Goal: Task Accomplishment & Management: Use online tool/utility

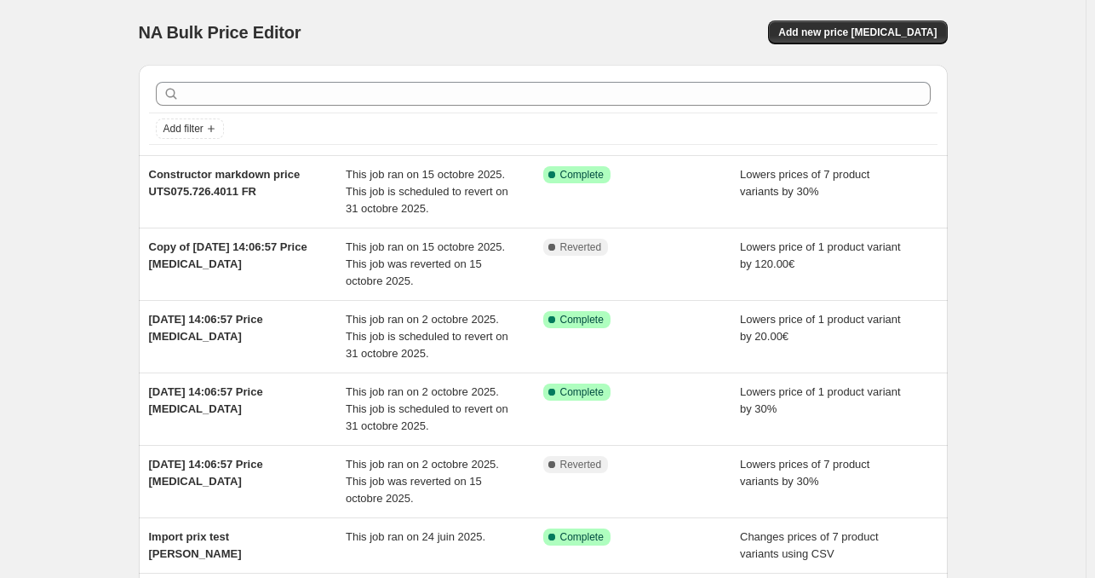
click at [39, 354] on div "NA Bulk Price Editor. This page is ready NA Bulk Price Editor Add new price [ME…" at bounding box center [543, 481] width 1086 height 963
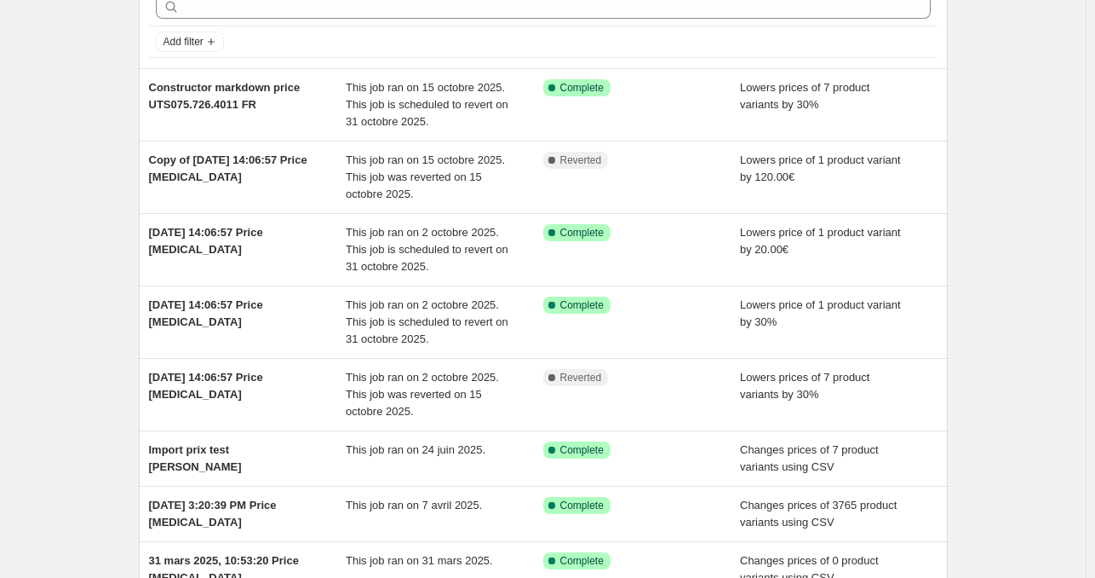
scroll to position [118, 0]
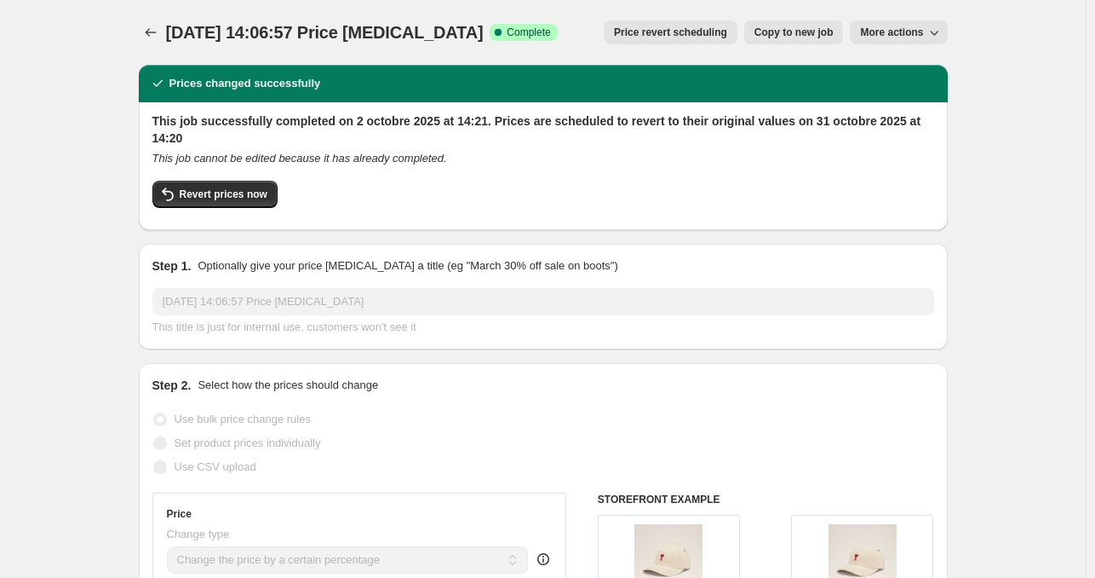
select select "percentage"
click at [148, 32] on icon "Price change jobs" at bounding box center [150, 32] width 17 height 17
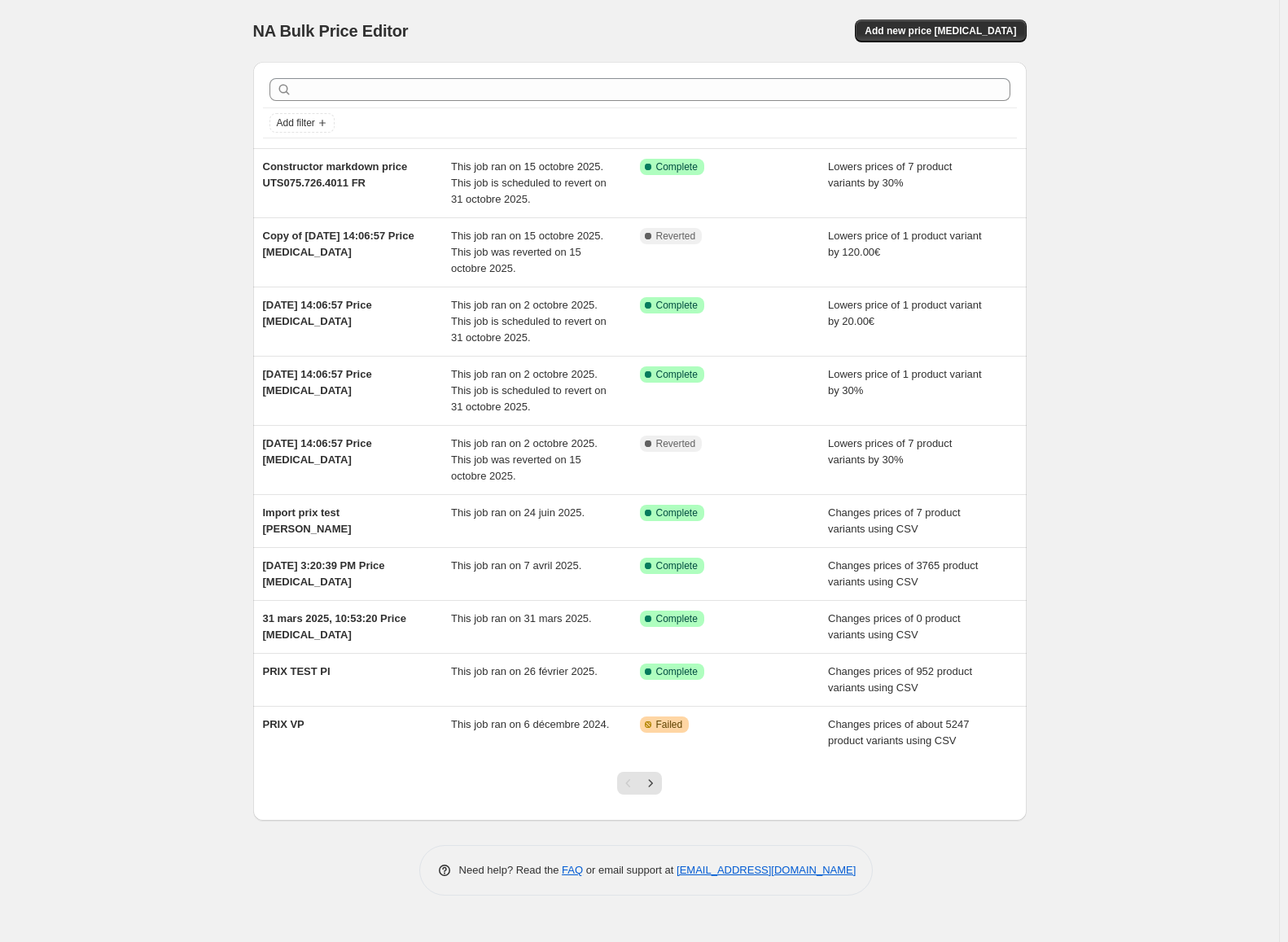
click at [1046, 360] on div "NA Bulk Price Editor. This page is ready NA Bulk Price Editor Add new price cha…" at bounding box center [639, 471] width 1278 height 942
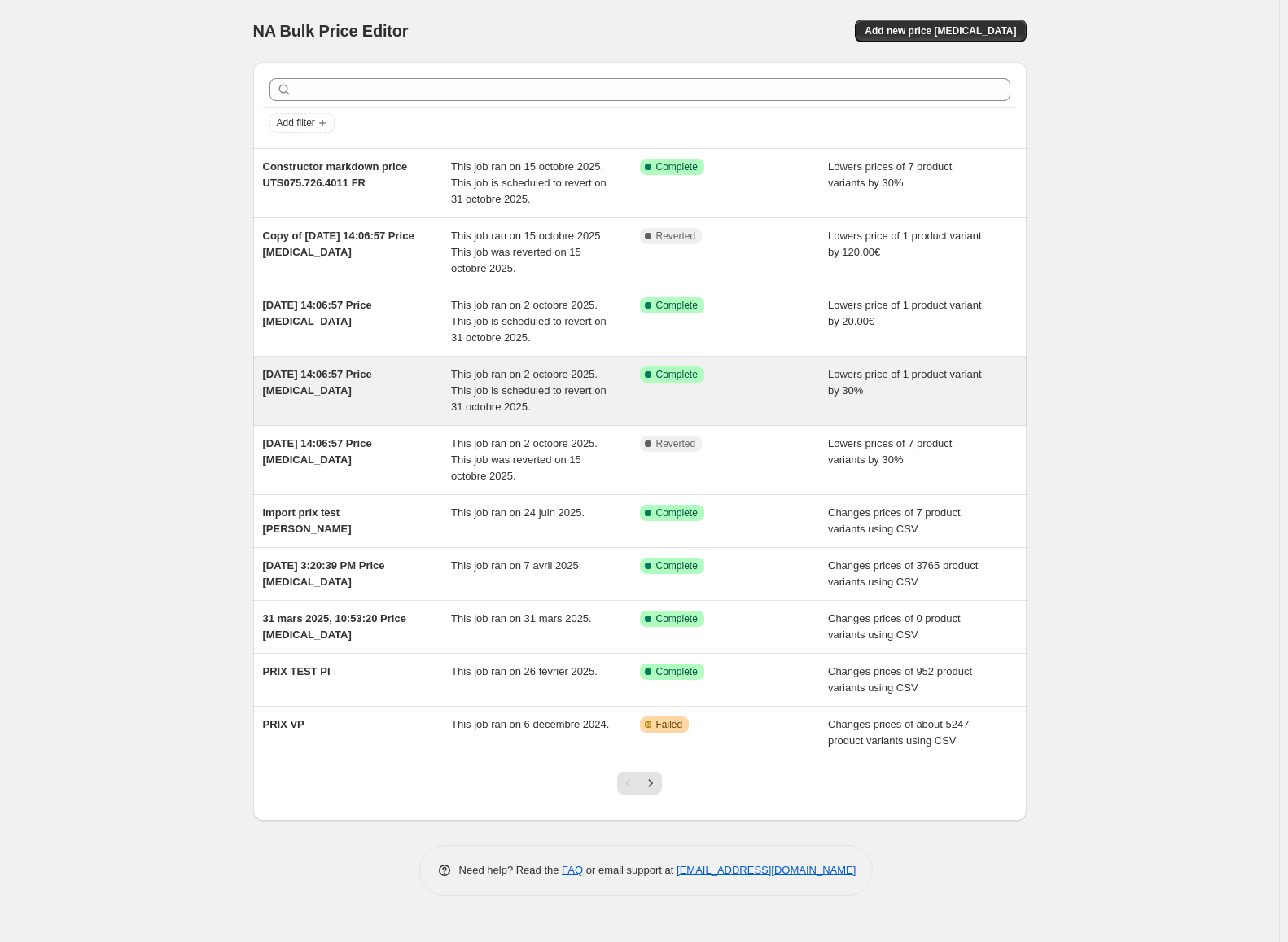
click at [753, 398] on div "Success Complete Complete" at bounding box center [735, 390] width 189 height 49
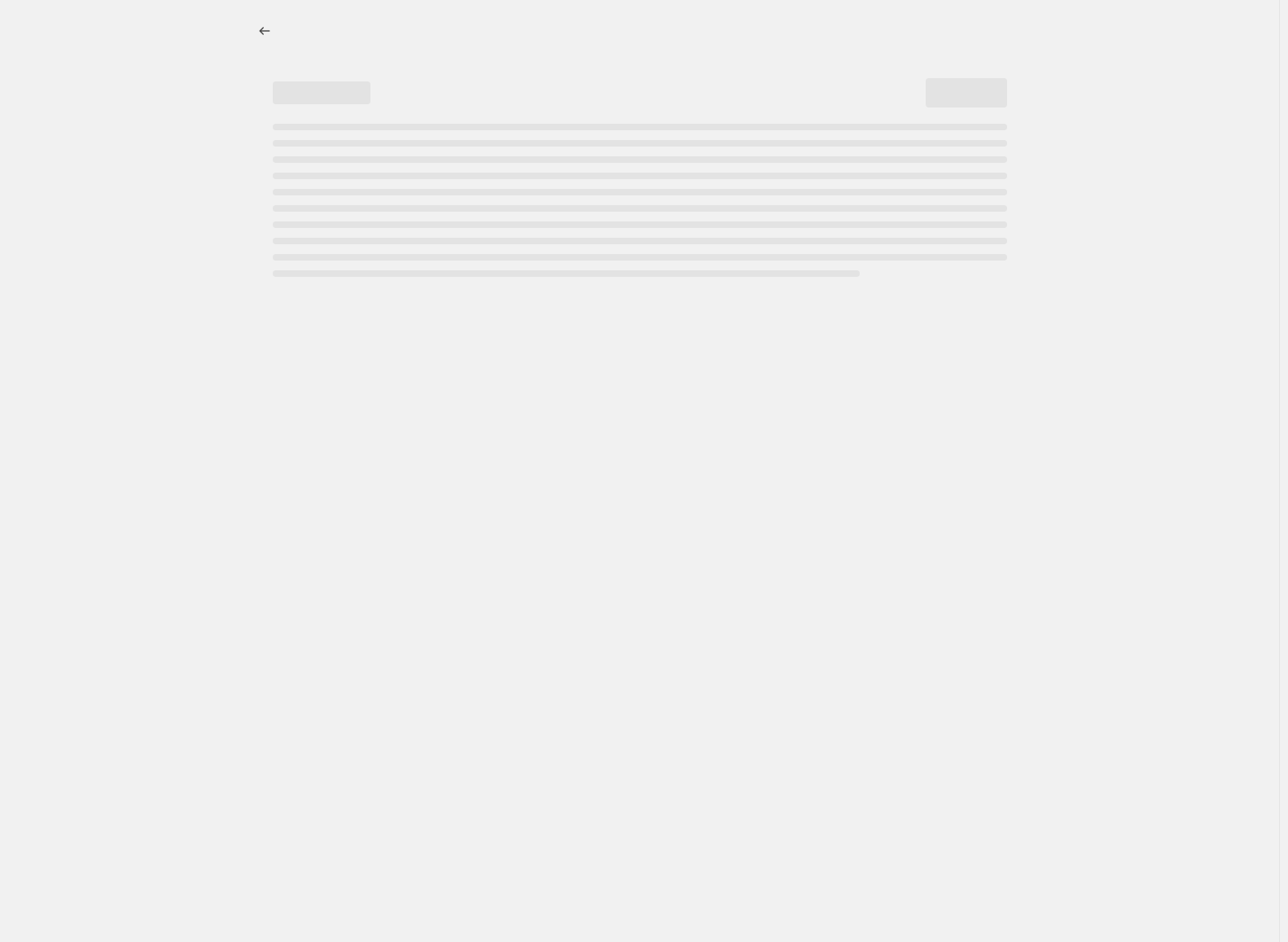
select select "percentage"
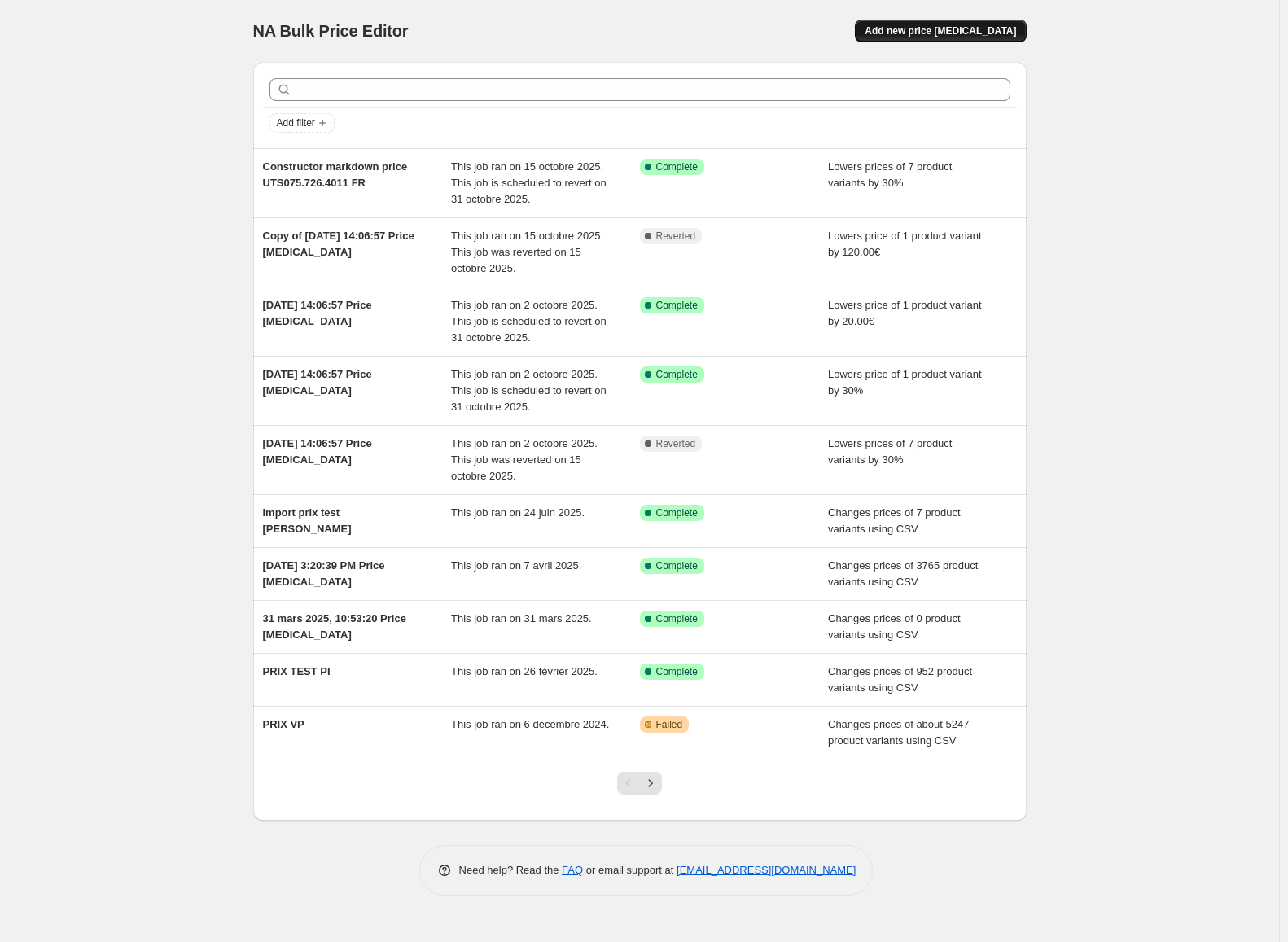
click at [1007, 36] on span "Add new price [MEDICAL_DATA]" at bounding box center [940, 32] width 151 height 13
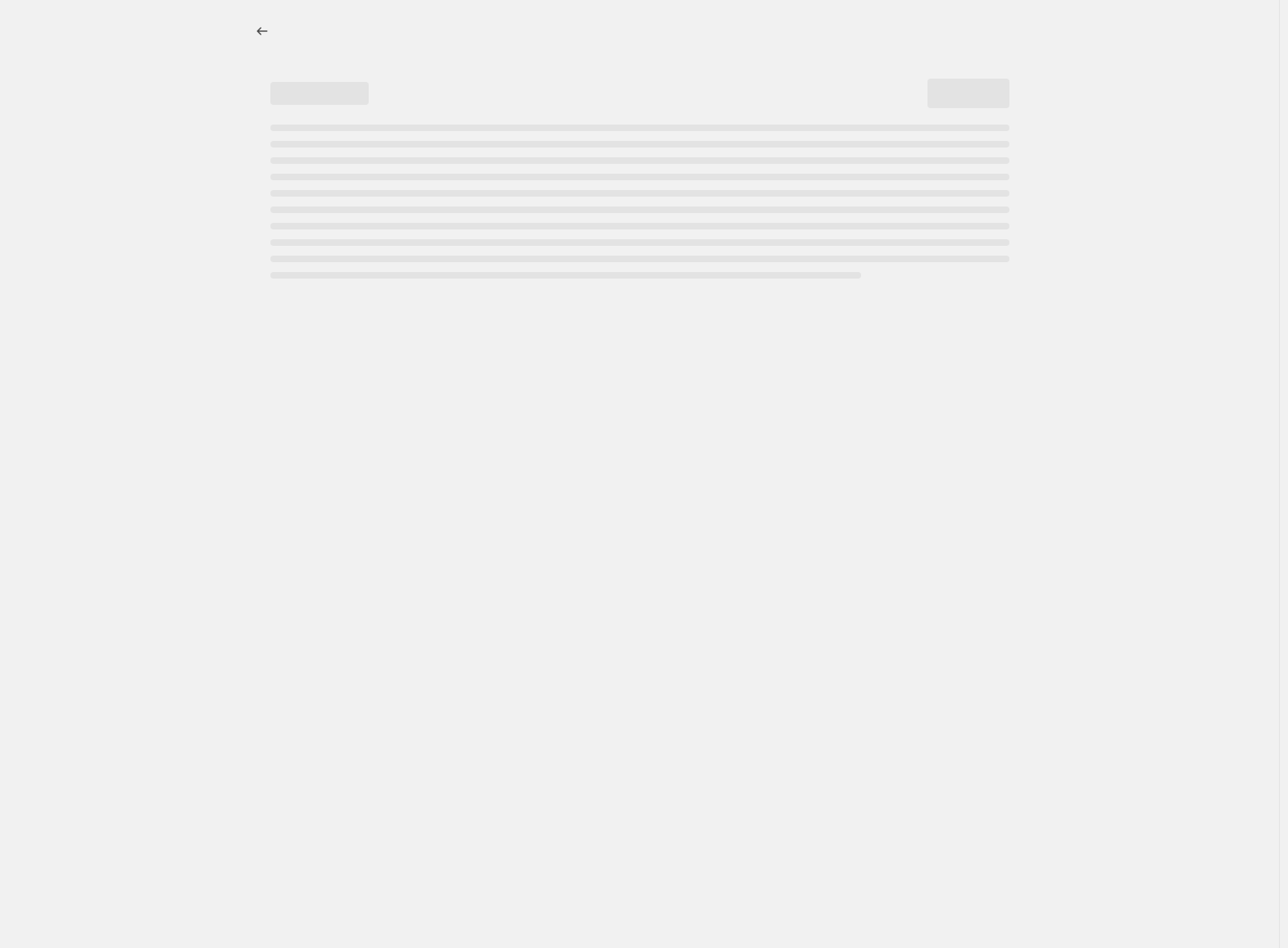
select select "percentage"
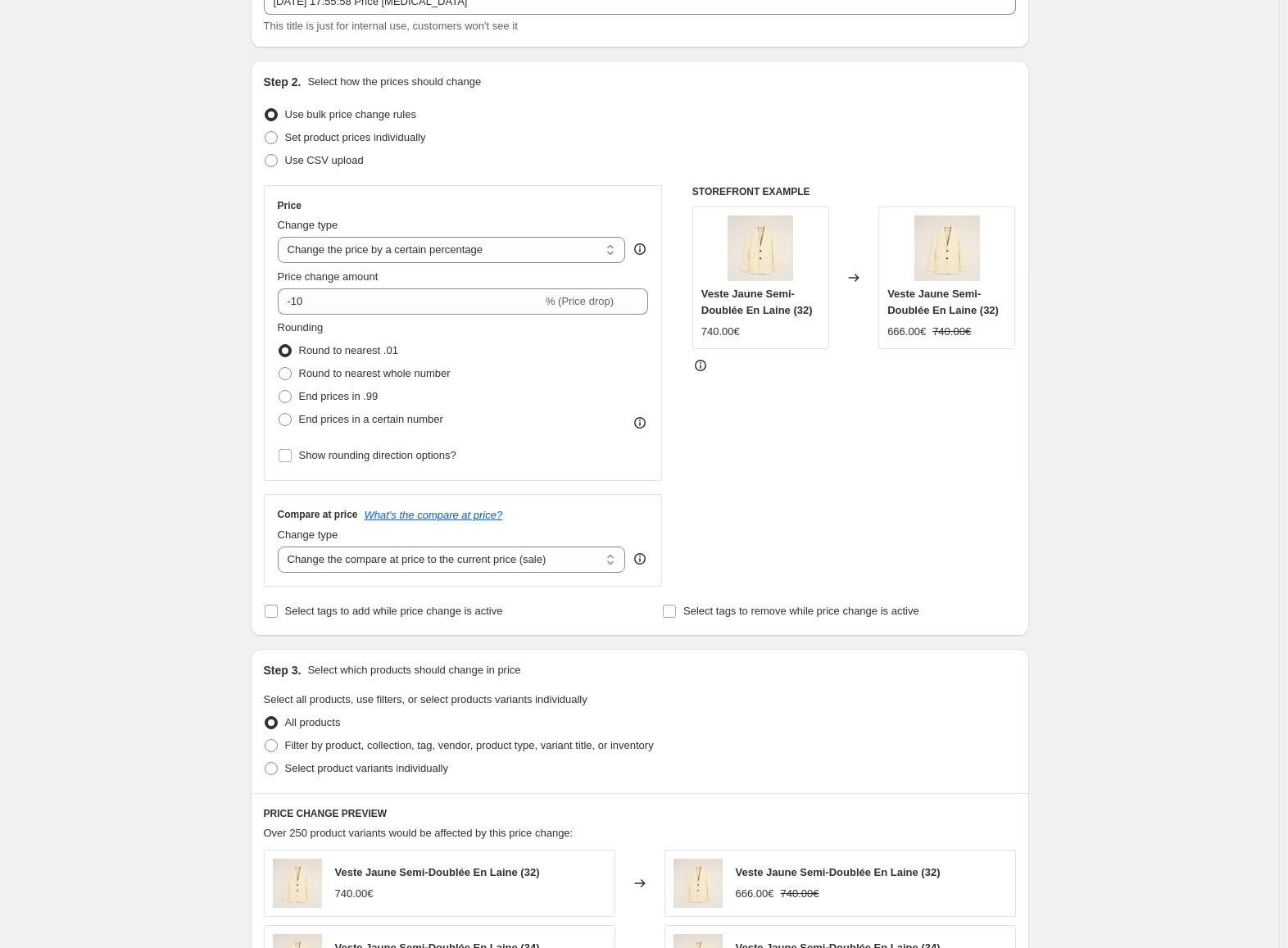
scroll to position [117, 0]
click at [562, 567] on select "Change the compare at price to the current price (sale) Change the compare at p…" at bounding box center [452, 558] width 348 height 26
click at [760, 500] on div "STOREFRONT EXAMPLE Veste Jaune Semi-Doublée En Laine (32) 740.00€ Changed to Ve…" at bounding box center [854, 385] width 323 height 401
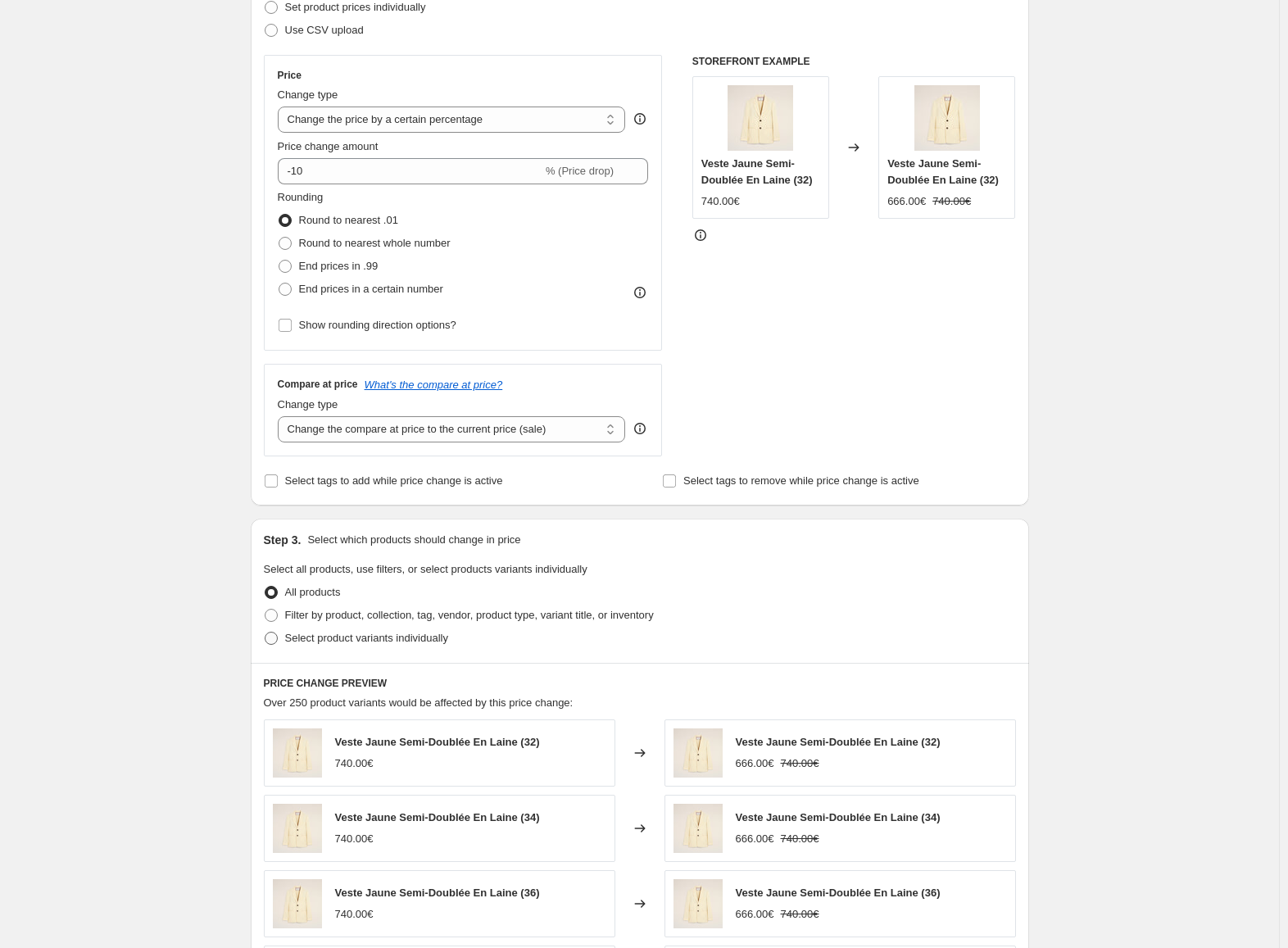
click at [410, 636] on span "Select product variants individually" at bounding box center [366, 637] width 164 height 12
click at [265, 633] on input "Select product variants individually" at bounding box center [265, 632] width 1 height 1
radio input "true"
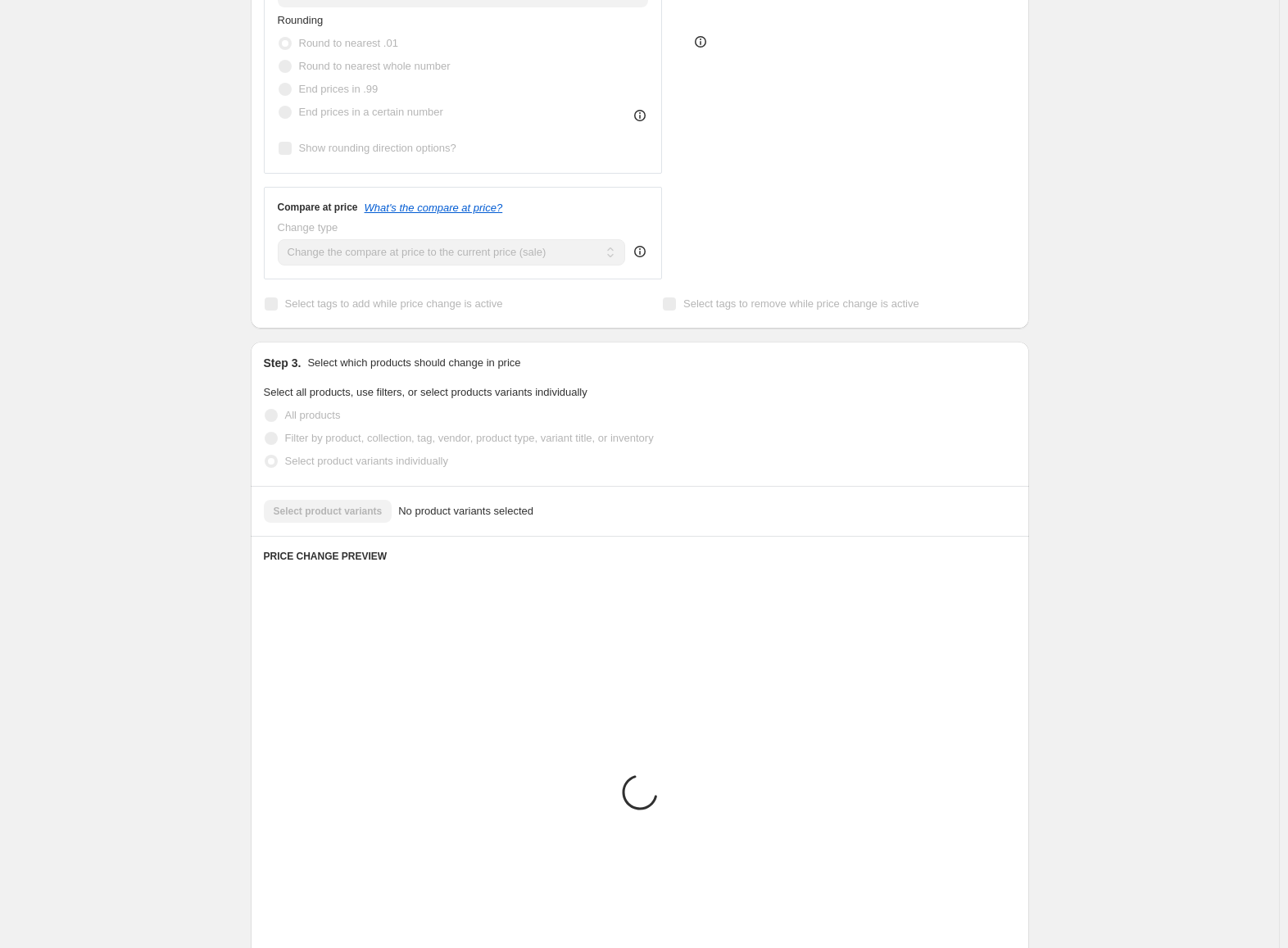
scroll to position [419, 0]
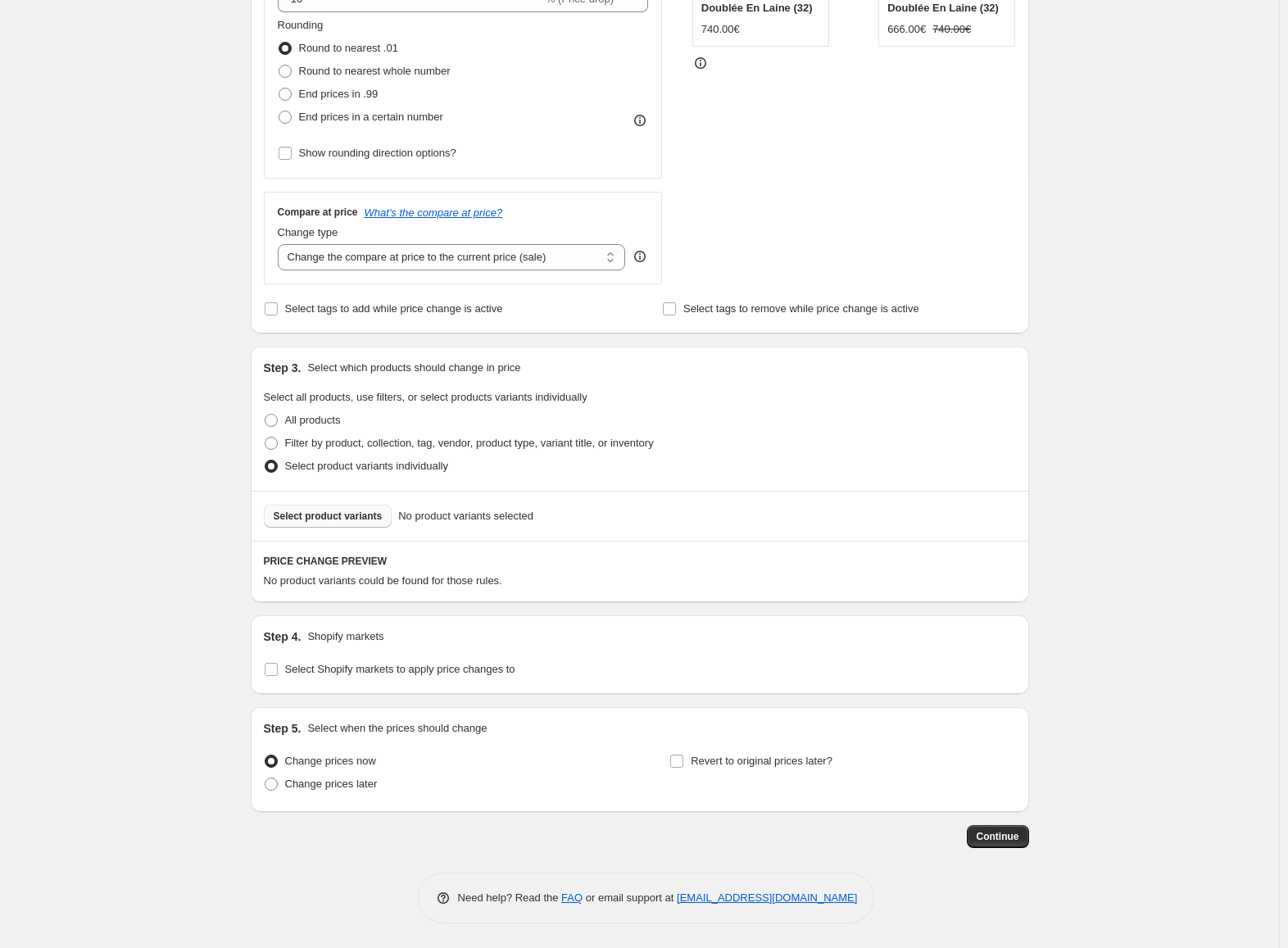
click at [369, 511] on span "Select product variants" at bounding box center [328, 516] width 109 height 13
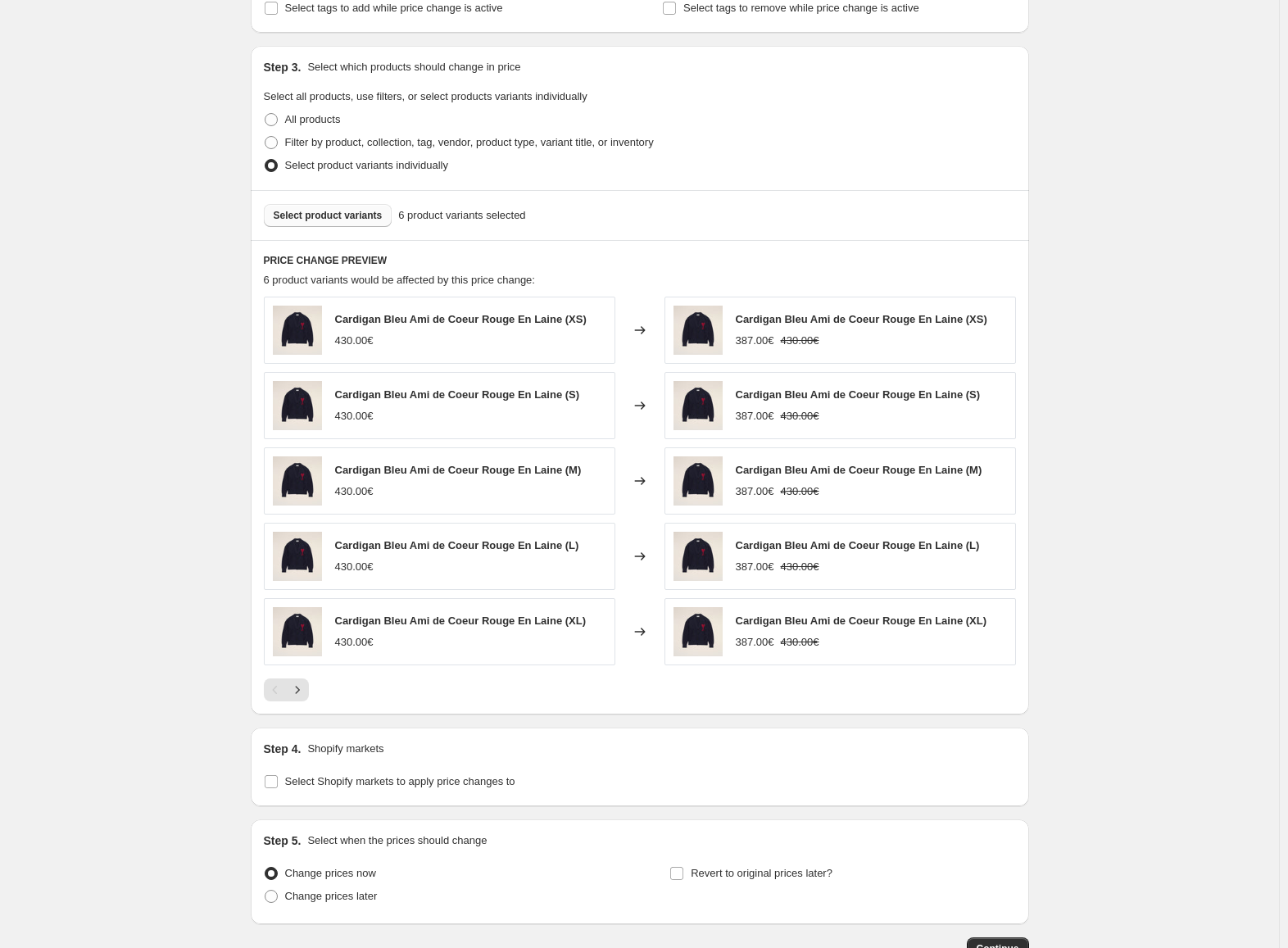
scroll to position [832, 0]
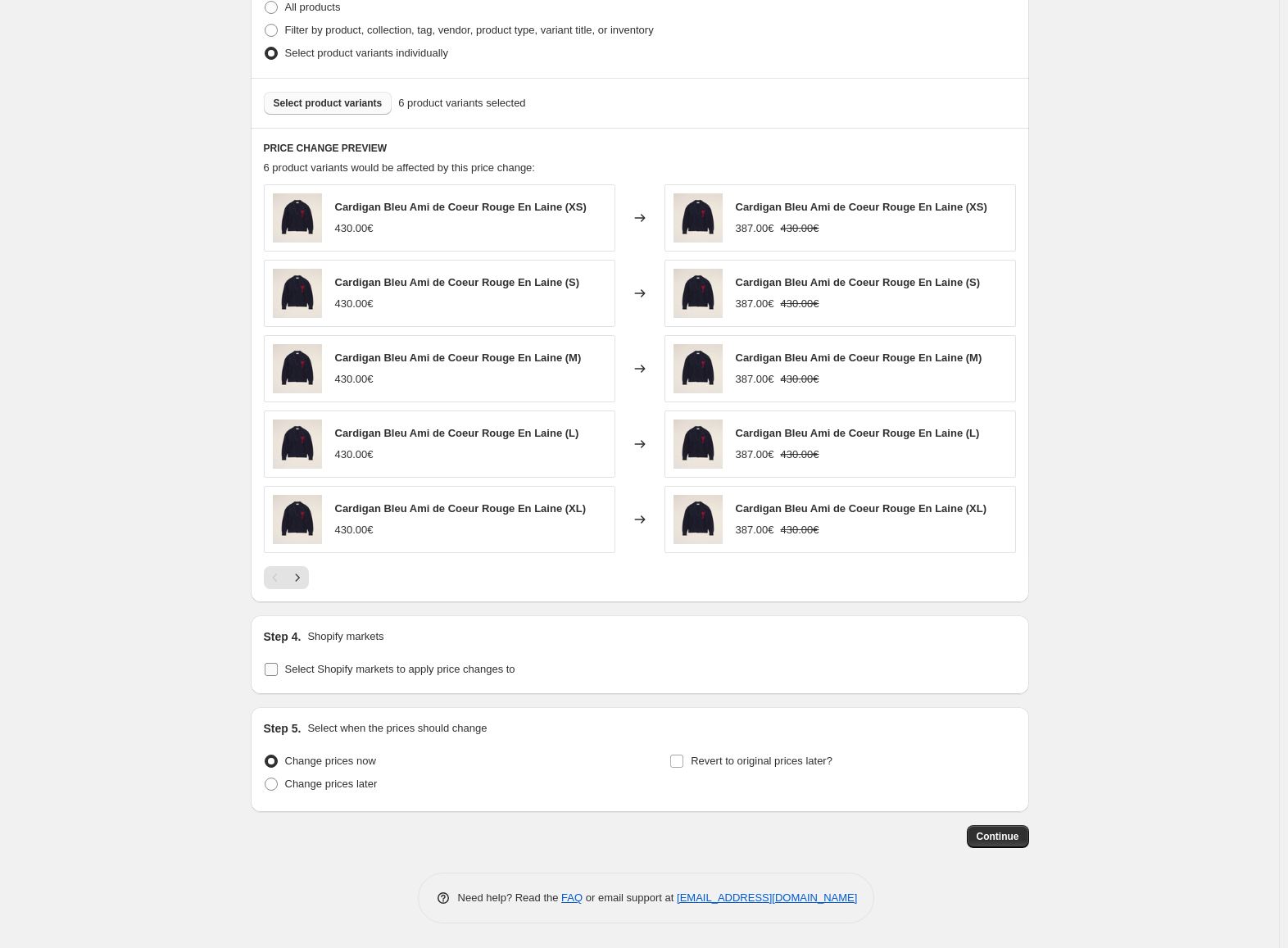
click at [475, 658] on label "Select Shopify markets to apply price changes to" at bounding box center [390, 669] width 252 height 23
click at [278, 662] on input "Select Shopify markets to apply price changes to" at bounding box center [271, 669] width 13 height 13
checkbox input "true"
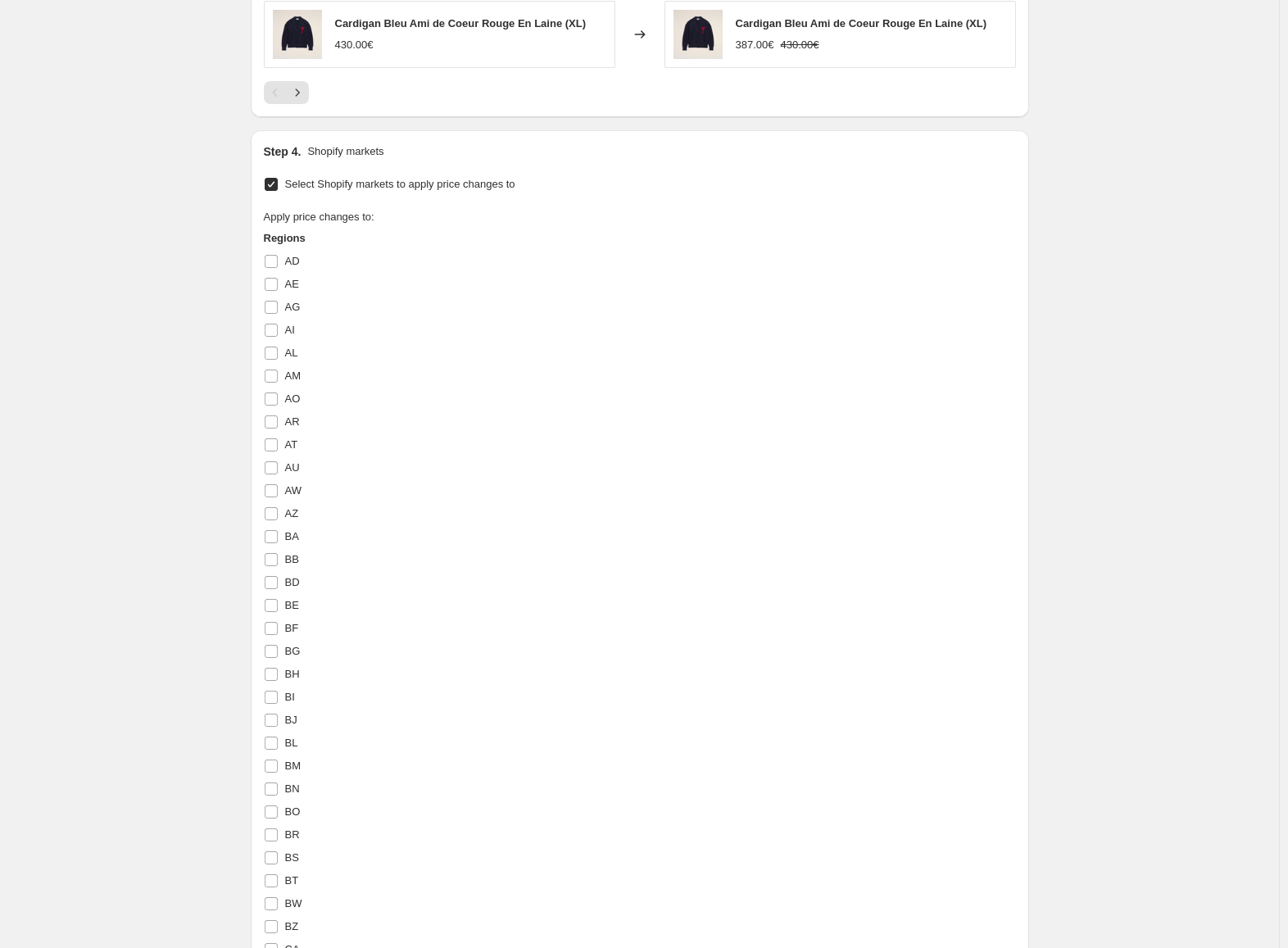
scroll to position [1317, 0]
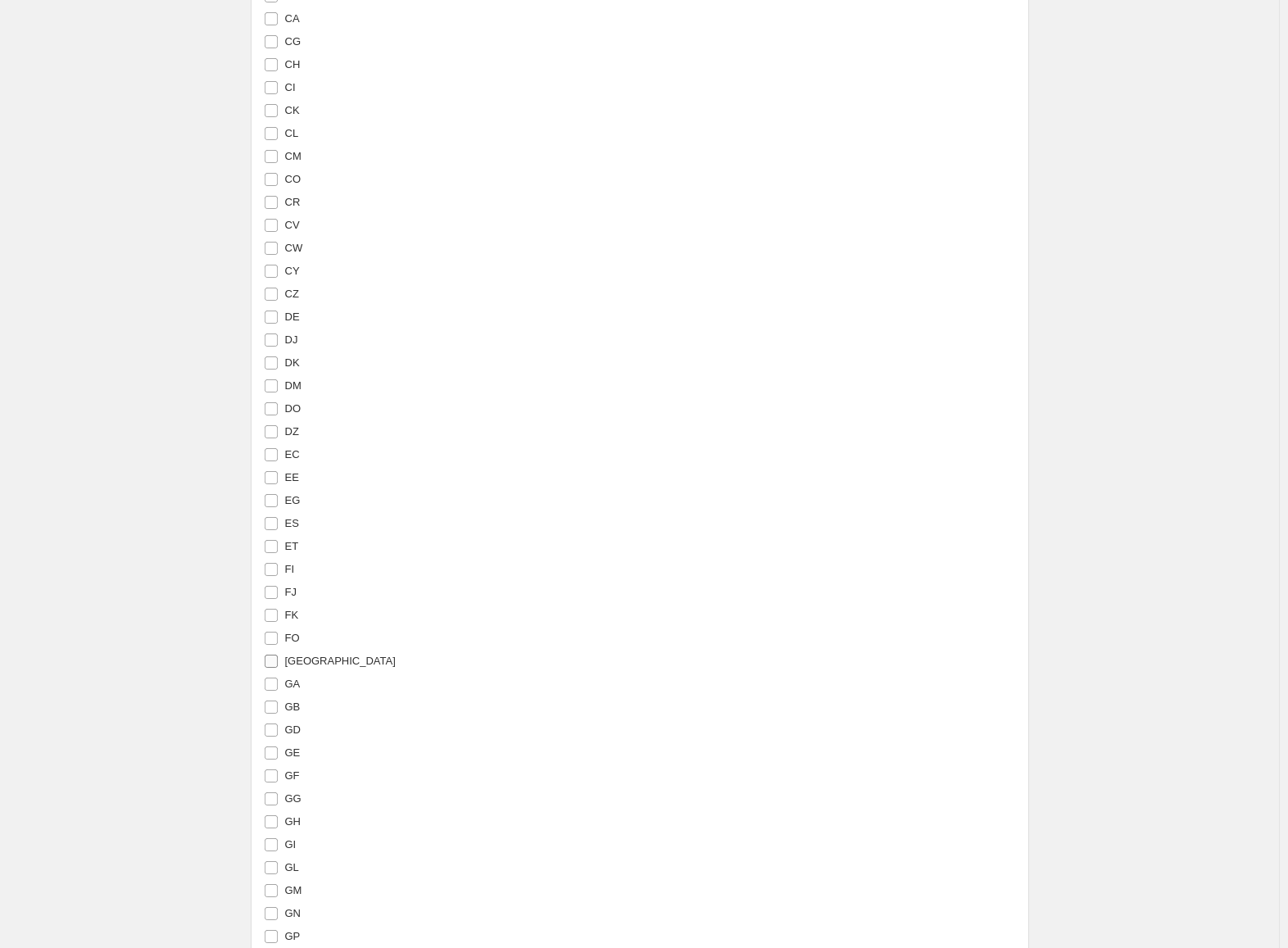
click at [276, 659] on input "[GEOGRAPHIC_DATA]" at bounding box center [271, 661] width 13 height 13
checkbox input "true"
click at [276, 780] on label "MA" at bounding box center [282, 787] width 38 height 23
click at [276, 781] on input "MA" at bounding box center [271, 787] width 13 height 13
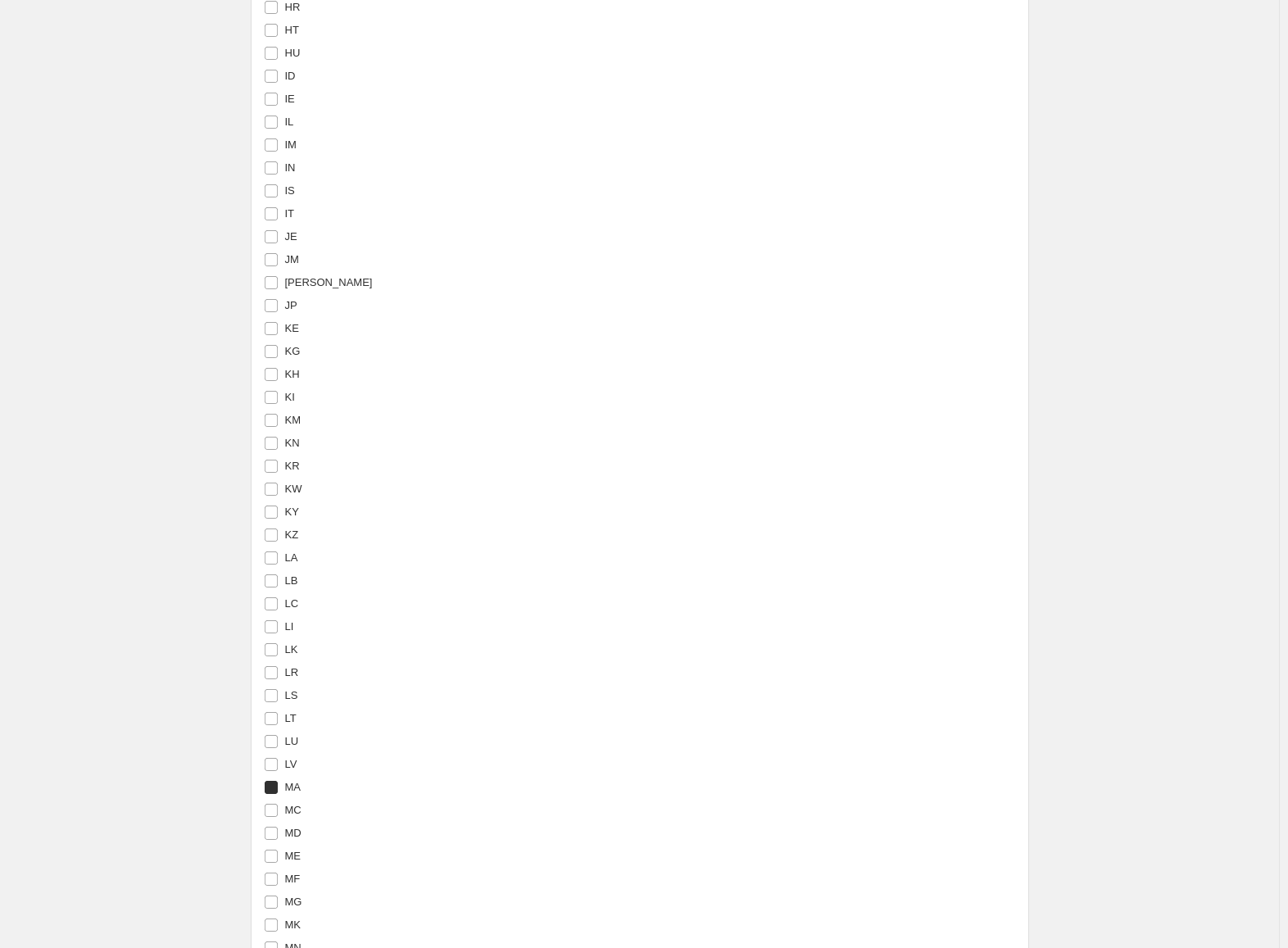
checkbox input "true"
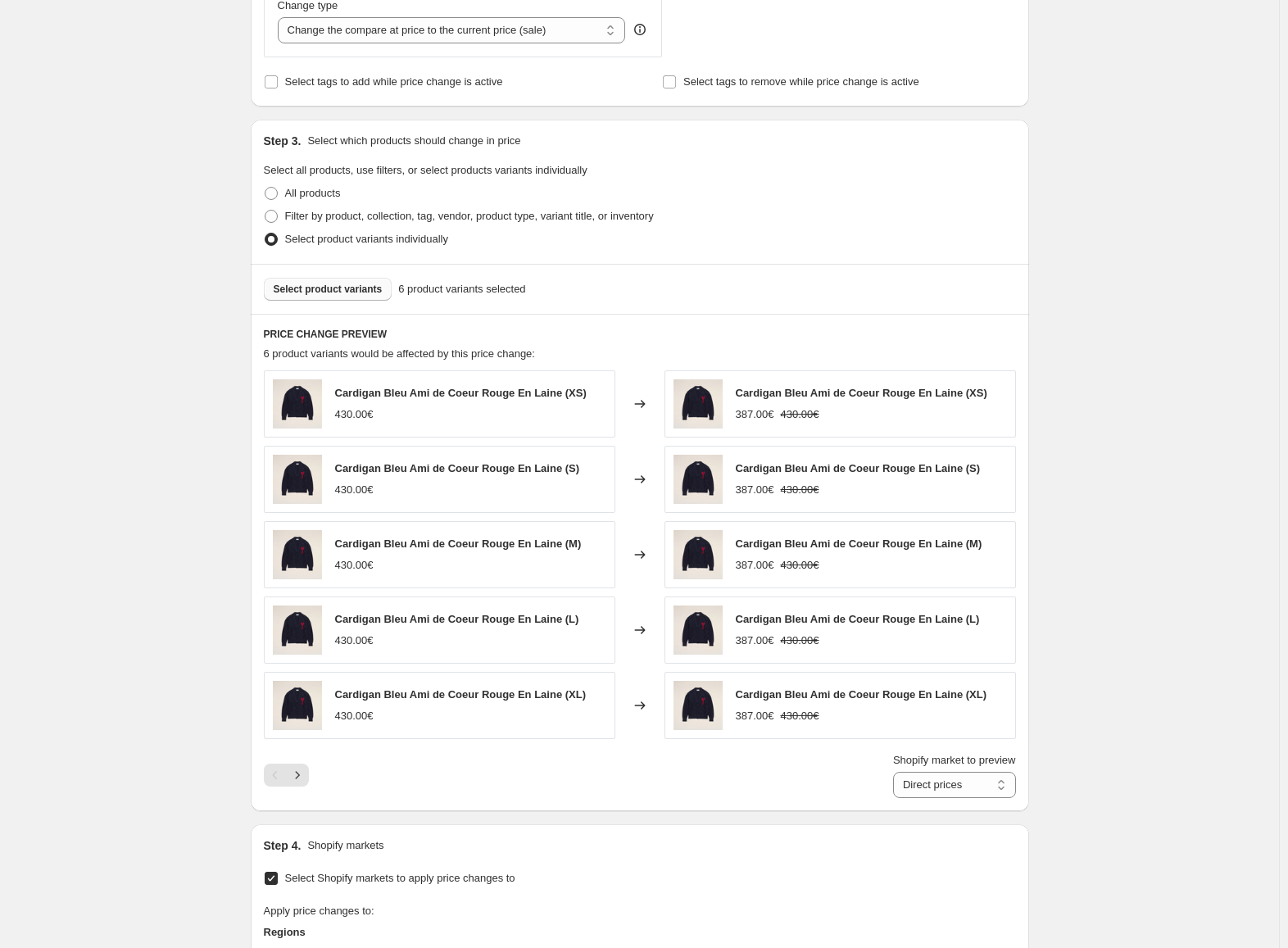
scroll to position [652, 0]
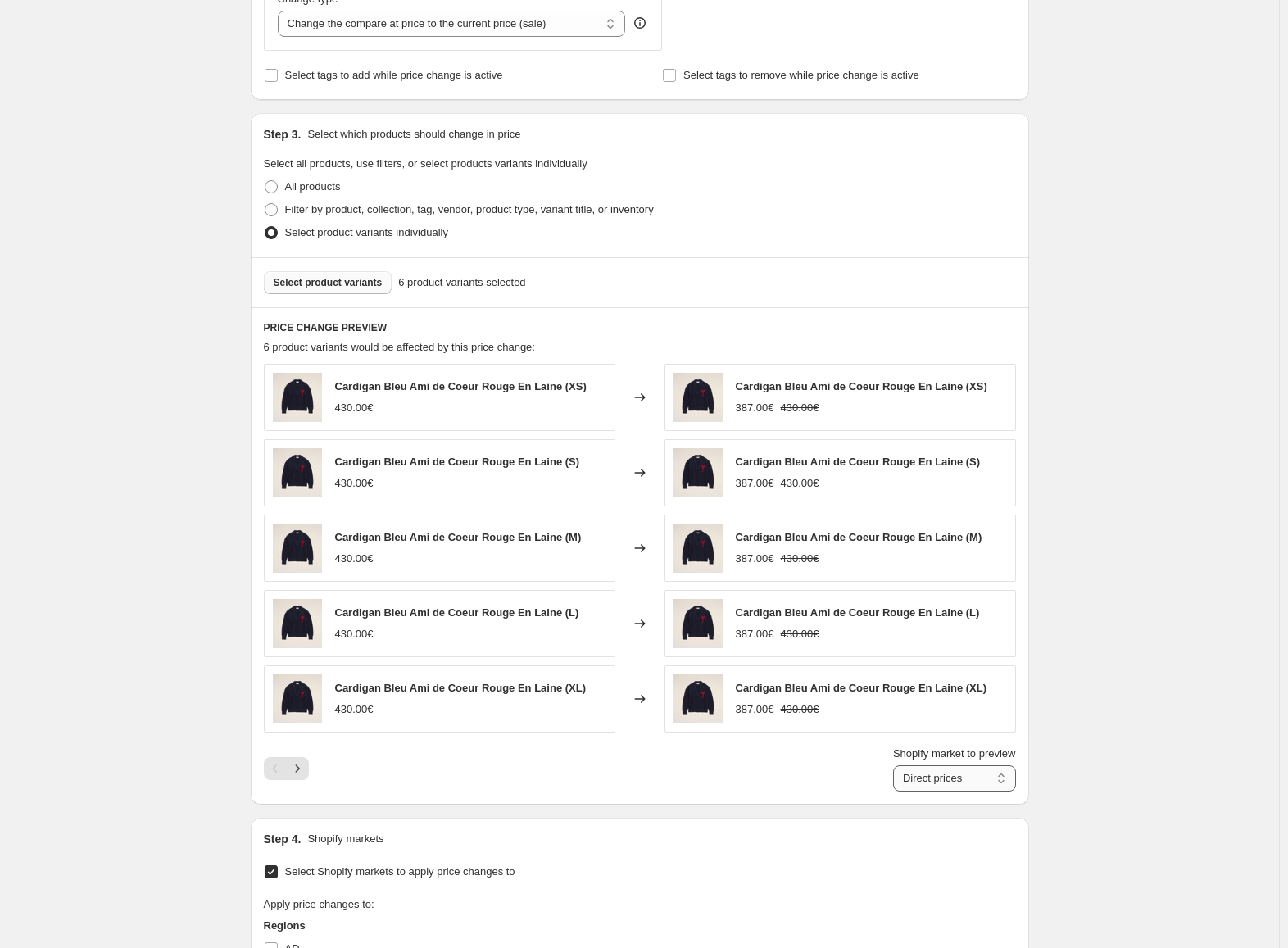
click at [970, 784] on select "Direct prices France MA" at bounding box center [954, 778] width 123 height 26
click at [897, 765] on select "Direct prices France MA" at bounding box center [954, 778] width 123 height 26
click at [980, 779] on select "Direct prices France MA" at bounding box center [943, 778] width 143 height 26
select select "15539568855"
click at [897, 765] on select "Direct prices France MA" at bounding box center [943, 778] width 143 height 26
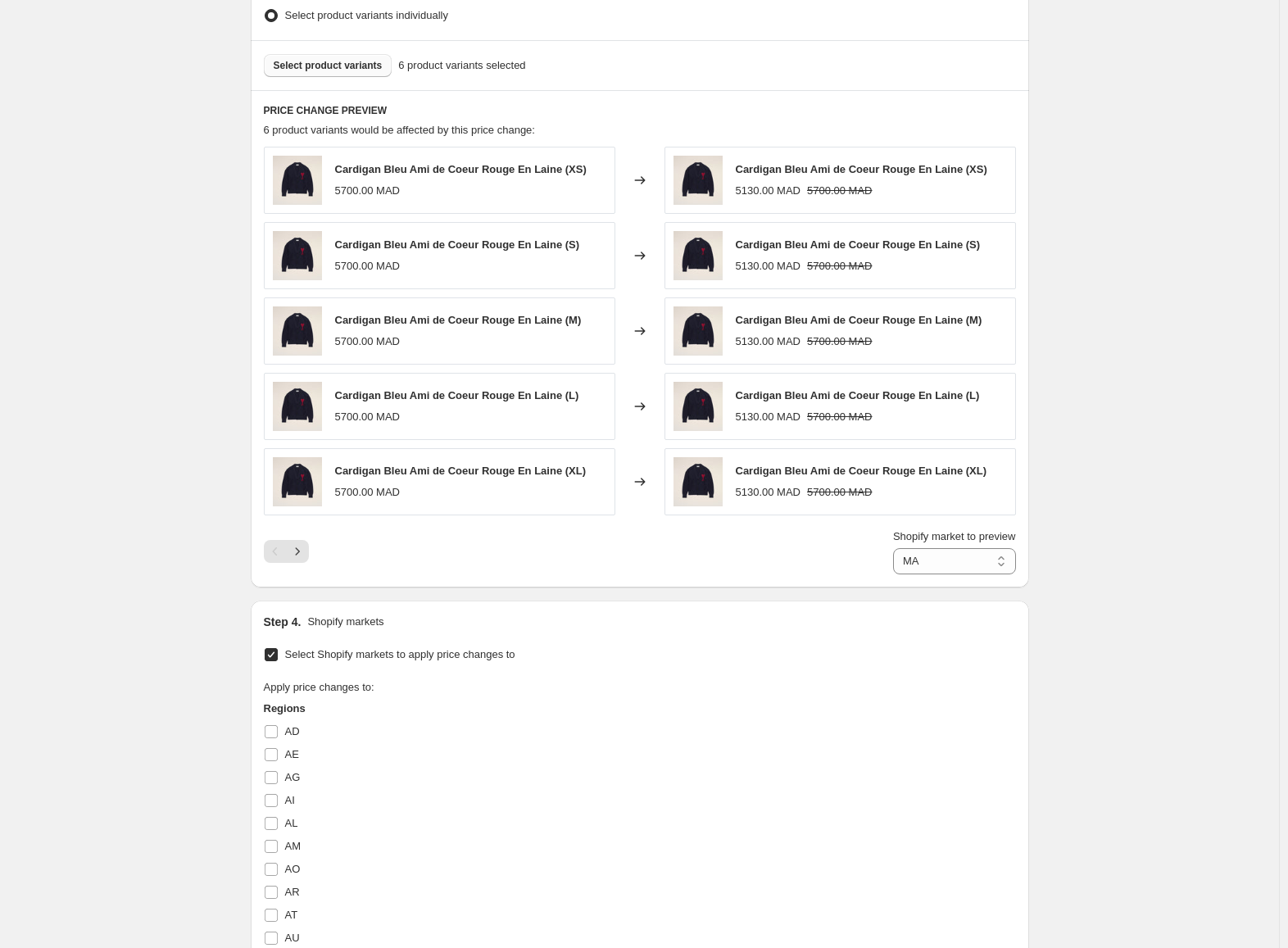
scroll to position [5597, 0]
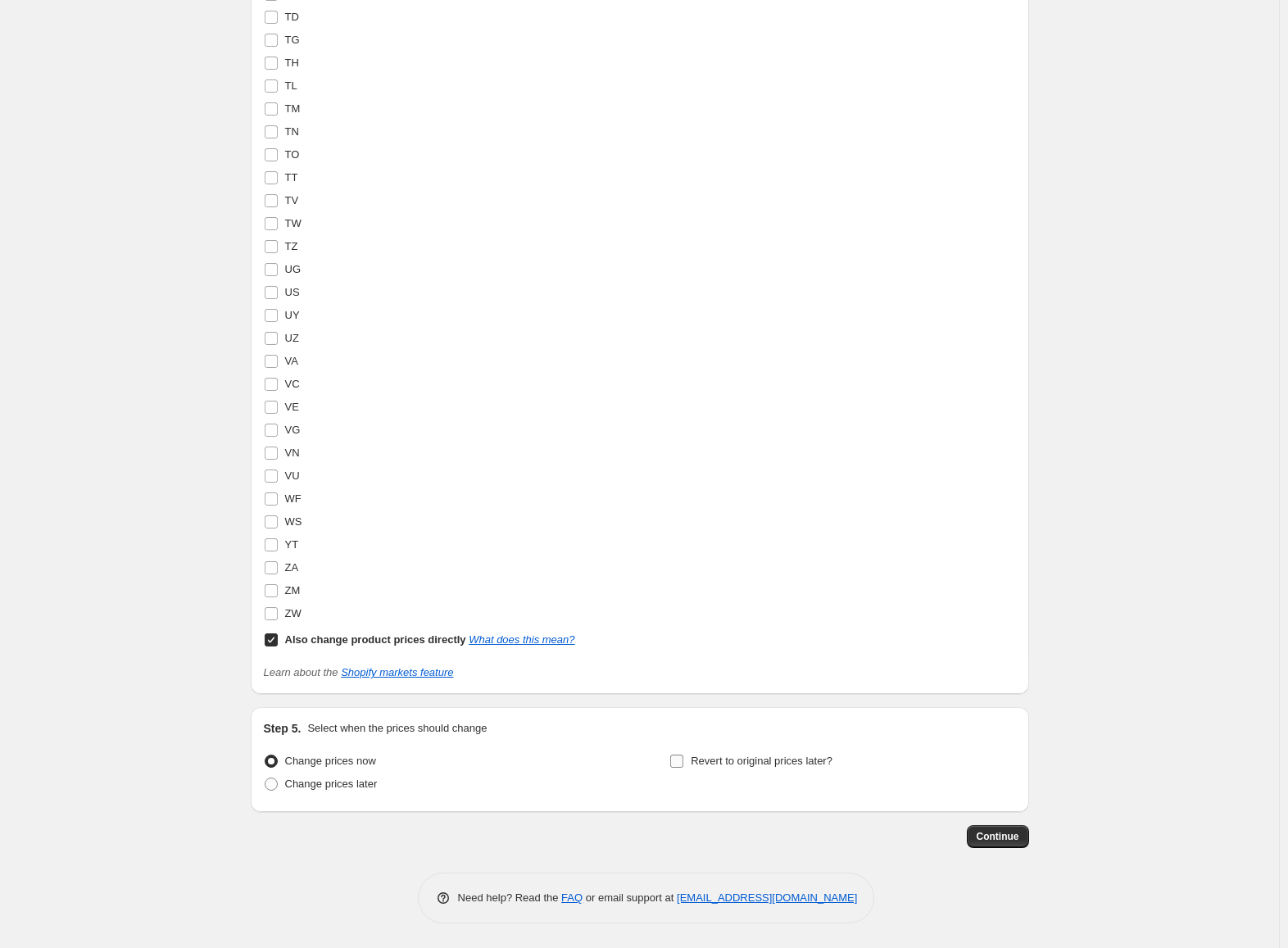
click at [813, 764] on span "Revert to original prices later?" at bounding box center [761, 761] width 141 height 12
click at [683, 764] on input "Revert to original prices later?" at bounding box center [677, 761] width 13 height 13
checkbox input "true"
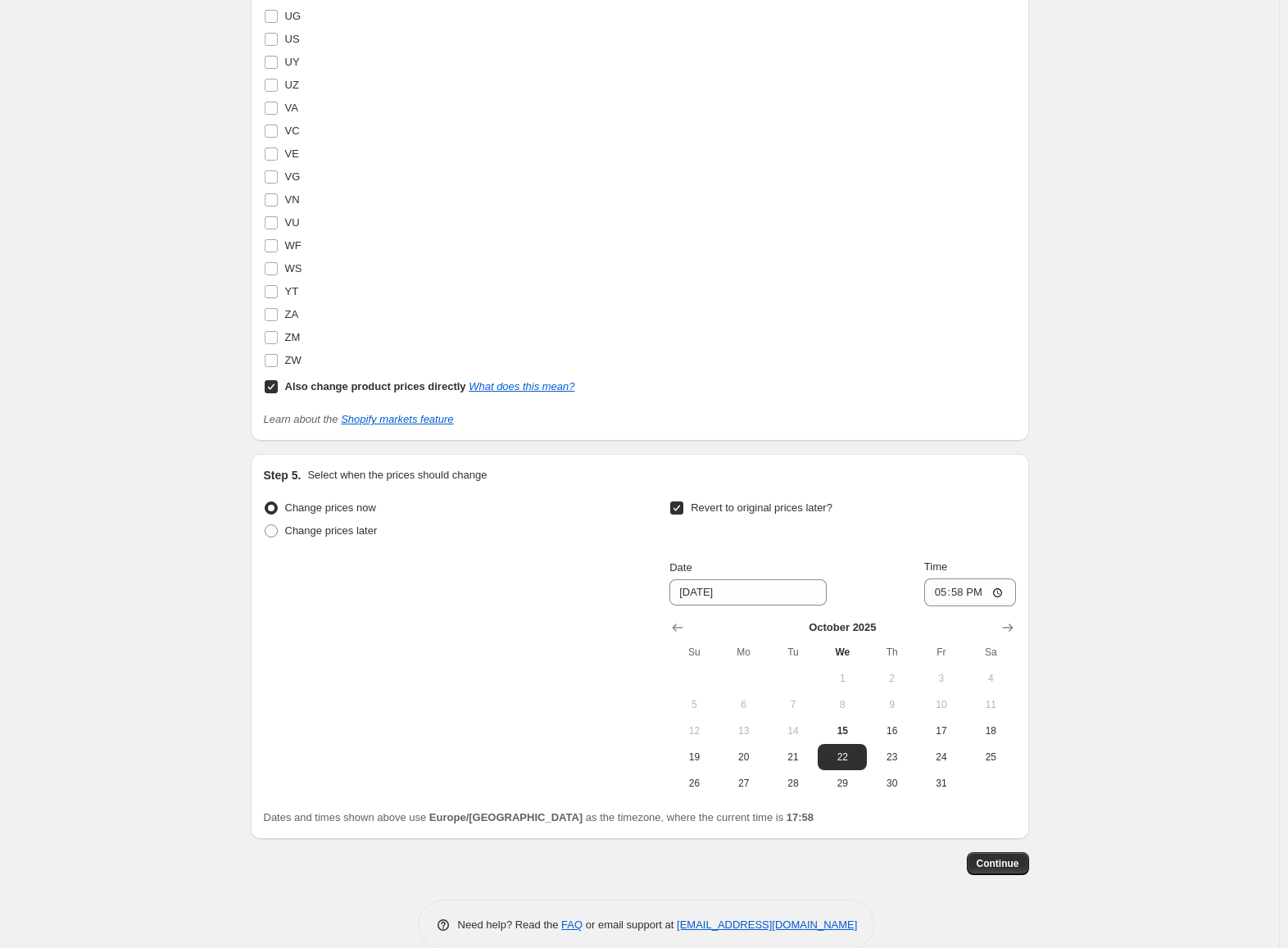
scroll to position [5850, 0]
click at [937, 791] on button "31" at bounding box center [941, 782] width 49 height 26
type input "[DATE]"
click at [993, 860] on span "Continue" at bounding box center [998, 862] width 42 height 13
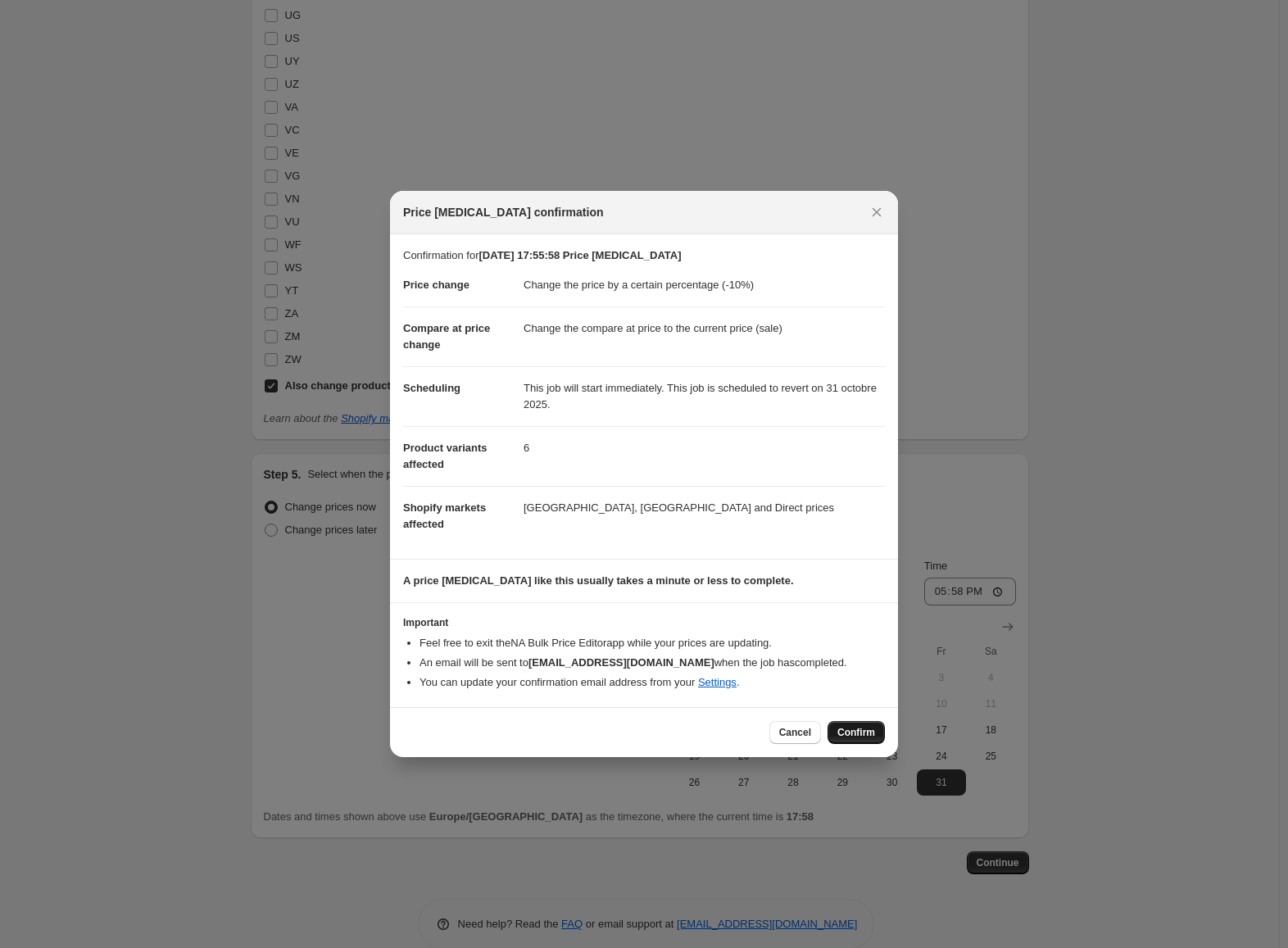
click at [865, 730] on span "Confirm" at bounding box center [856, 733] width 38 height 13
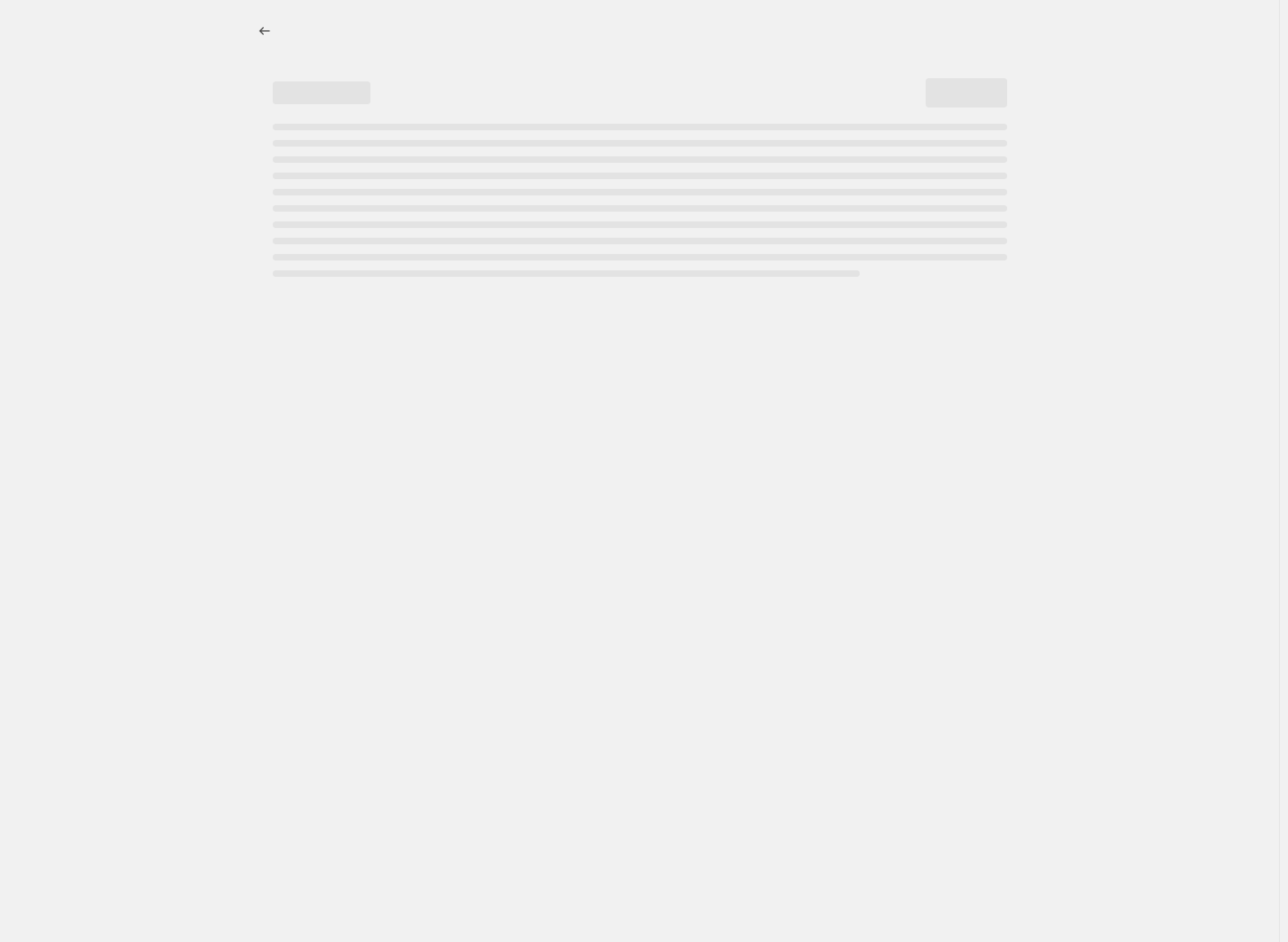
select select "percentage"
select select "15539568855"
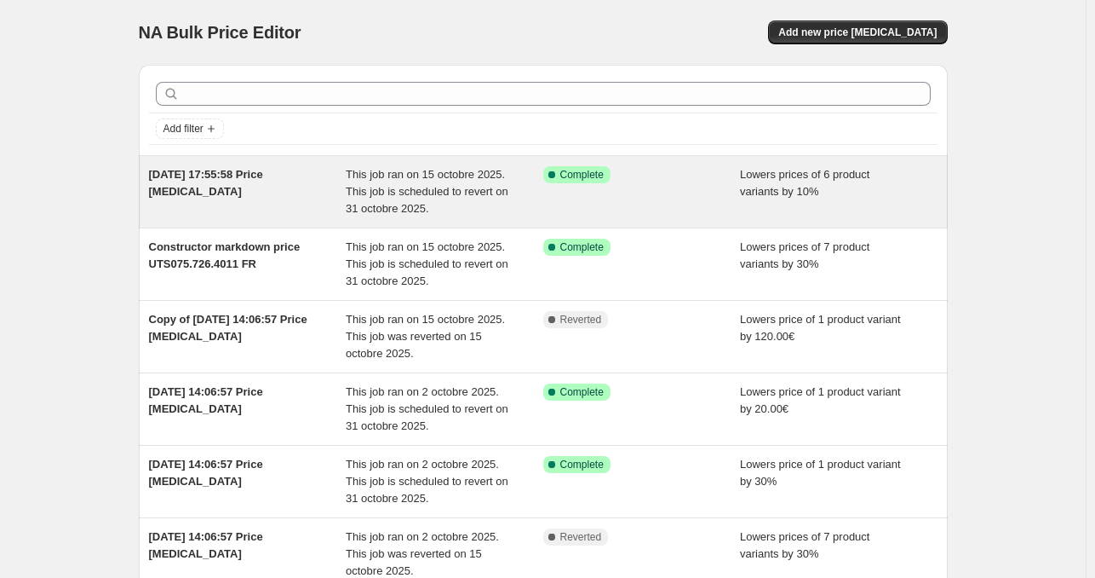
scroll to position [50, 0]
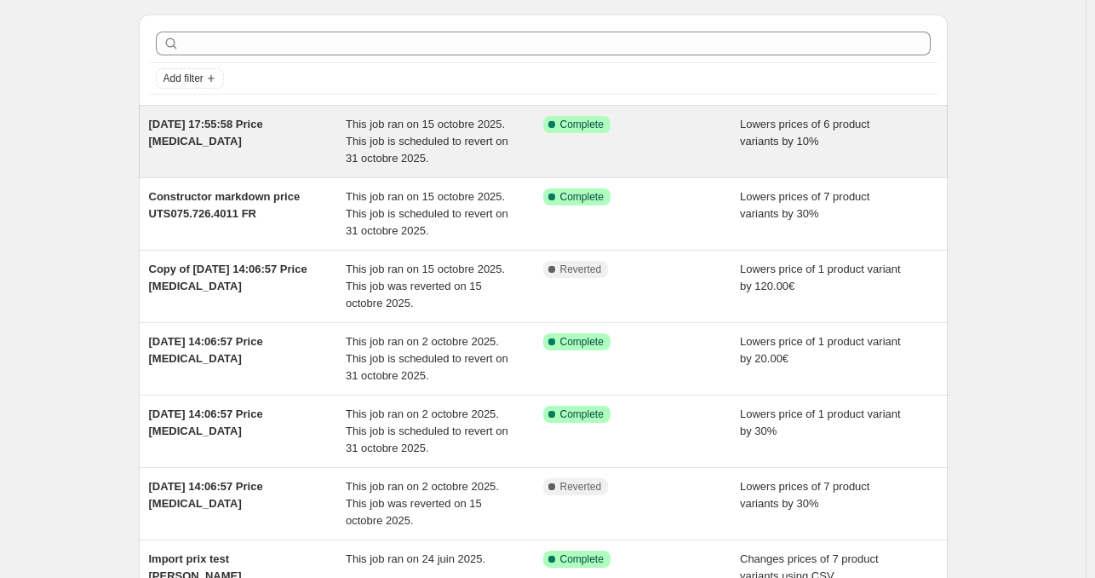
click at [228, 125] on span "15 oct. 2025, 17:55:58 Price change job" at bounding box center [206, 133] width 114 height 30
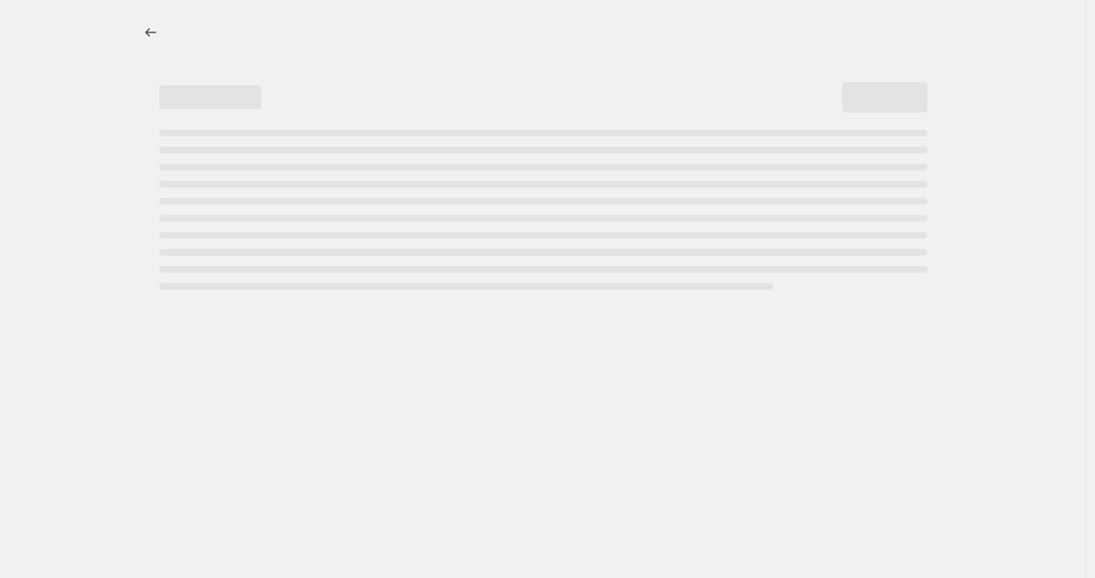
select select "percentage"
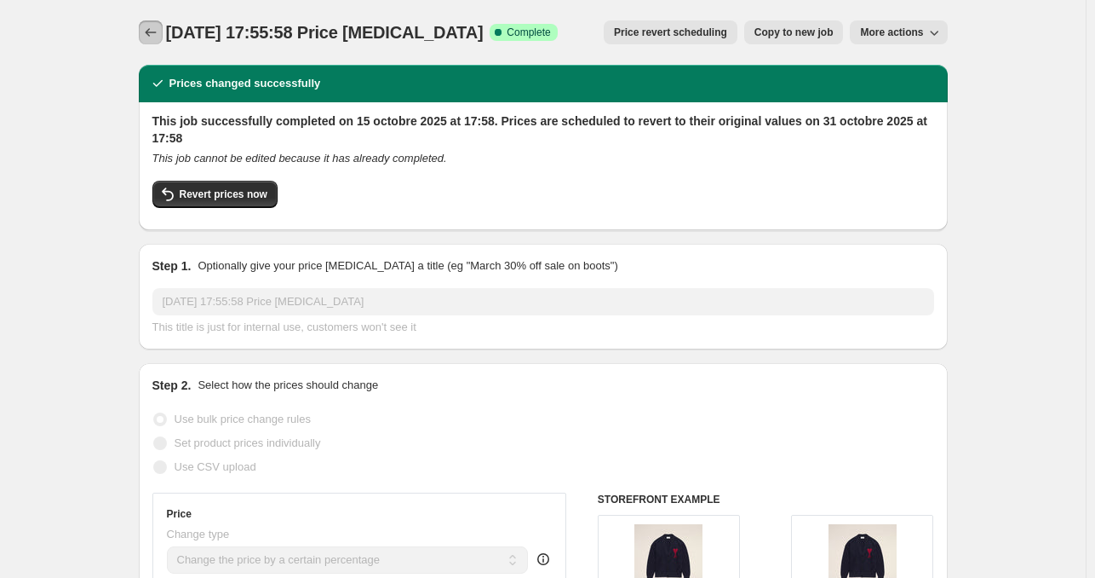
click at [158, 39] on icon "Price change jobs" at bounding box center [150, 32] width 17 height 17
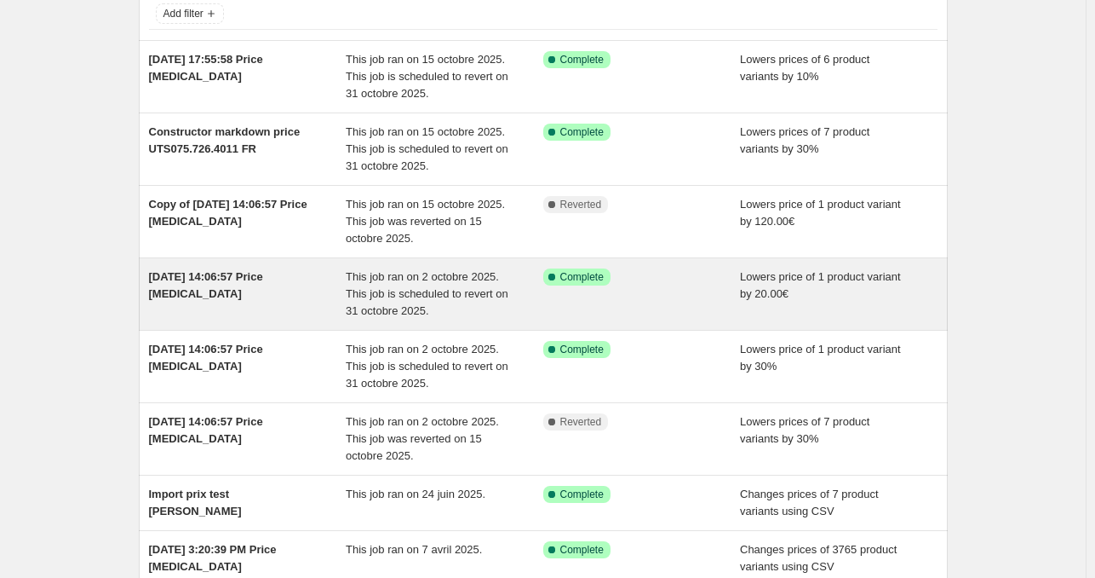
scroll to position [123, 0]
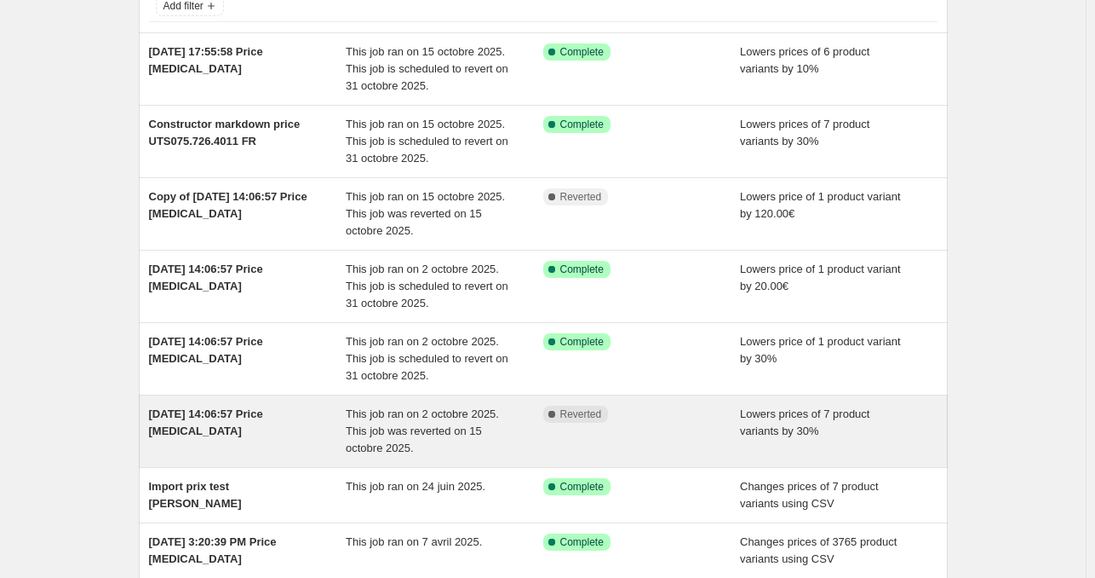
click at [881, 420] on div "Lowers prices of 7 product variants by 30%" at bounding box center [839, 430] width 198 height 51
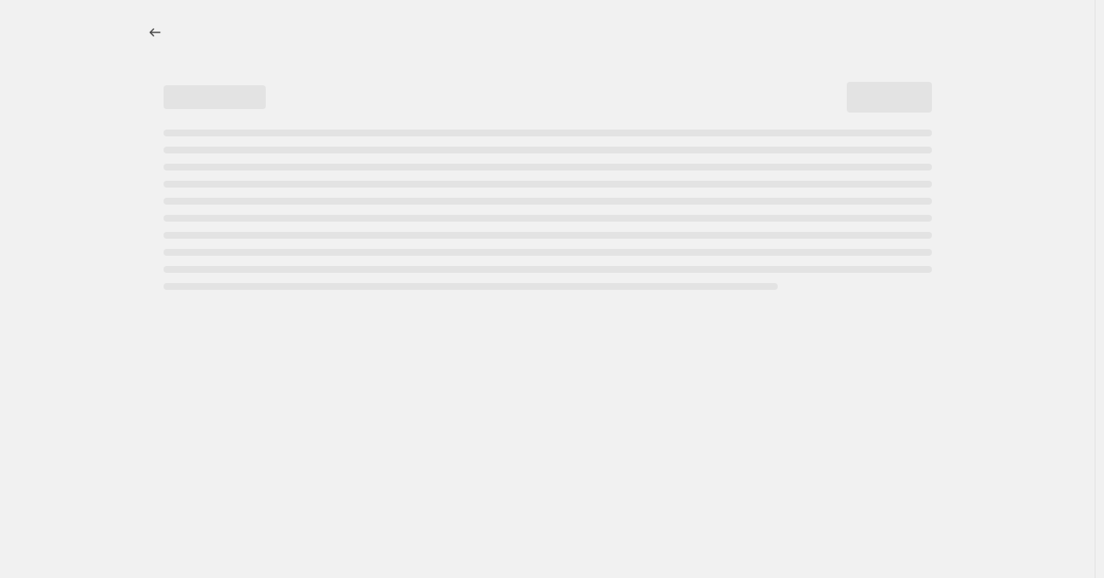
select select "percentage"
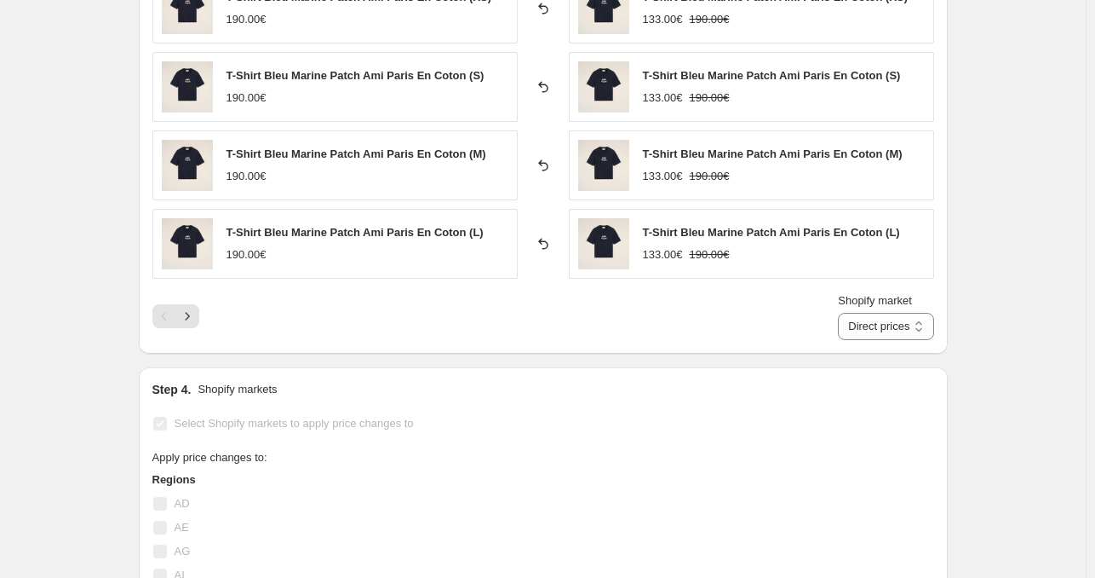
scroll to position [1280, 0]
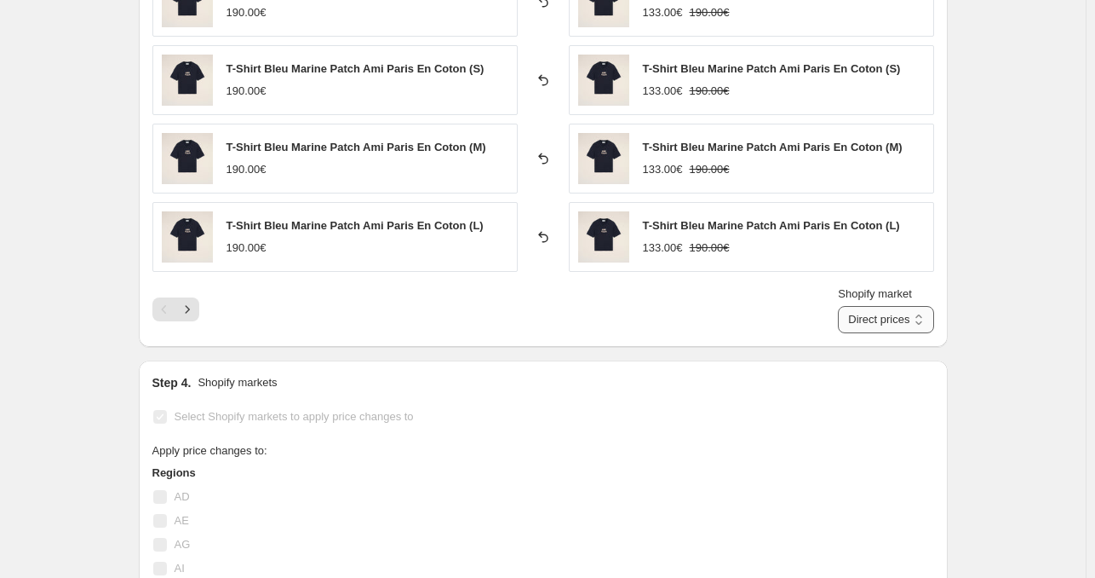
drag, startPoint x: 878, startPoint y: 336, endPoint x: 882, endPoint y: 329, distance: 8.8
click at [882, 329] on div "PRICE CHANGE RECAP 7 product variants were affected by this price change: T-Shi…" at bounding box center [543, 88] width 809 height 517
click at [882, 329] on select "Direct prices France" at bounding box center [885, 319] width 95 height 27
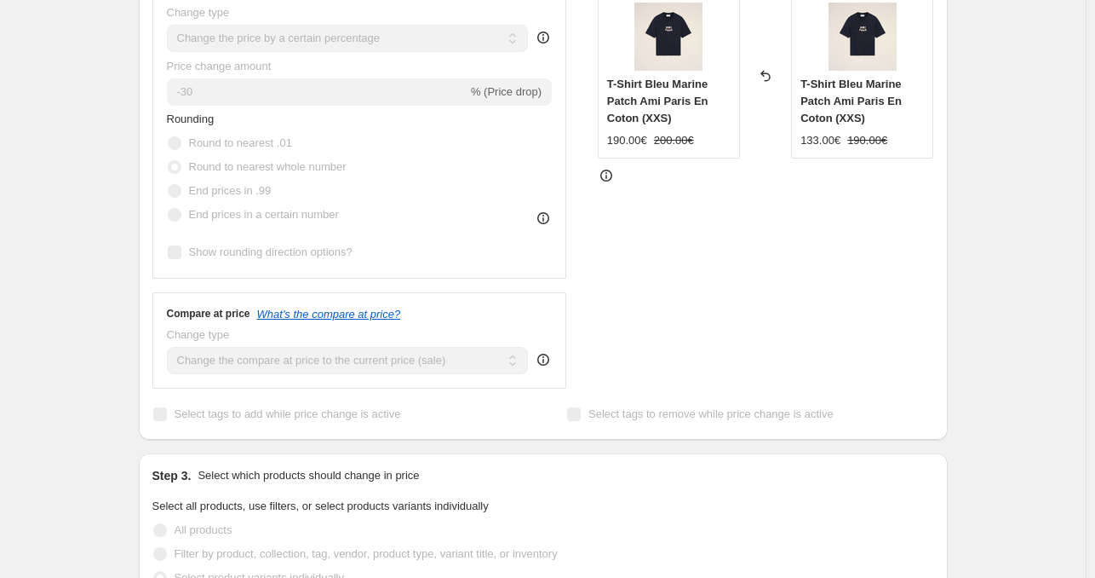
scroll to position [0, 0]
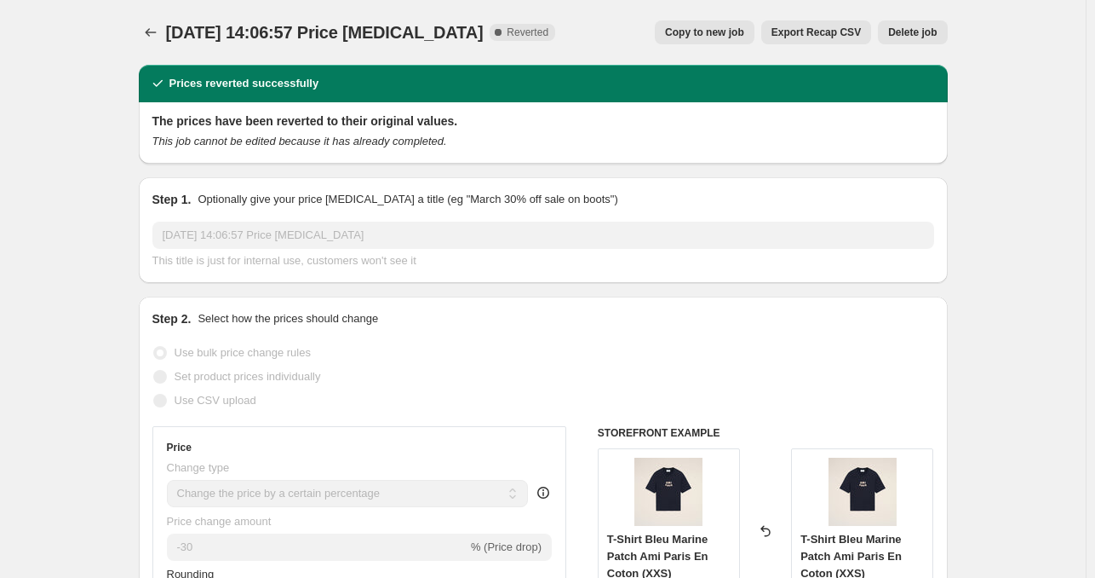
click at [929, 37] on span "Delete job" at bounding box center [912, 33] width 49 height 14
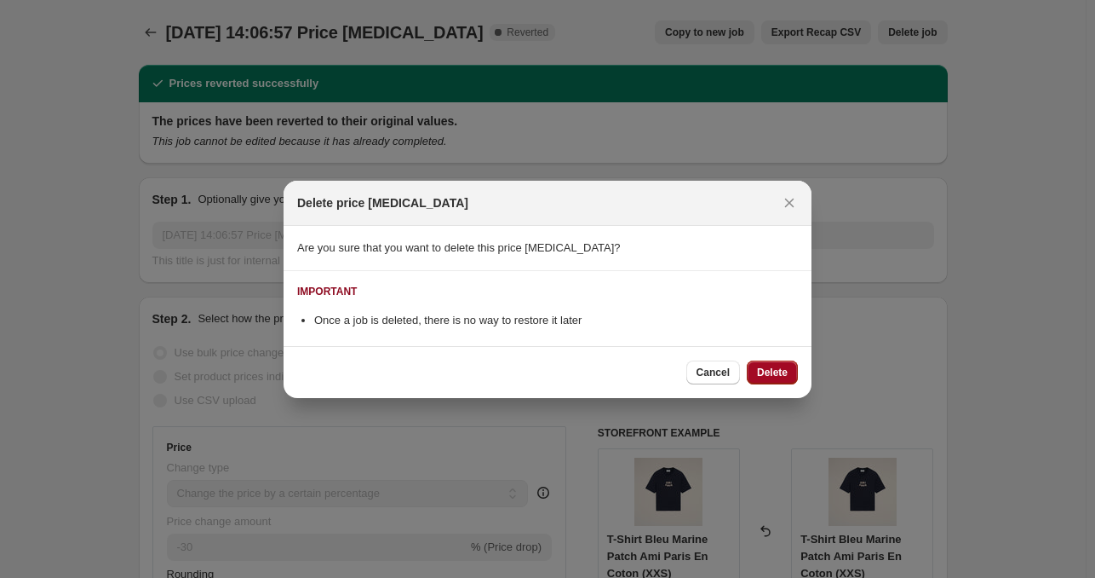
click at [774, 369] on span "Delete" at bounding box center [772, 372] width 31 height 14
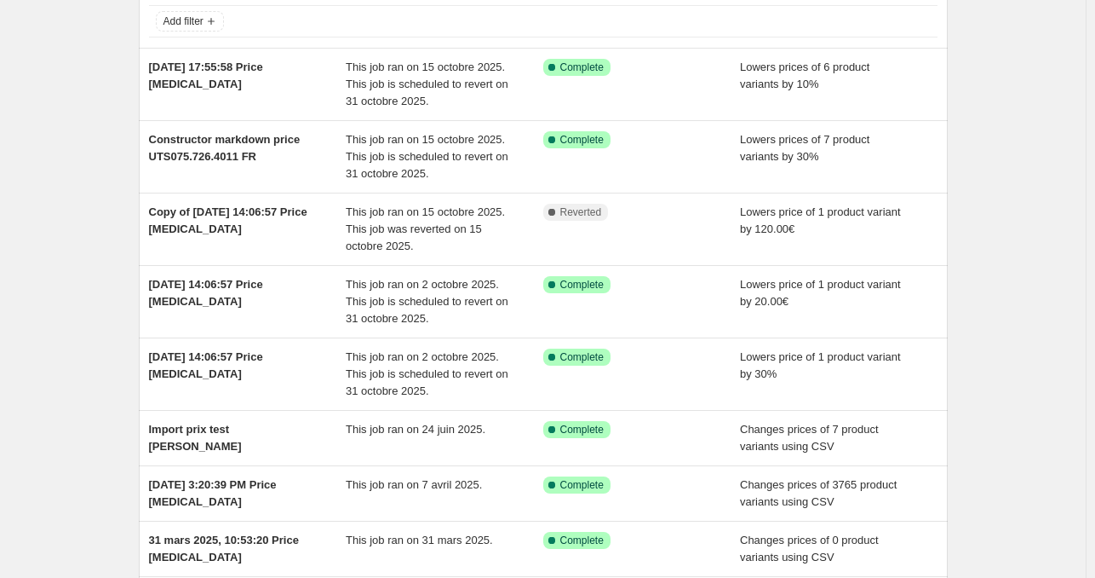
scroll to position [112, 0]
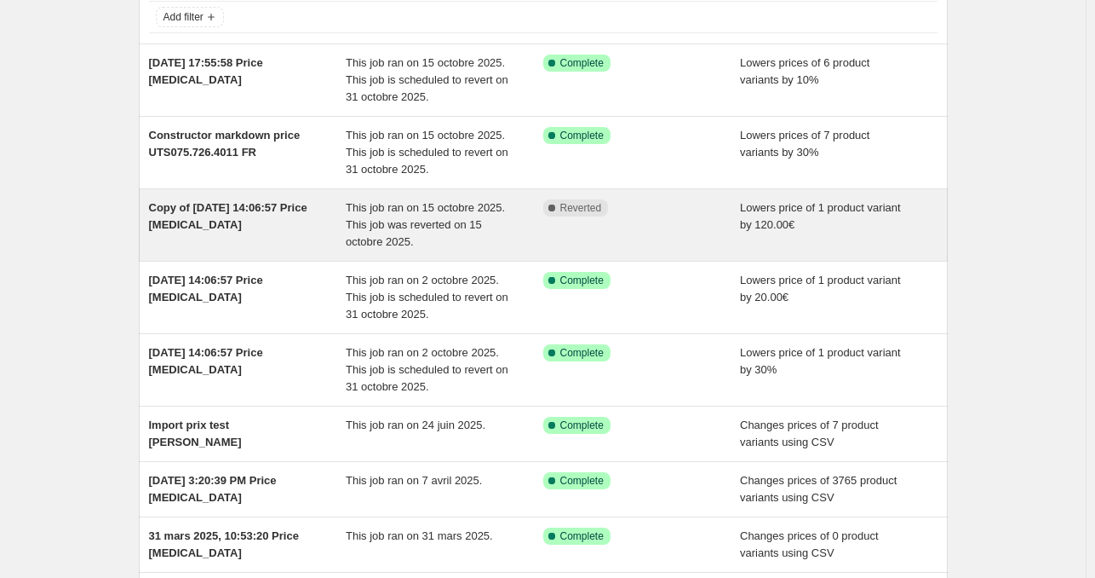
click at [780, 218] on span "Lowers price of 1 product variant by 120.00€" at bounding box center [820, 216] width 161 height 30
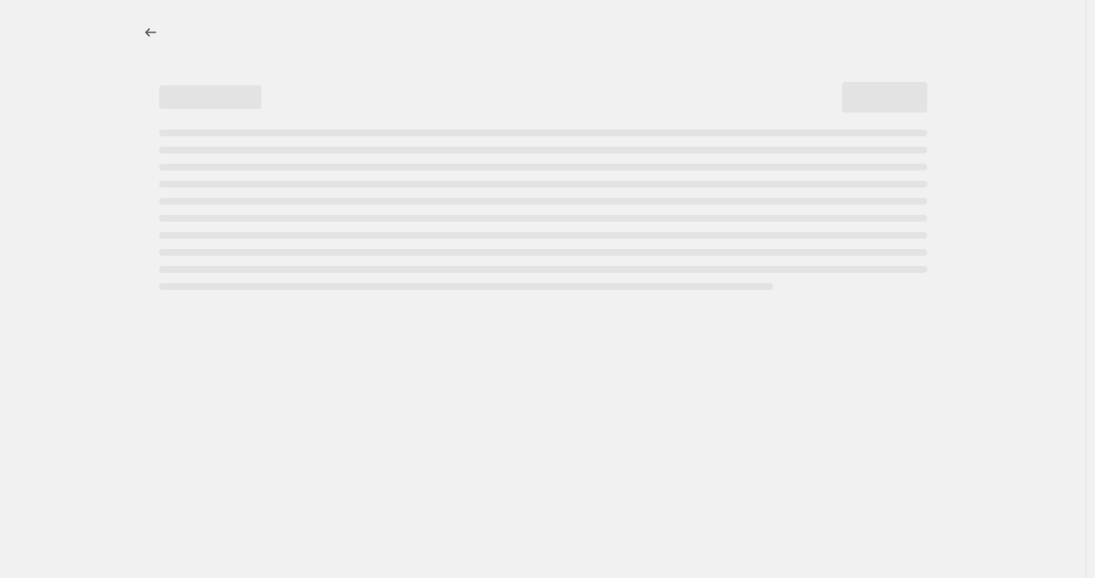
select select "by"
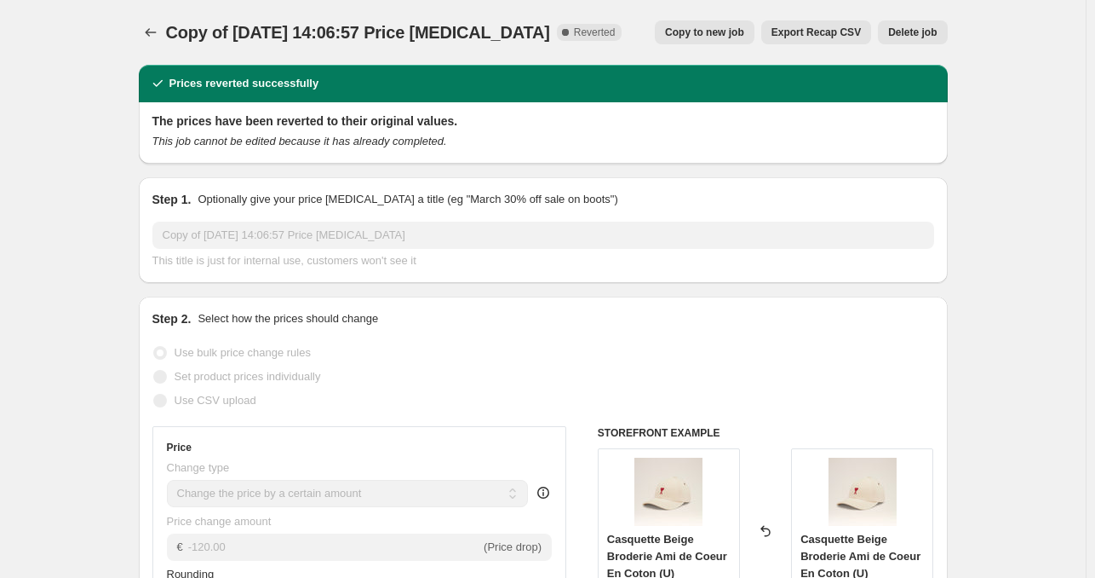
click at [922, 37] on span "Delete job" at bounding box center [912, 33] width 49 height 14
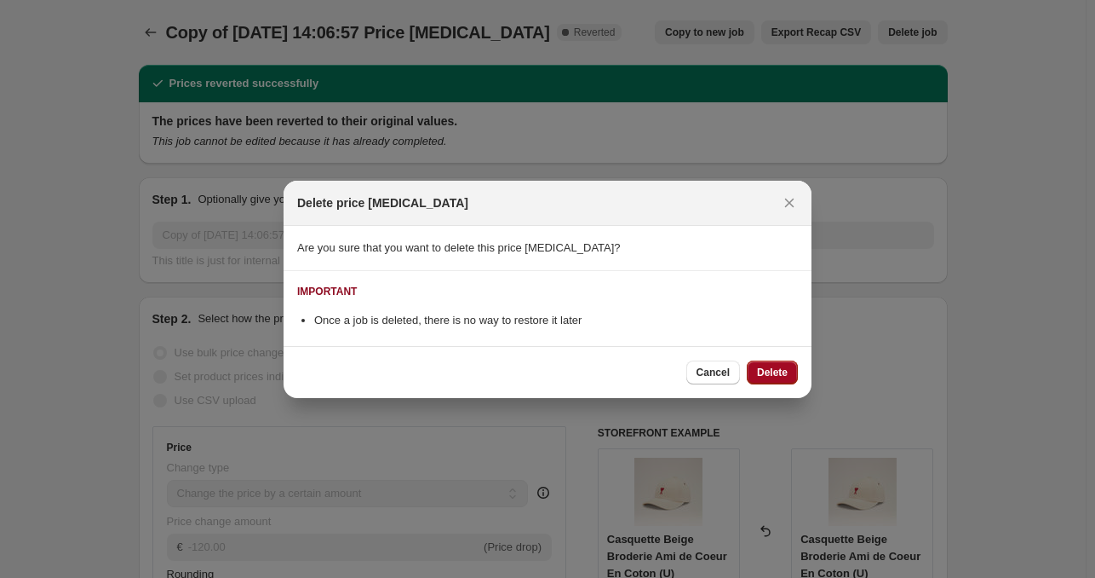
click at [781, 368] on span "Delete" at bounding box center [772, 372] width 31 height 14
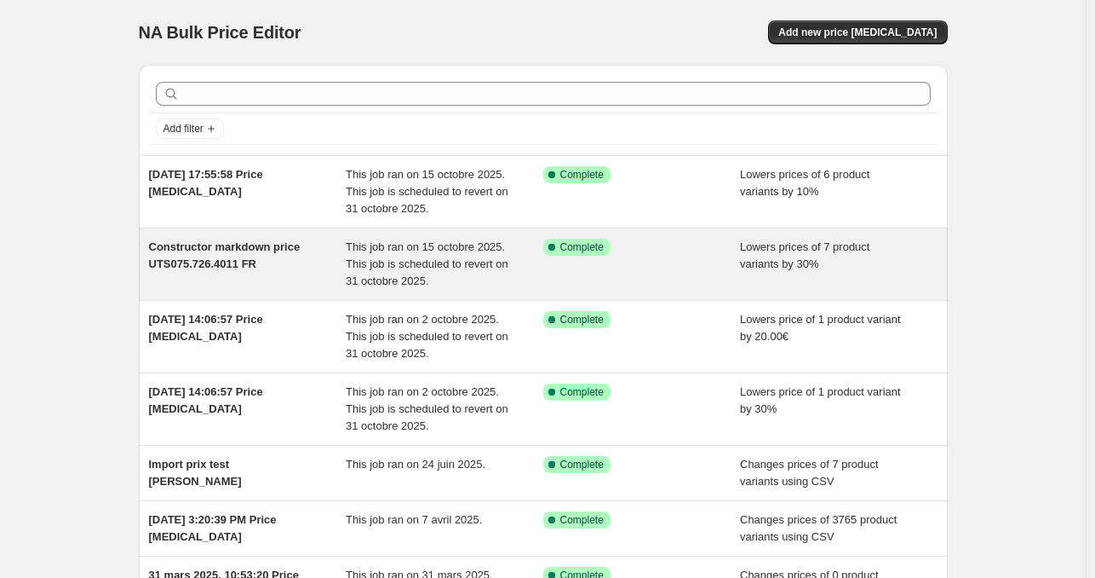
click at [726, 266] on div "Success Complete Complete" at bounding box center [642, 264] width 198 height 51
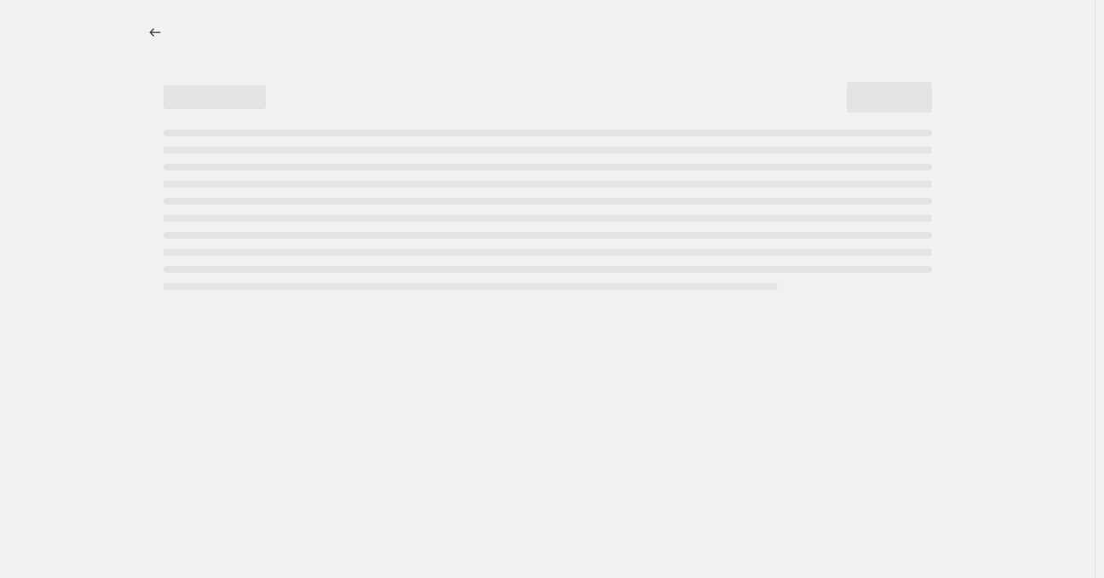
select select "percentage"
select select "no_change"
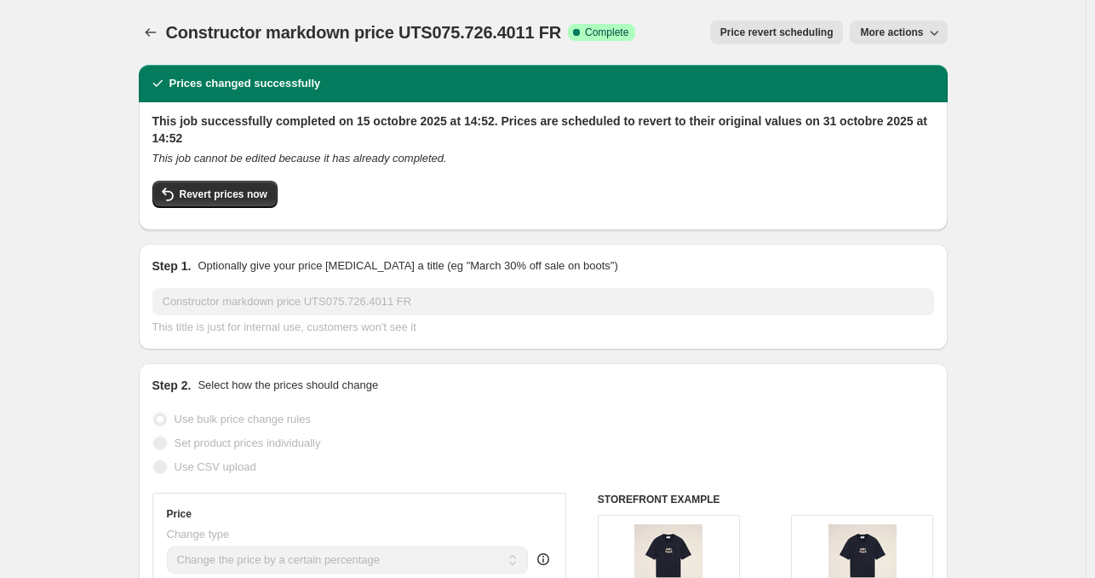
click at [888, 28] on span "More actions" at bounding box center [891, 33] width 63 height 14
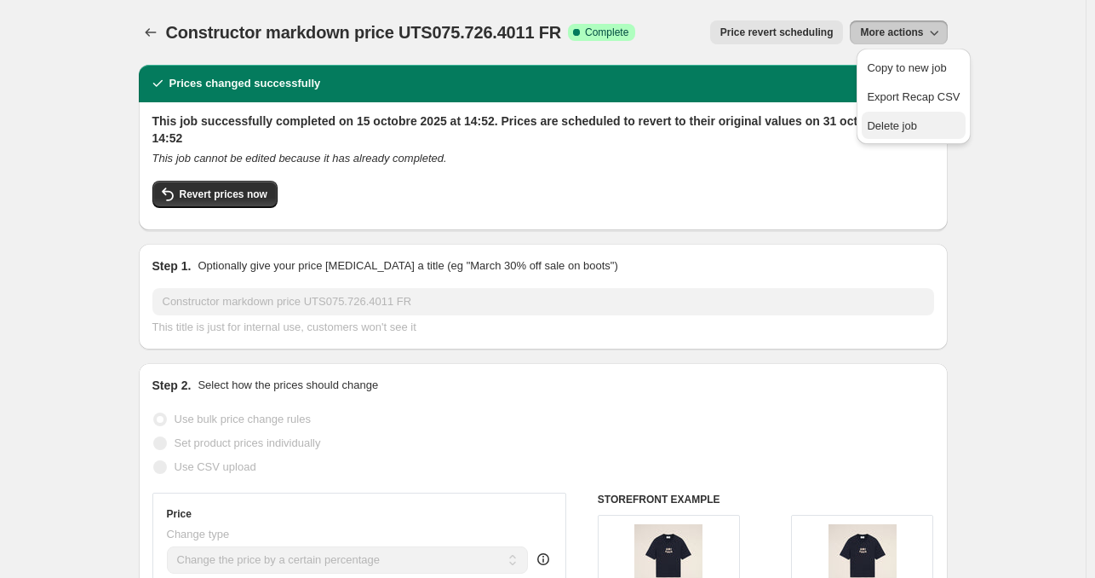
click at [930, 129] on span "Delete job" at bounding box center [913, 126] width 93 height 17
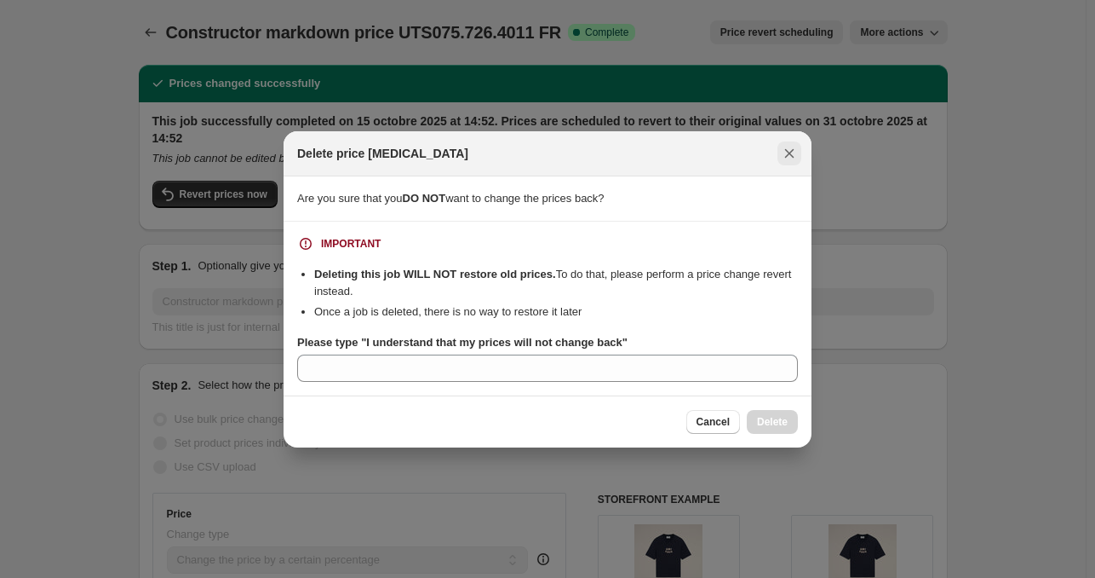
click at [787, 152] on icon "Close" at bounding box center [789, 152] width 9 height 9
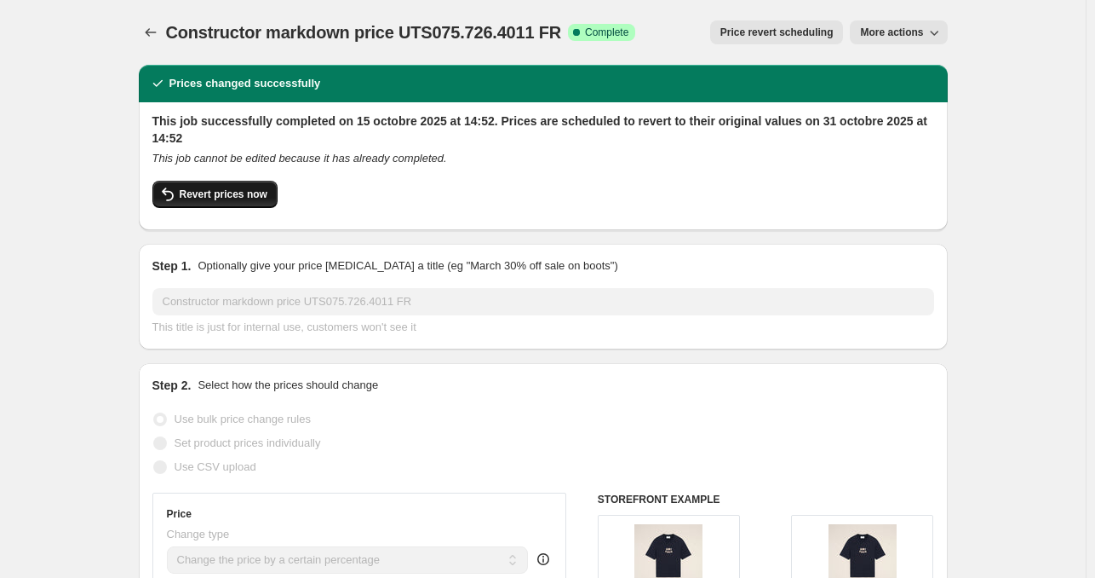
click at [221, 197] on span "Revert prices now" at bounding box center [224, 194] width 88 height 14
checkbox input "false"
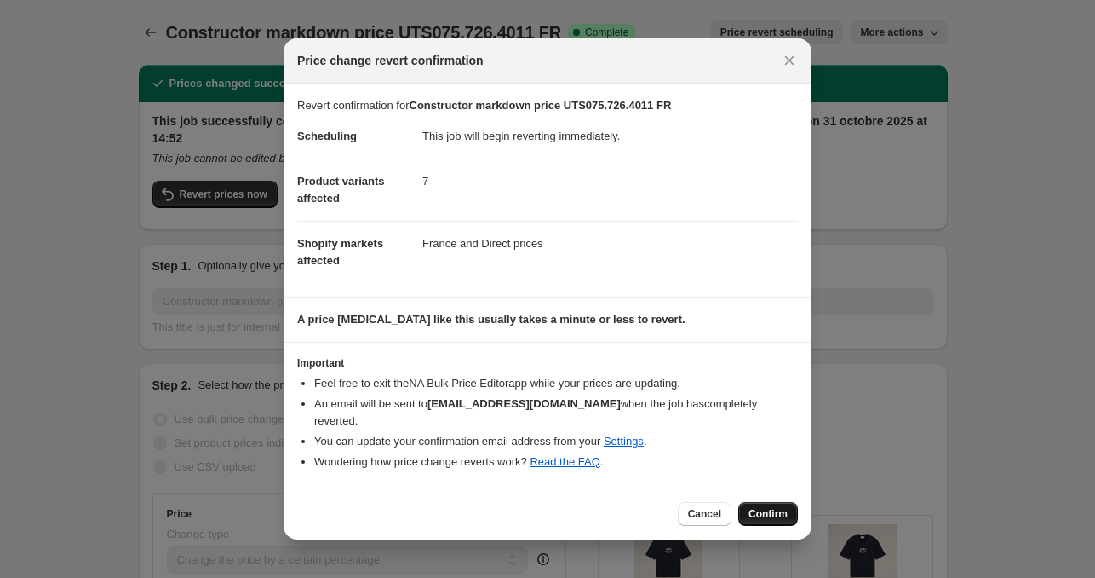
click at [767, 507] on span "Confirm" at bounding box center [768, 514] width 39 height 14
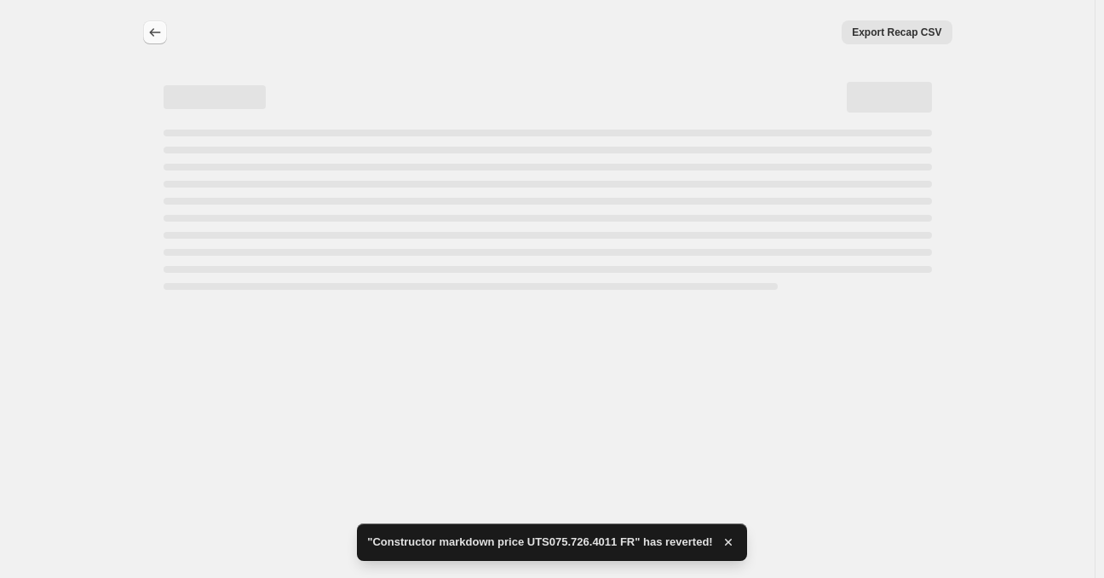
click at [159, 23] on button "Price change jobs" at bounding box center [155, 32] width 24 height 24
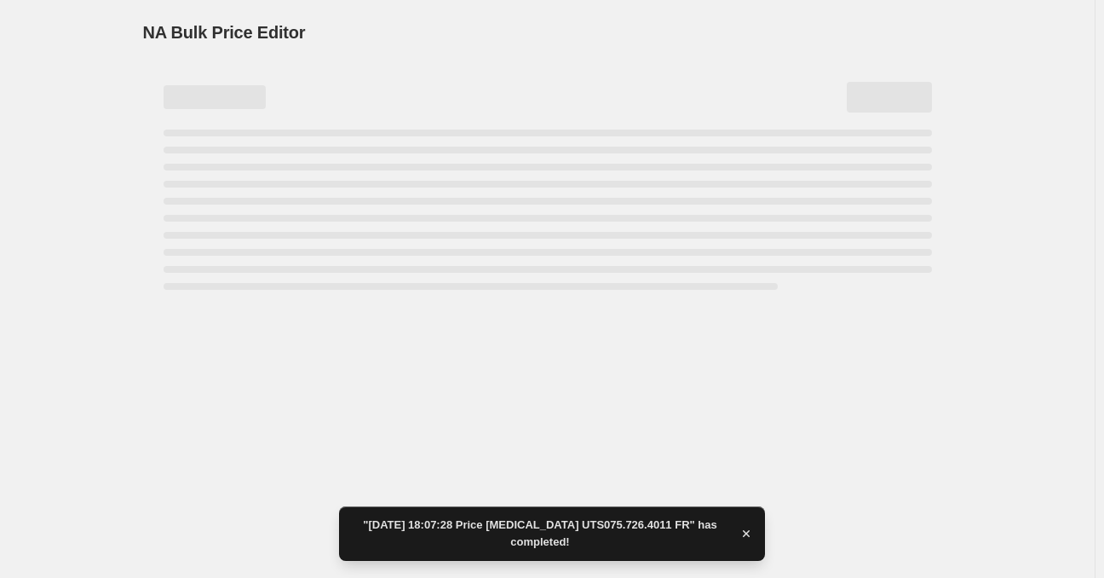
click at [812, 485] on div "NA Bulk Price Editor. This page is ready NA Bulk Price Editor" at bounding box center [547, 289] width 1095 height 578
click at [749, 534] on icon "button" at bounding box center [746, 533] width 17 height 17
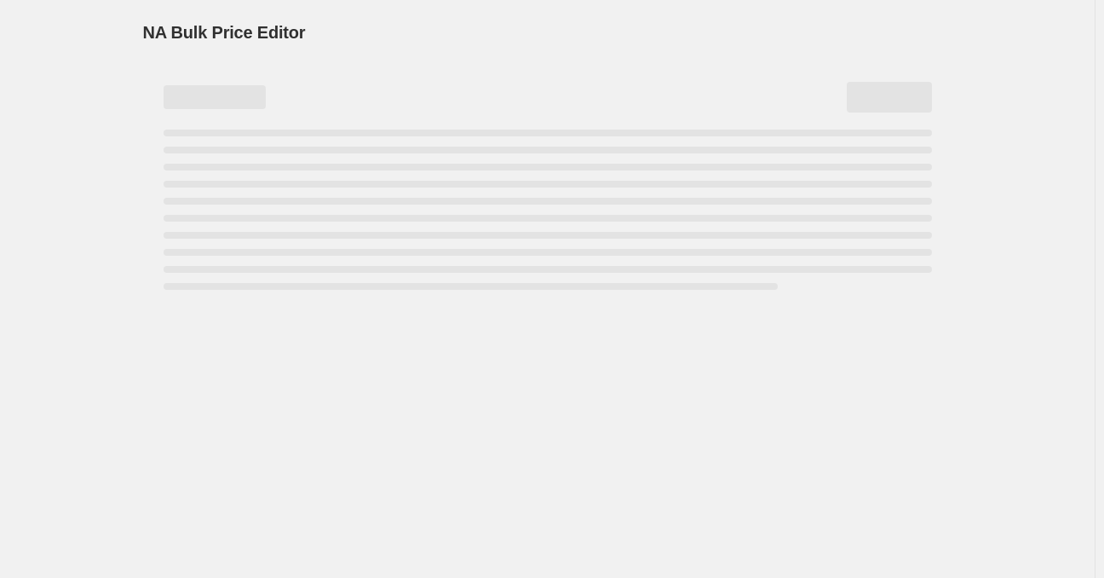
click at [957, 439] on div "NA Bulk Price Editor. This page is ready NA Bulk Price Editor" at bounding box center [547, 289] width 1095 height 578
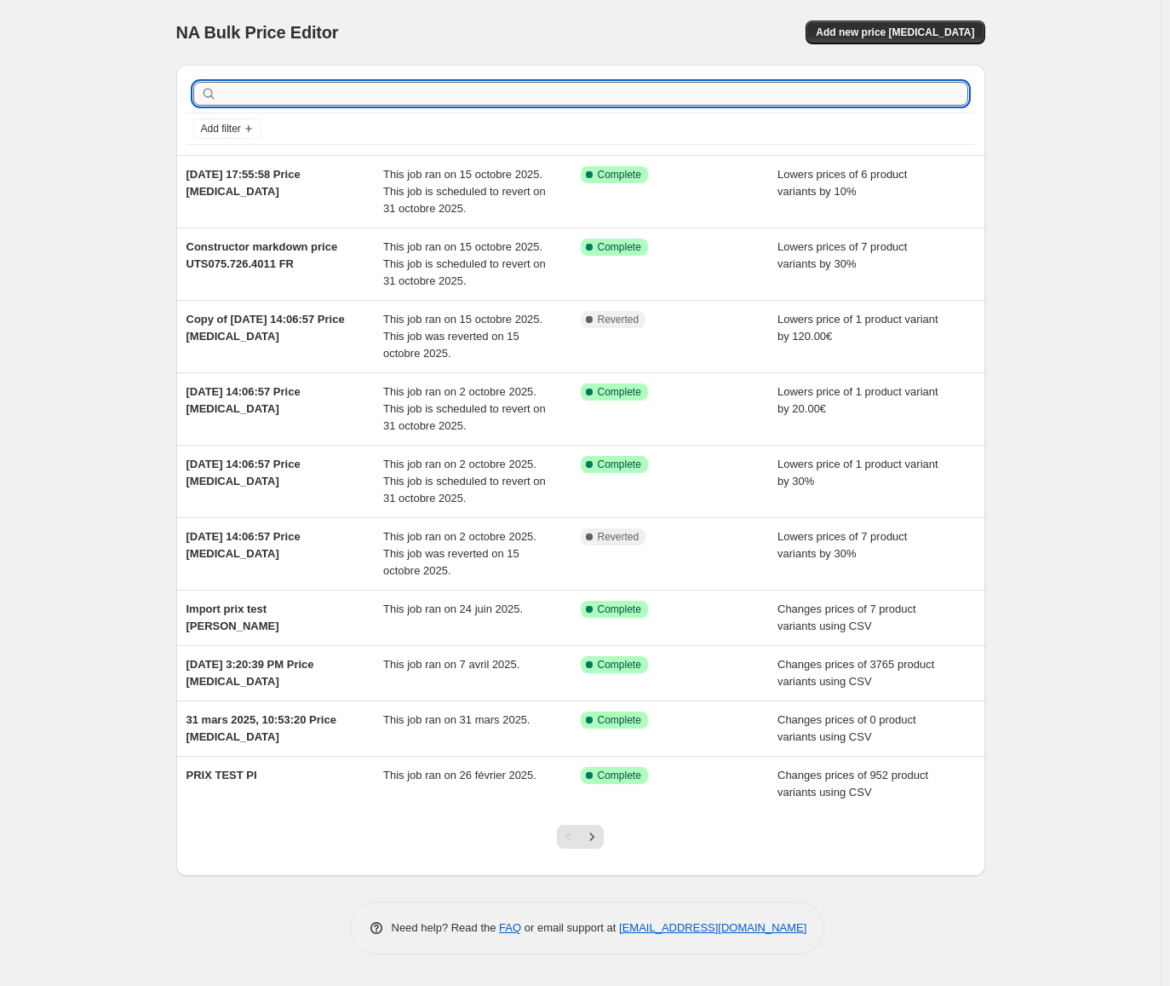
click at [502, 93] on input "text" at bounding box center [595, 94] width 748 height 24
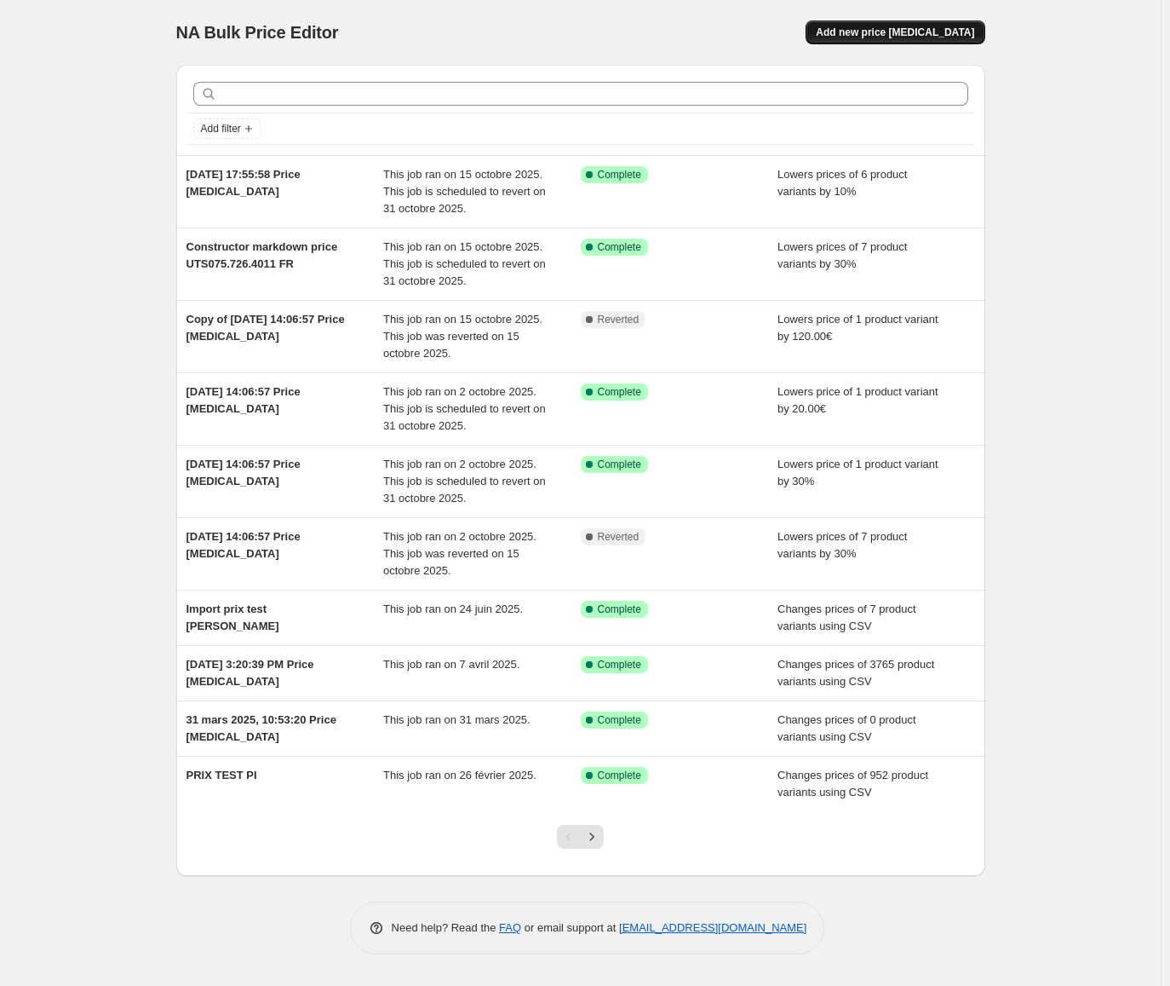
click at [917, 38] on span "Add new price [MEDICAL_DATA]" at bounding box center [895, 33] width 158 height 14
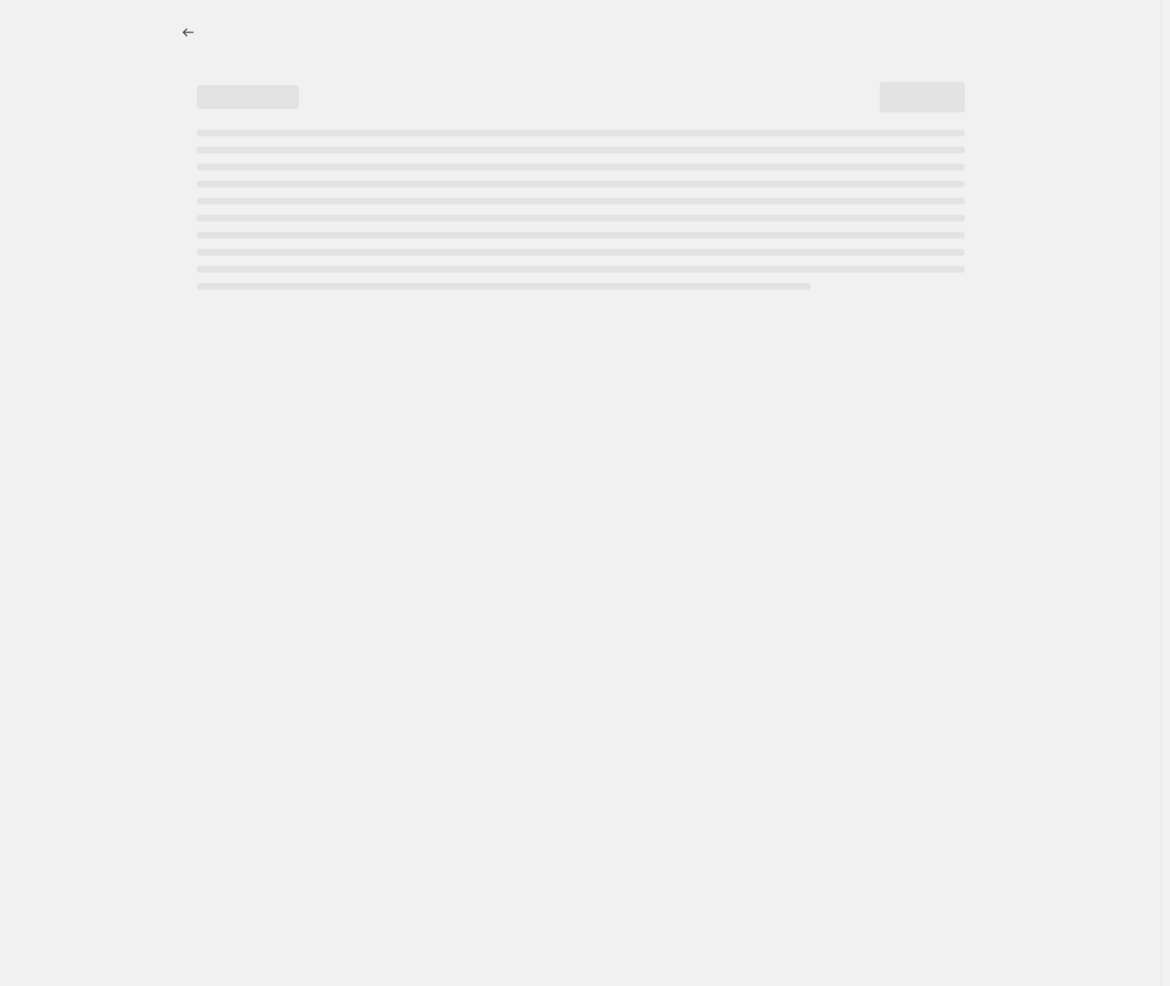
select select "percentage"
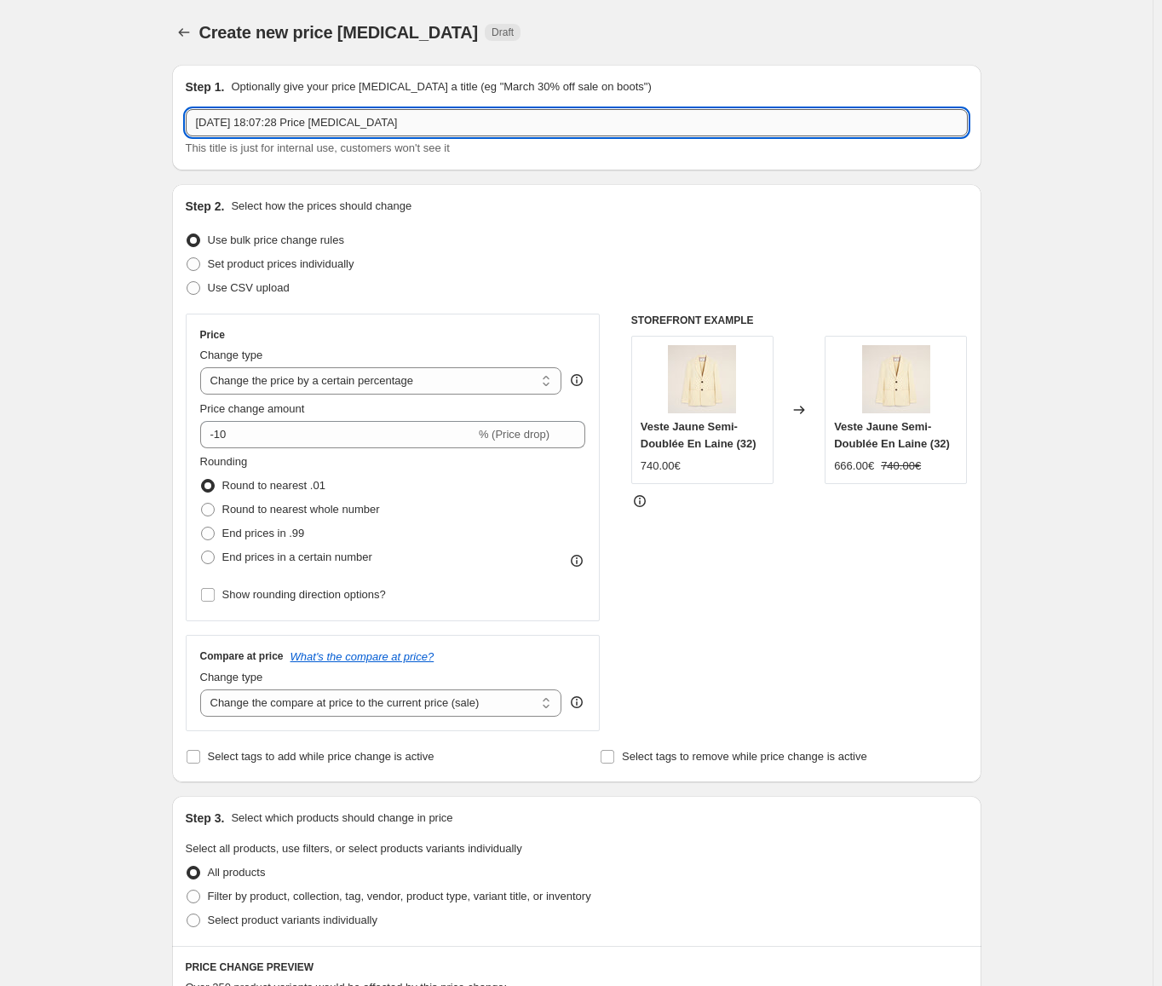
click at [428, 129] on input "[DATE] 18:07:28 Price [MEDICAL_DATA]" at bounding box center [577, 122] width 782 height 27
paste input "UTS075.726.4011"
type input "[DATE] 18:07:28 Price [MEDICAL_DATA] UTS075.726.4011 FR"
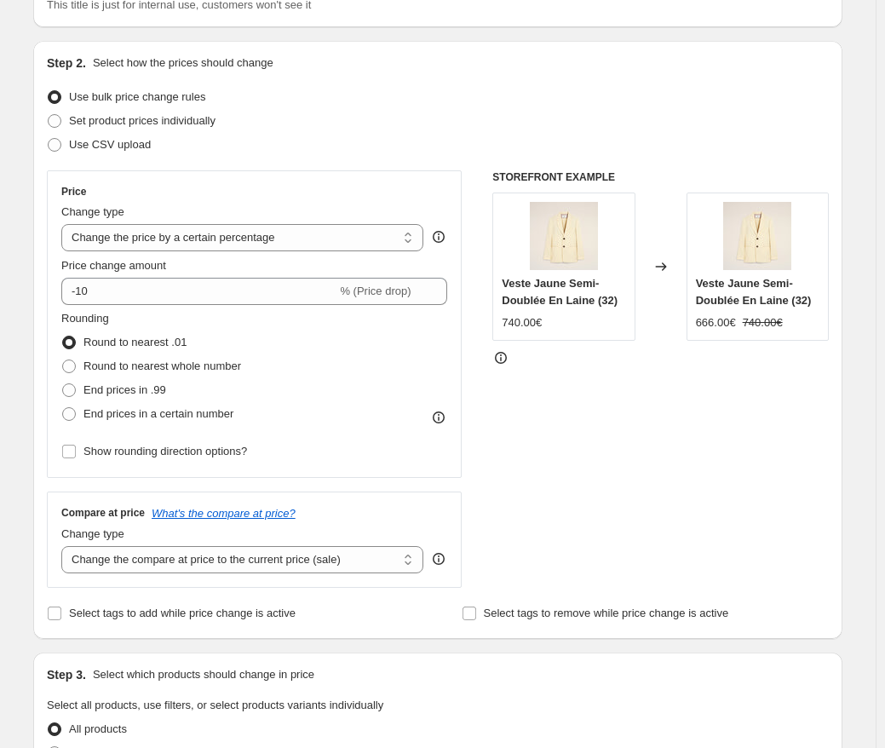
scroll to position [144, 0]
click at [267, 244] on select "Change the price to a certain amount Change the price by a certain amount Chang…" at bounding box center [242, 236] width 362 height 27
click at [306, 153] on div "Use CSV upload" at bounding box center [438, 144] width 782 height 24
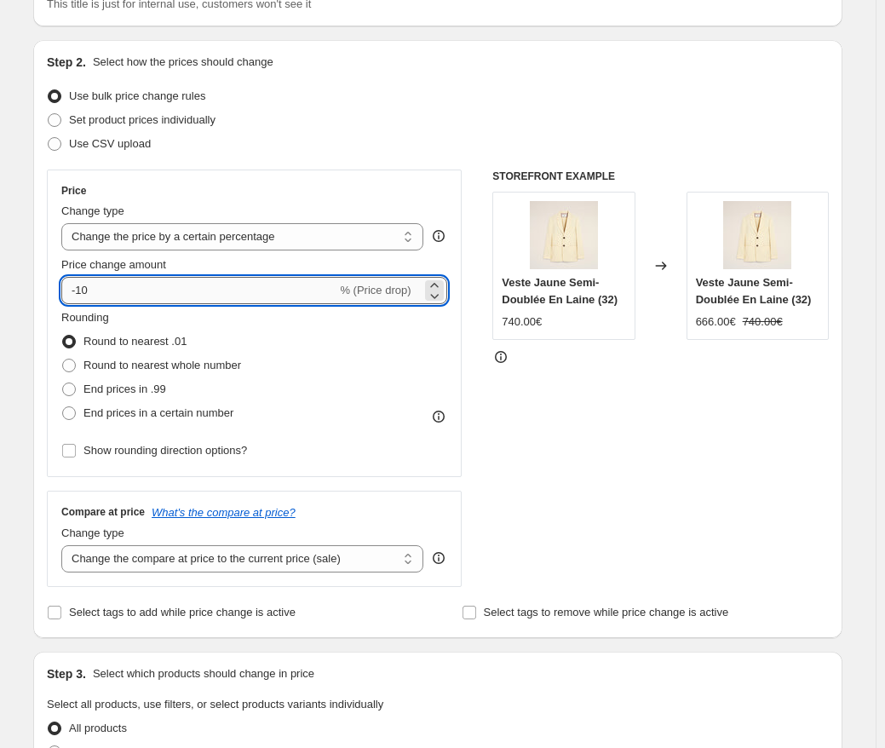
click at [233, 300] on input "-10" at bounding box center [198, 290] width 275 height 27
type input "-1"
type input "-30"
click at [515, 409] on div "STOREFRONT EXAMPLE Veste Jaune Semi-Doublée En Laine (32) 740.00€ Changed to Ve…" at bounding box center [660, 378] width 336 height 417
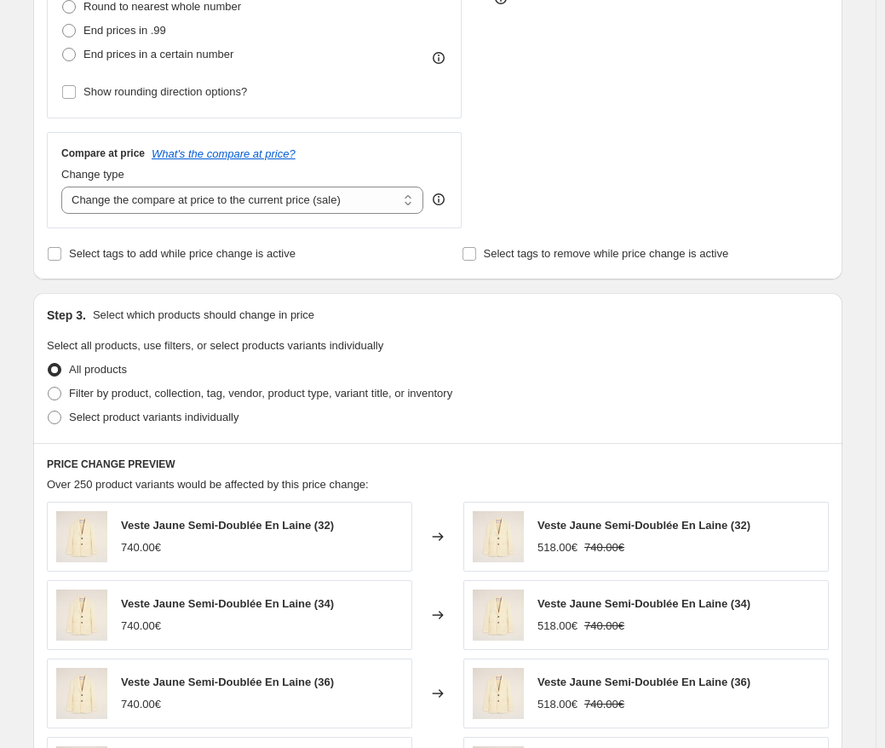
scroll to position [505, 0]
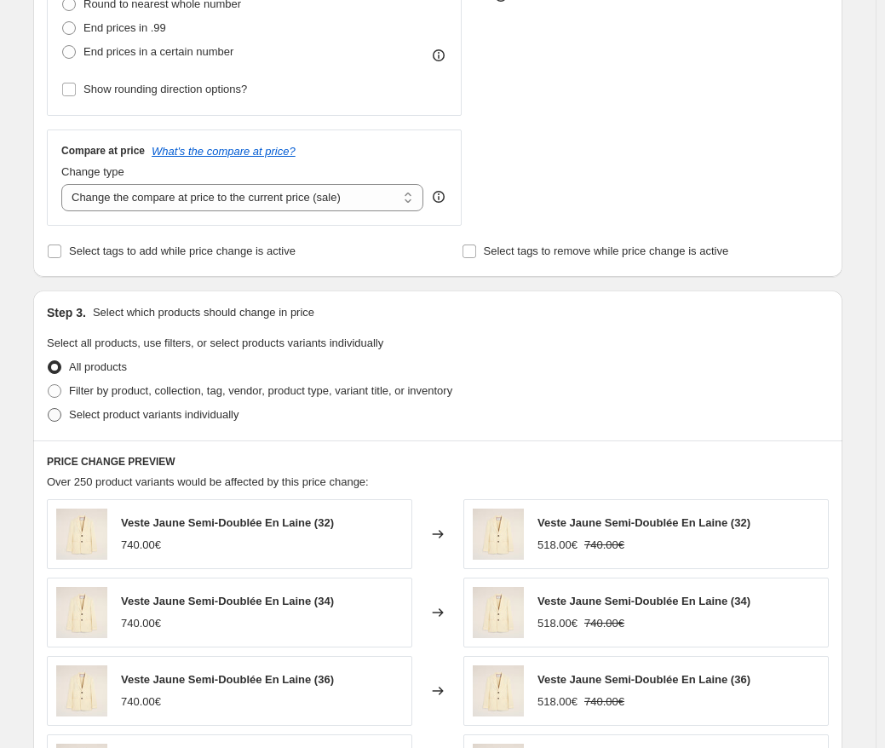
click at [188, 422] on span "Select product variants individually" at bounding box center [154, 414] width 170 height 17
click at [49, 409] on input "Select product variants individually" at bounding box center [48, 408] width 1 height 1
radio input "true"
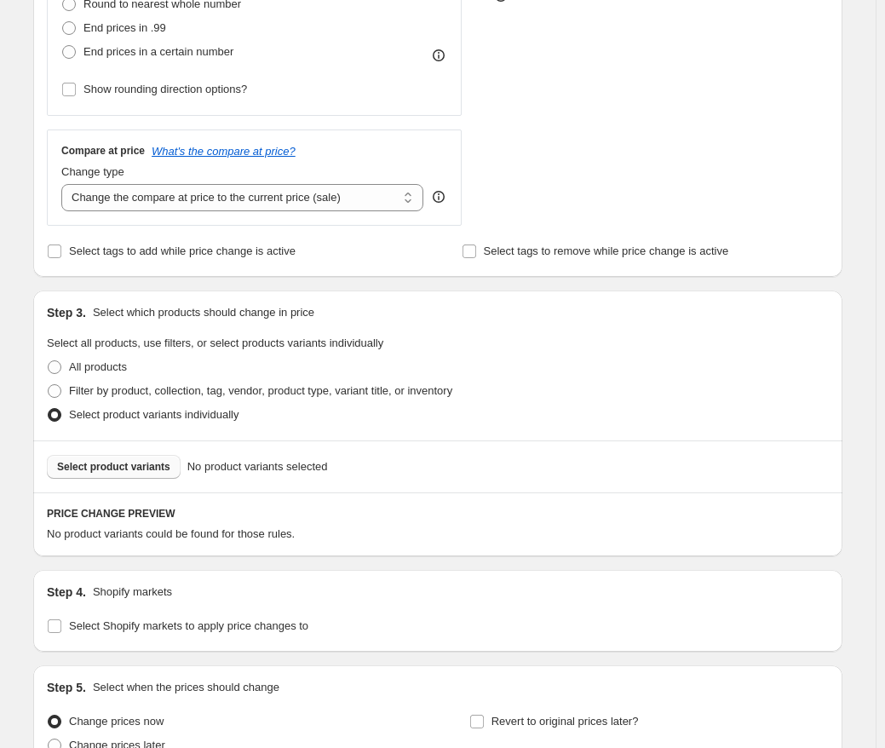
click at [167, 468] on span "Select product variants" at bounding box center [113, 467] width 113 height 14
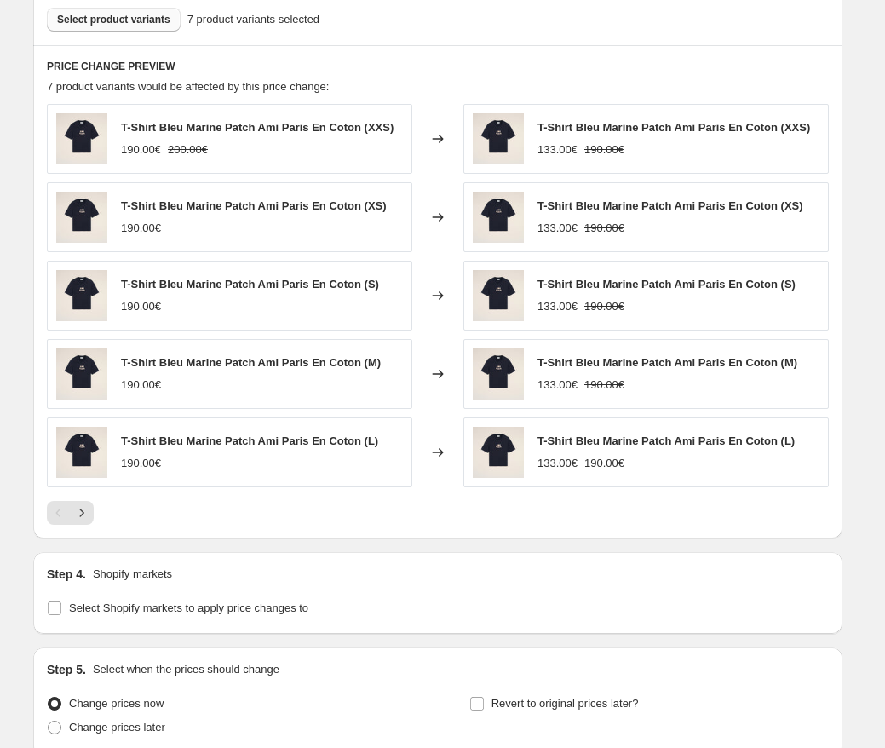
scroll to position [1103, 0]
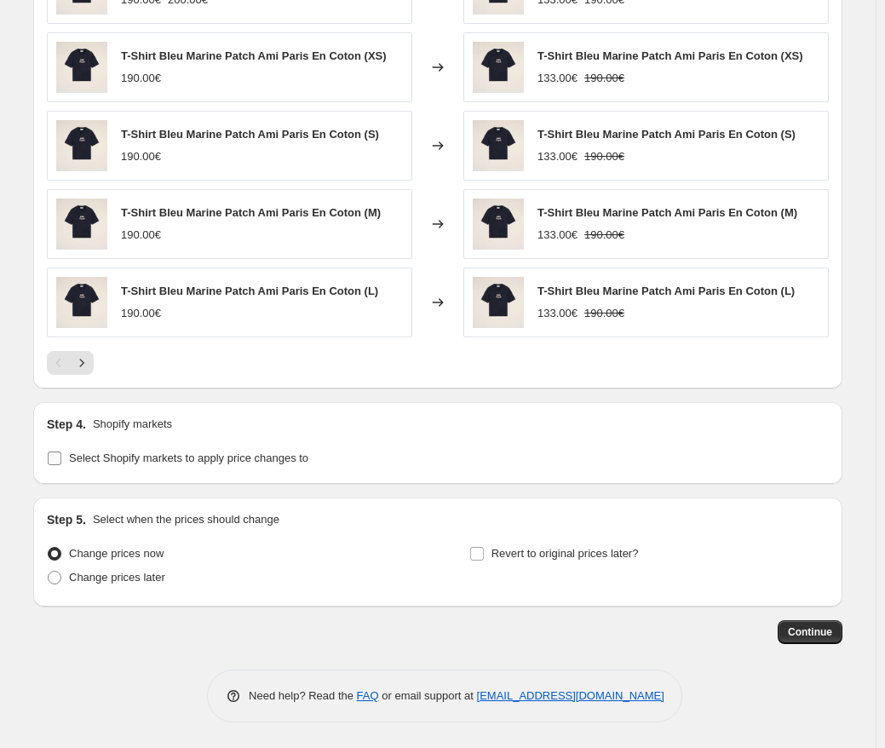
click at [285, 463] on span "Select Shopify markets to apply price changes to" at bounding box center [188, 457] width 239 height 13
click at [61, 463] on input "Select Shopify markets to apply price changes to" at bounding box center [55, 458] width 14 height 14
checkbox input "true"
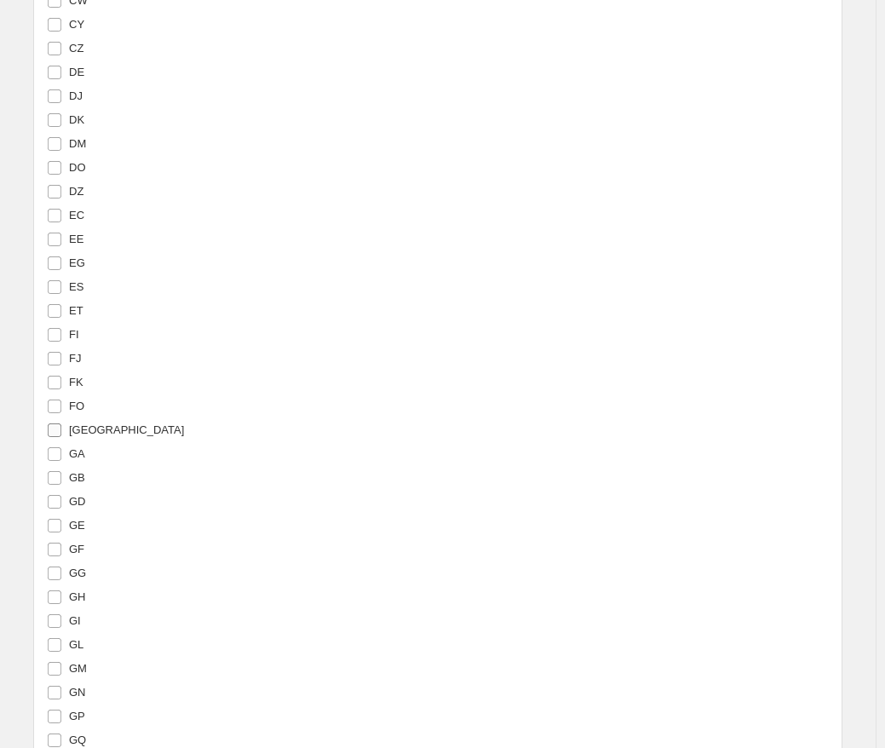
click at [53, 430] on input "[GEOGRAPHIC_DATA]" at bounding box center [55, 430] width 14 height 14
checkbox input "true"
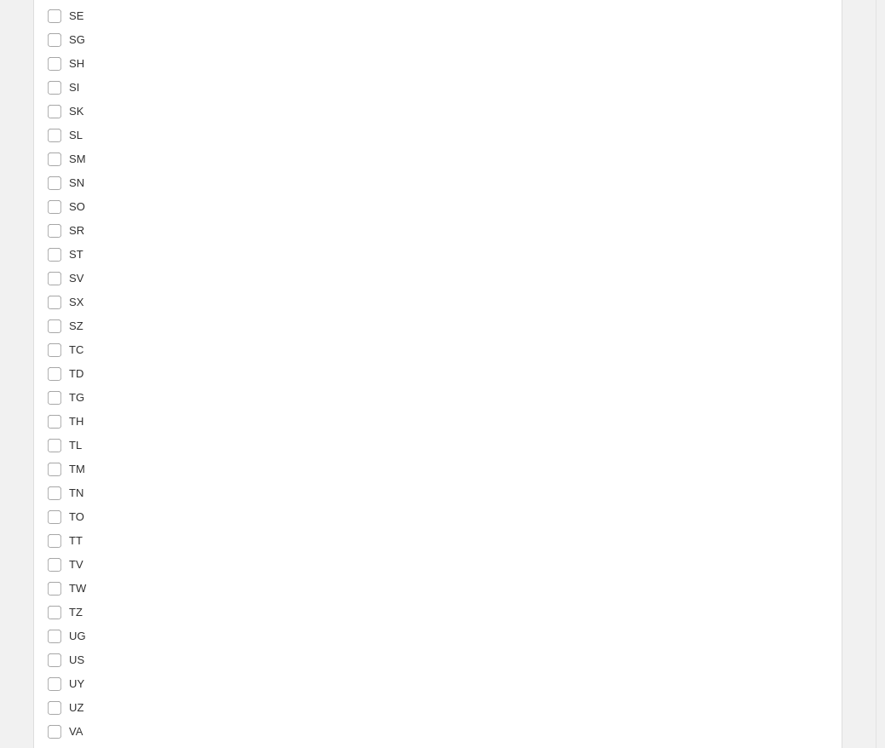
scroll to position [6059, 0]
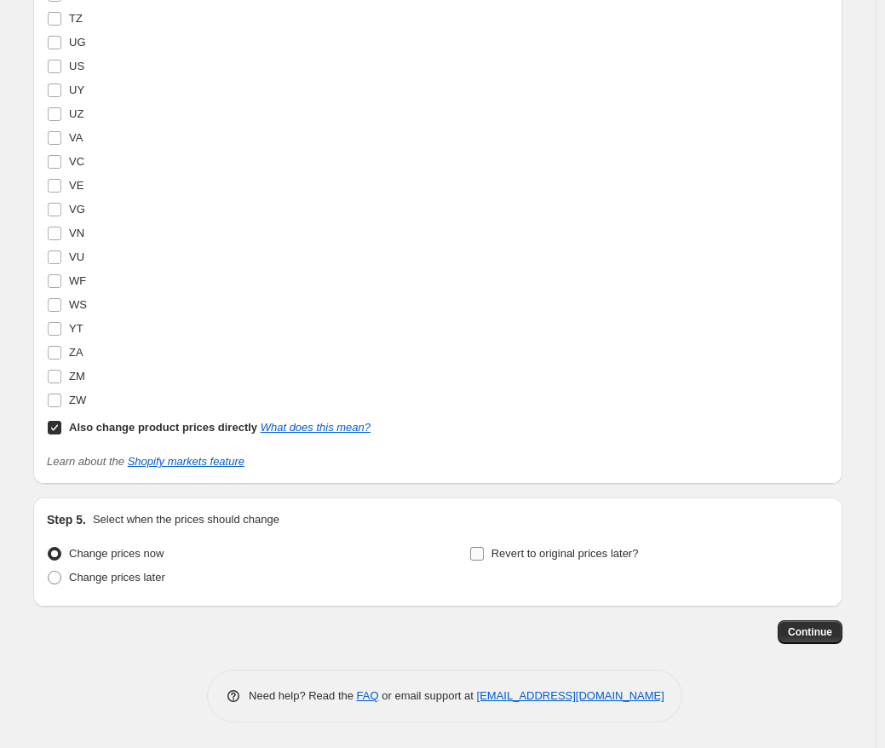
click at [567, 550] on span "Revert to original prices later?" at bounding box center [564, 553] width 147 height 13
click at [484, 550] on input "Revert to original prices later?" at bounding box center [477, 554] width 14 height 14
checkbox input "true"
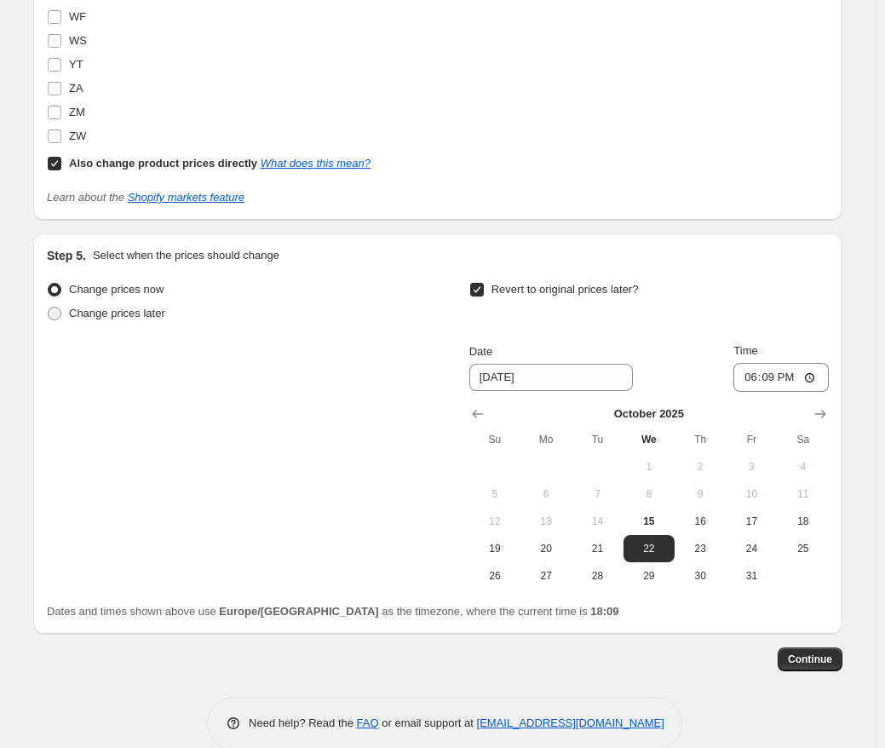
scroll to position [6350, 0]
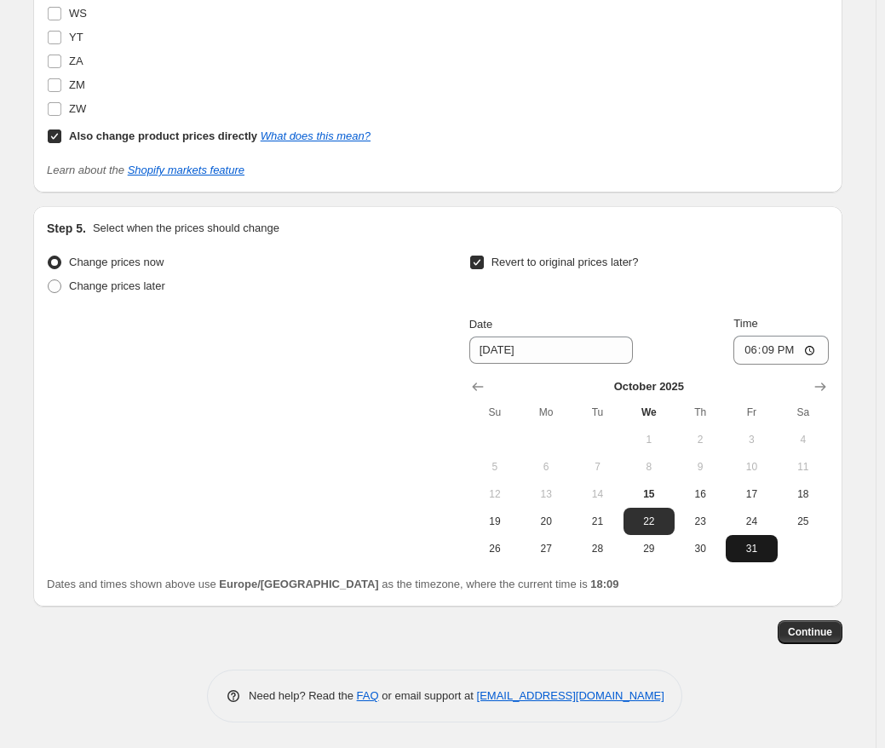
click at [751, 556] on button "31" at bounding box center [751, 548] width 51 height 27
type input "[DATE]"
click at [825, 633] on span "Continue" at bounding box center [810, 632] width 44 height 14
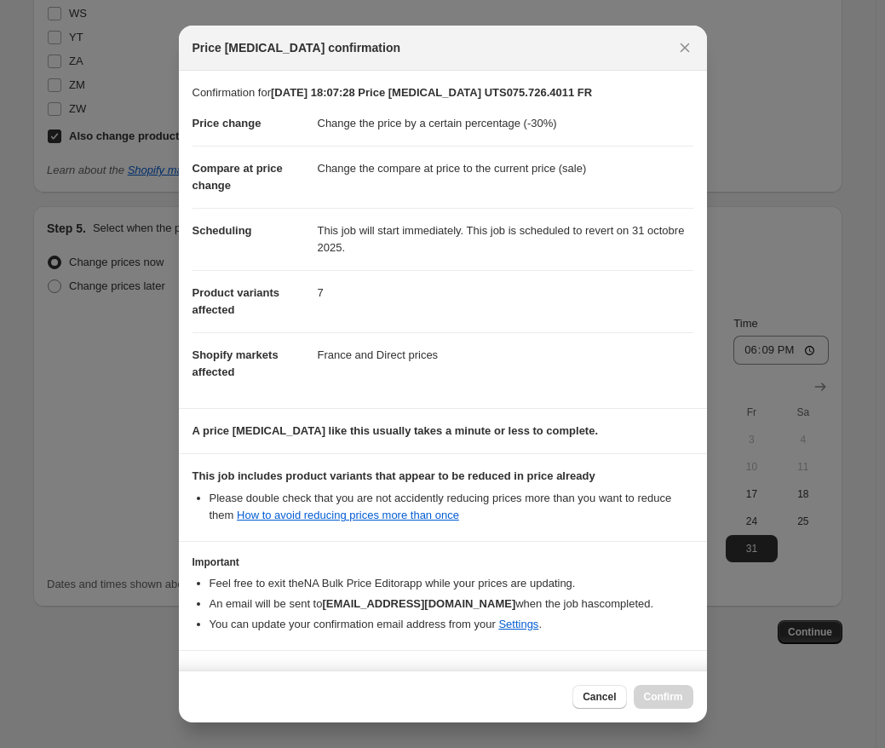
scroll to position [49, 0]
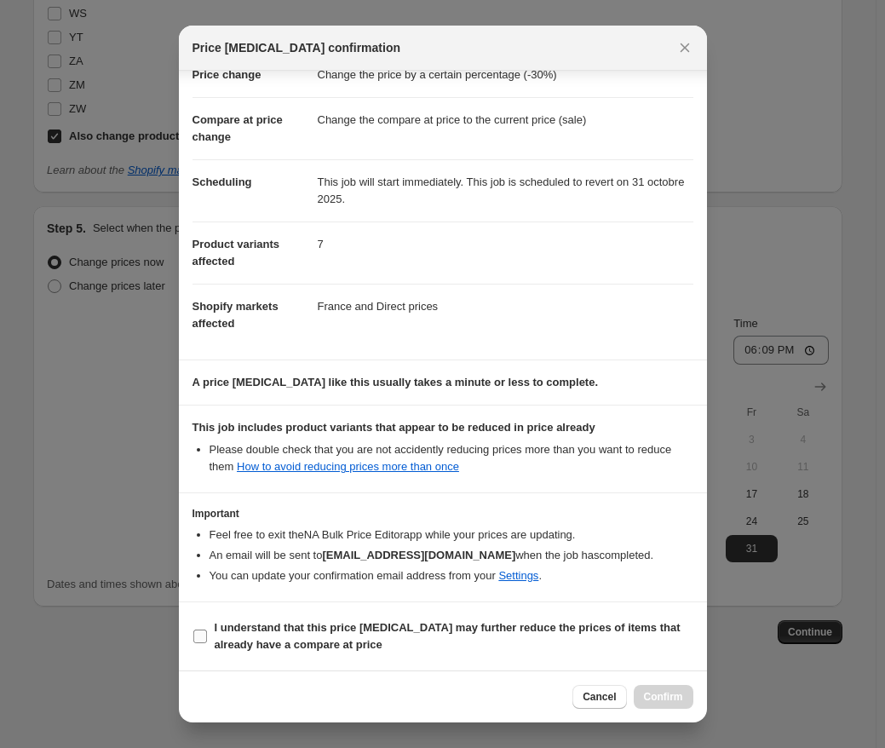
click at [436, 632] on b "I understand that this price change job may further reduce the prices of items …" at bounding box center [448, 636] width 466 height 30
click at [207, 632] on input "I understand that this price change job may further reduce the prices of items …" at bounding box center [200, 636] width 14 height 14
checkbox input "true"
click at [664, 690] on button "Confirm" at bounding box center [664, 697] width 60 height 24
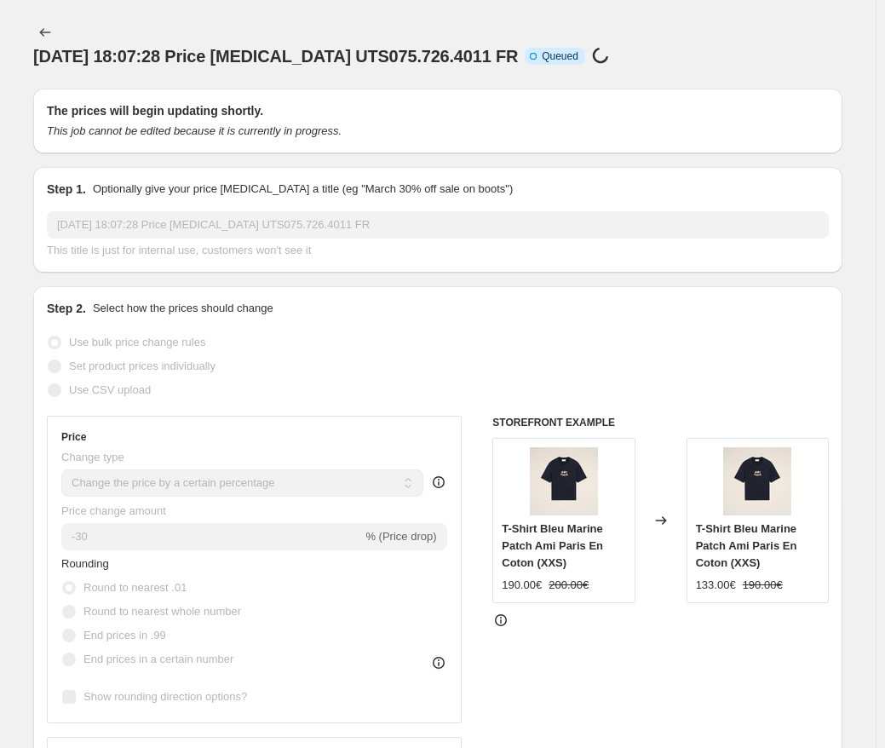
click at [666, 54] on div "15 oct. 2025, 18:07:28 Price change job UTS075.726.4011 FR. This page is ready …" at bounding box center [437, 44] width 809 height 89
click at [709, 44] on div "15 oct. 2025, 18:07:28 Price change job UTS075.726.4011 FR Info Incomplete Queu…" at bounding box center [437, 56] width 809 height 24
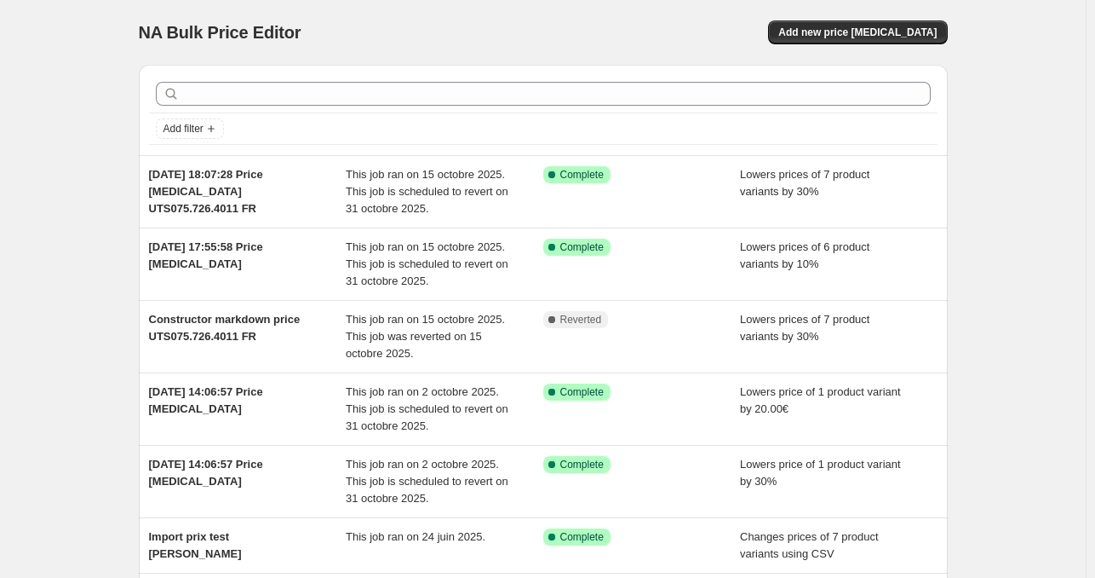
click at [1060, 186] on div "NA Bulk Price Editor. This page is ready NA Bulk Price Editor Add new price [ME…" at bounding box center [543, 481] width 1086 height 963
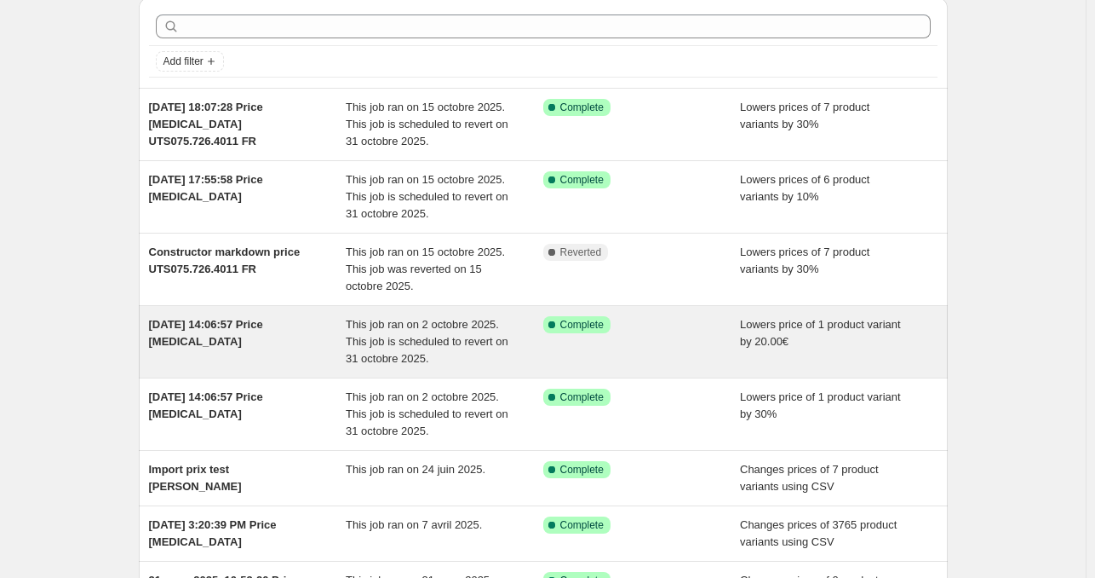
scroll to position [68, 0]
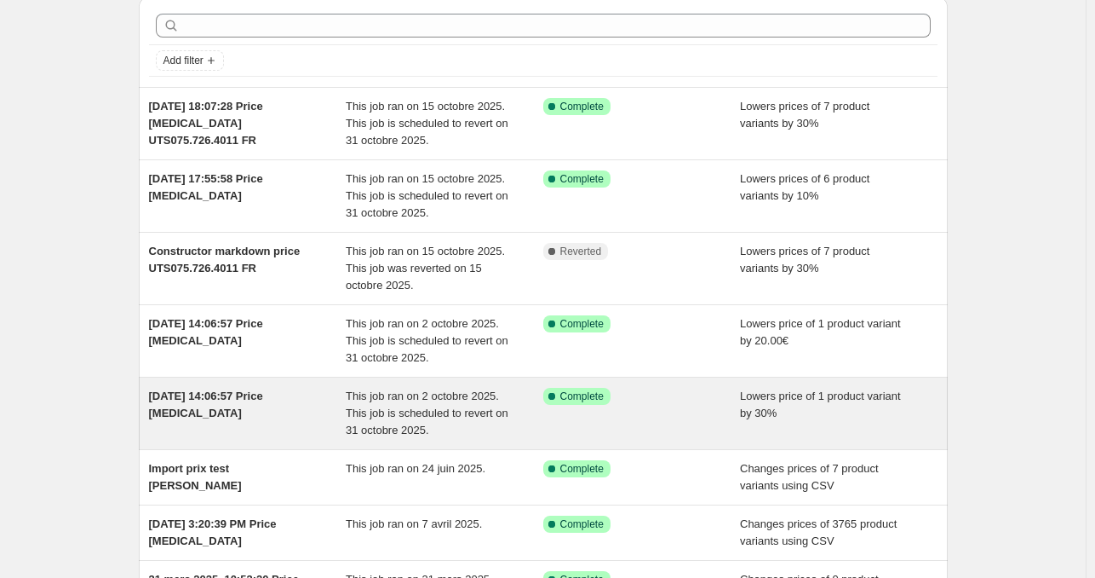
click at [263, 401] on span "[DATE] 14:06:57 Price [MEDICAL_DATA]" at bounding box center [206, 404] width 114 height 30
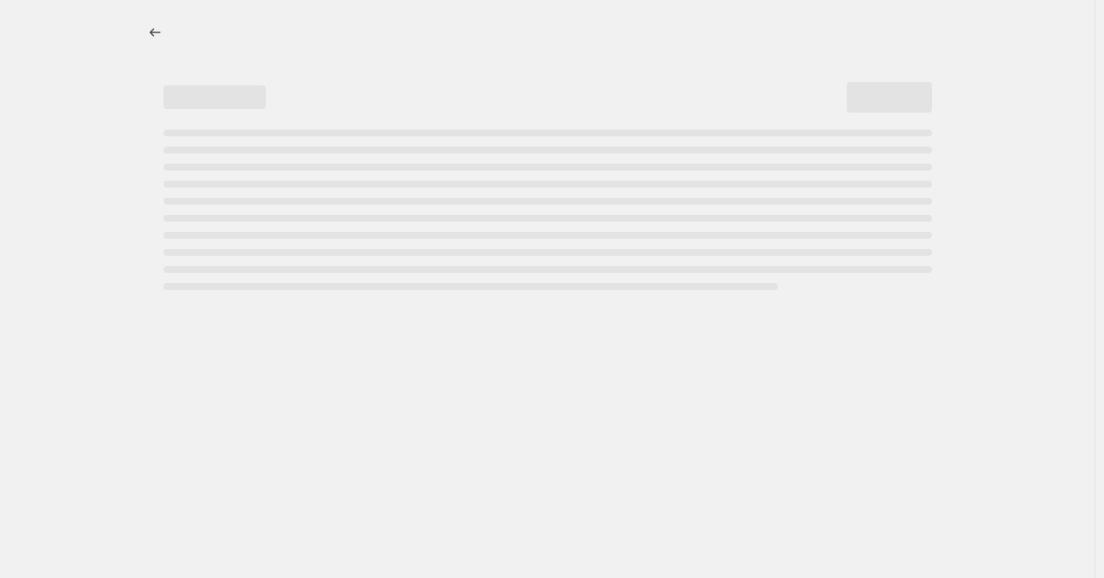
click at [61, 239] on div at bounding box center [547, 289] width 1095 height 578
select select "percentage"
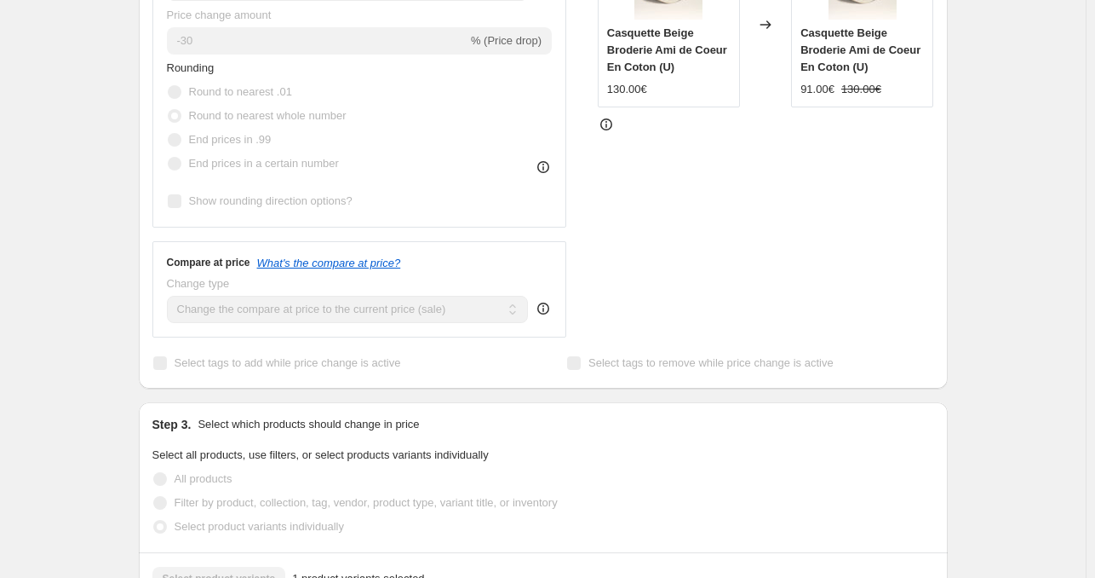
scroll to position [416, 0]
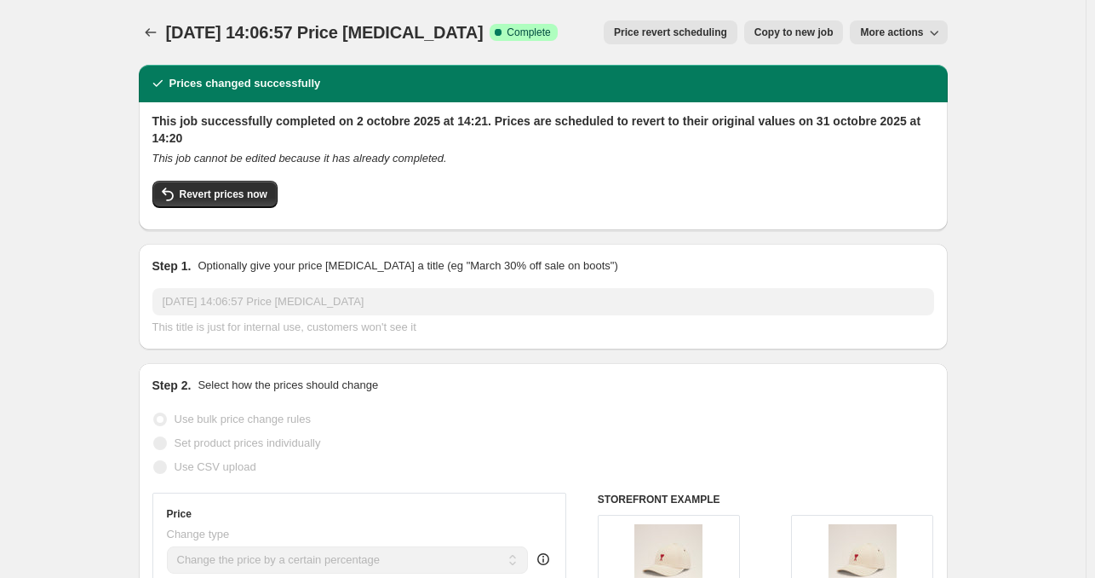
click at [891, 36] on span "More actions" at bounding box center [891, 33] width 63 height 14
click at [828, 31] on span "Copy to new job" at bounding box center [794, 33] width 79 height 14
select select "percentage"
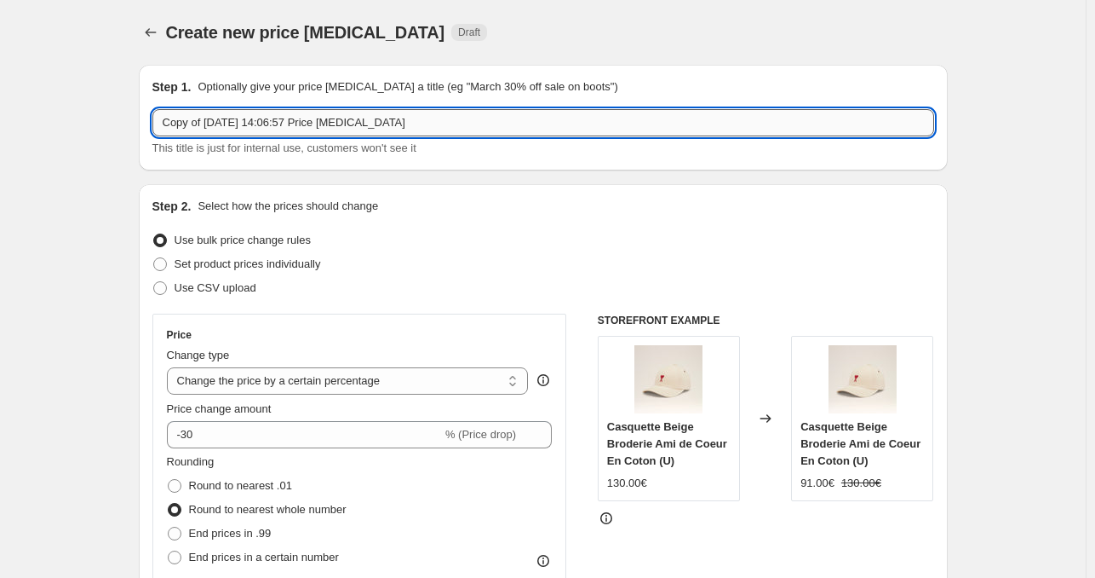
click at [405, 129] on input "Copy of 2 oct. 2025, 14:06:57 Price change job" at bounding box center [543, 122] width 782 height 27
paste input "UCP116.DE0039.136"
drag, startPoint x: 310, startPoint y: 122, endPoint x: 156, endPoint y: 125, distance: 154.2
click at [156, 125] on input "Copy of 2 oct. 2025, 14:06:57 Price change job UCP116.DE0039.136" at bounding box center [543, 122] width 782 height 27
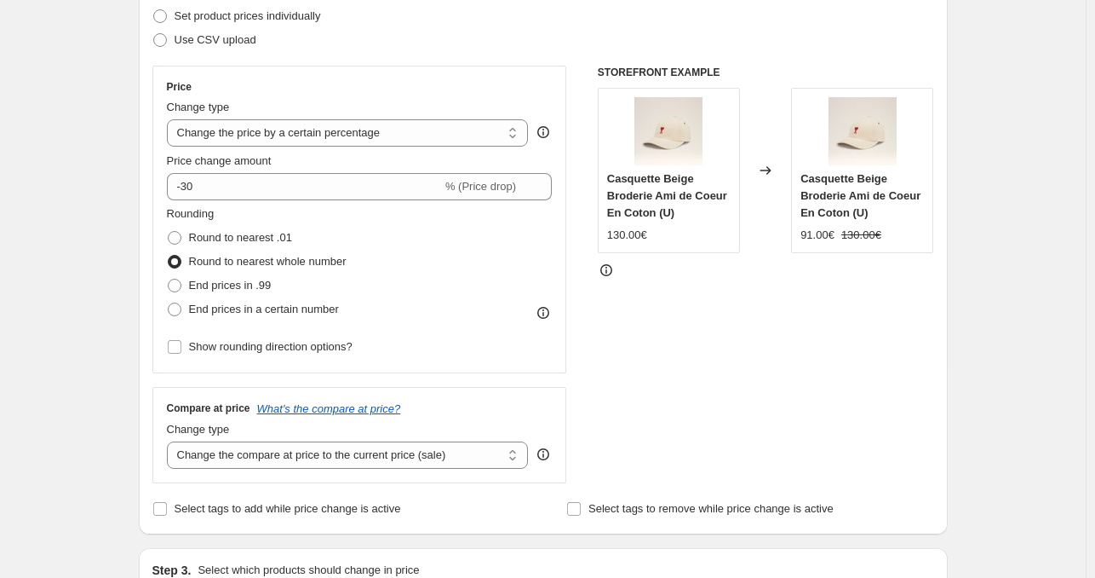
scroll to position [249, 0]
type input "Price [MEDICAL_DATA] UCP116.DE0039.136"
click at [262, 238] on span "Round to nearest .01" at bounding box center [240, 236] width 103 height 13
click at [169, 231] on input "Round to nearest .01" at bounding box center [168, 230] width 1 height 1
radio input "true"
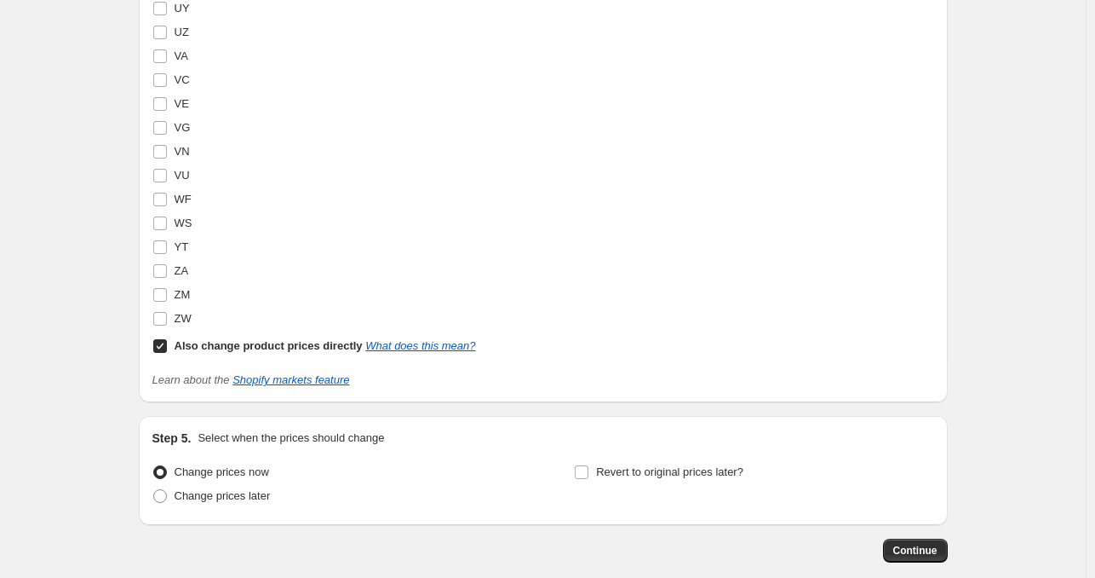
scroll to position [5915, 0]
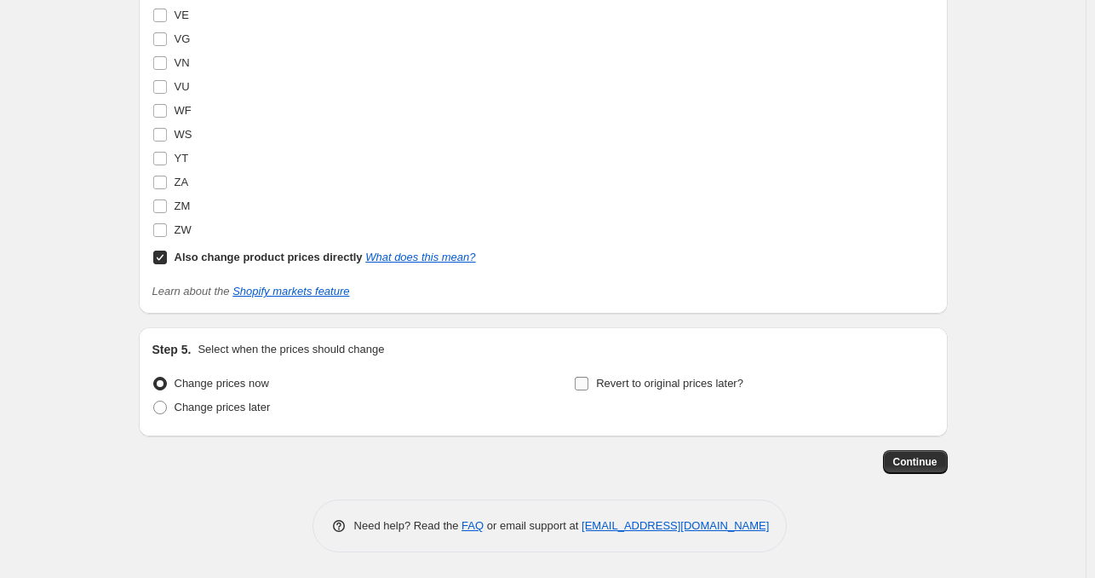
click at [739, 381] on span "Revert to original prices later?" at bounding box center [669, 383] width 147 height 13
click at [589, 381] on input "Revert to original prices later?" at bounding box center [582, 384] width 14 height 14
checkbox input "true"
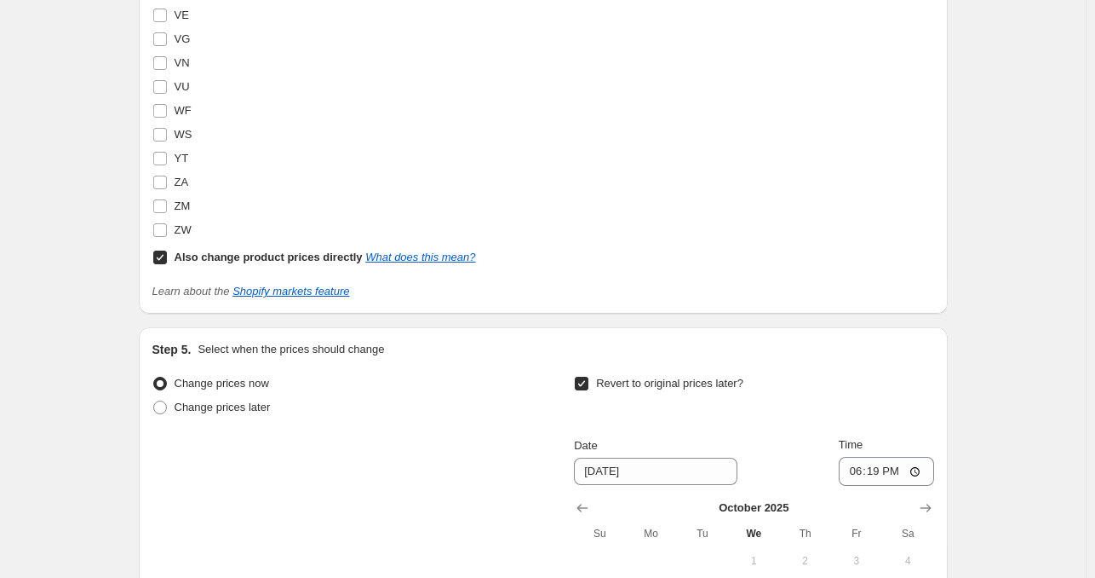
scroll to position [6205, 0]
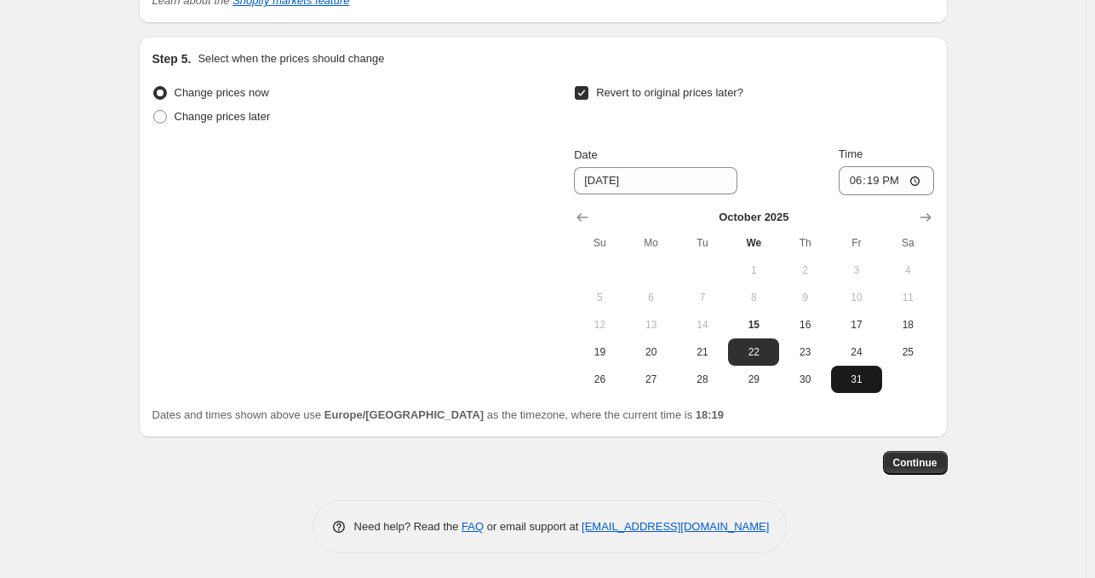
click at [859, 381] on span "31" at bounding box center [856, 379] width 37 height 14
type input "[DATE]"
click at [930, 466] on span "Continue" at bounding box center [916, 463] width 44 height 14
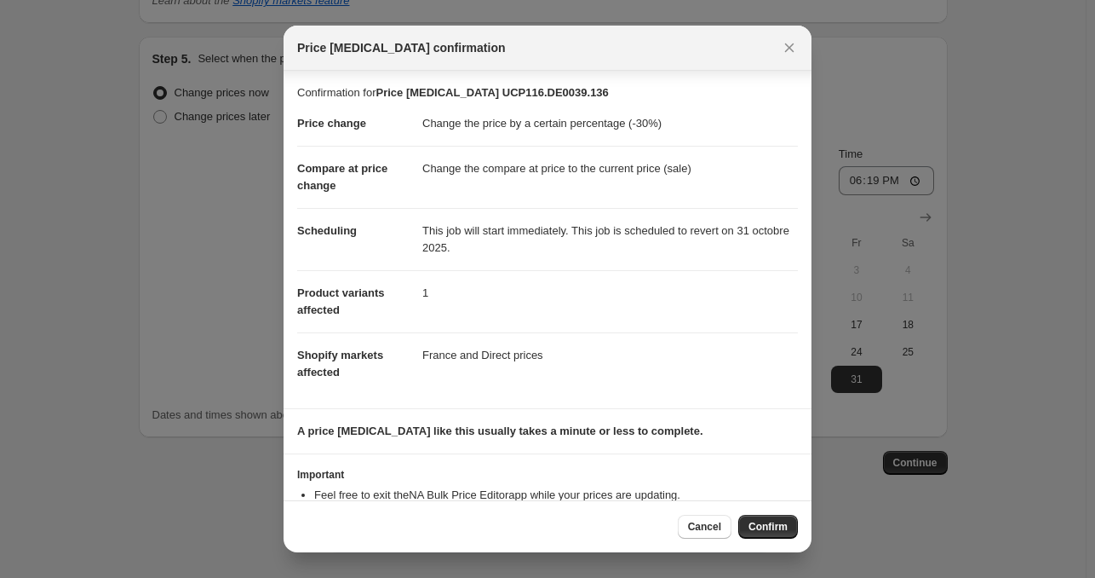
scroll to position [60, 0]
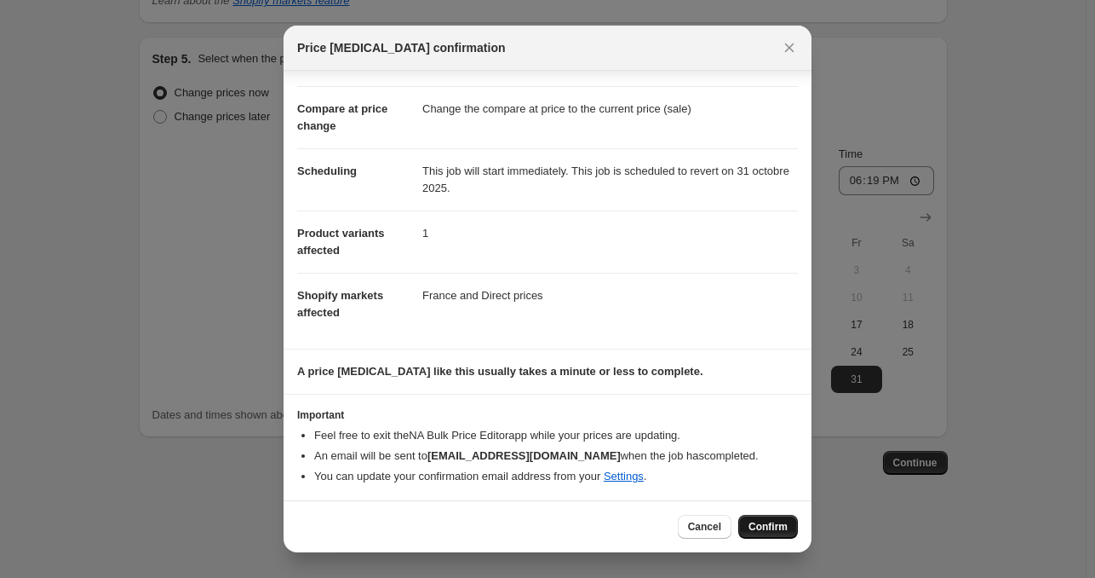
click at [764, 526] on span "Confirm" at bounding box center [768, 527] width 39 height 14
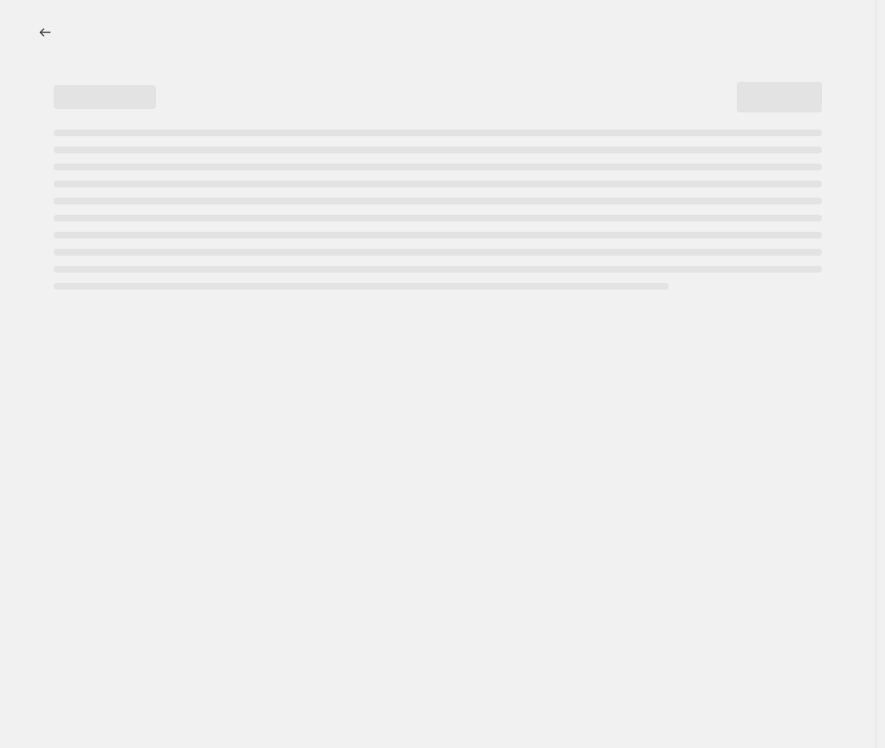
select select "percentage"
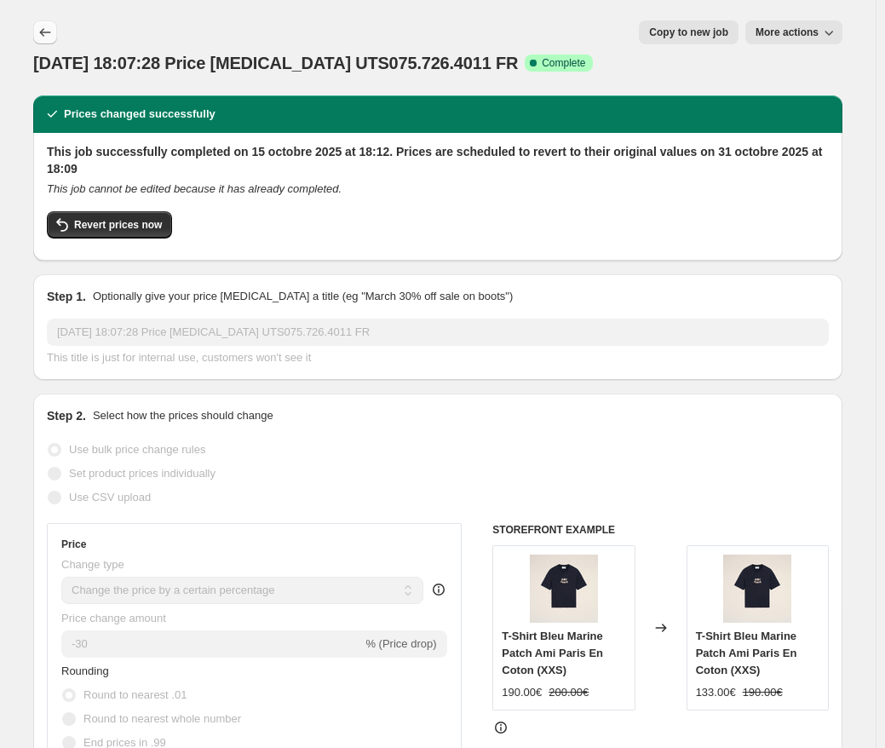
click at [53, 37] on icon "Price change jobs" at bounding box center [45, 32] width 17 height 17
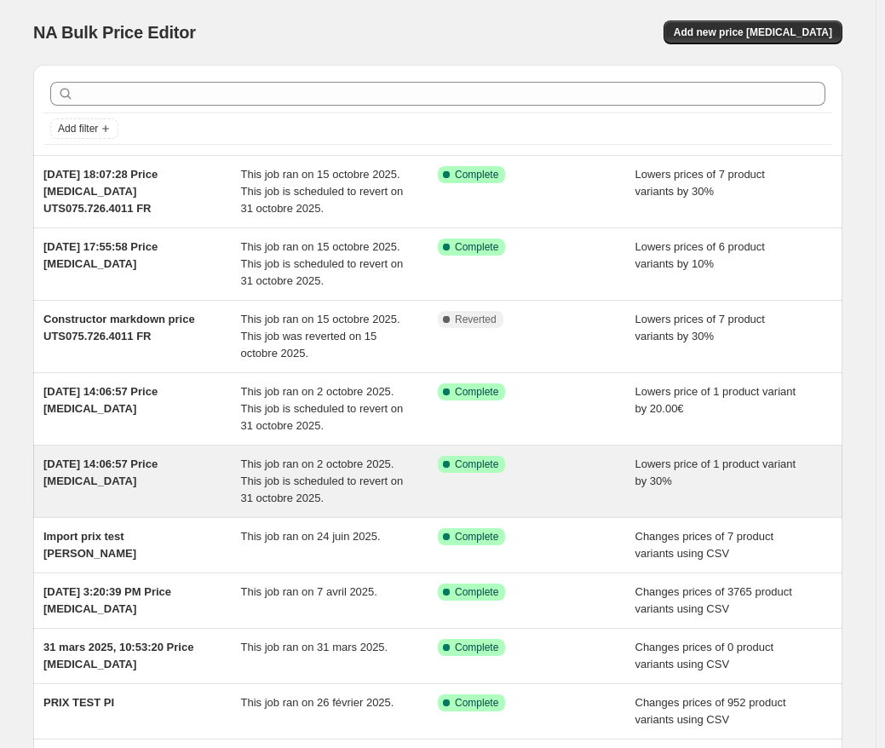
click at [548, 464] on div "Success Complete Complete" at bounding box center [524, 464] width 172 height 17
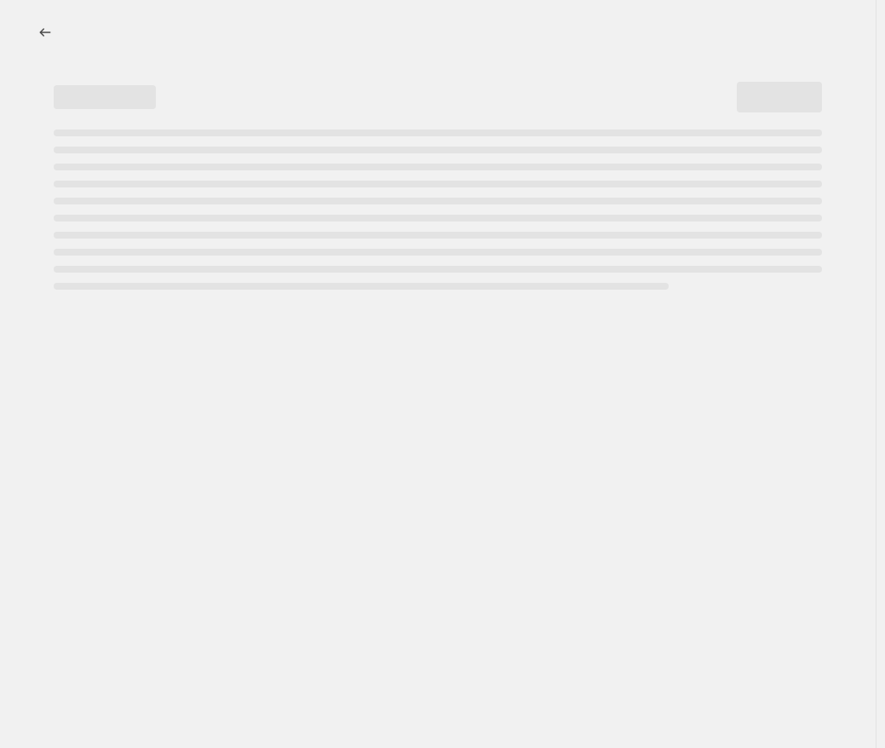
select select "percentage"
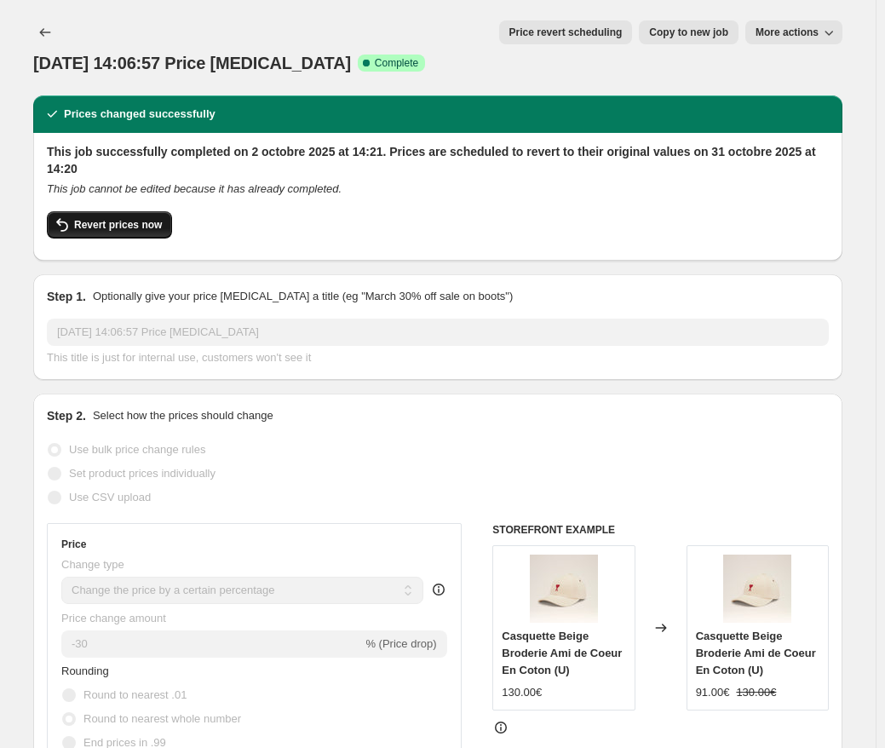
click at [144, 218] on span "Revert prices now" at bounding box center [118, 225] width 88 height 14
checkbox input "false"
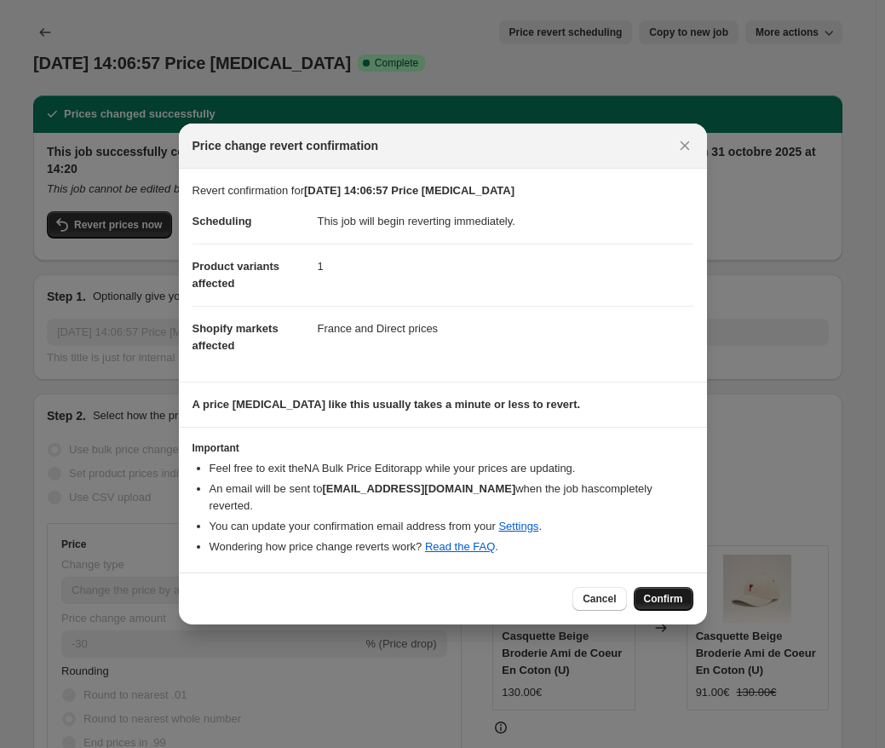
click at [659, 594] on span "Confirm" at bounding box center [663, 599] width 39 height 14
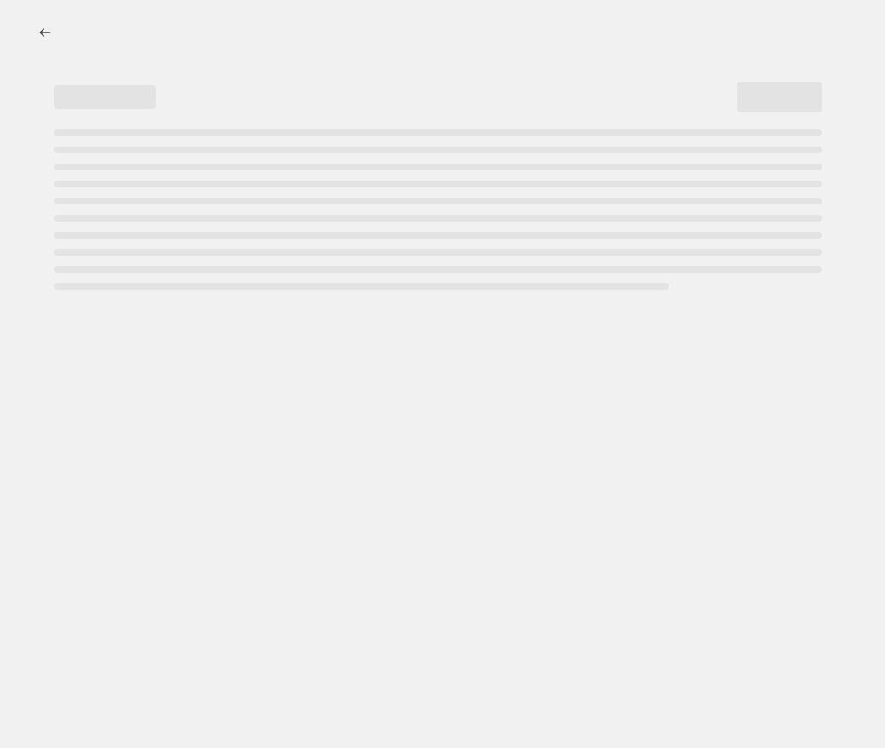
select select "percentage"
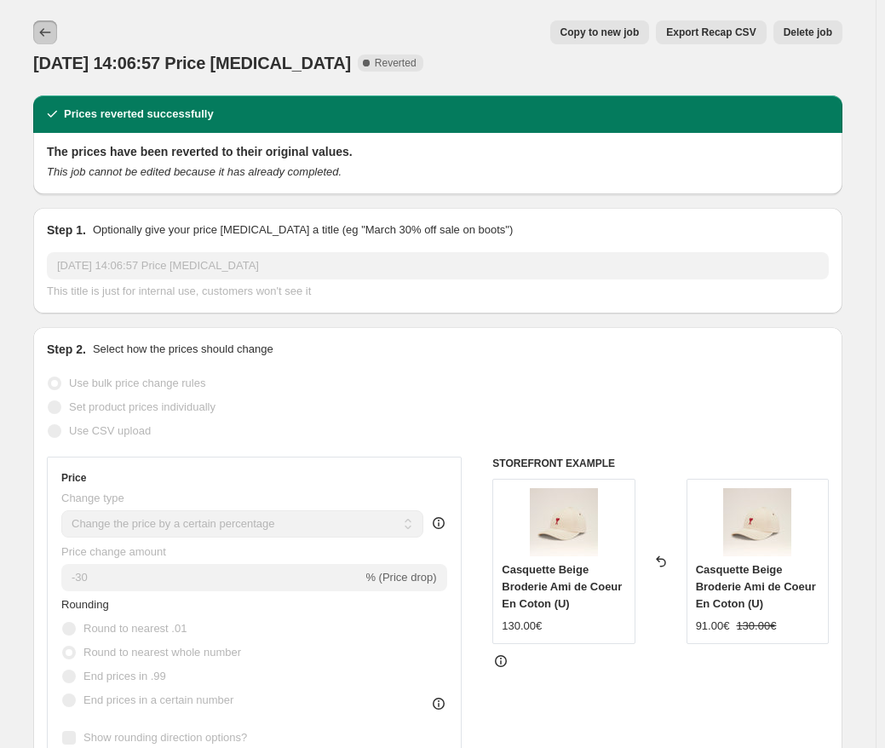
click at [49, 34] on icon "Price change jobs" at bounding box center [45, 32] width 17 height 17
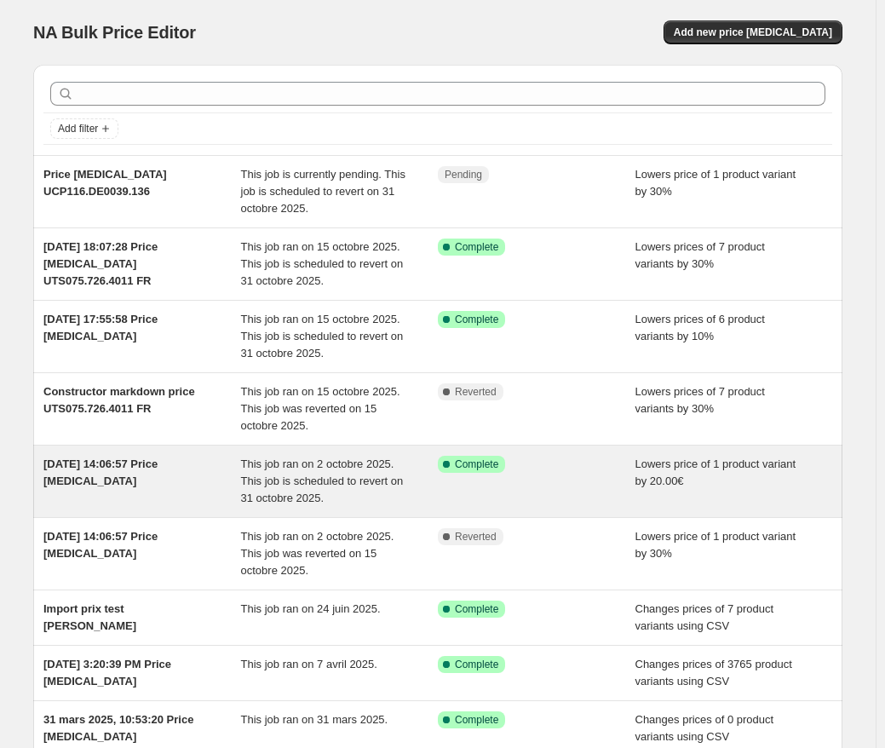
click at [319, 475] on span "This job ran on 2 octobre 2025. This job is scheduled to revert on 31 octobre 2…" at bounding box center [322, 480] width 163 height 47
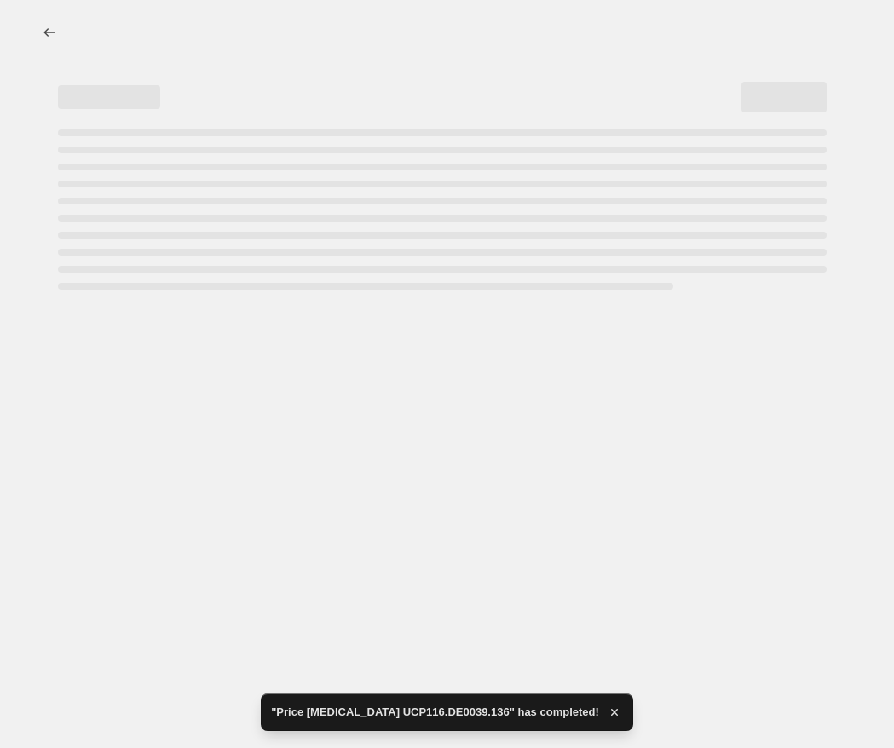
select select "by"
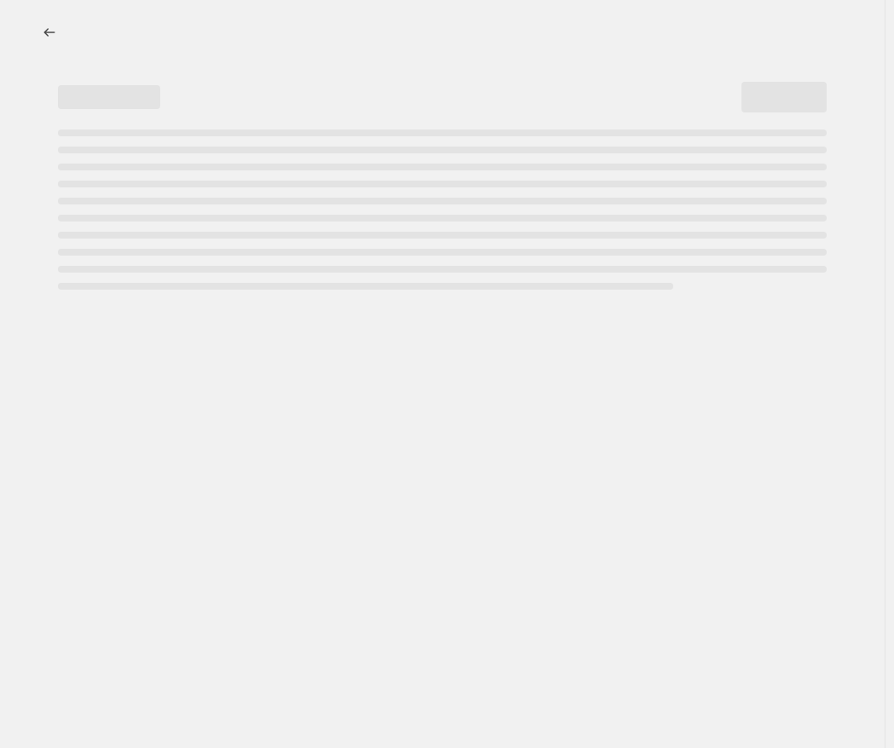
select select "by"
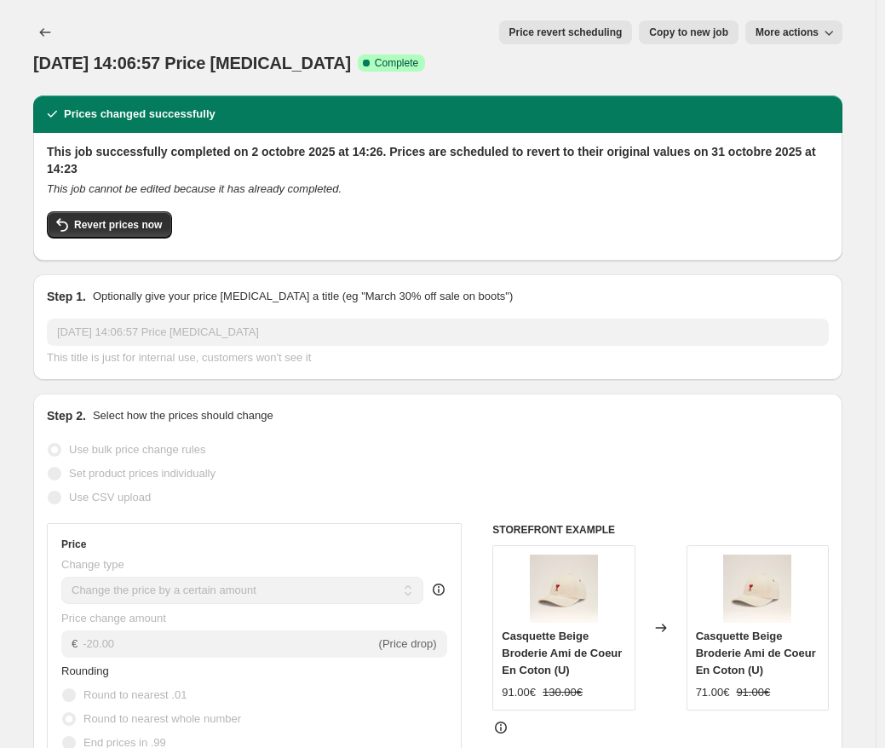
click at [566, 37] on span "Price revert scheduling" at bounding box center [565, 33] width 113 height 14
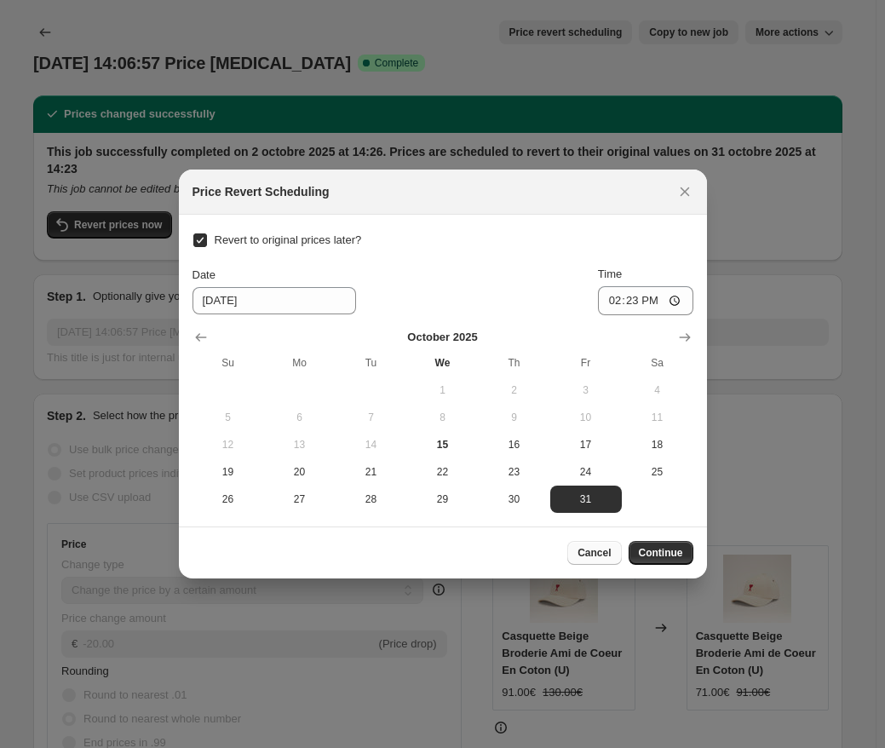
click at [616, 554] on button "Cancel" at bounding box center [594, 553] width 54 height 24
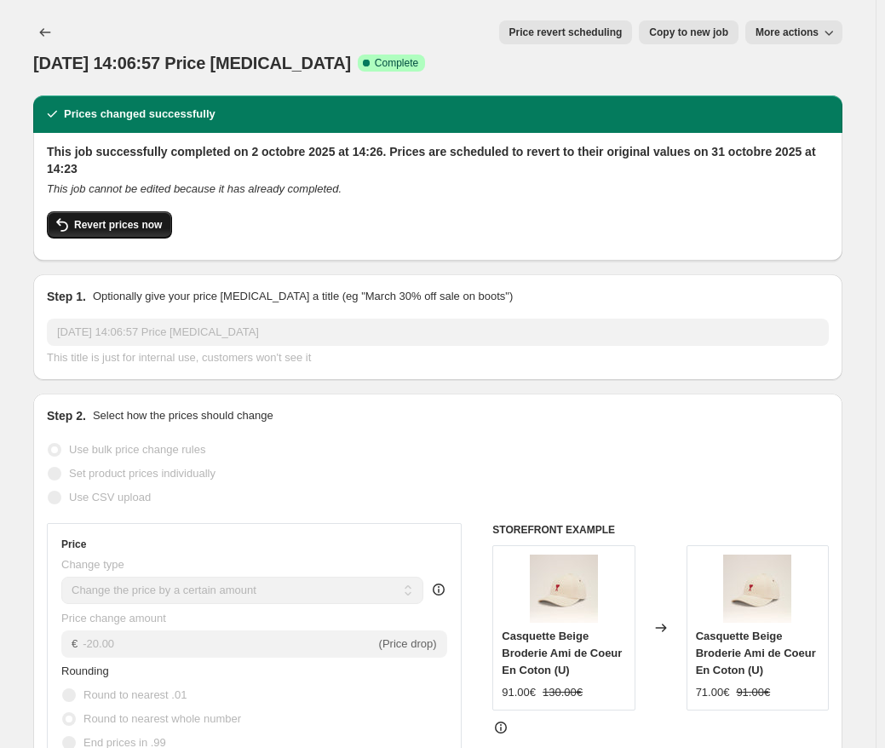
click at [127, 218] on span "Revert prices now" at bounding box center [118, 225] width 88 height 14
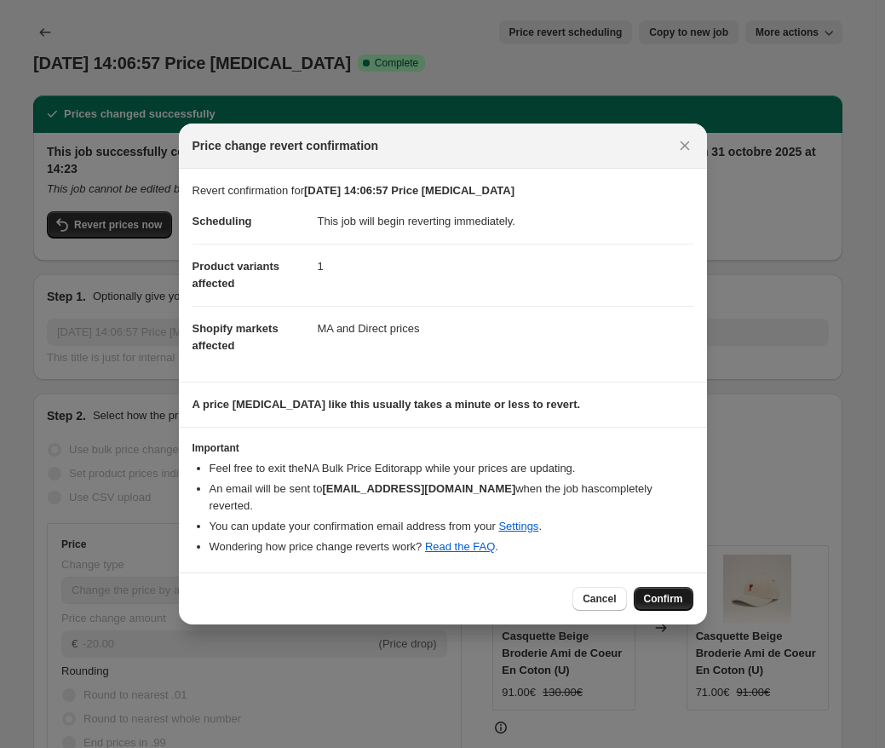
click at [672, 594] on span "Confirm" at bounding box center [663, 599] width 39 height 14
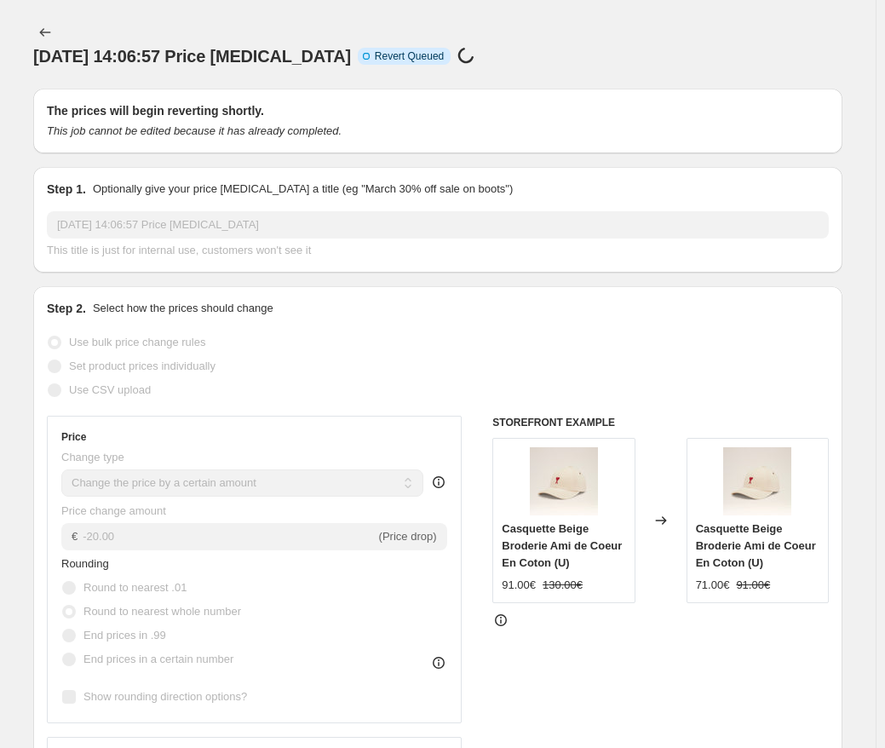
checkbox input "true"
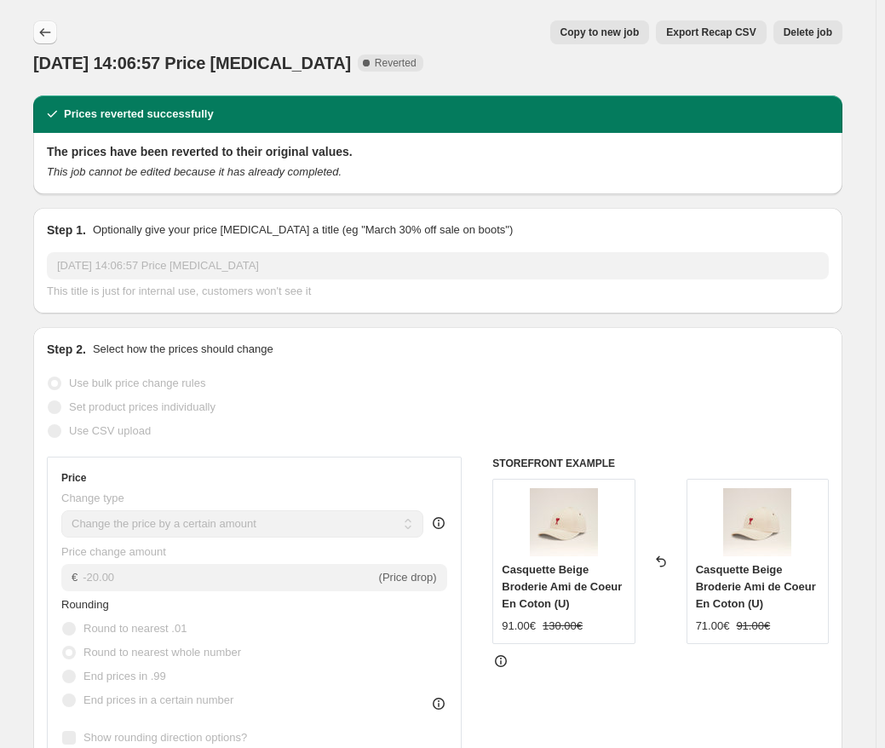
click at [54, 26] on icon "Price change jobs" at bounding box center [45, 32] width 17 height 17
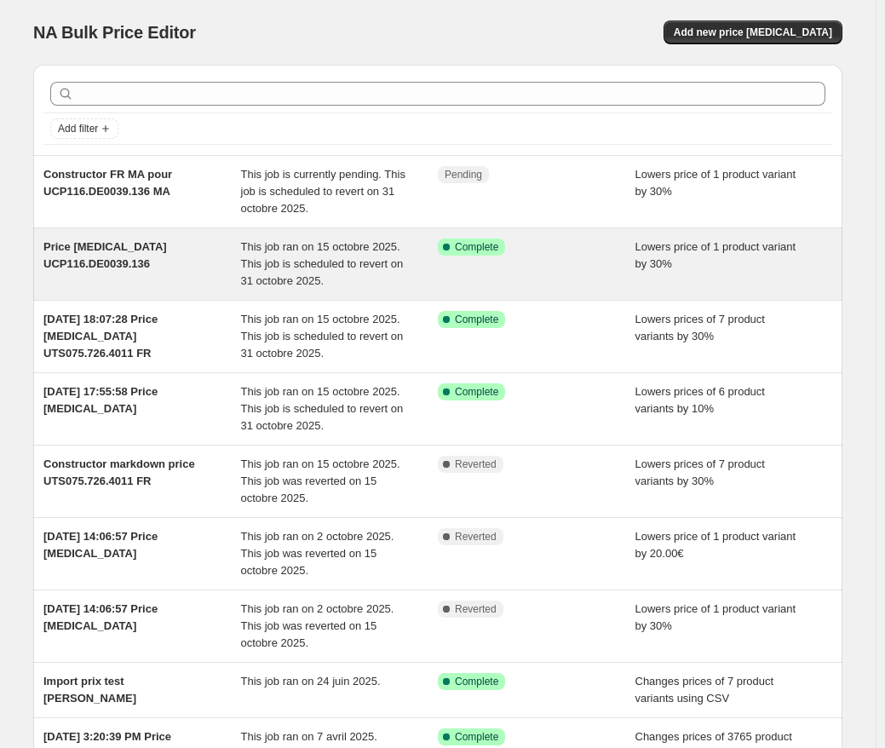
click at [119, 263] on span "Price [MEDICAL_DATA] UCP116.DE0039.136" at bounding box center [105, 255] width 124 height 30
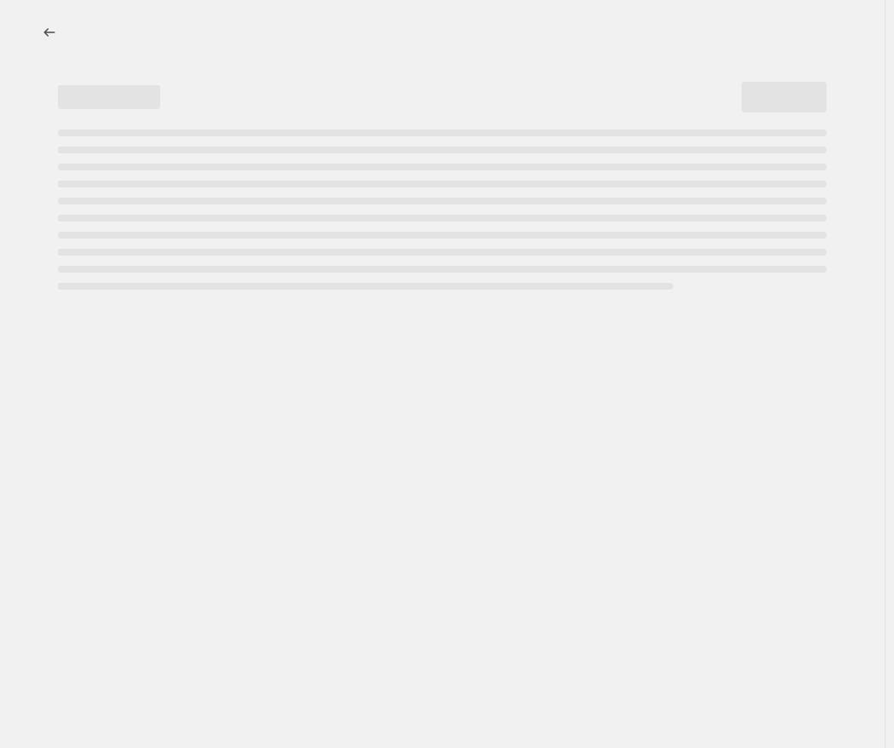
select select "percentage"
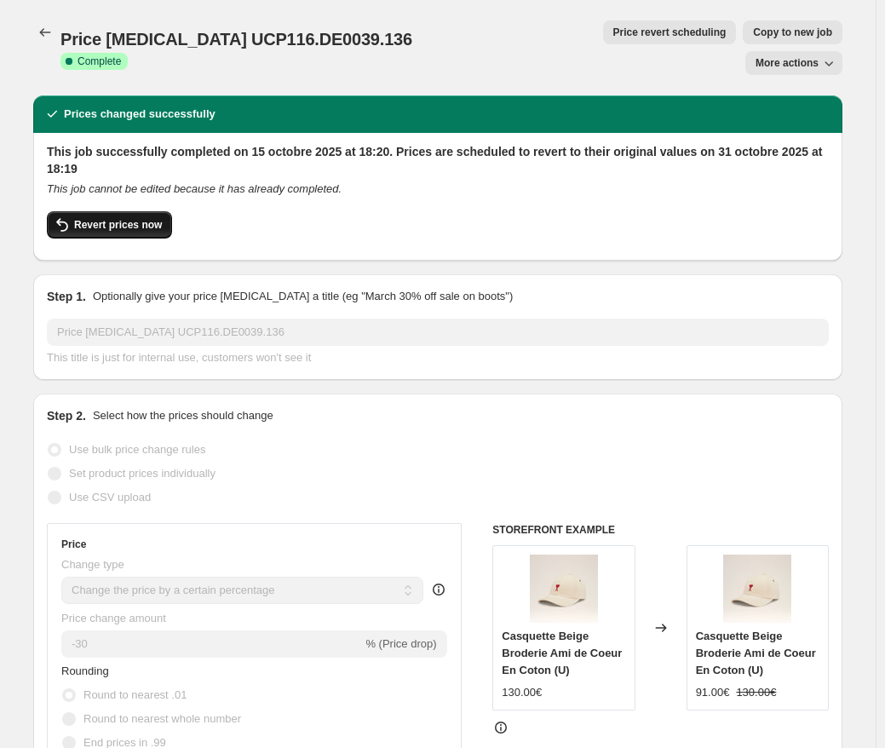
click at [135, 218] on span "Revert prices now" at bounding box center [118, 225] width 88 height 14
checkbox input "false"
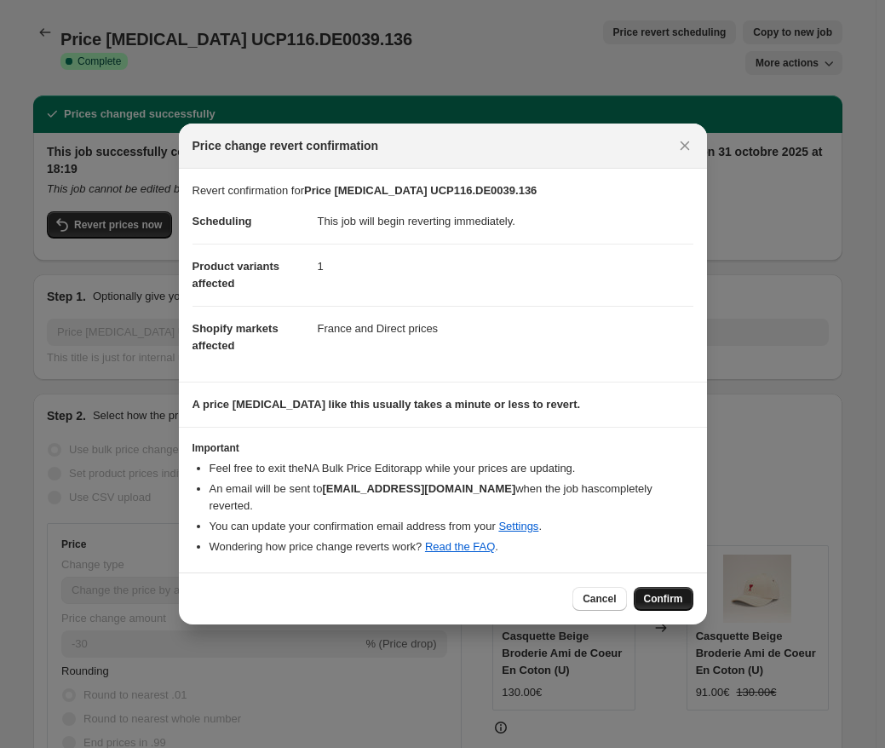
click at [658, 592] on span "Confirm" at bounding box center [663, 599] width 39 height 14
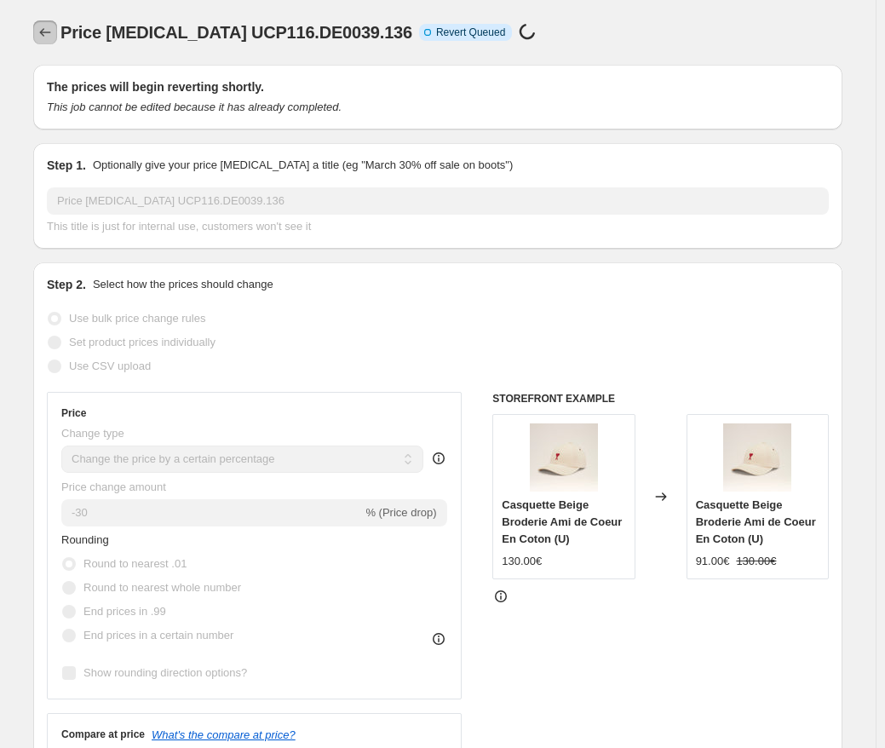
click at [51, 31] on icon "Price change jobs" at bounding box center [45, 32] width 17 height 17
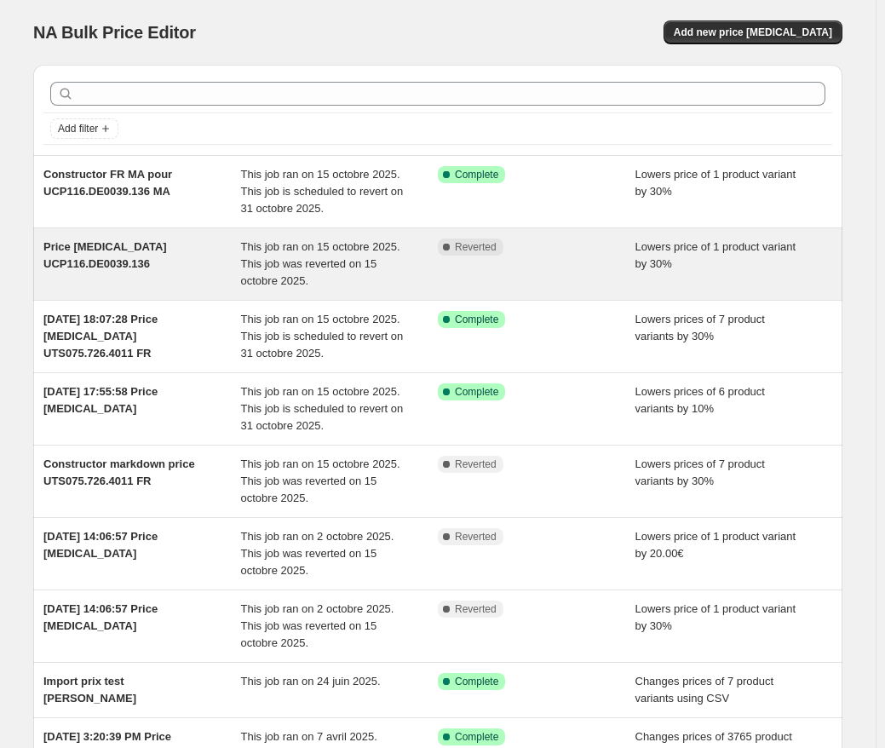
click at [541, 284] on div "Complete Reverted" at bounding box center [537, 264] width 198 height 51
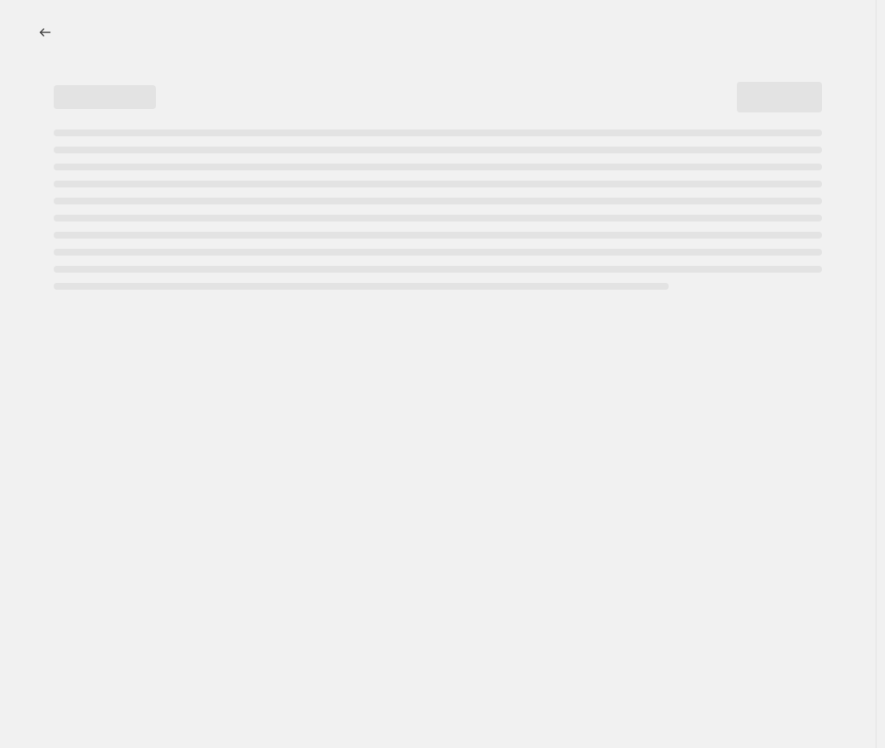
select select "percentage"
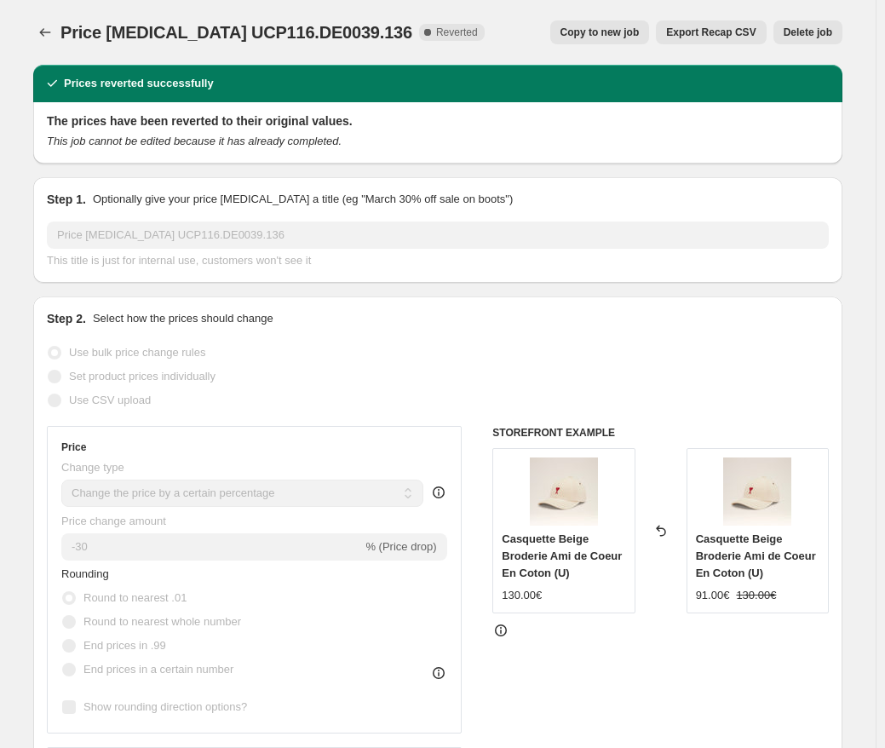
click at [793, 33] on span "Delete job" at bounding box center [808, 33] width 49 height 14
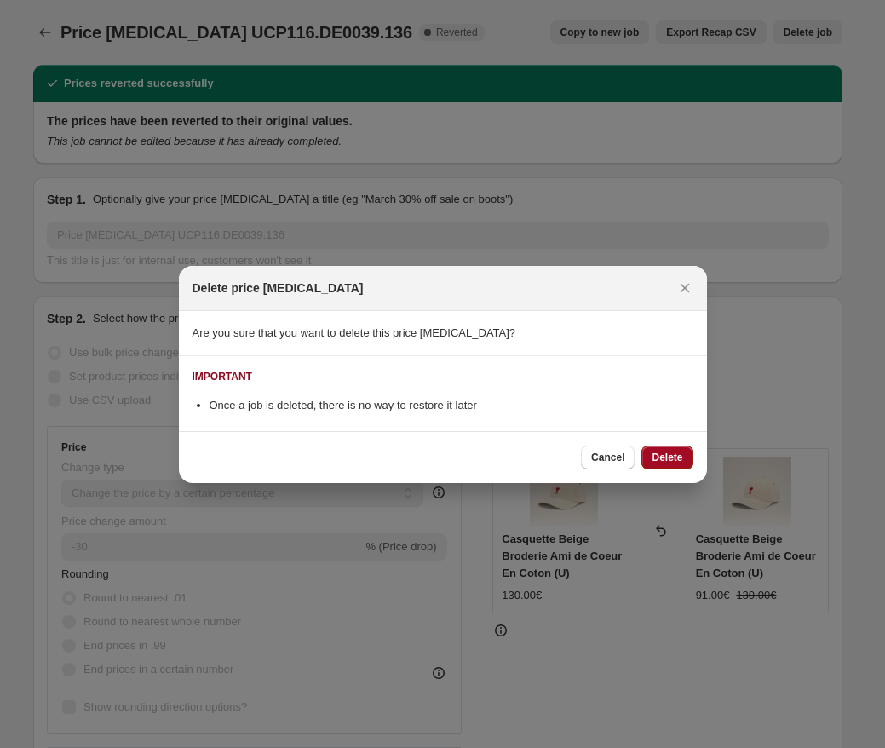
click at [663, 459] on span "Delete" at bounding box center [667, 458] width 31 height 14
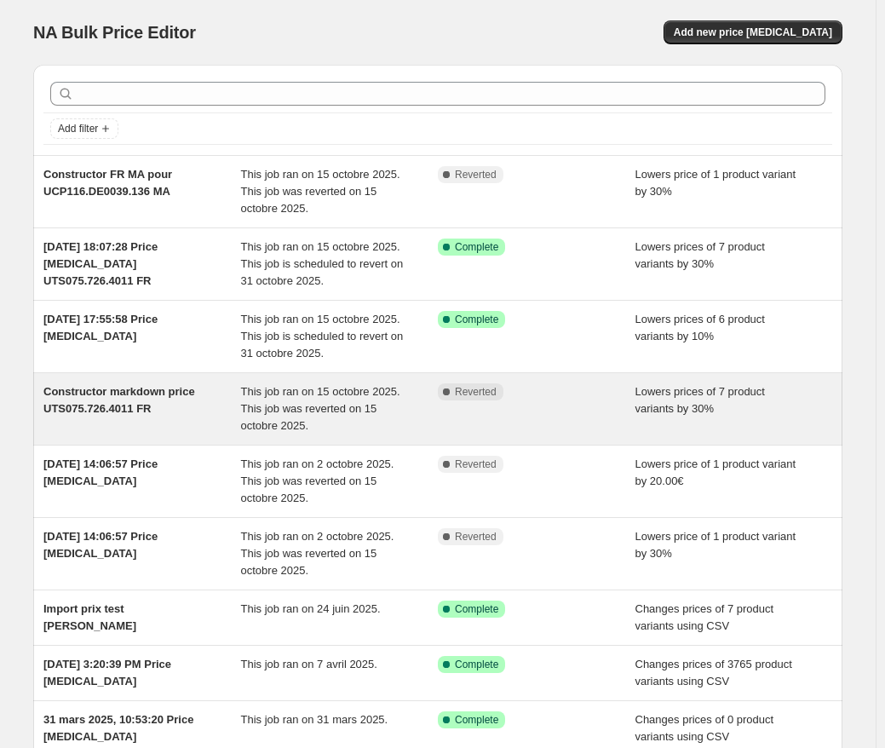
click at [710, 401] on div "Lowers prices of 7 product variants by 30%" at bounding box center [734, 408] width 198 height 51
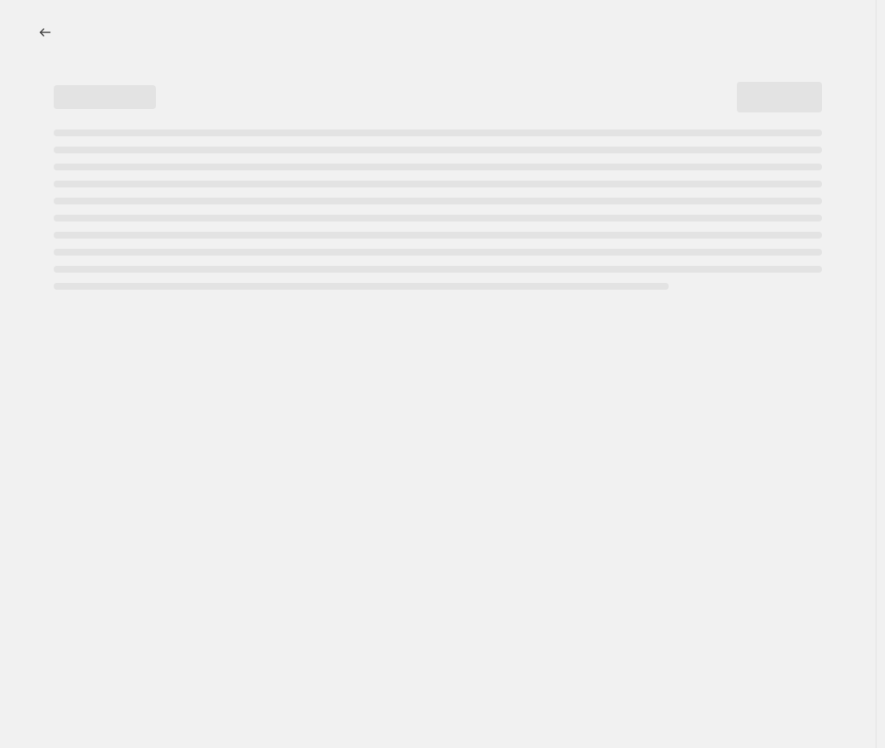
select select "percentage"
select select "no_change"
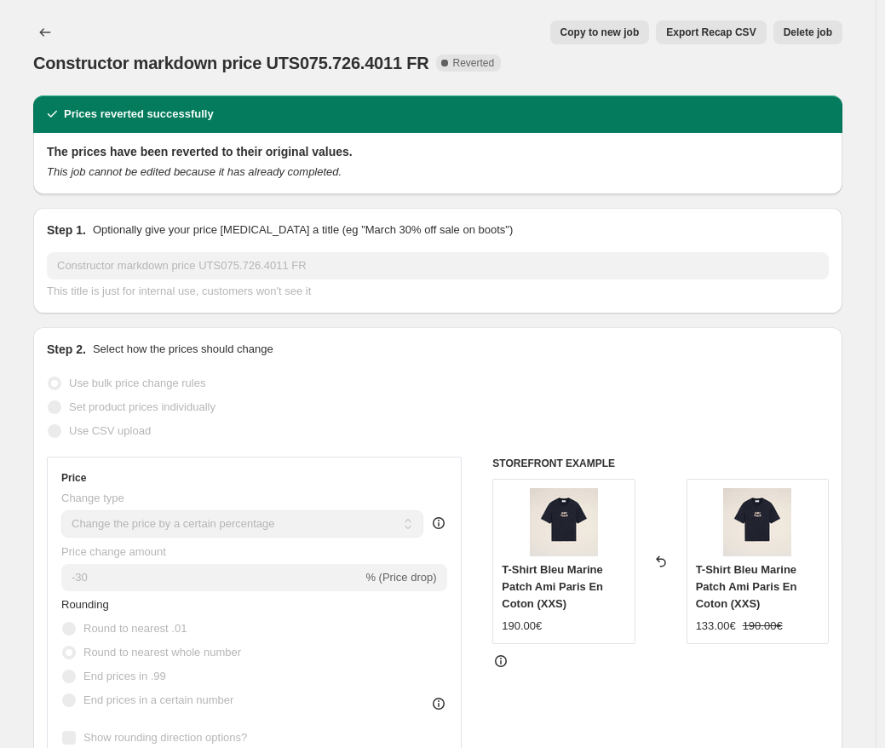
click at [808, 30] on span "Delete job" at bounding box center [808, 33] width 49 height 14
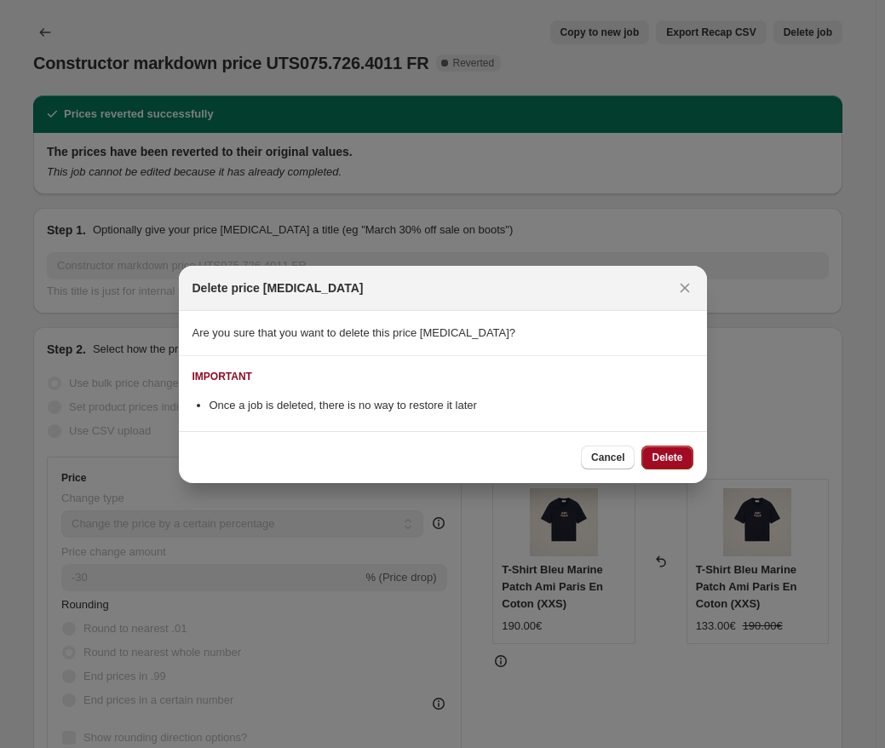
click at [677, 445] on button "Delete" at bounding box center [666, 457] width 51 height 24
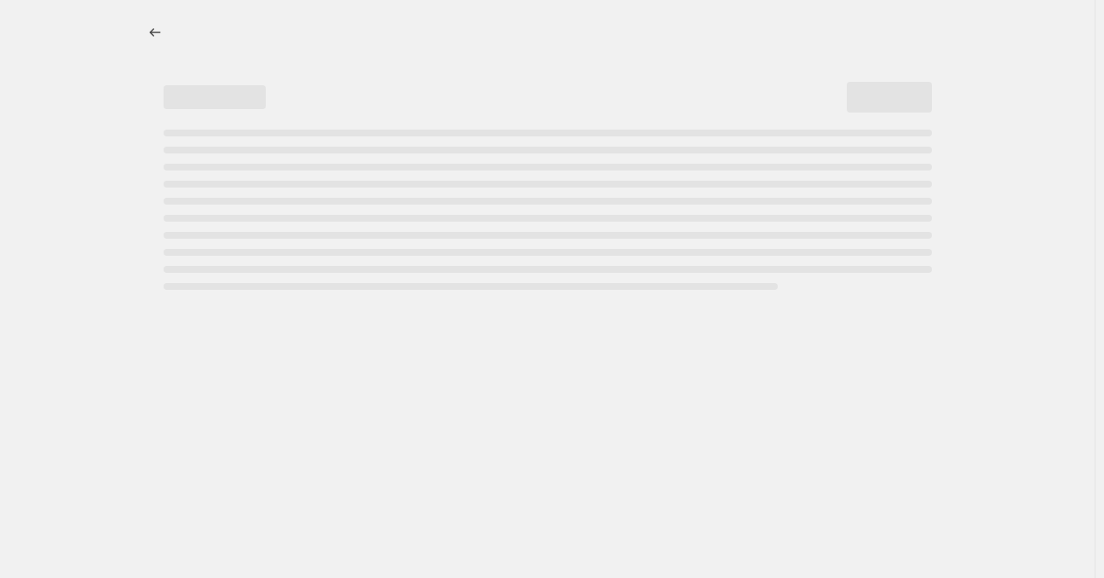
select select "percentage"
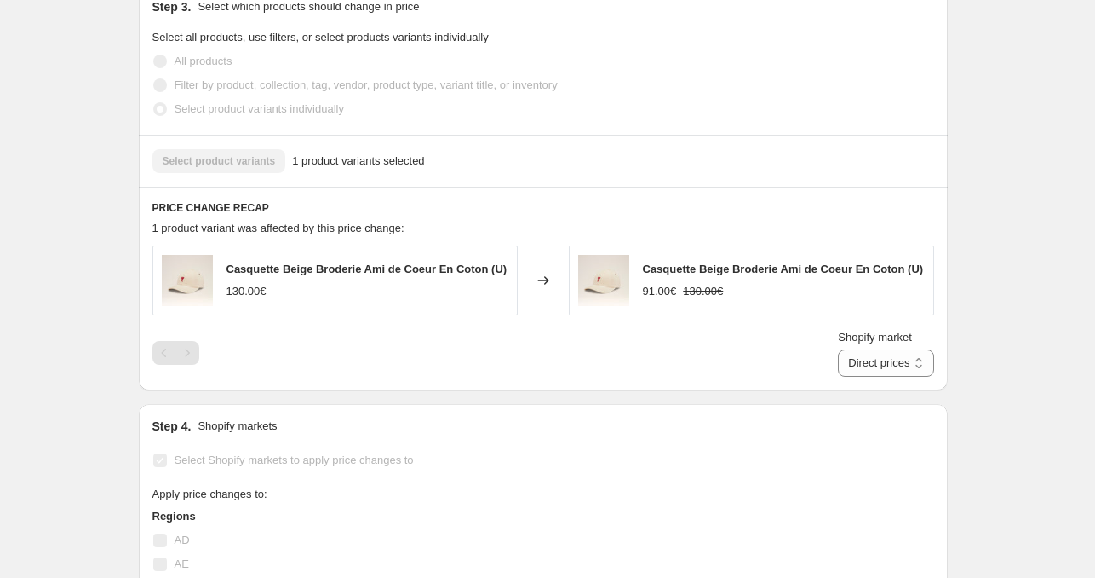
scroll to position [1021, 0]
click at [871, 348] on select "Direct prices [GEOGRAPHIC_DATA]" at bounding box center [885, 361] width 95 height 27
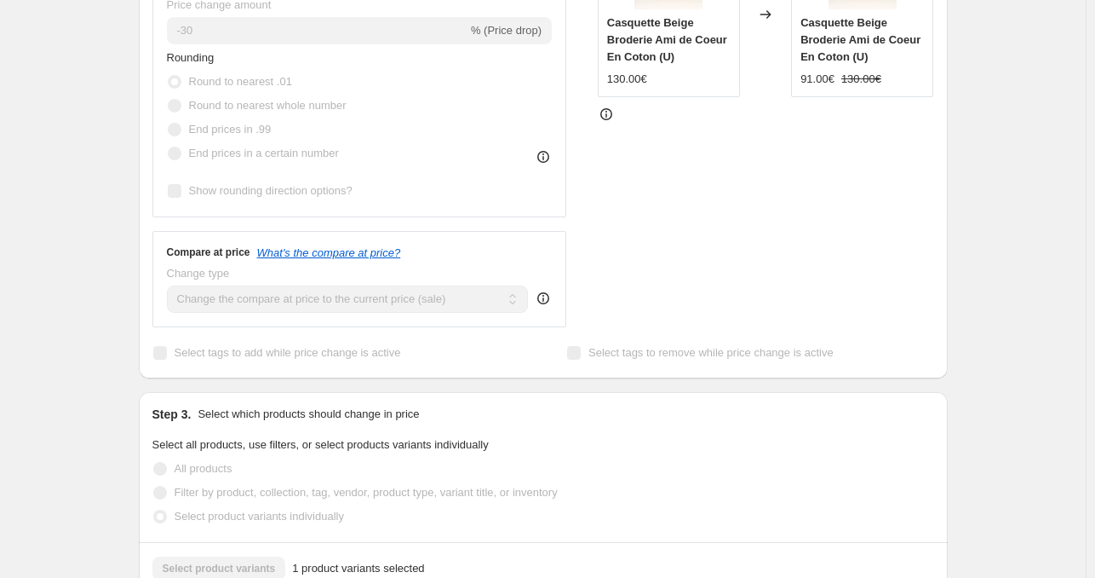
scroll to position [0, 0]
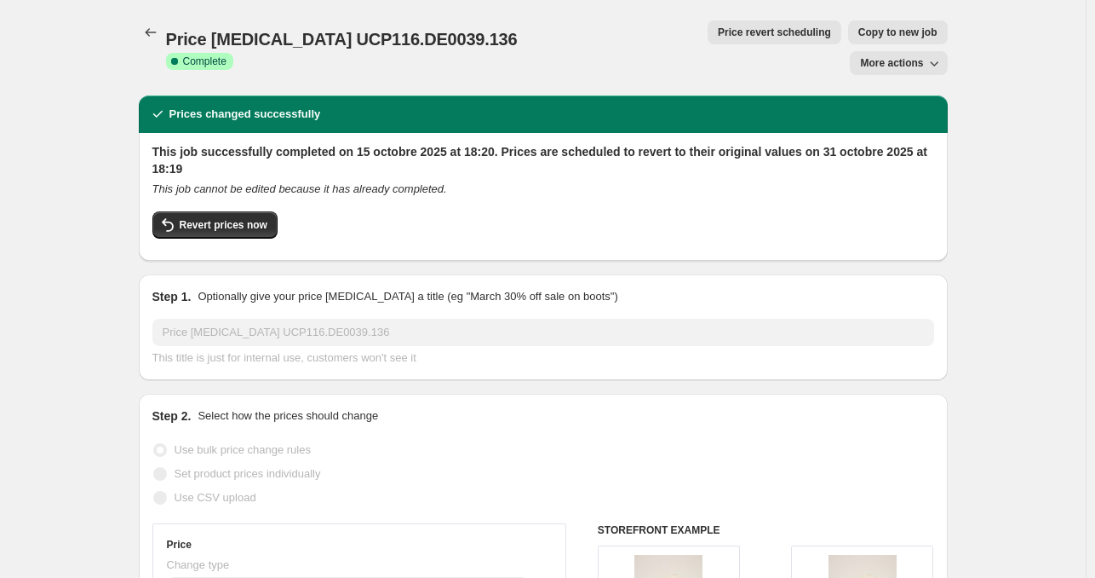
click at [859, 35] on span "Copy to new job" at bounding box center [898, 33] width 79 height 14
select select "percentage"
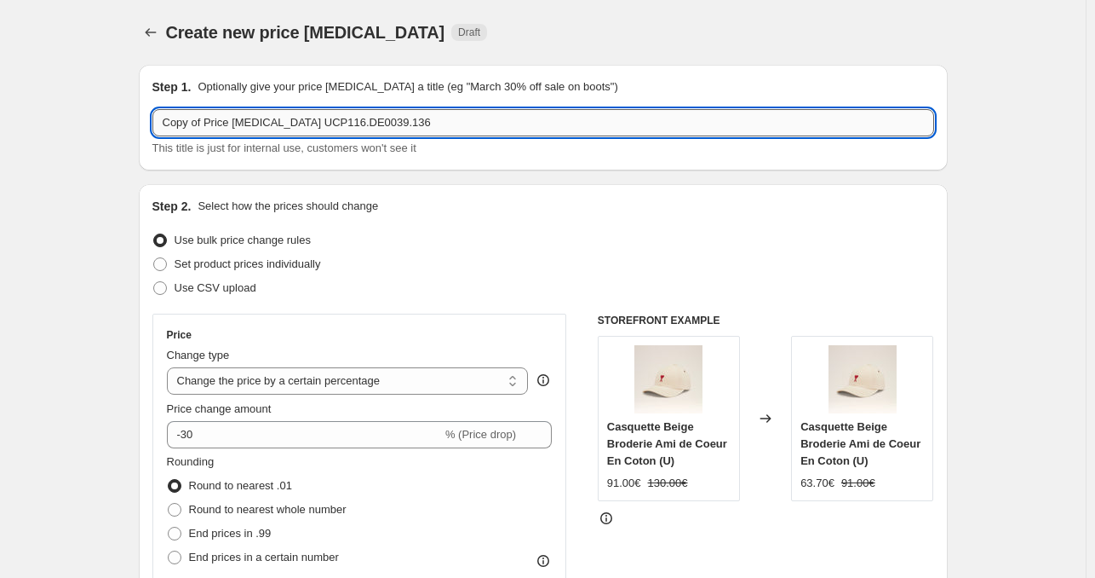
click at [460, 124] on input "Copy of Price [MEDICAL_DATA] UCP116.DE0039.136" at bounding box center [543, 122] width 782 height 27
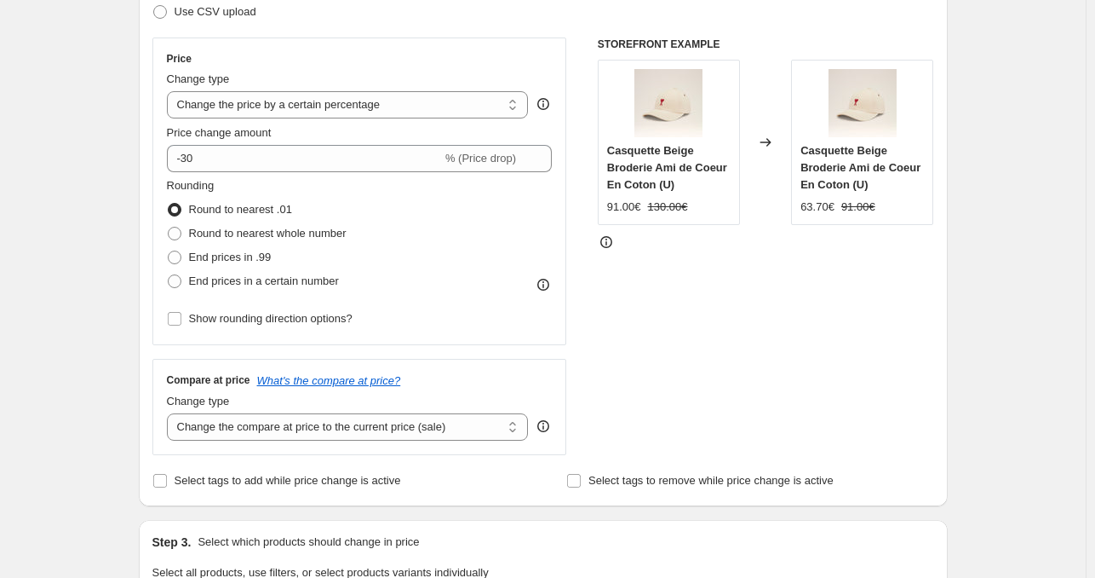
scroll to position [323, 0]
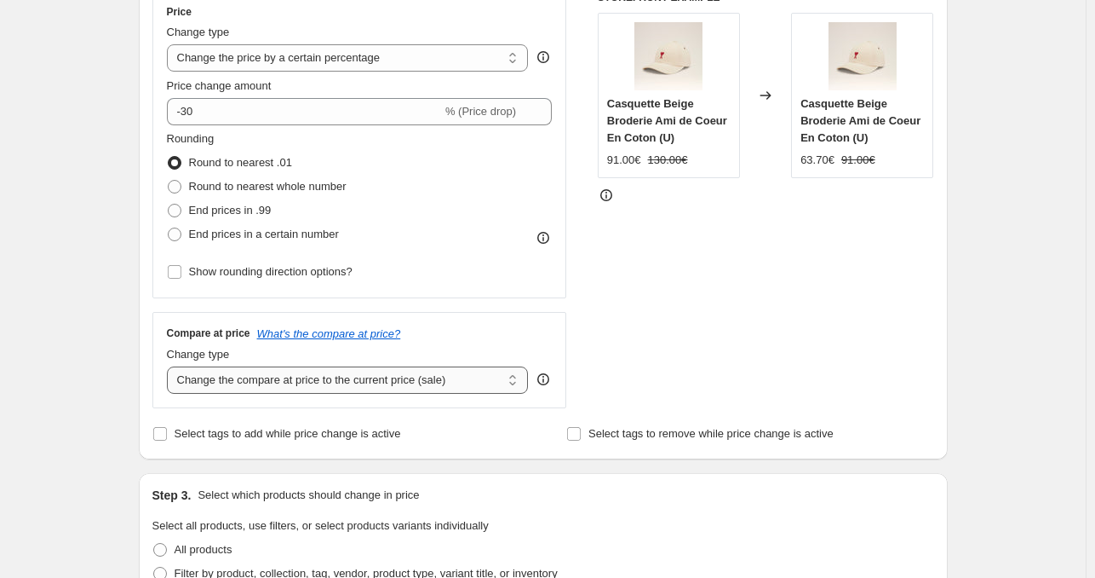
type input "Copy of Price change job UCP116.DE0039.136 MA"
click at [486, 376] on select "Change the compare at price to the current price (sale) Change the compare at p…" at bounding box center [348, 379] width 362 height 27
select select "no_change"
click at [170, 366] on select "Change the compare at price to the current price (sale) Change the compare at p…" at bounding box center [348, 379] width 362 height 27
click at [513, 382] on select "Change the compare at price to the current price (sale) Change the compare at p…" at bounding box center [348, 379] width 362 height 27
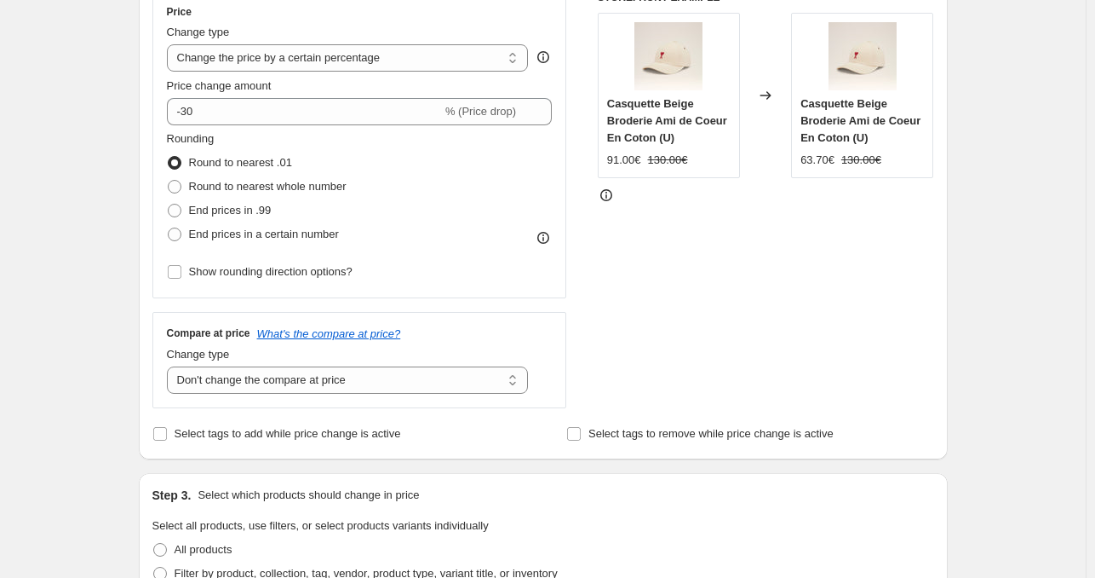
click at [597, 377] on div "Price Change type Change the price to a certain amount Change the price by a ce…" at bounding box center [543, 199] width 782 height 417
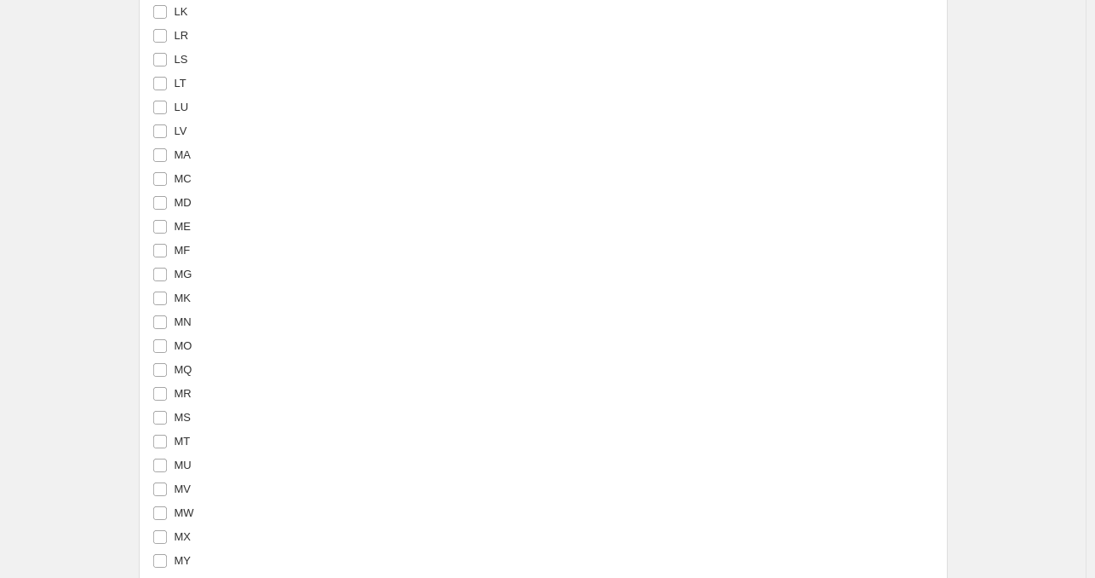
scroll to position [3877, 0]
click at [165, 142] on input "MA" at bounding box center [160, 146] width 14 height 14
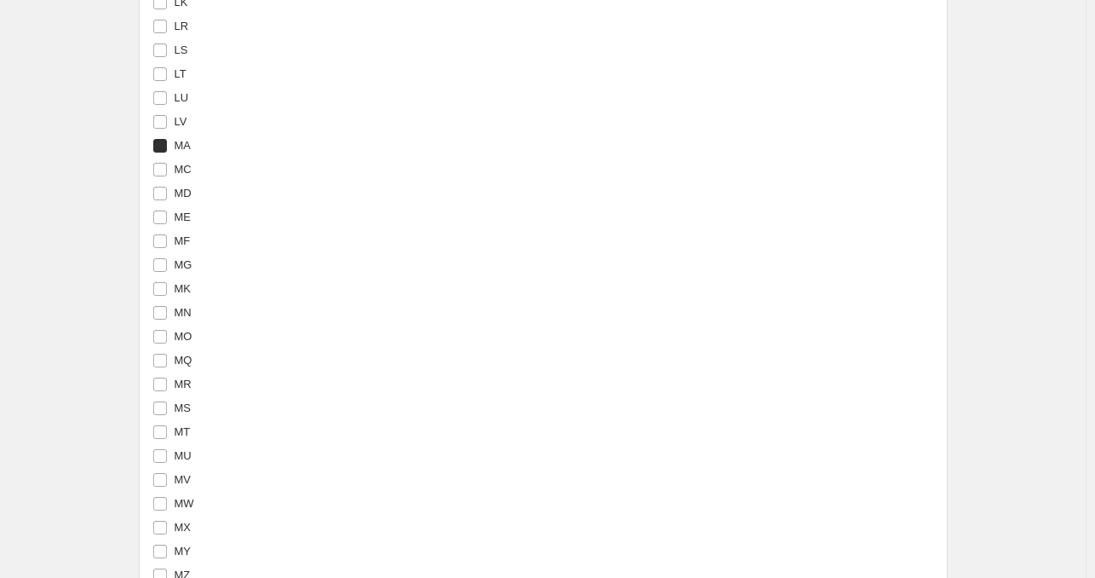
checkbox input "true"
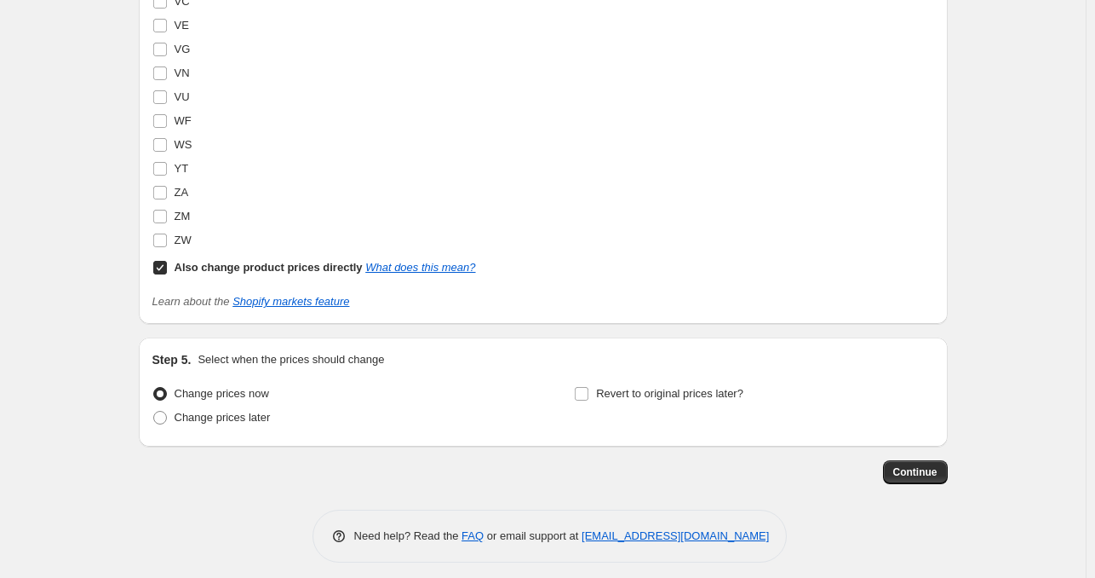
scroll to position [5915, 0]
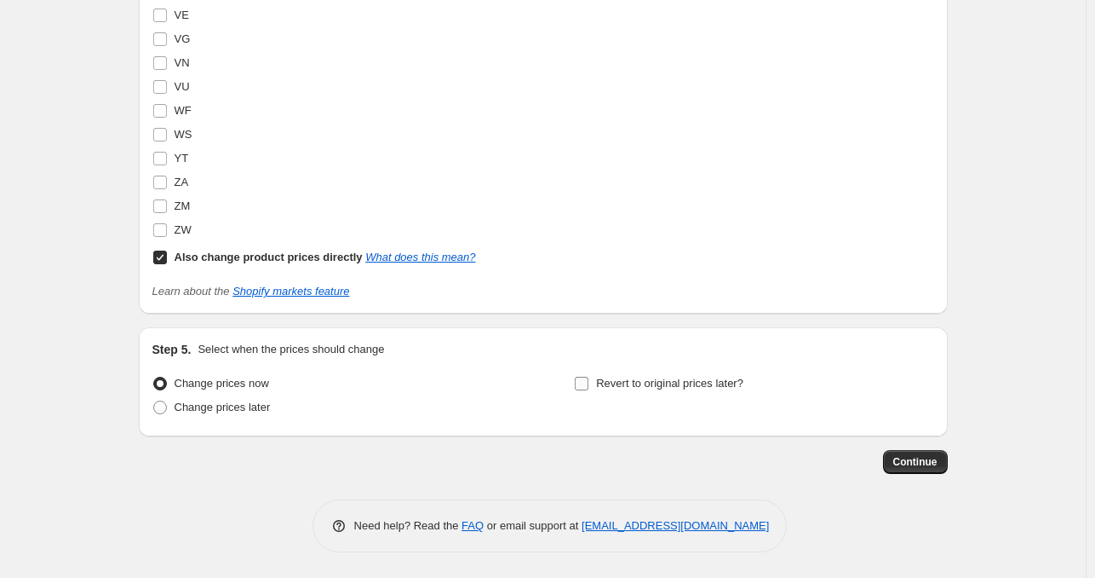
click at [729, 388] on span "Revert to original prices later?" at bounding box center [669, 383] width 147 height 13
click at [589, 388] on input "Revert to original prices later?" at bounding box center [582, 384] width 14 height 14
checkbox input "true"
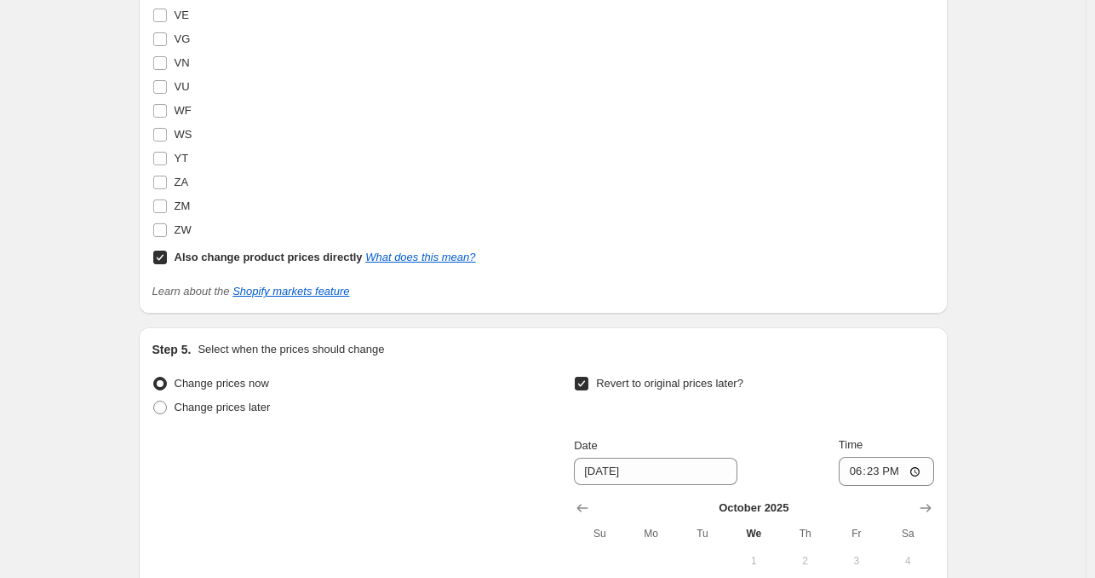
scroll to position [6205, 0]
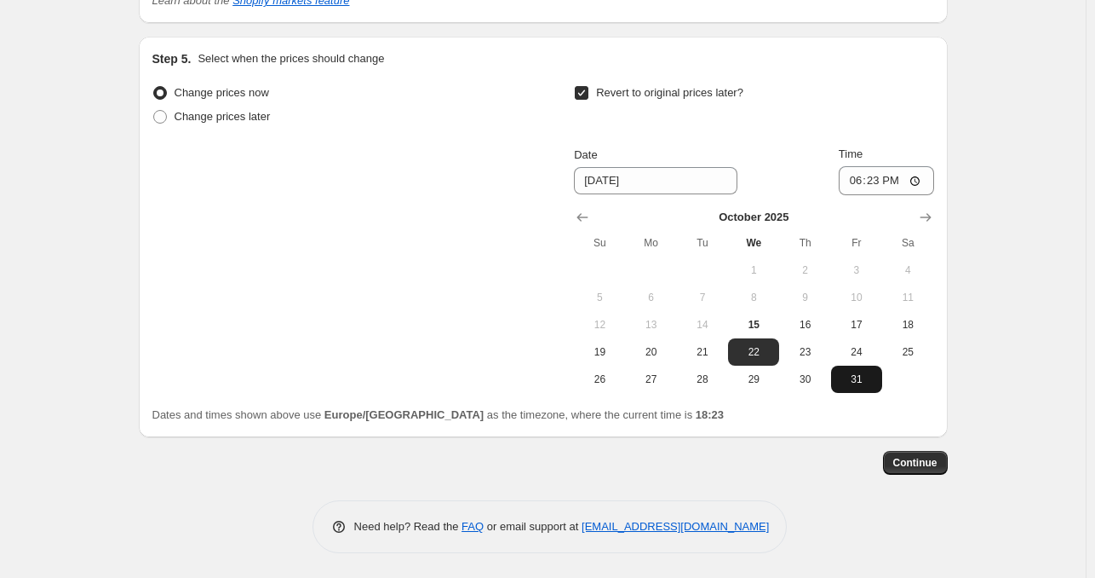
click at [861, 371] on button "31" at bounding box center [856, 378] width 51 height 27
type input "10/31/2025"
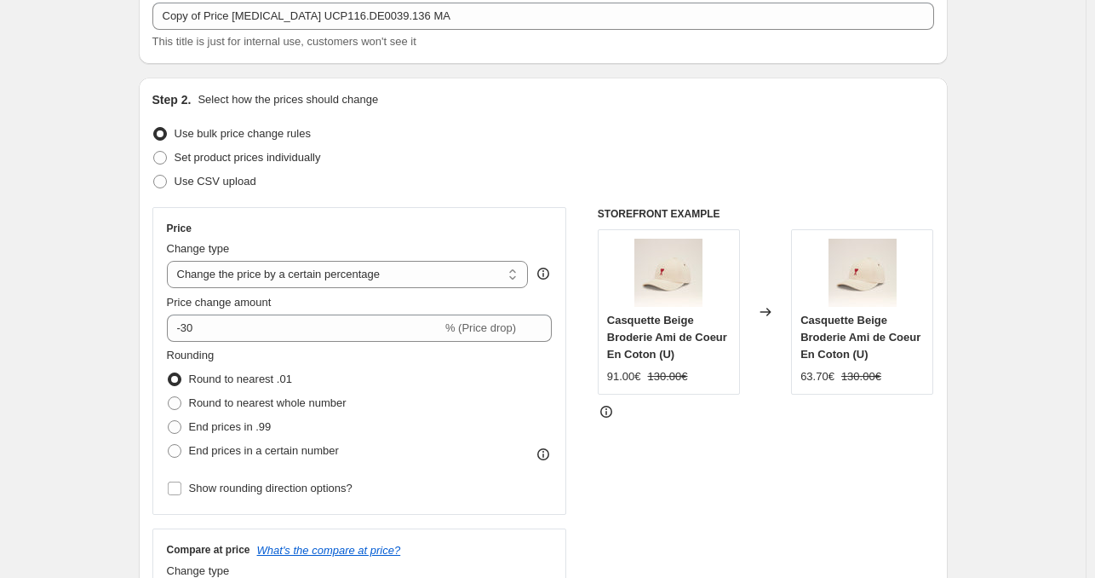
scroll to position [0, 0]
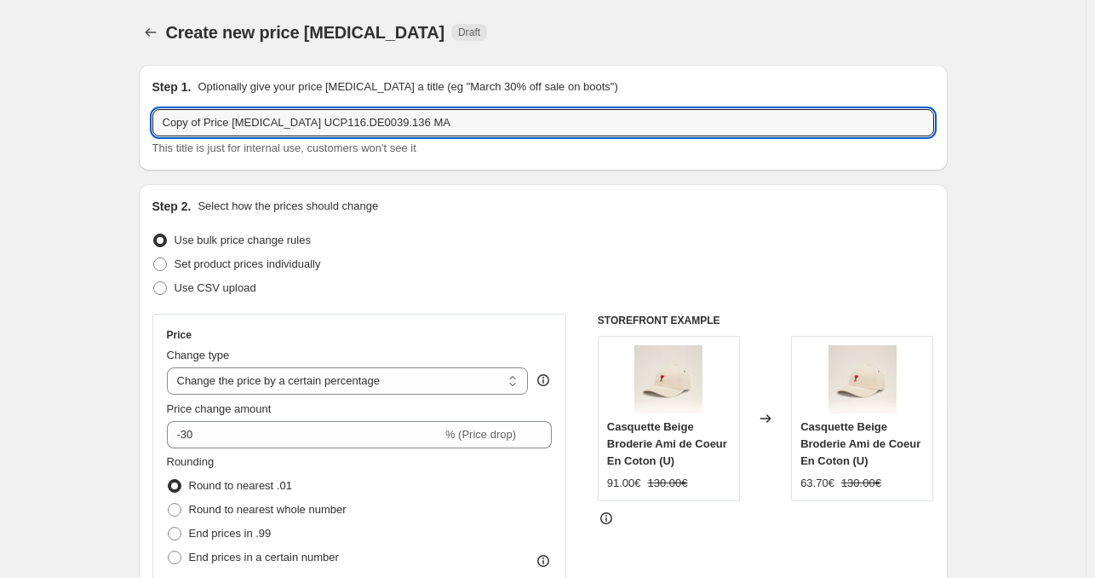
drag, startPoint x: 294, startPoint y: 122, endPoint x: 147, endPoint y: 137, distance: 148.2
click at [147, 137] on div "Step 1. Optionally give your price change job a title (eg "March 30% off sale o…" at bounding box center [543, 118] width 809 height 106
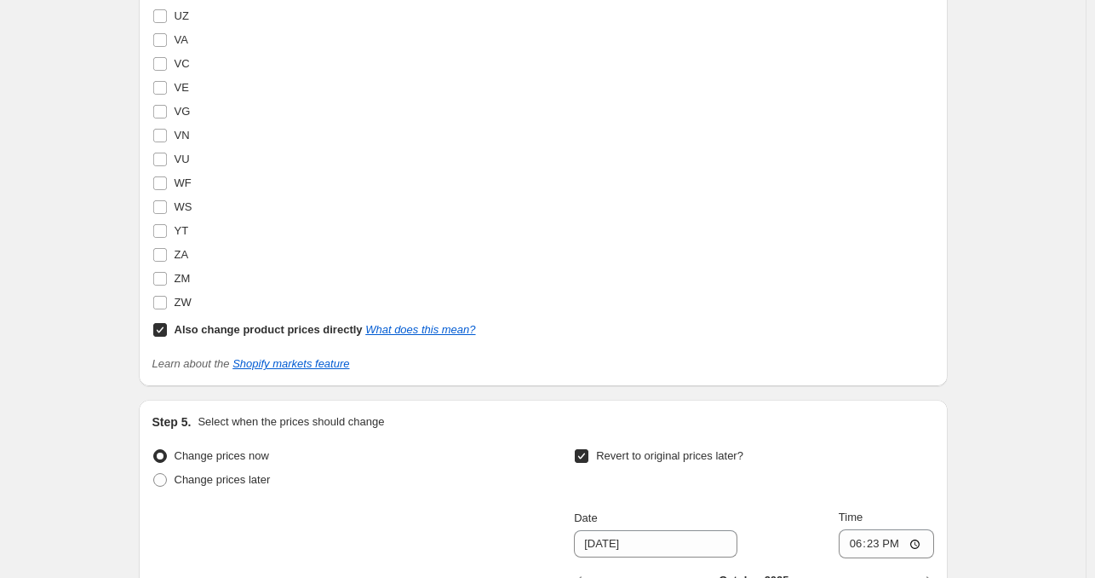
scroll to position [6205, 0]
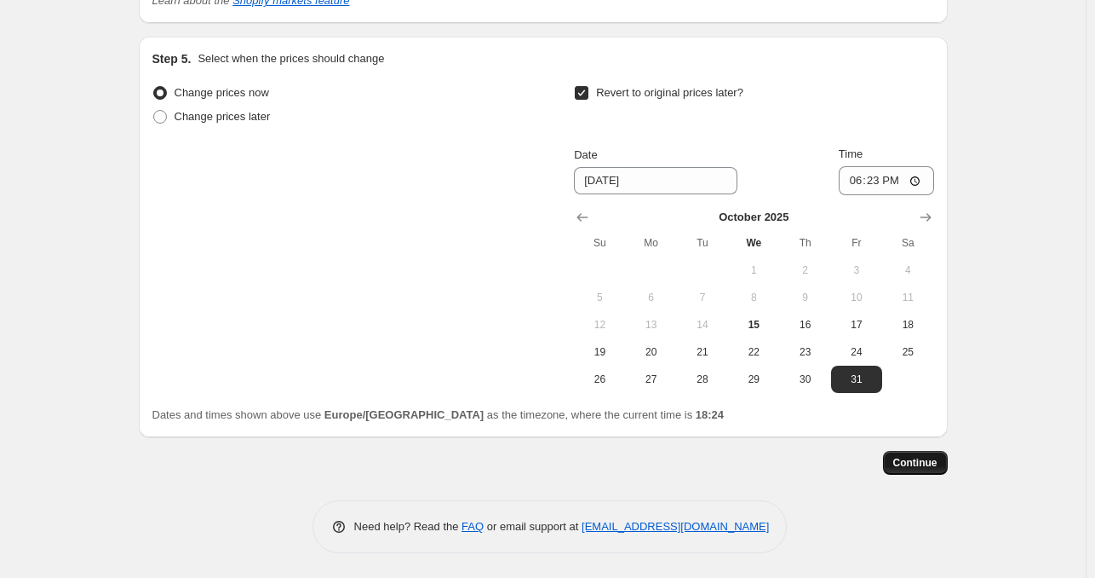
type input "Constructor FR MA pour UCP116.DE0039.136 MA"
click at [922, 465] on span "Continue" at bounding box center [916, 463] width 44 height 14
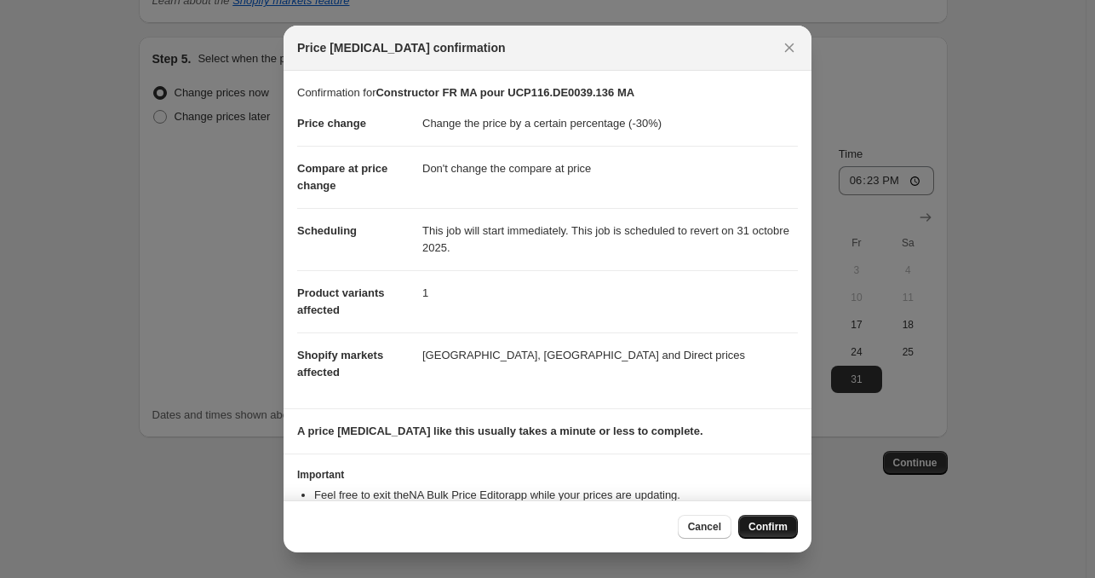
click at [774, 534] on button "Confirm" at bounding box center [769, 526] width 60 height 24
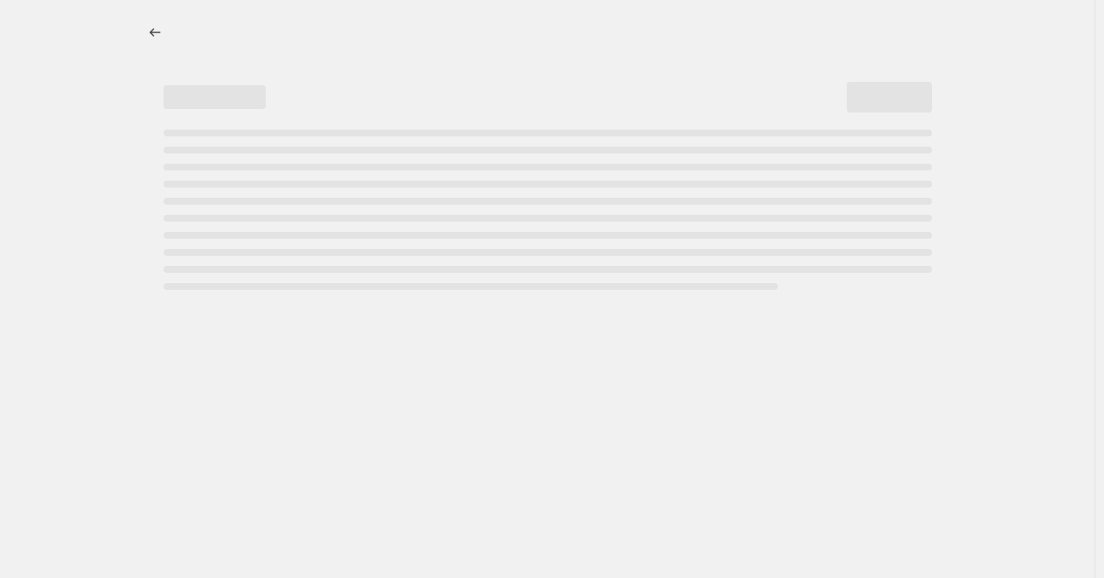
select select "percentage"
select select "no_change"
select select "percentage"
select select "no_change"
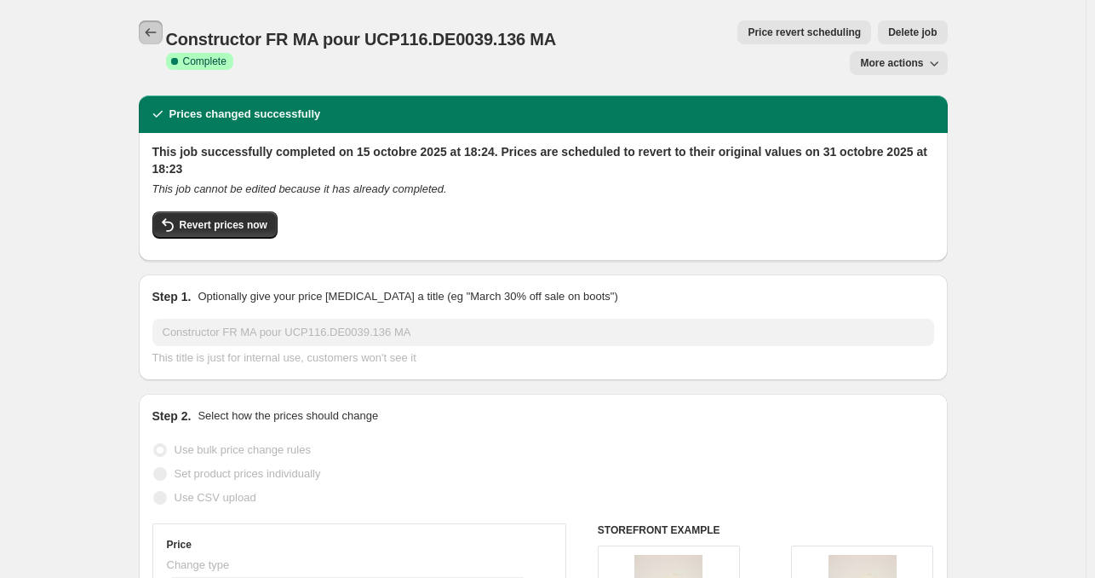
click at [148, 28] on icon "Price change jobs" at bounding box center [150, 32] width 17 height 17
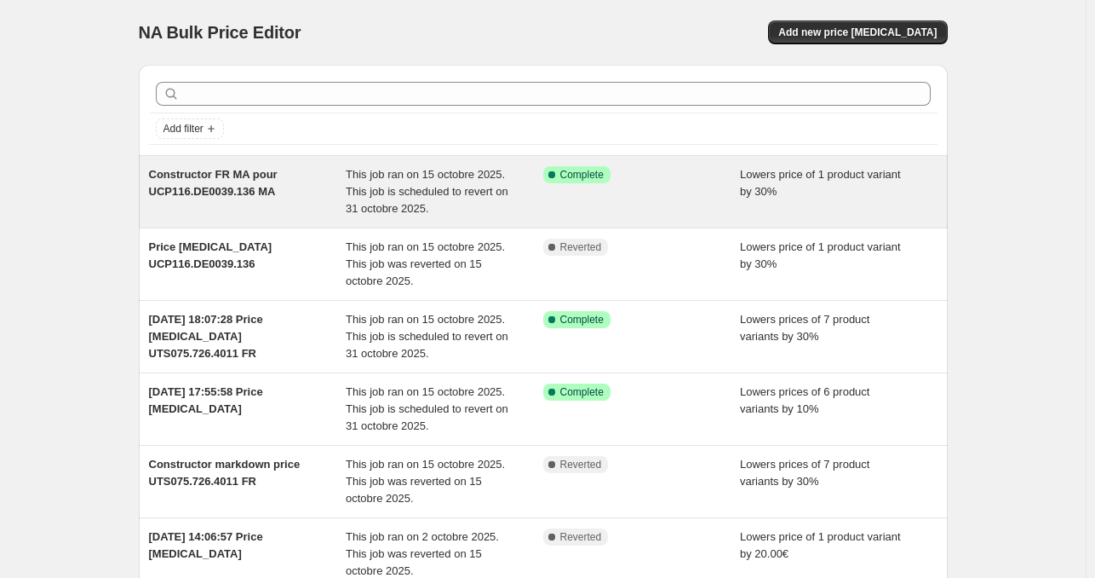
click at [250, 185] on span "Constructor FR MA pour UCP116.DE0039.136 MA" at bounding box center [213, 183] width 129 height 30
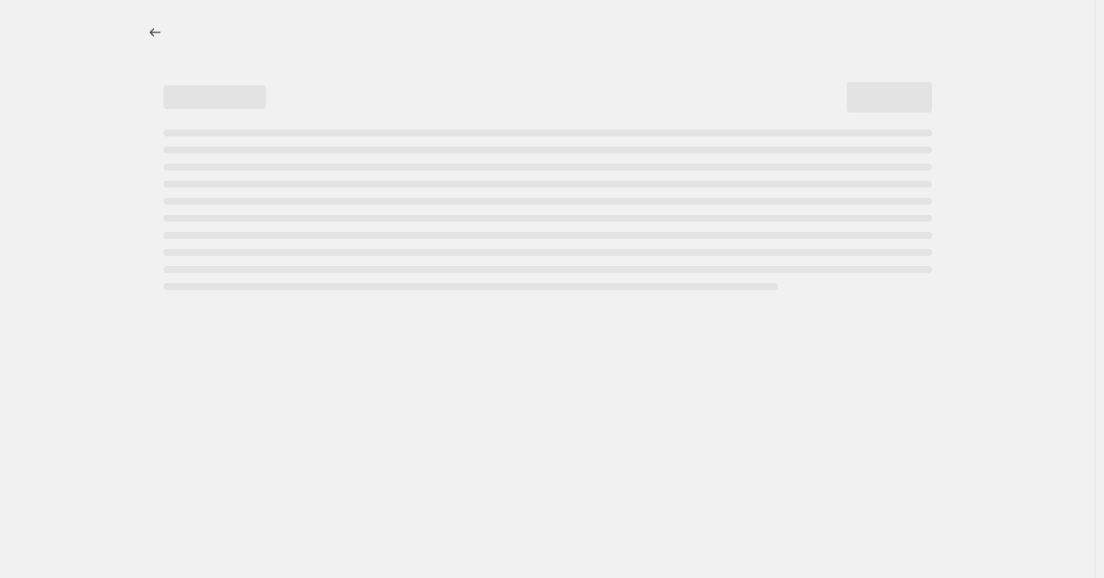
select select "percentage"
select select "no_change"
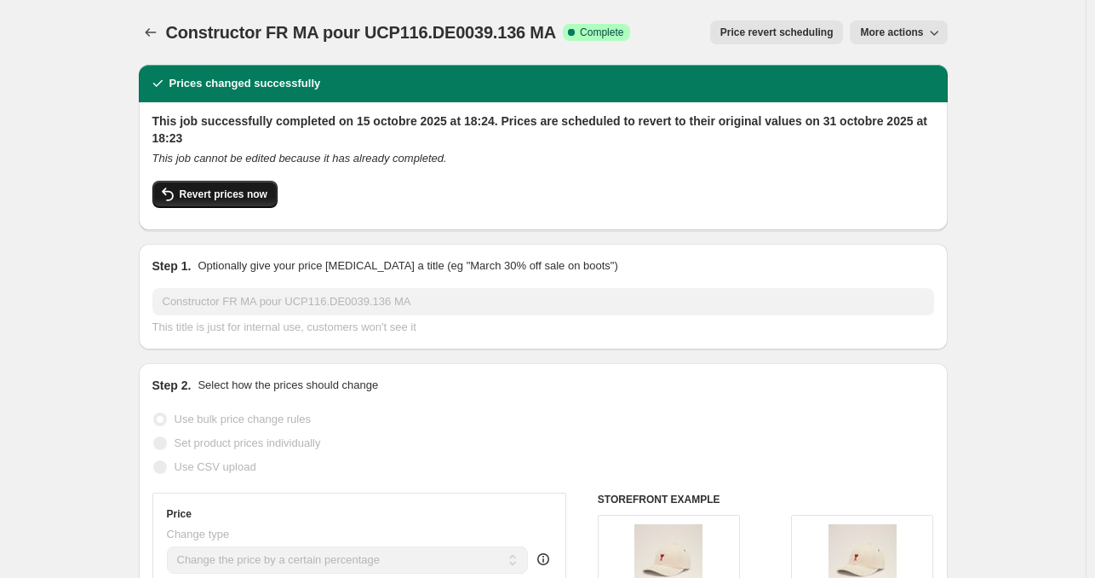
click at [252, 197] on span "Revert prices now" at bounding box center [224, 194] width 88 height 14
checkbox input "false"
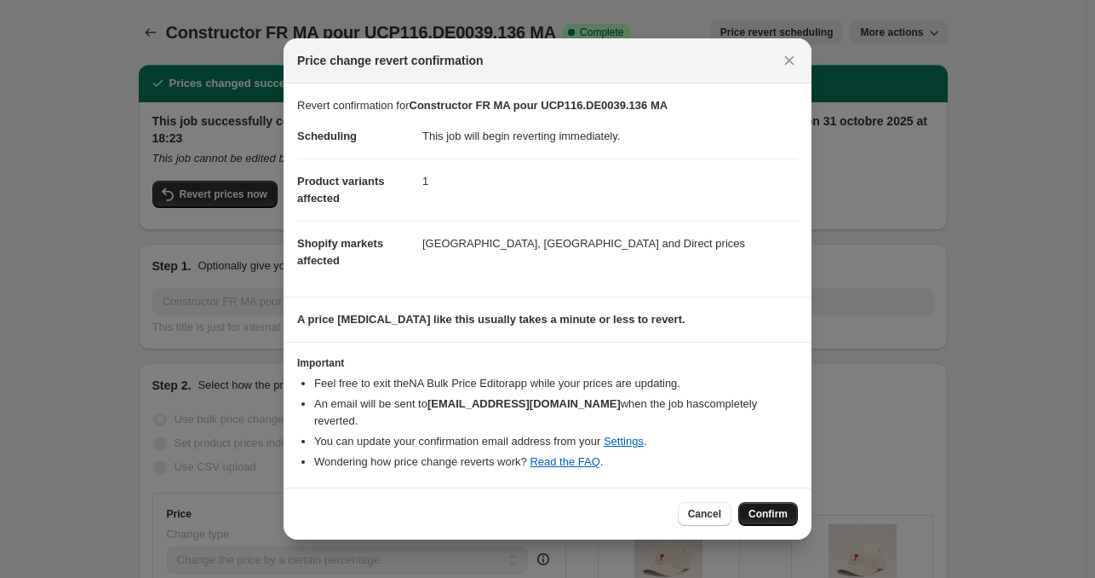
click at [782, 507] on span "Confirm" at bounding box center [768, 514] width 39 height 14
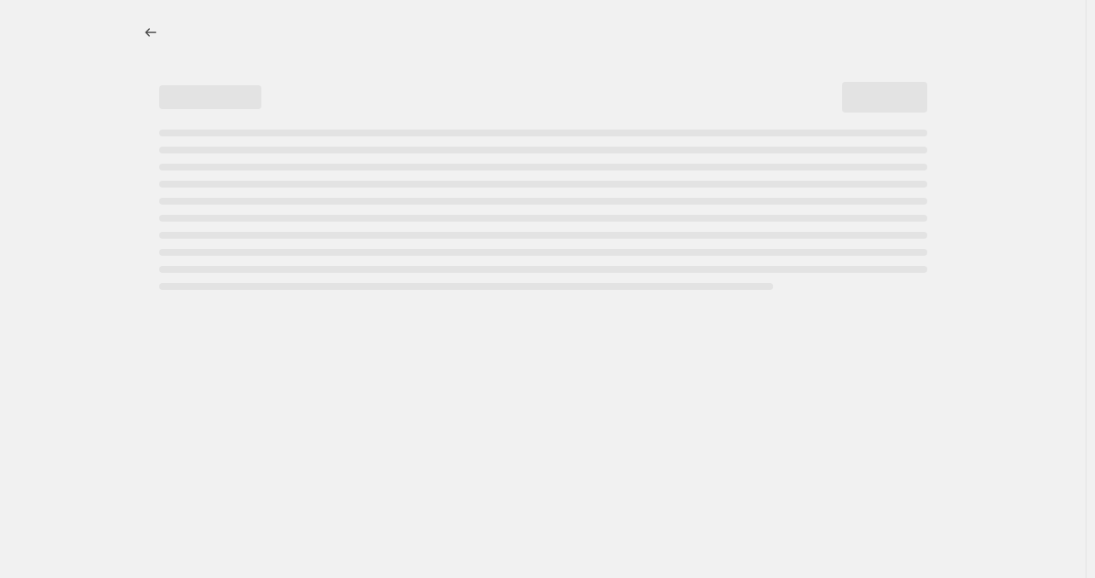
select select "percentage"
select select "no_change"
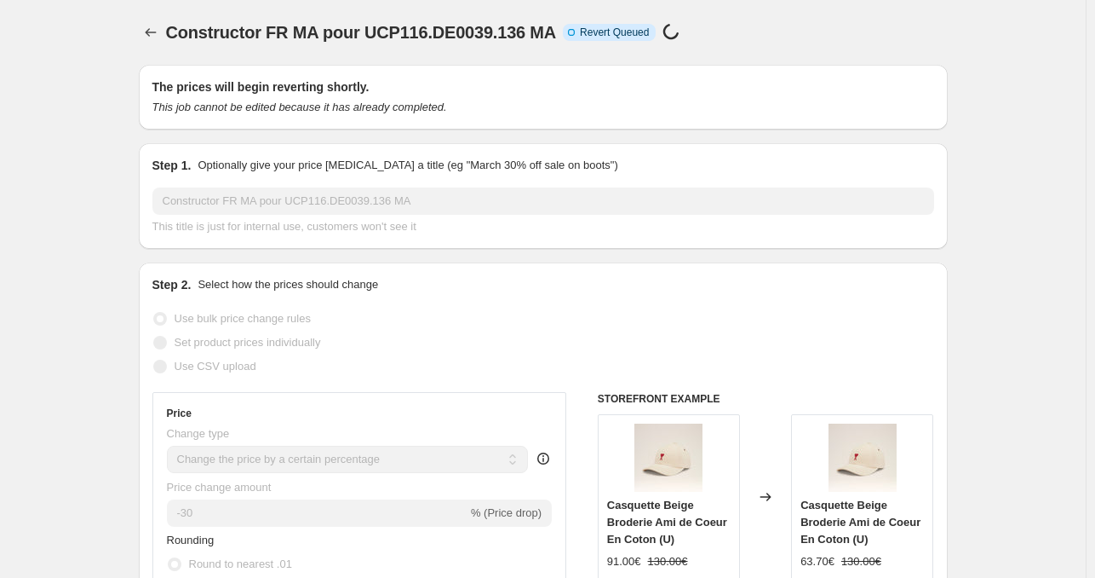
checkbox input "true"
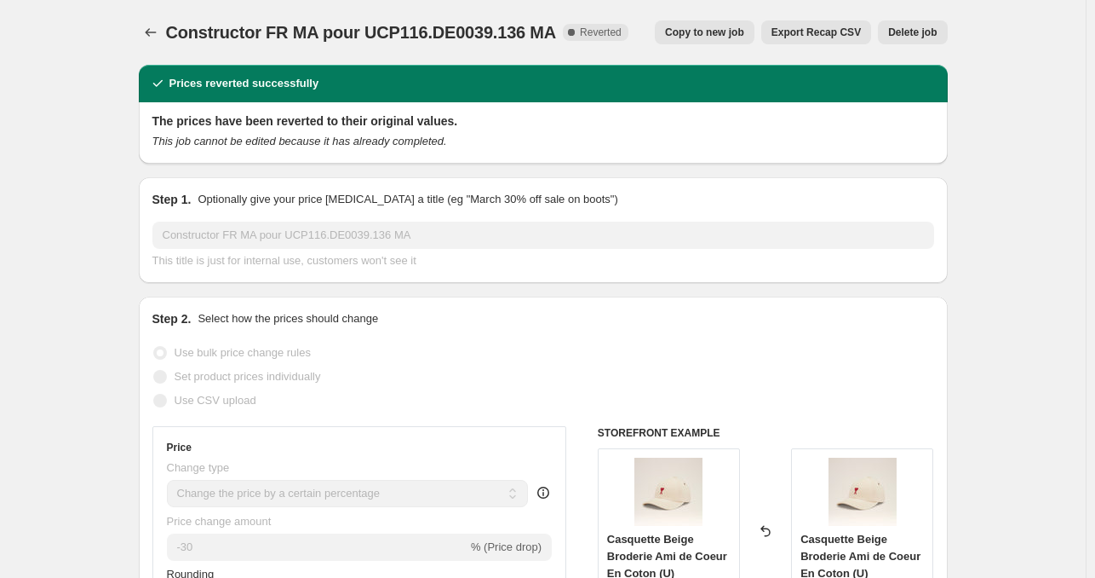
click at [719, 36] on span "Copy to new job" at bounding box center [704, 33] width 79 height 14
select select "percentage"
select select "no_change"
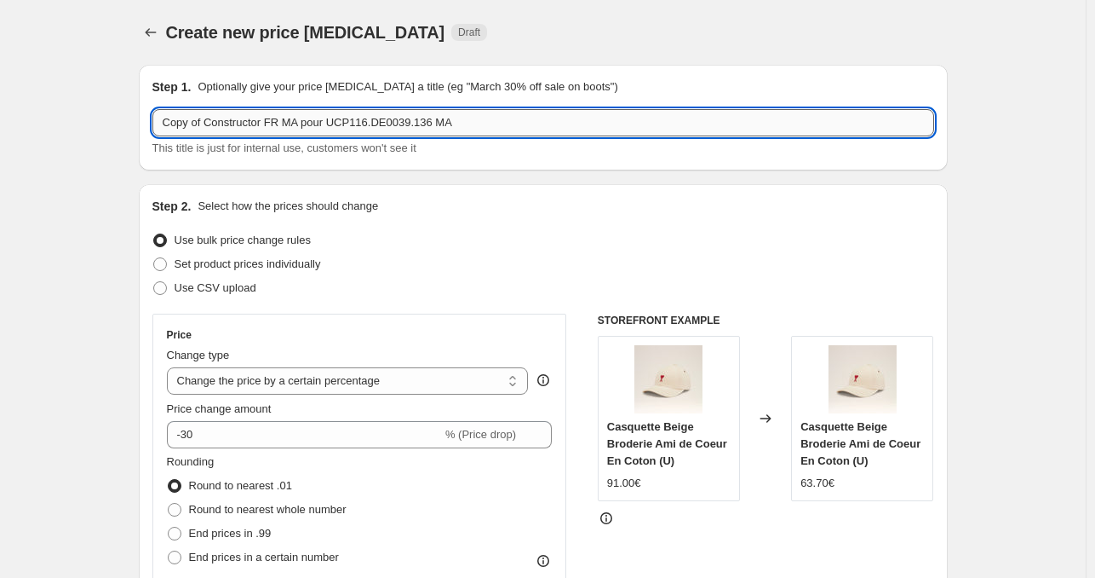
click at [468, 124] on input "Copy of Constructor FR MA pour UCP116.DE0039.136 MA" at bounding box center [543, 122] width 782 height 27
type input "Copy of Constructor FR MA pour UCP116.DE0039.136"
click at [155, 31] on icon "Price change jobs" at bounding box center [150, 32] width 17 height 17
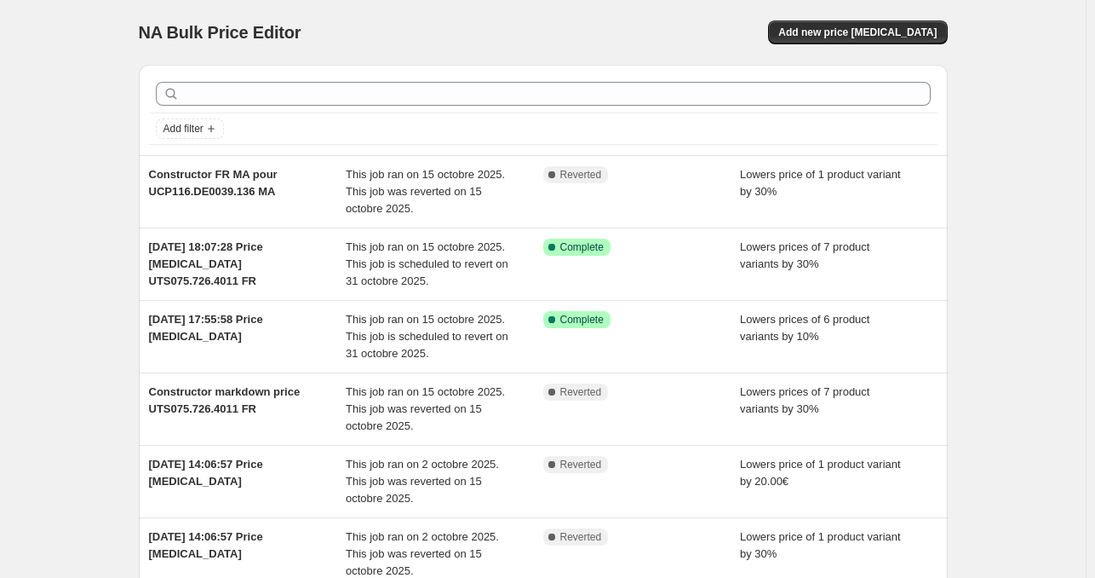
click at [110, 290] on div "NA Bulk Price Editor. This page is ready NA Bulk Price Editor Add new price cha…" at bounding box center [543, 490] width 1086 height 980
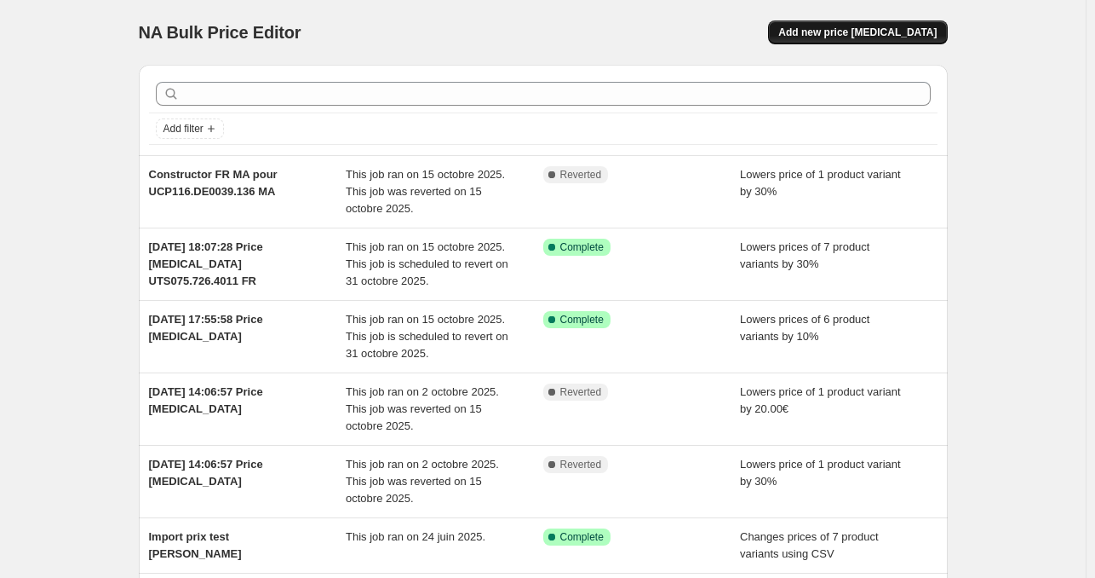
click at [841, 41] on button "Add new price [MEDICAL_DATA]" at bounding box center [857, 32] width 179 height 24
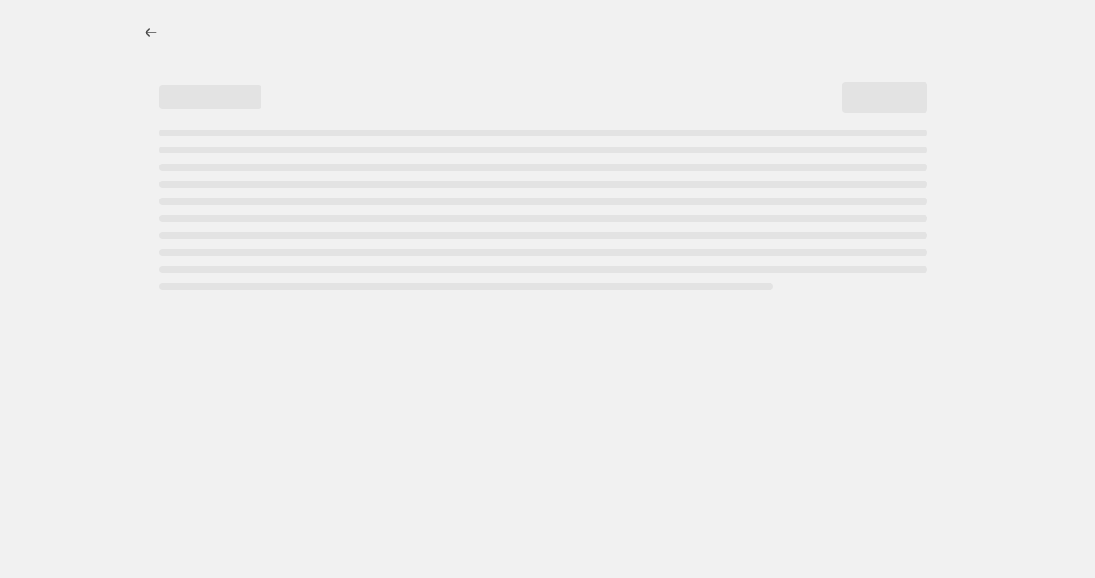
select select "percentage"
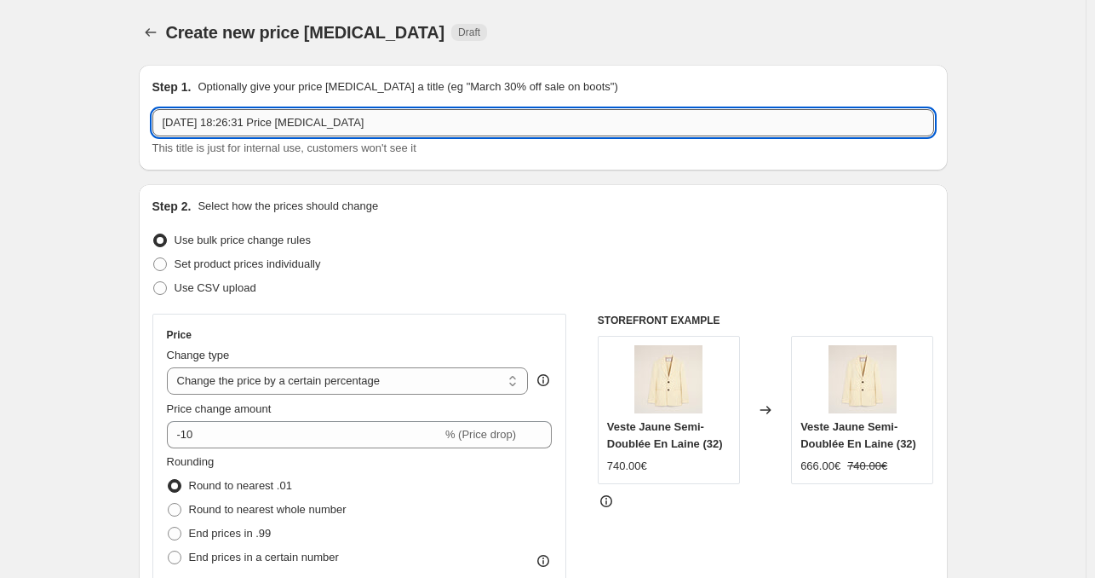
click at [389, 121] on input "[DATE] 18:26:31 Price [MEDICAL_DATA]" at bounding box center [543, 122] width 782 height 27
paste input "UCP116.DE0039.136"
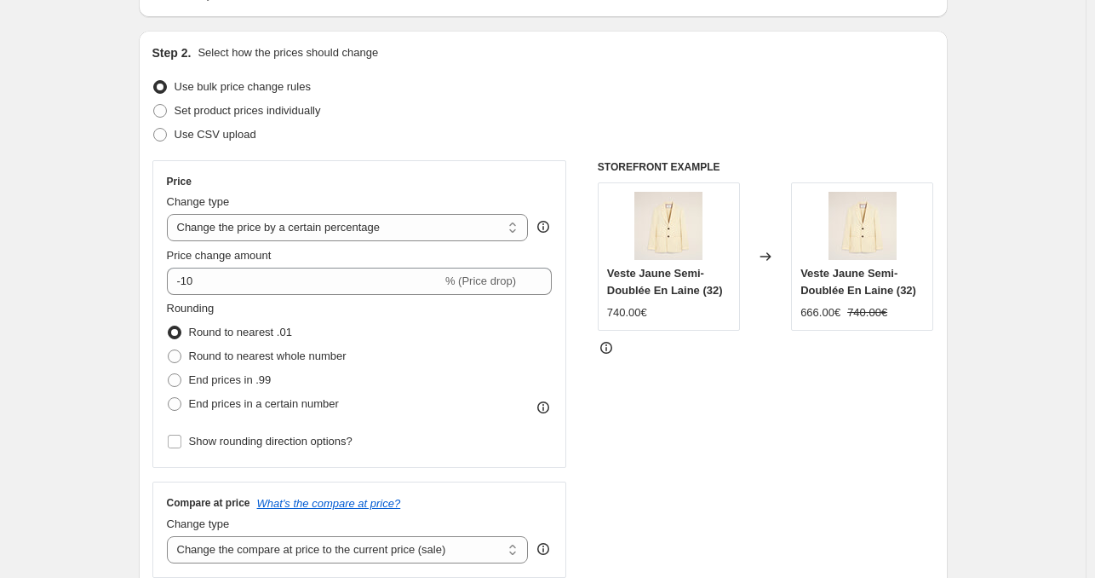
scroll to position [156, 0]
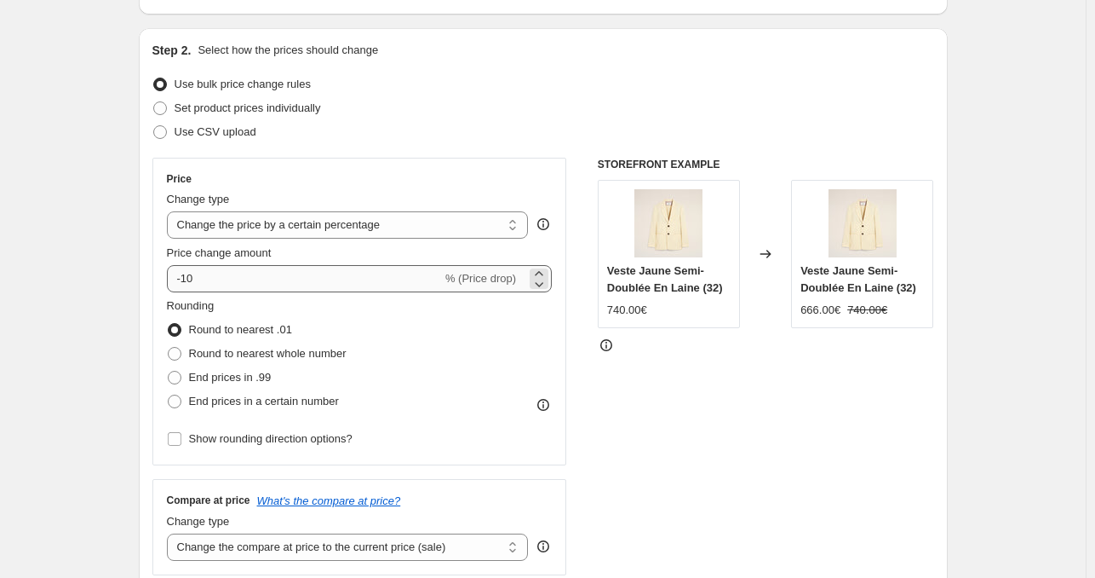
type input "[DATE] 18:26:31 Price [MEDICAL_DATA] UCP116.DE0039.136 FR MA"
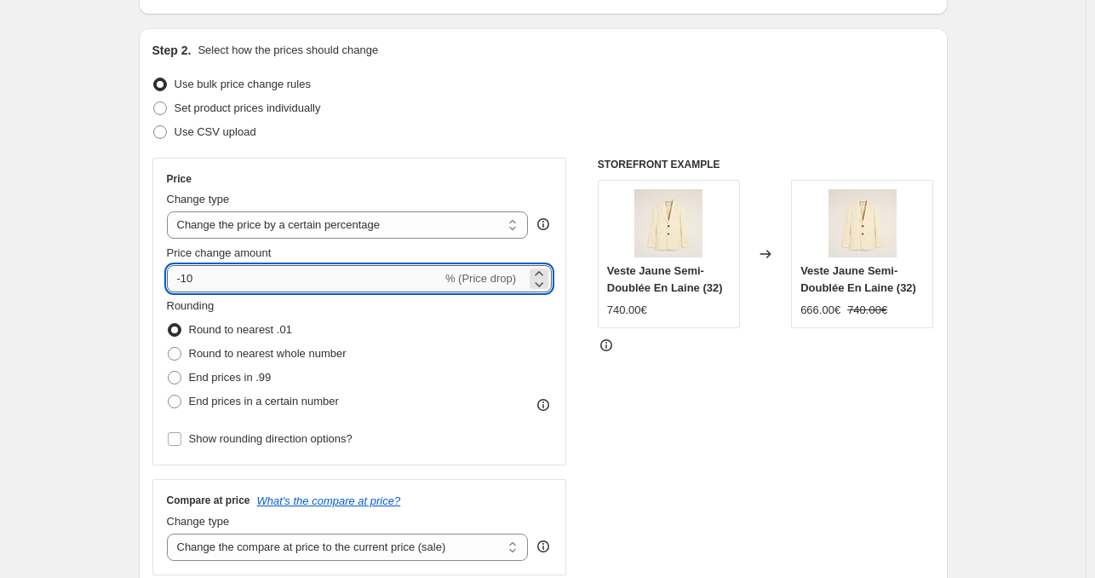
click at [368, 282] on input "-10" at bounding box center [304, 278] width 275 height 27
type input "-1"
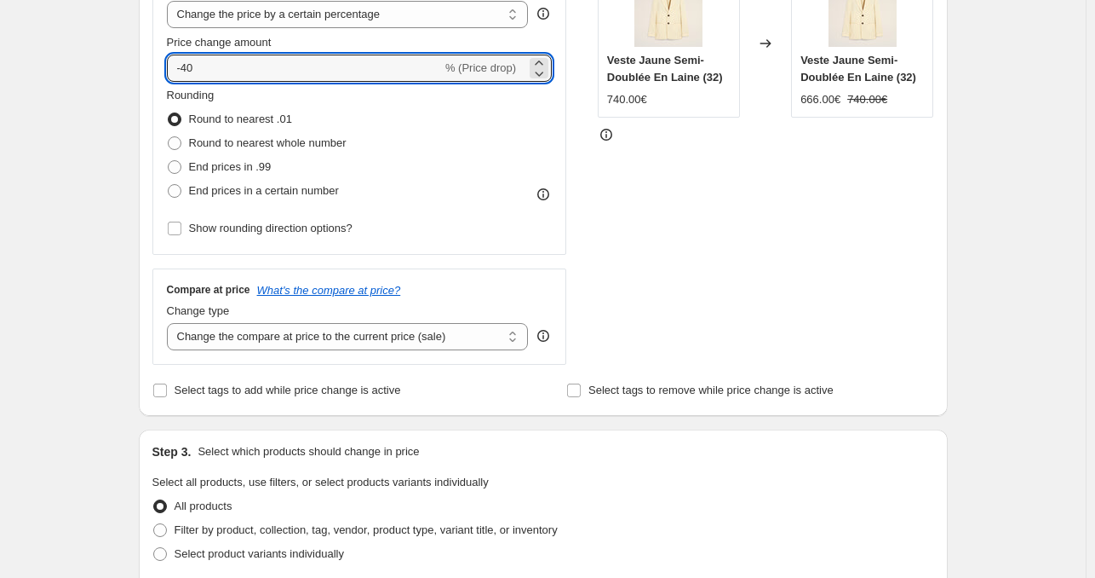
scroll to position [371, 0]
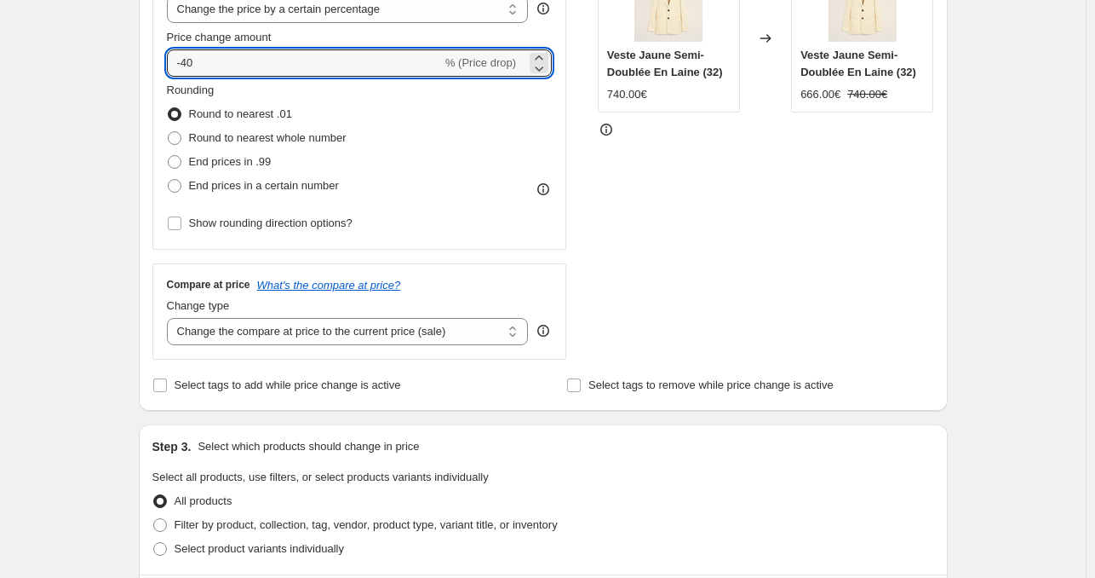
type input "-40"
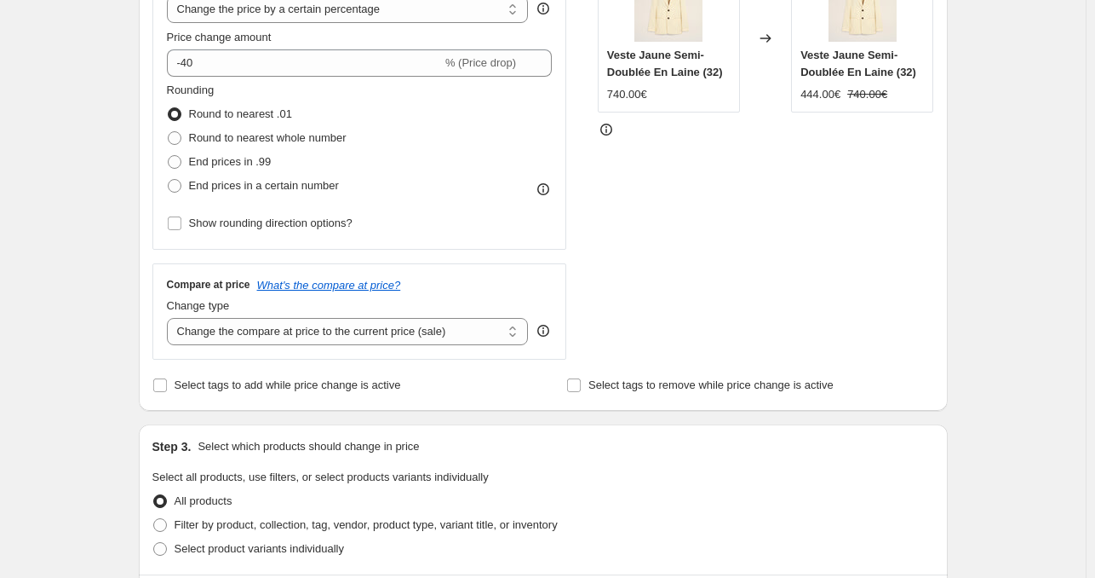
click at [662, 323] on div "STOREFRONT EXAMPLE Veste Jaune Semi-Doublée En Laine (32) 740.00€ Changed to Ve…" at bounding box center [766, 150] width 336 height 417
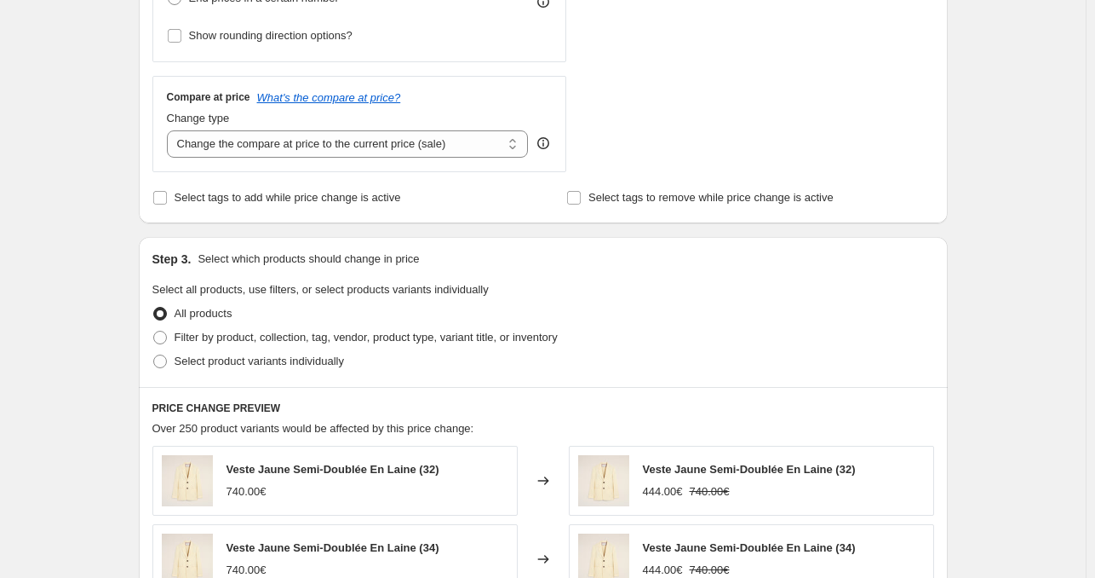
scroll to position [569, 0]
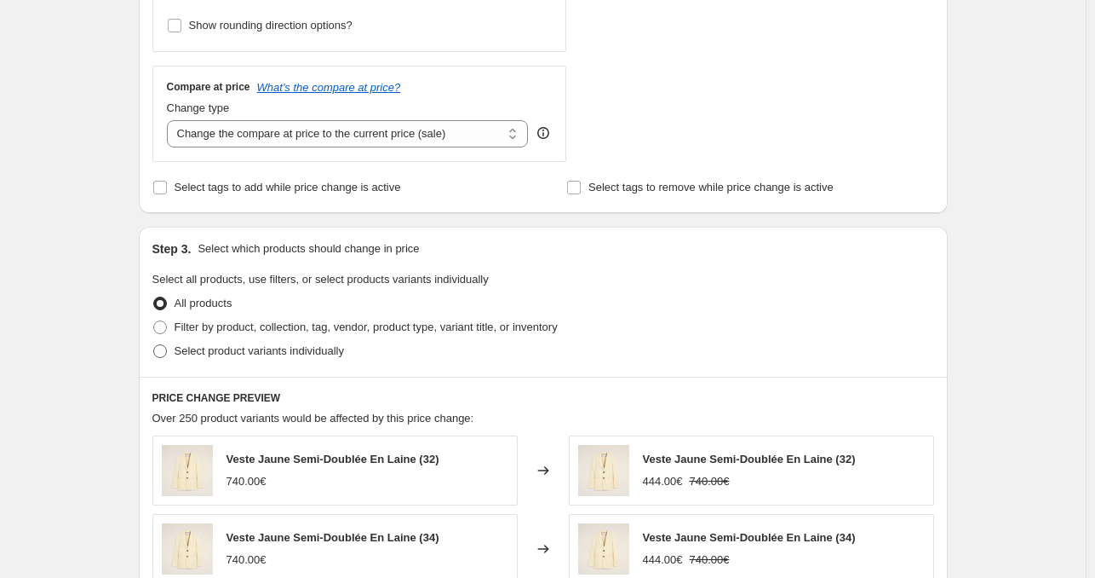
click at [329, 359] on span "Select product variants individually" at bounding box center [260, 350] width 170 height 17
click at [154, 345] on input "Select product variants individually" at bounding box center [153, 344] width 1 height 1
radio input "true"
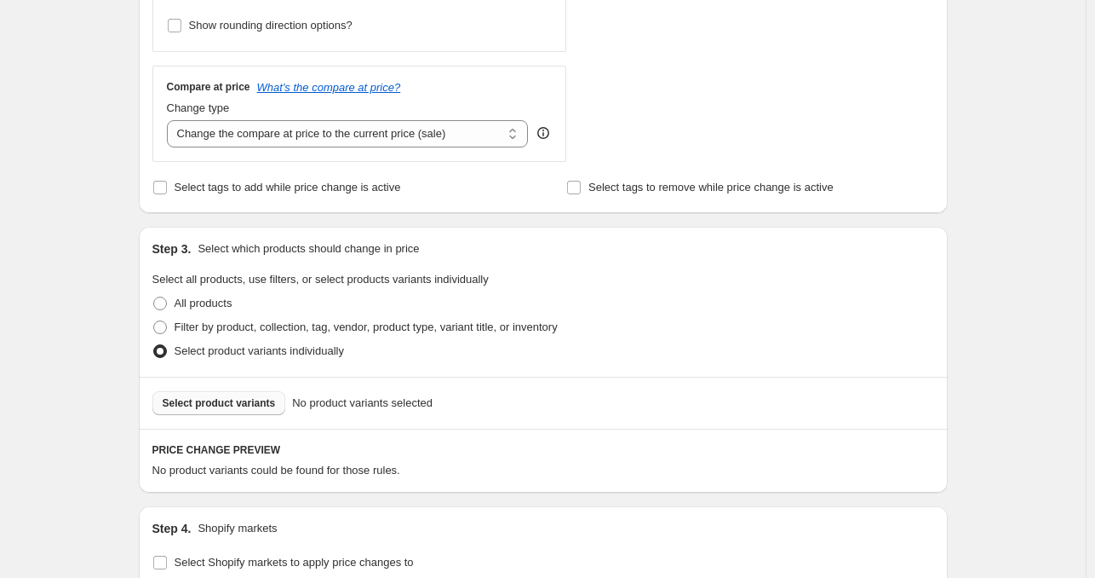
click at [242, 405] on span "Select product variants" at bounding box center [219, 403] width 113 height 14
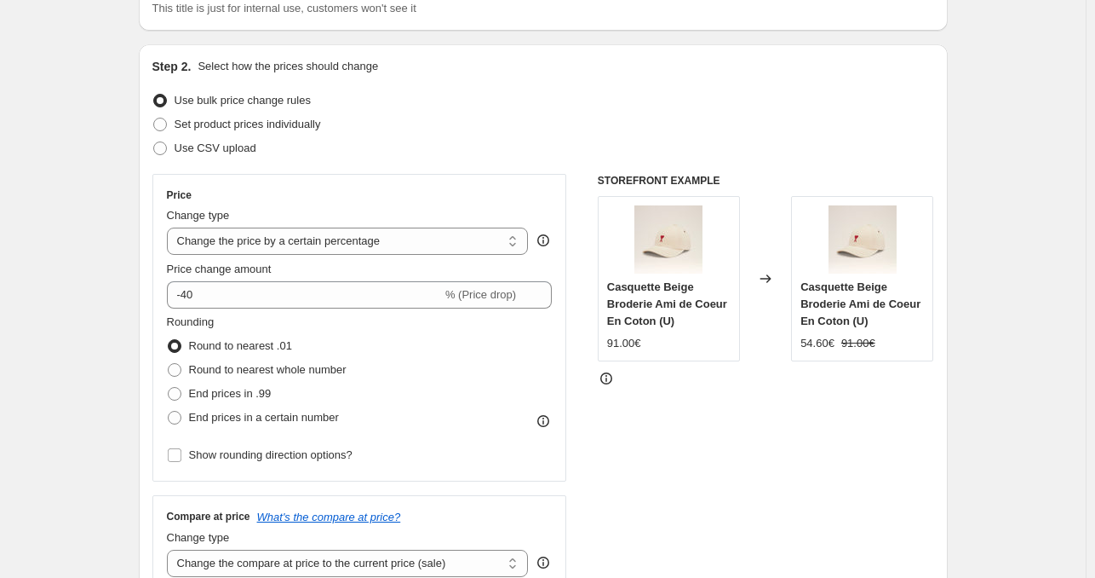
scroll to position [257, 0]
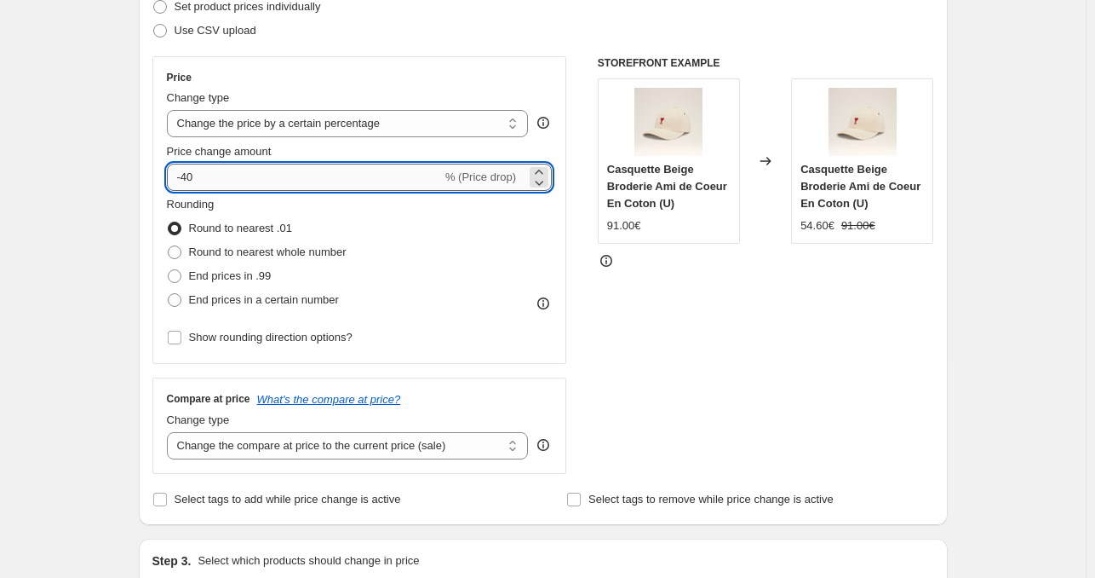
click at [254, 184] on input "-40" at bounding box center [304, 177] width 275 height 27
type input "-4"
type input "-30"
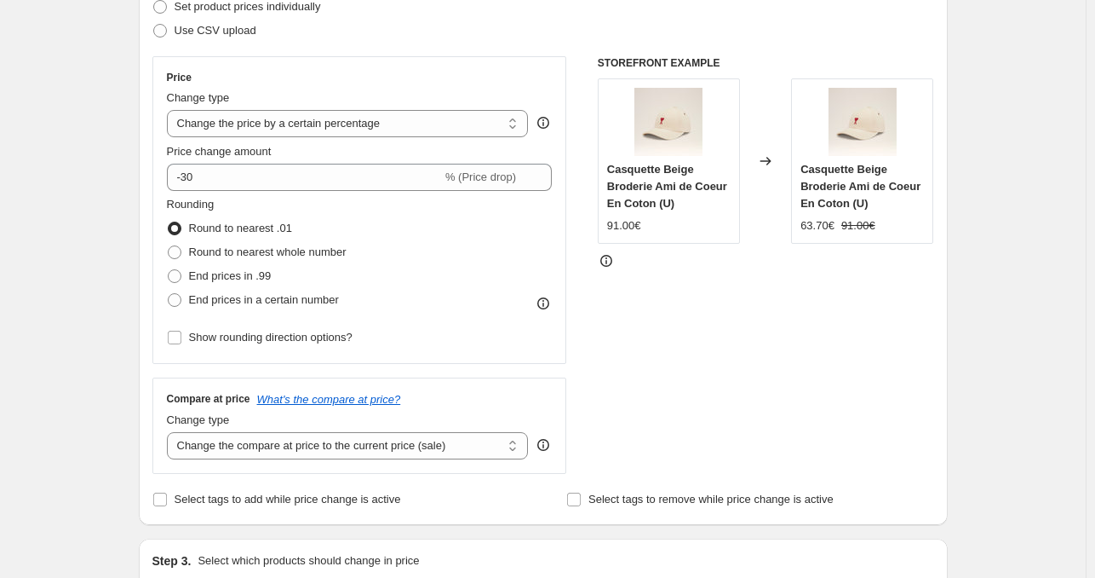
click at [641, 338] on div "STOREFRONT EXAMPLE Casquette Beige Broderie Ami de Coeur En Coton (U) 91.00€ Ch…" at bounding box center [766, 264] width 336 height 417
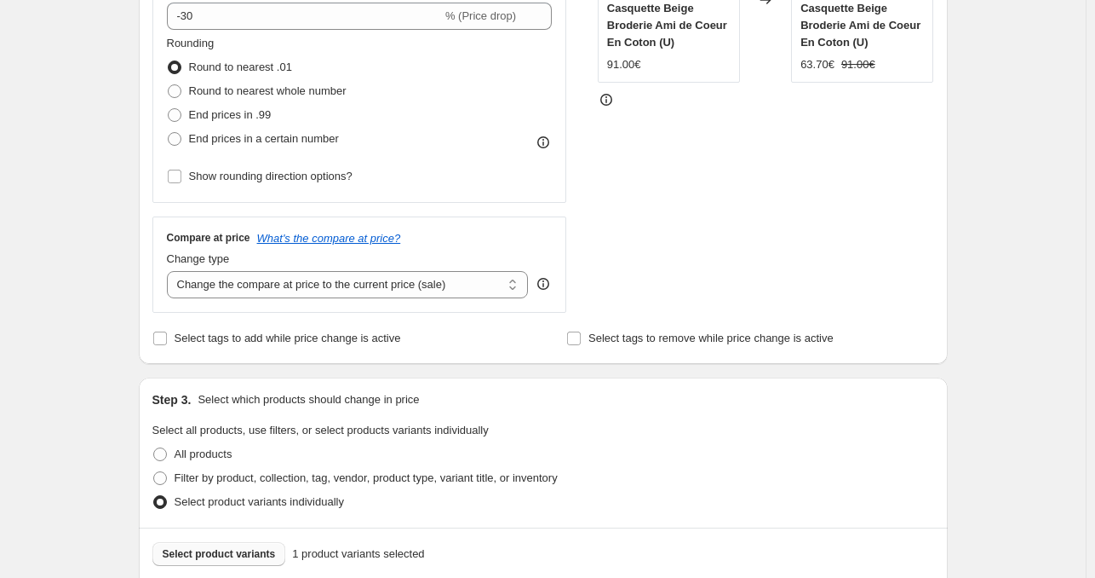
scroll to position [0, 0]
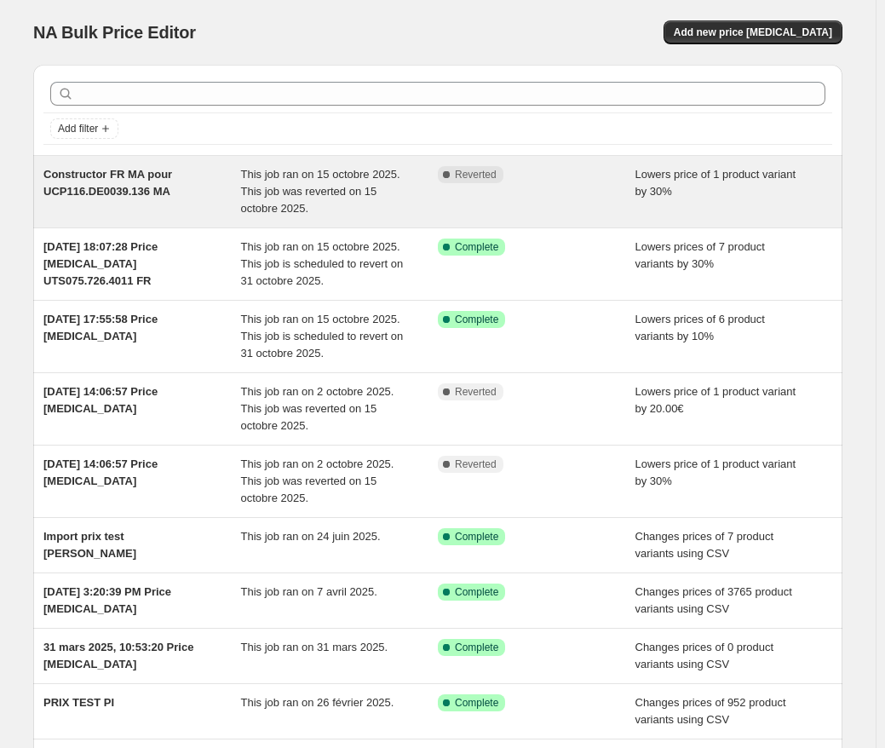
click at [400, 192] on div "This job ran on 15 octobre 2025. This job was reverted on 15 octobre 2025." at bounding box center [340, 191] width 198 height 51
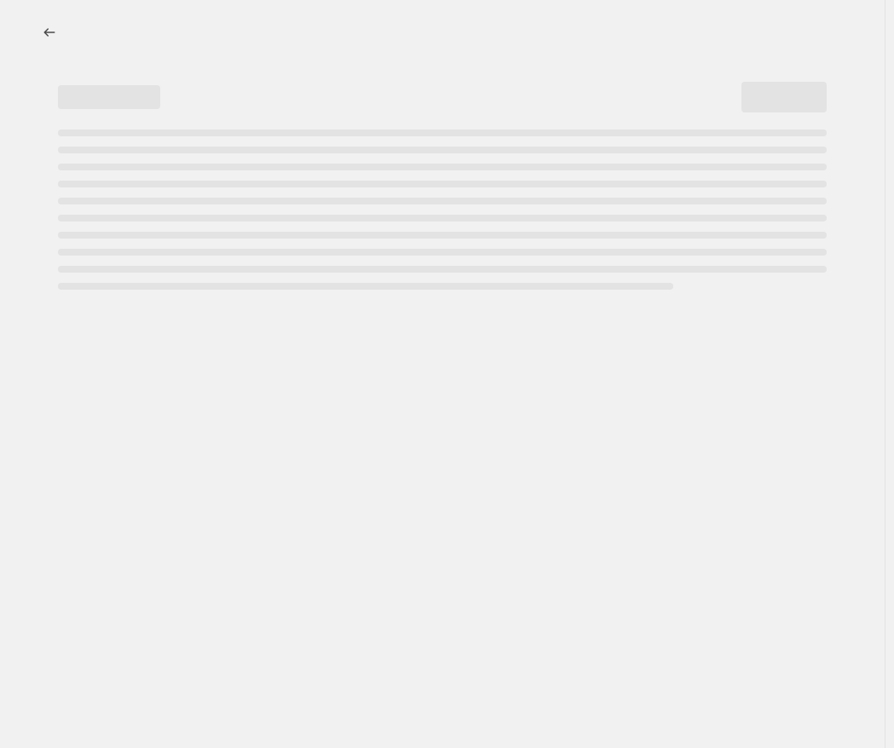
select select "percentage"
select select "no_change"
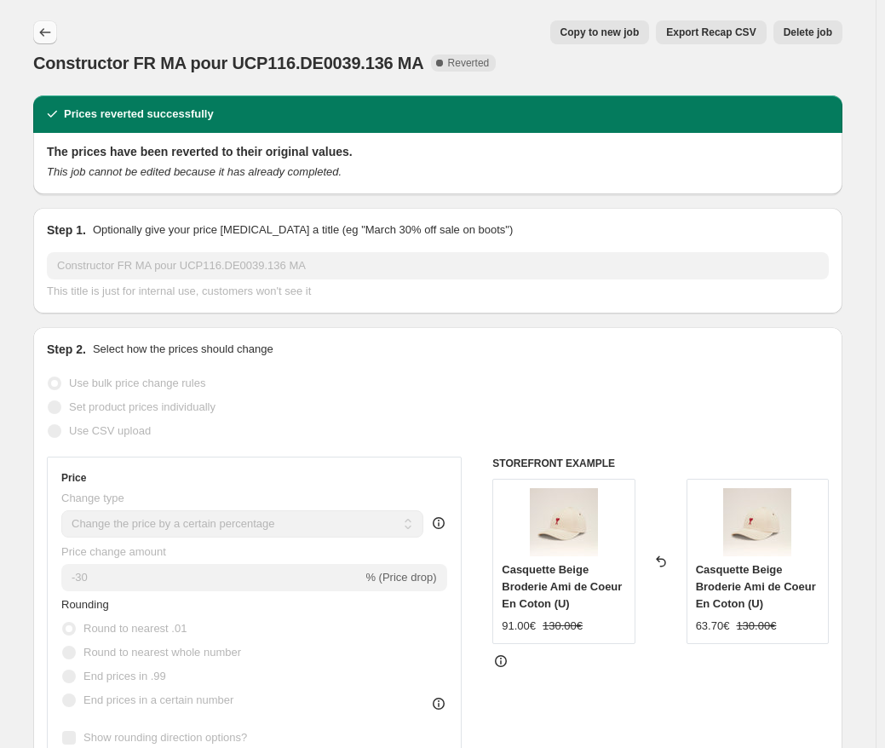
click at [57, 24] on button "Price change jobs" at bounding box center [45, 32] width 24 height 24
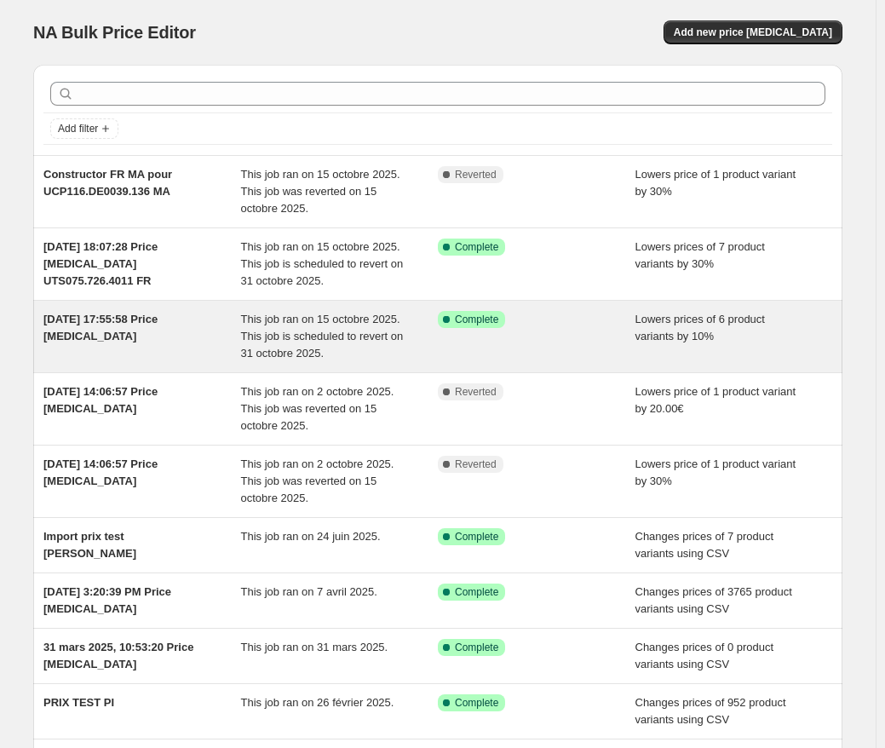
click at [173, 327] on div "[DATE] 17:55:58 Price [MEDICAL_DATA]" at bounding box center [142, 336] width 198 height 51
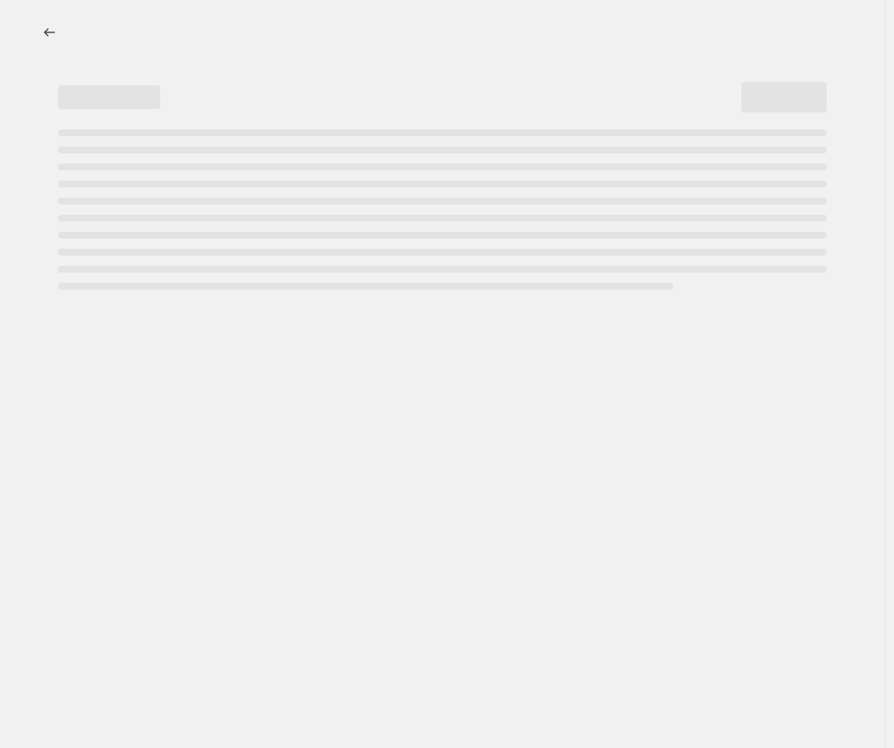
select select "percentage"
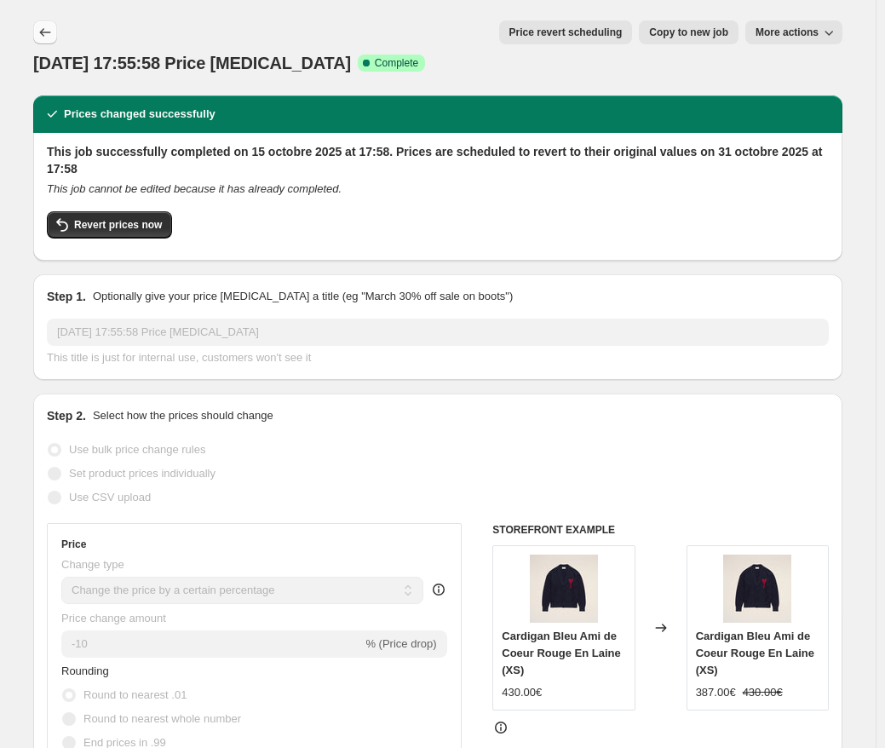
click at [50, 35] on icon "Price change jobs" at bounding box center [45, 32] width 17 height 17
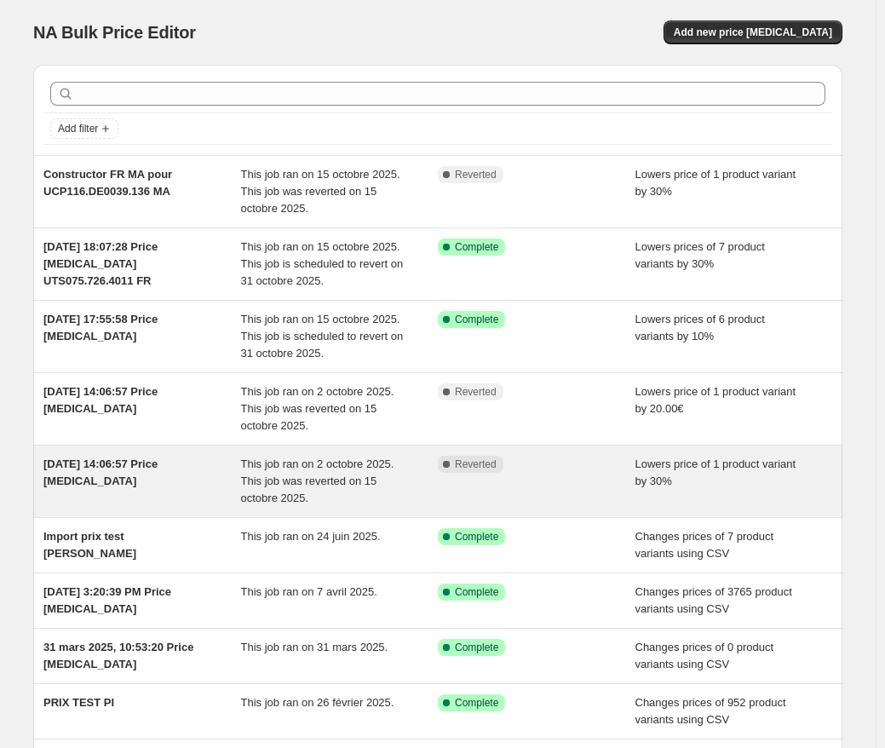
click at [164, 476] on div "[DATE] 14:06:57 Price [MEDICAL_DATA]" at bounding box center [142, 481] width 198 height 51
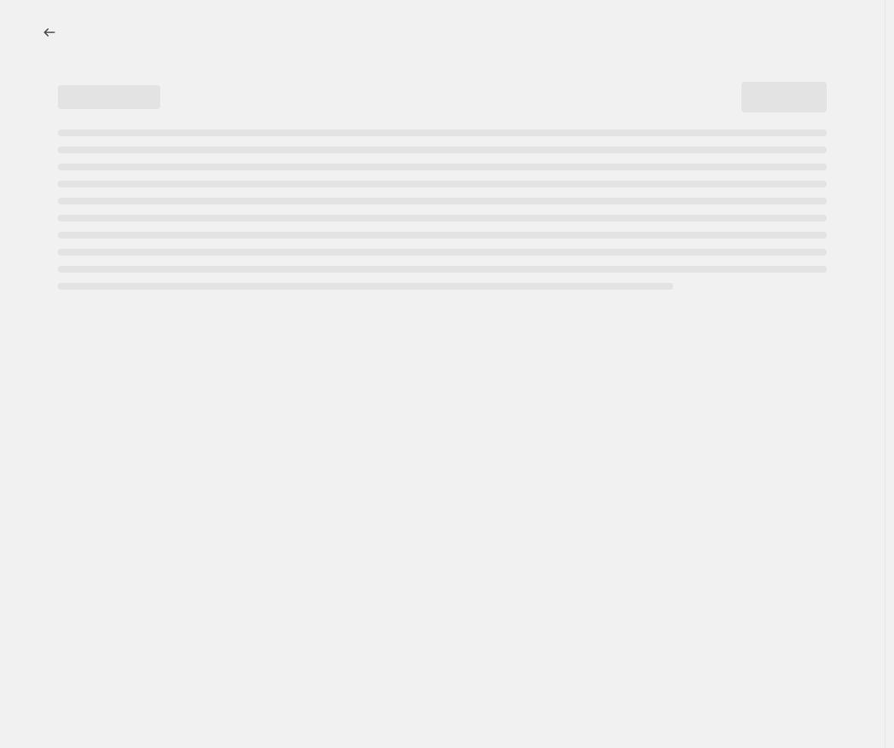
select select "percentage"
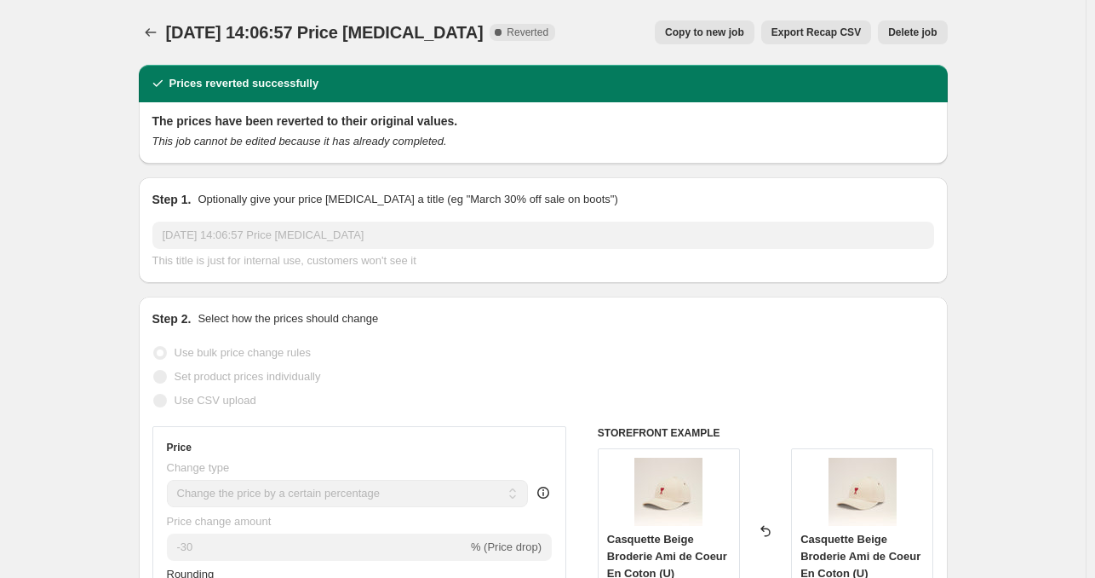
click at [893, 32] on button "Delete job" at bounding box center [912, 32] width 69 height 24
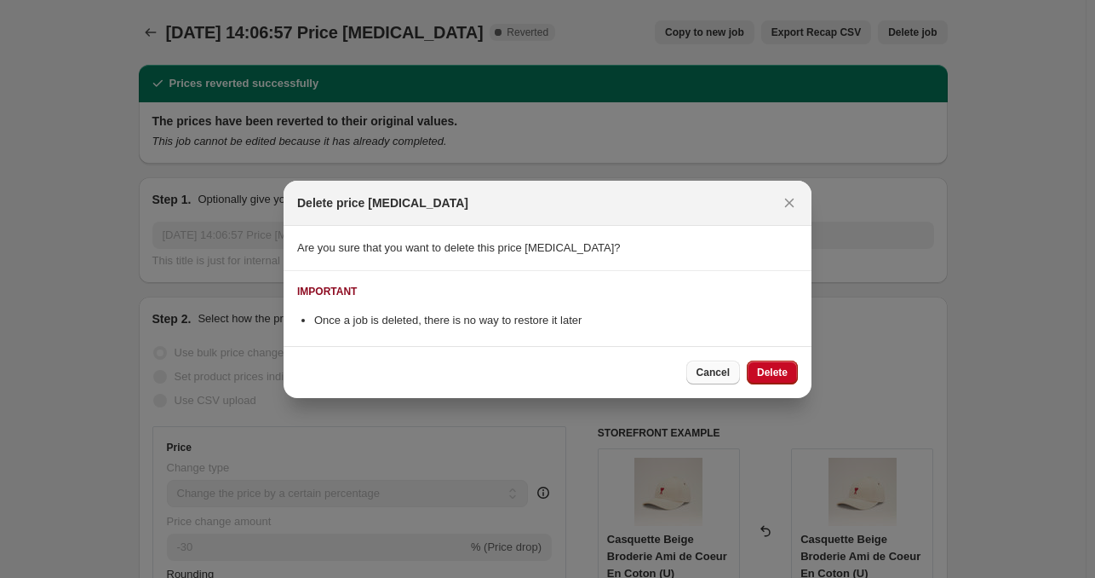
click at [694, 378] on button "Cancel" at bounding box center [714, 372] width 54 height 24
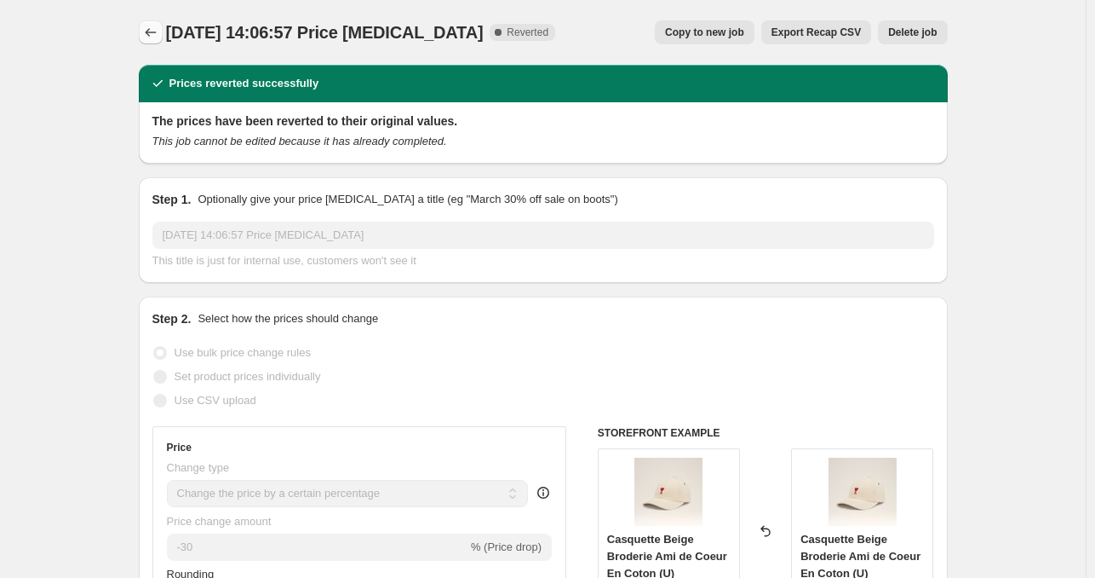
click at [159, 26] on icon "Price change jobs" at bounding box center [150, 32] width 17 height 17
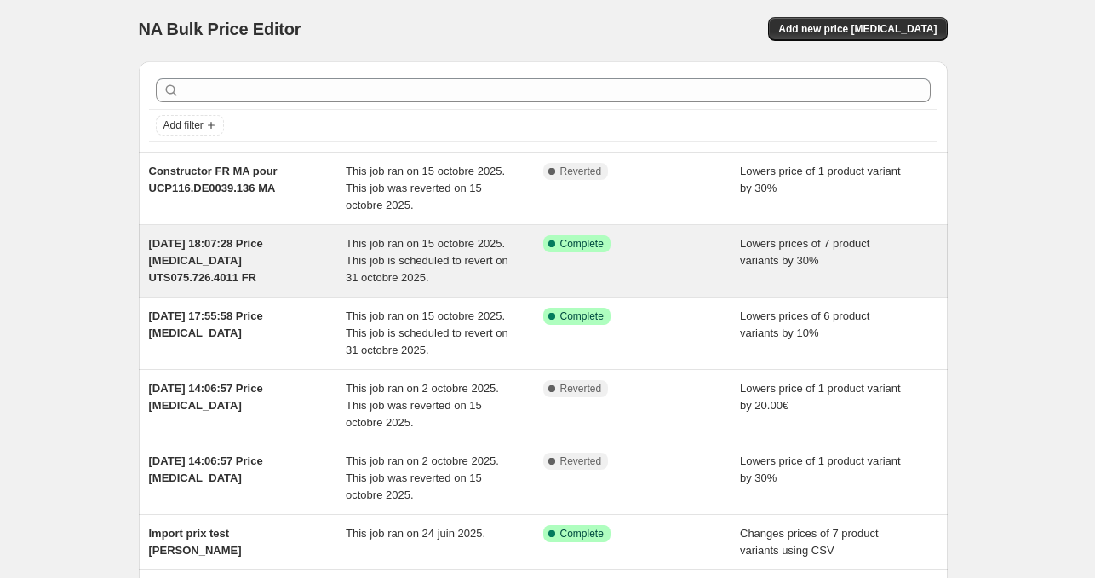
scroll to position [3, 0]
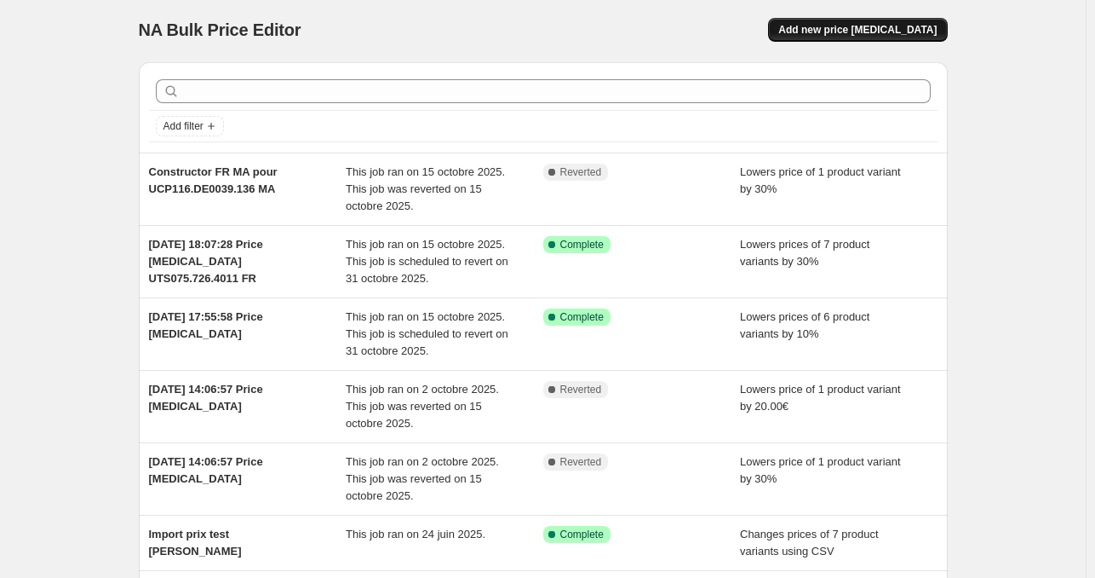
click at [872, 33] on span "Add new price [MEDICAL_DATA]" at bounding box center [858, 30] width 158 height 14
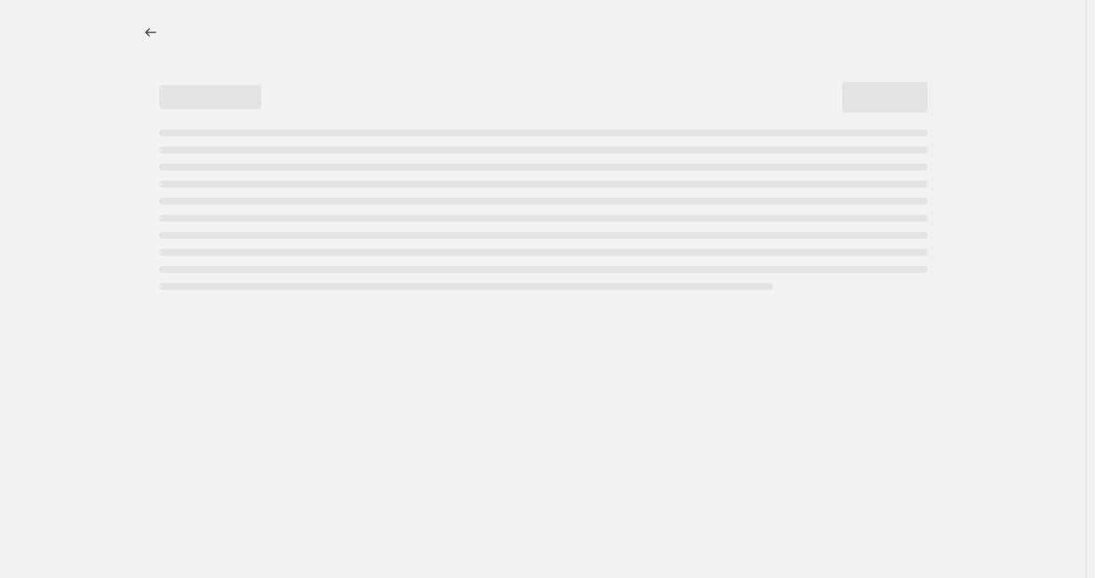
select select "percentage"
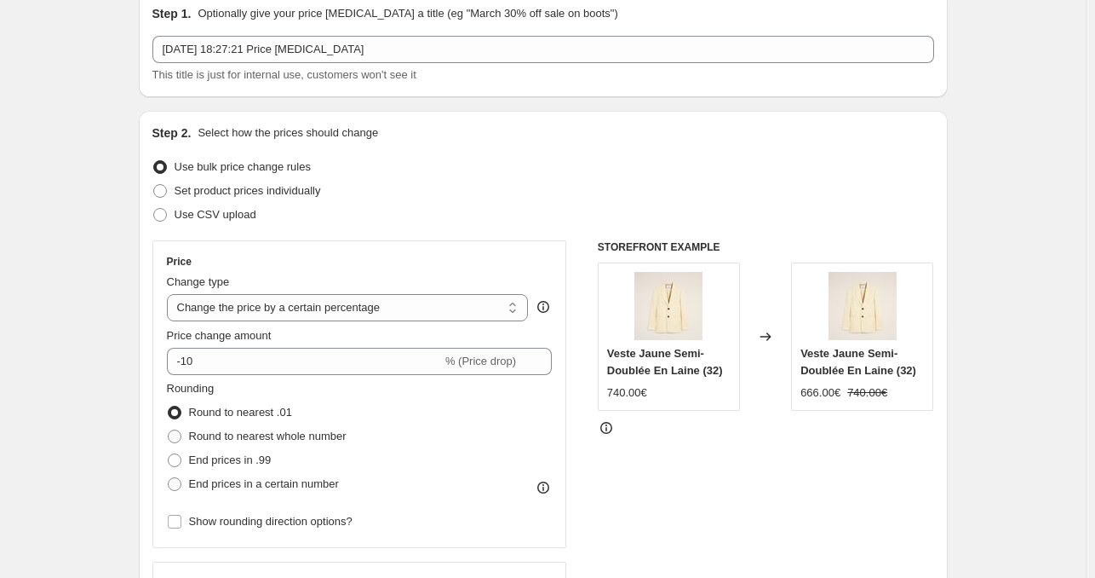
scroll to position [75, 0]
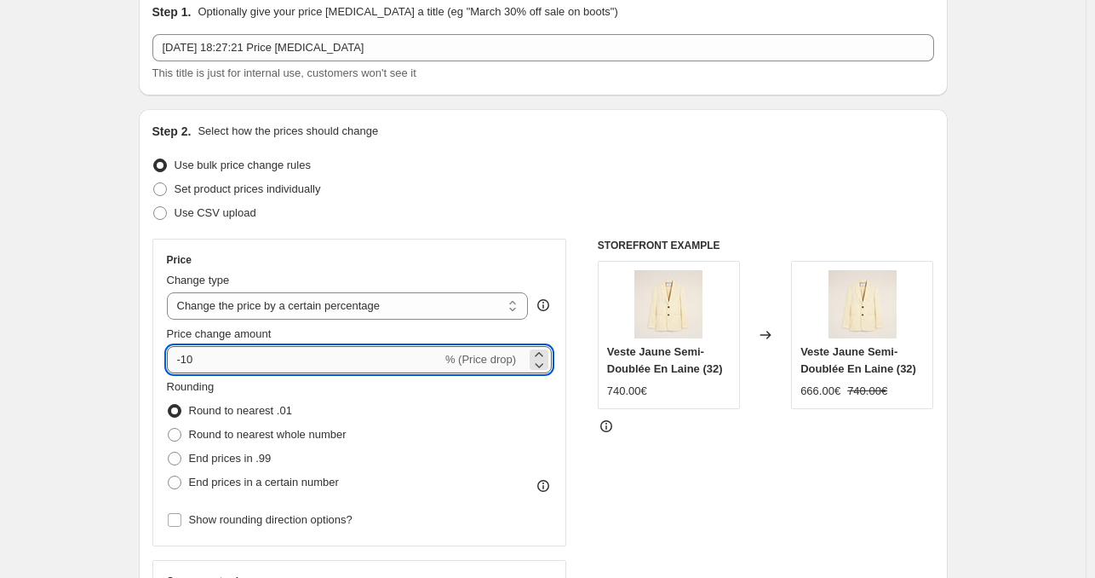
click at [344, 367] on input "-10" at bounding box center [304, 359] width 275 height 27
type input "-1"
type input "-8"
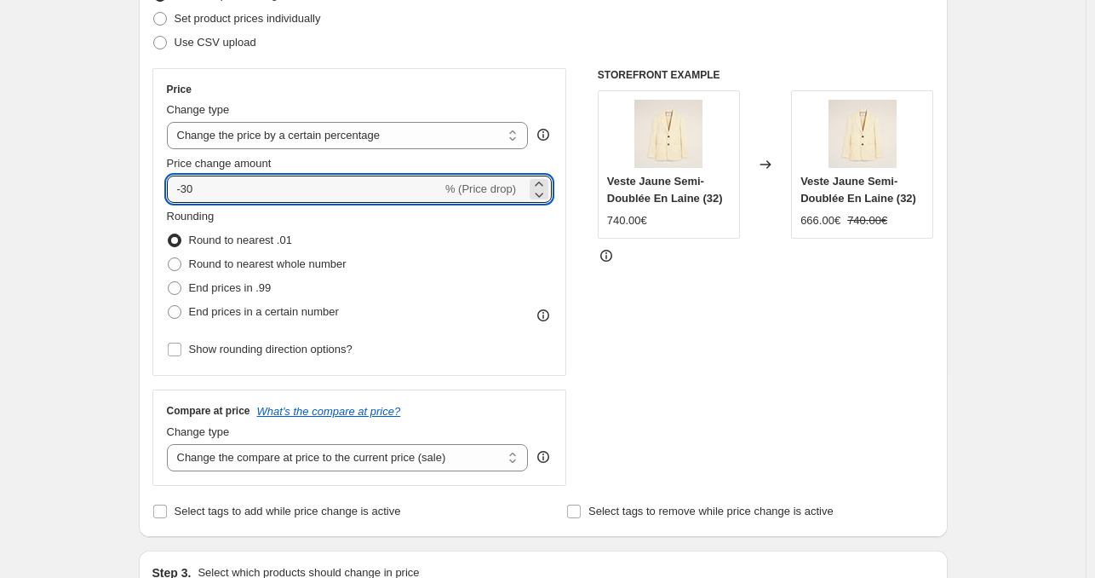
type input "-30"
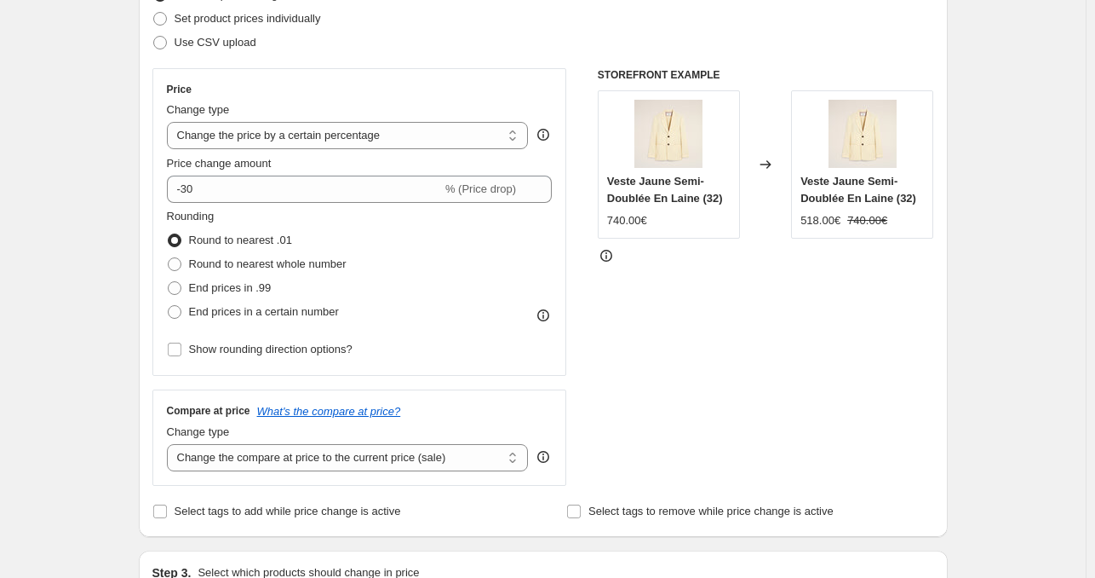
click at [658, 336] on div "STOREFRONT EXAMPLE Veste Jaune Semi-Doublée En Laine (32) 740.00€ Changed to Ve…" at bounding box center [766, 276] width 336 height 417
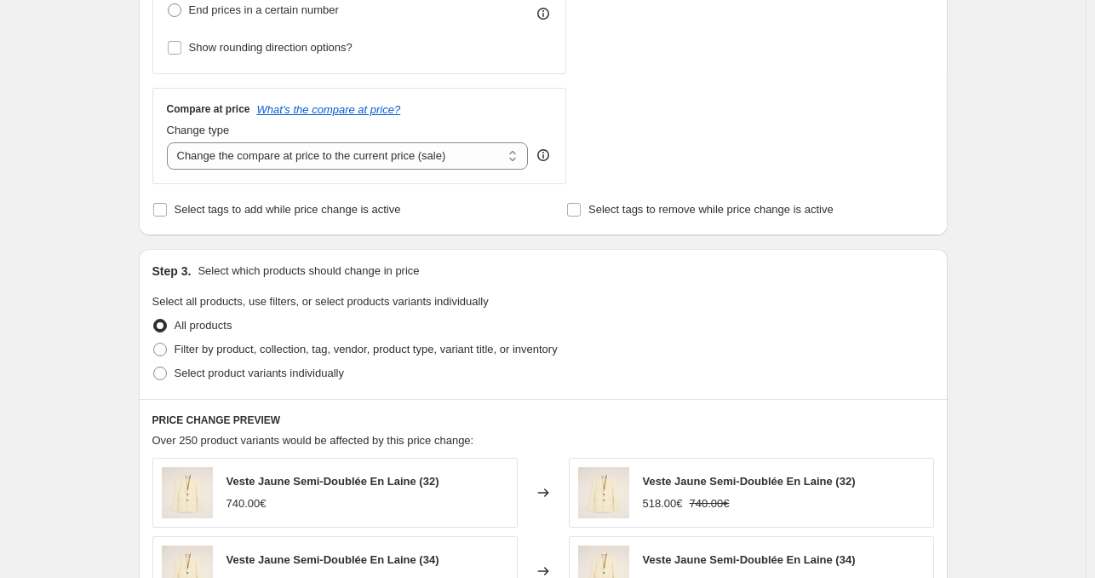
scroll to position [549, 0]
click at [300, 377] on span "Select product variants individually" at bounding box center [260, 371] width 170 height 13
click at [154, 365] on input "Select product variants individually" at bounding box center [153, 365] width 1 height 1
radio input "true"
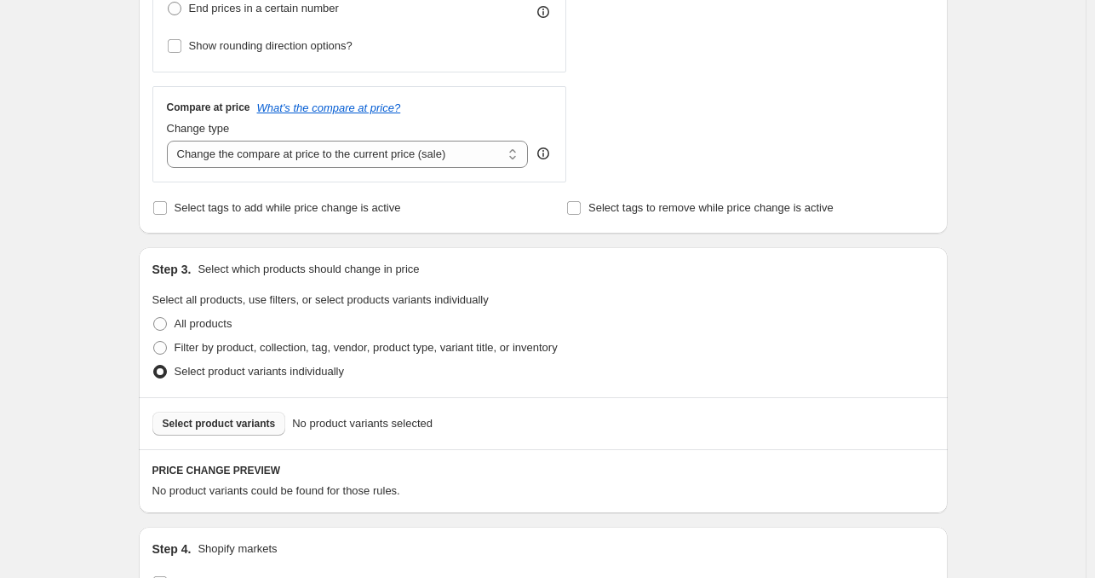
click at [265, 428] on span "Select product variants" at bounding box center [219, 424] width 113 height 14
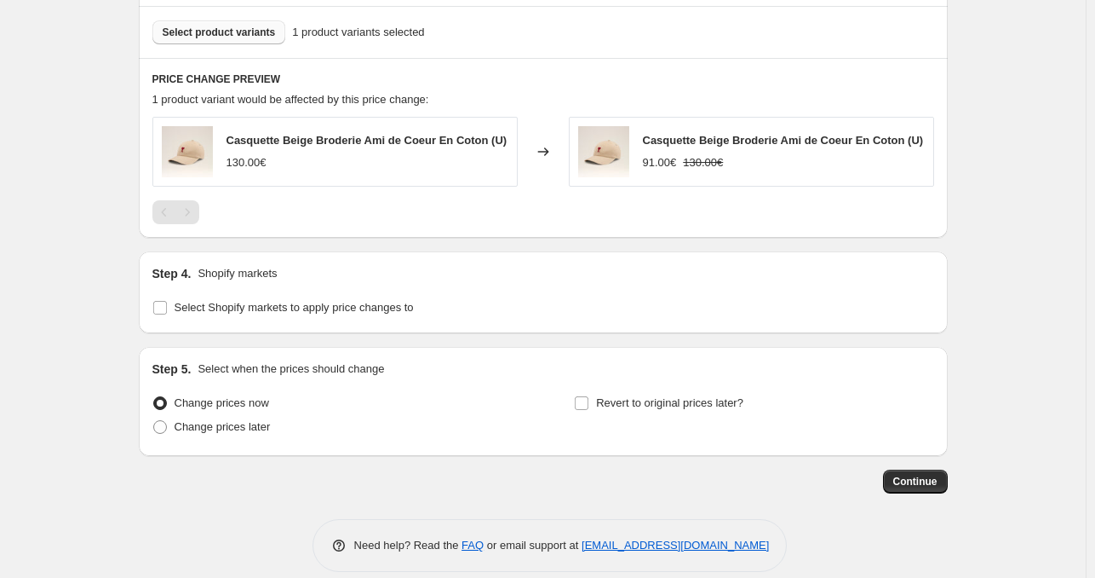
scroll to position [958, 0]
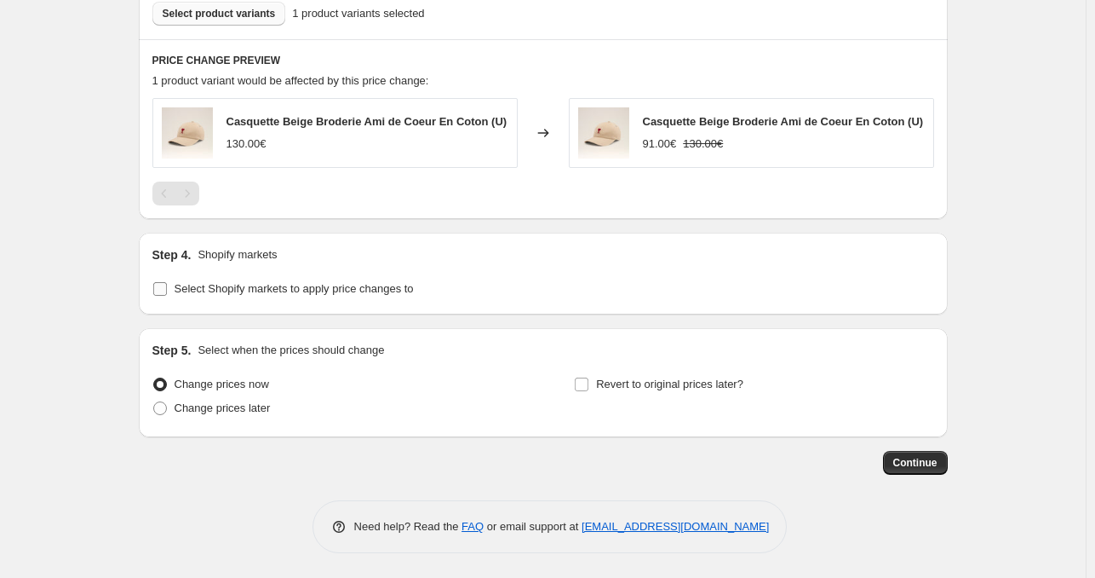
click at [379, 295] on span "Select Shopify markets to apply price changes to" at bounding box center [294, 288] width 239 height 13
click at [167, 295] on input "Select Shopify markets to apply price changes to" at bounding box center [160, 289] width 14 height 14
checkbox input "true"
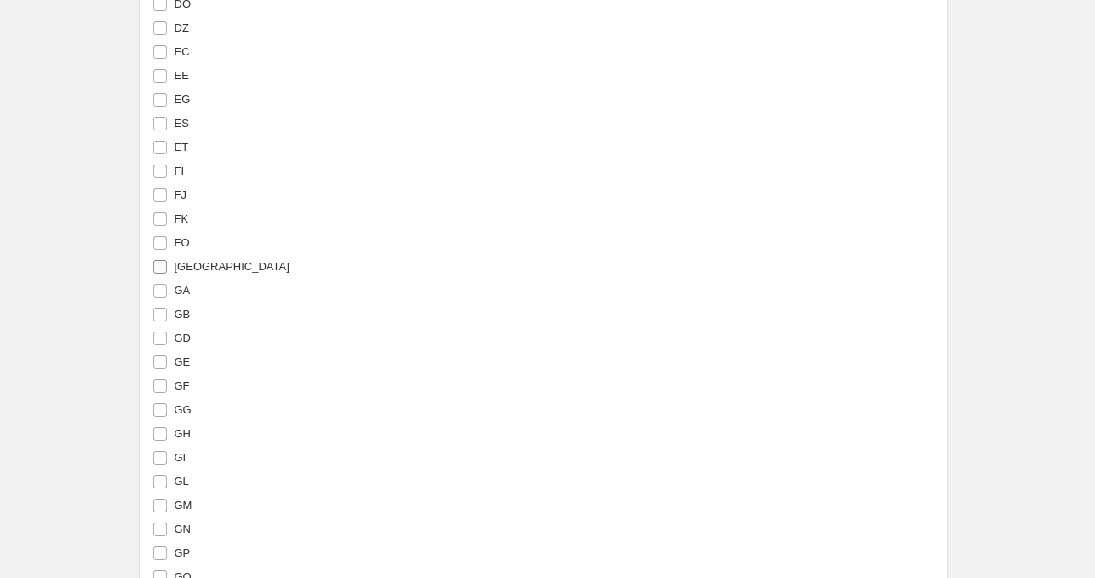
click at [204, 272] on span "[GEOGRAPHIC_DATA]" at bounding box center [232, 266] width 115 height 13
click at [167, 272] on input "[GEOGRAPHIC_DATA]" at bounding box center [160, 267] width 14 height 14
checkbox input "true"
click at [177, 43] on label "MA" at bounding box center [171, 44] width 39 height 24
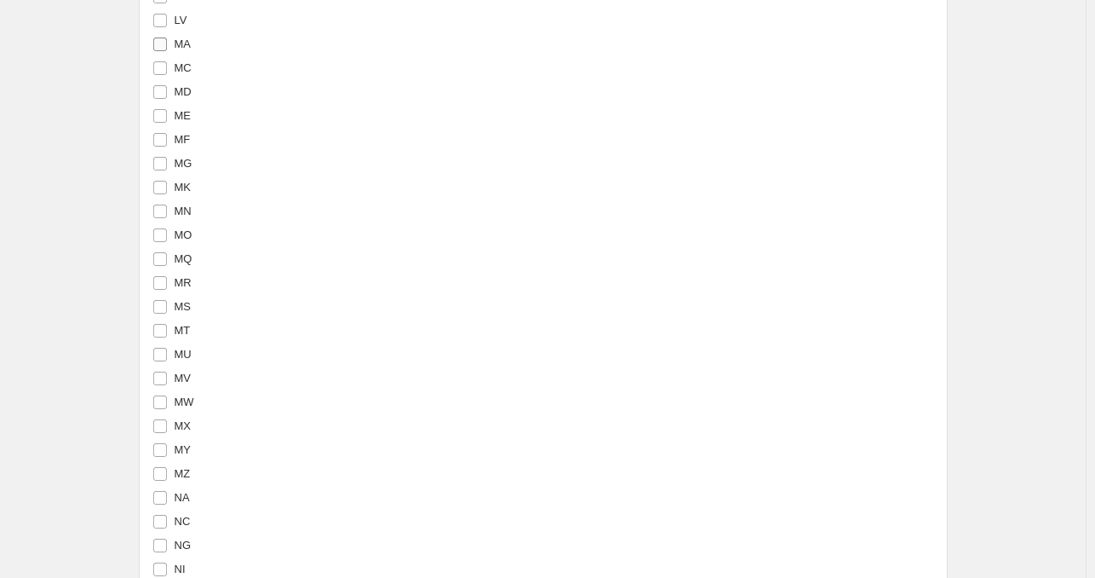
click at [167, 43] on input "MA" at bounding box center [160, 44] width 14 height 14
checkbox input "true"
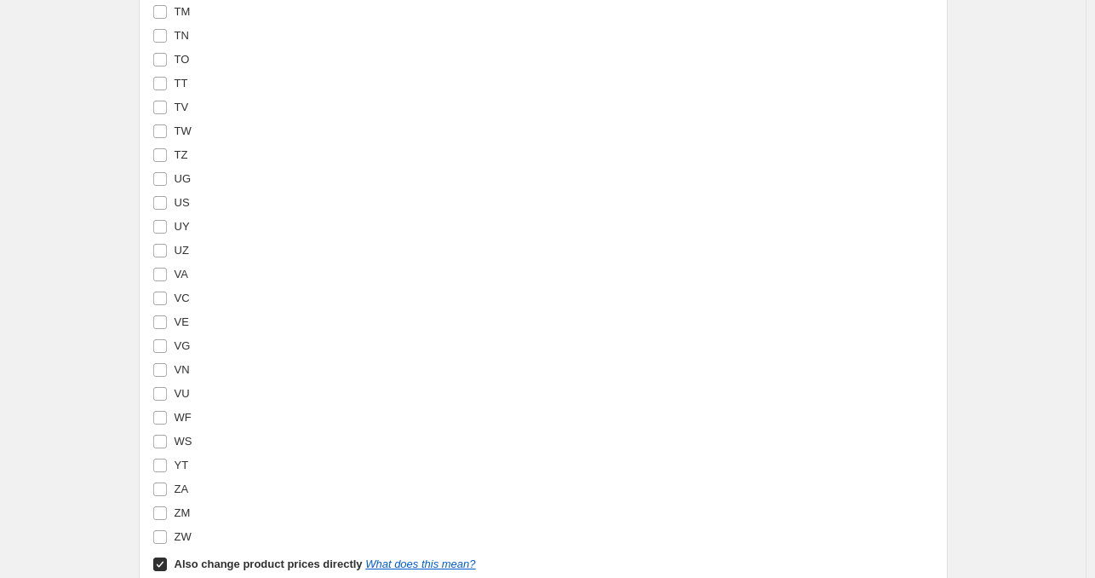
scroll to position [5915, 0]
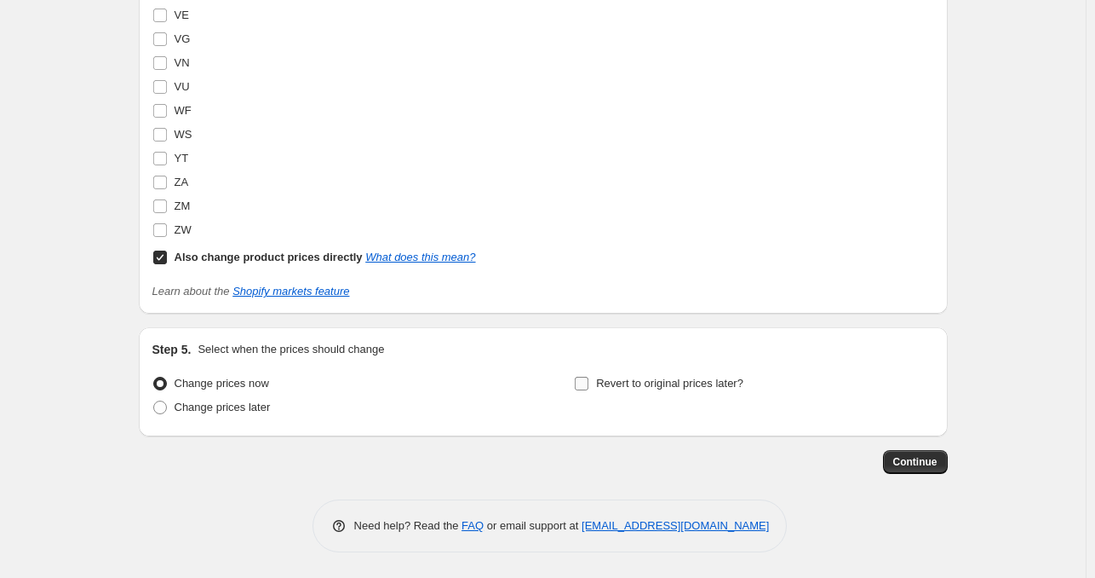
click at [724, 387] on span "Revert to original prices later?" at bounding box center [669, 383] width 147 height 13
click at [589, 387] on input "Revert to original prices later?" at bounding box center [582, 384] width 14 height 14
checkbox input "true"
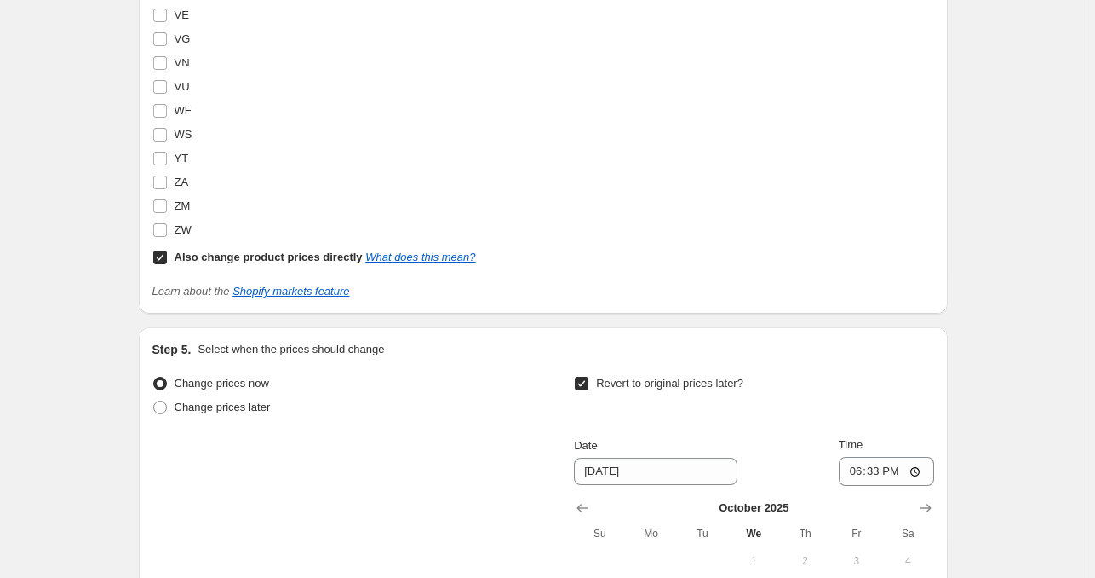
scroll to position [6205, 0]
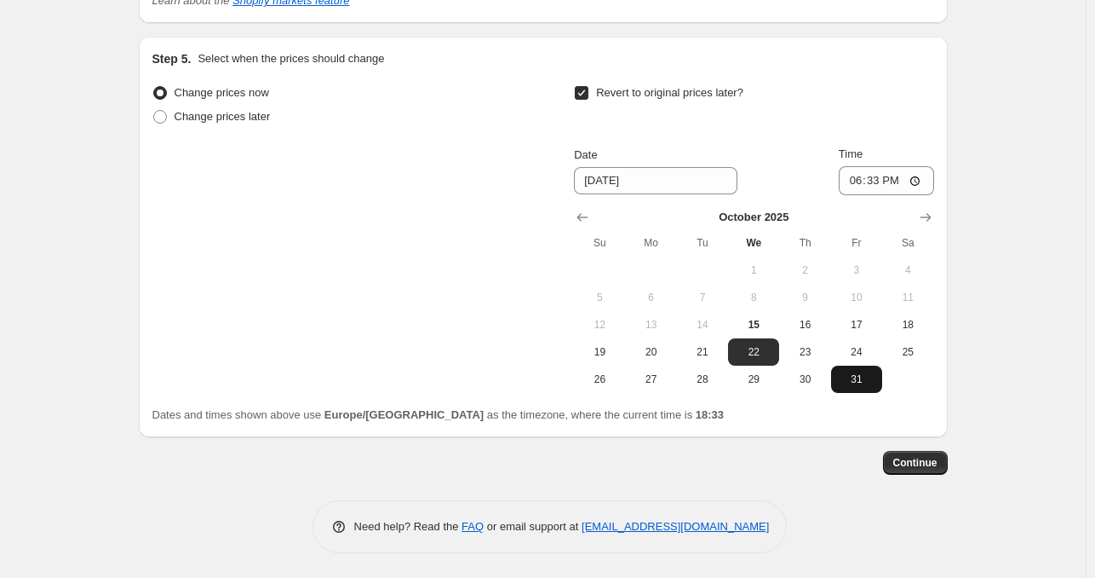
click at [868, 366] on button "31" at bounding box center [856, 378] width 51 height 27
type input "[DATE]"
click at [893, 463] on span "Continue" at bounding box center [916, 463] width 44 height 14
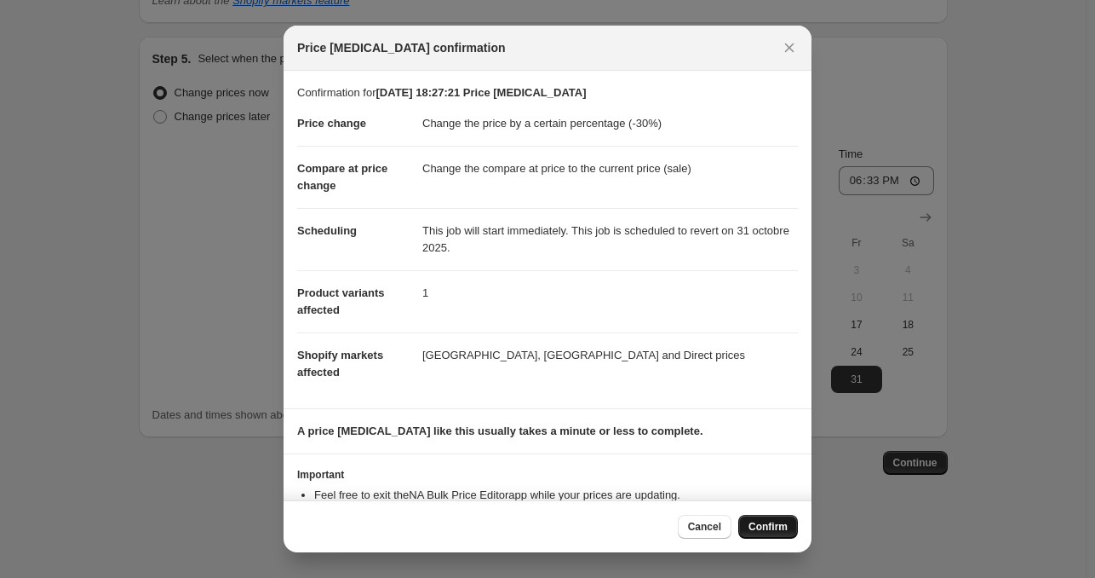
click at [767, 526] on span "Confirm" at bounding box center [768, 527] width 39 height 14
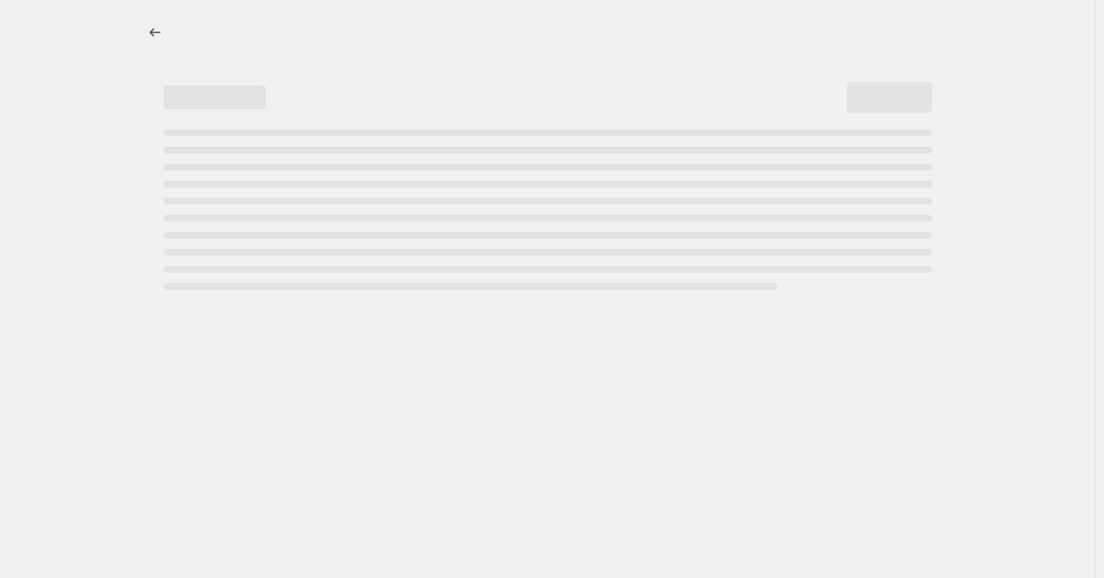
select select "percentage"
